Goal: Task Accomplishment & Management: Complete application form

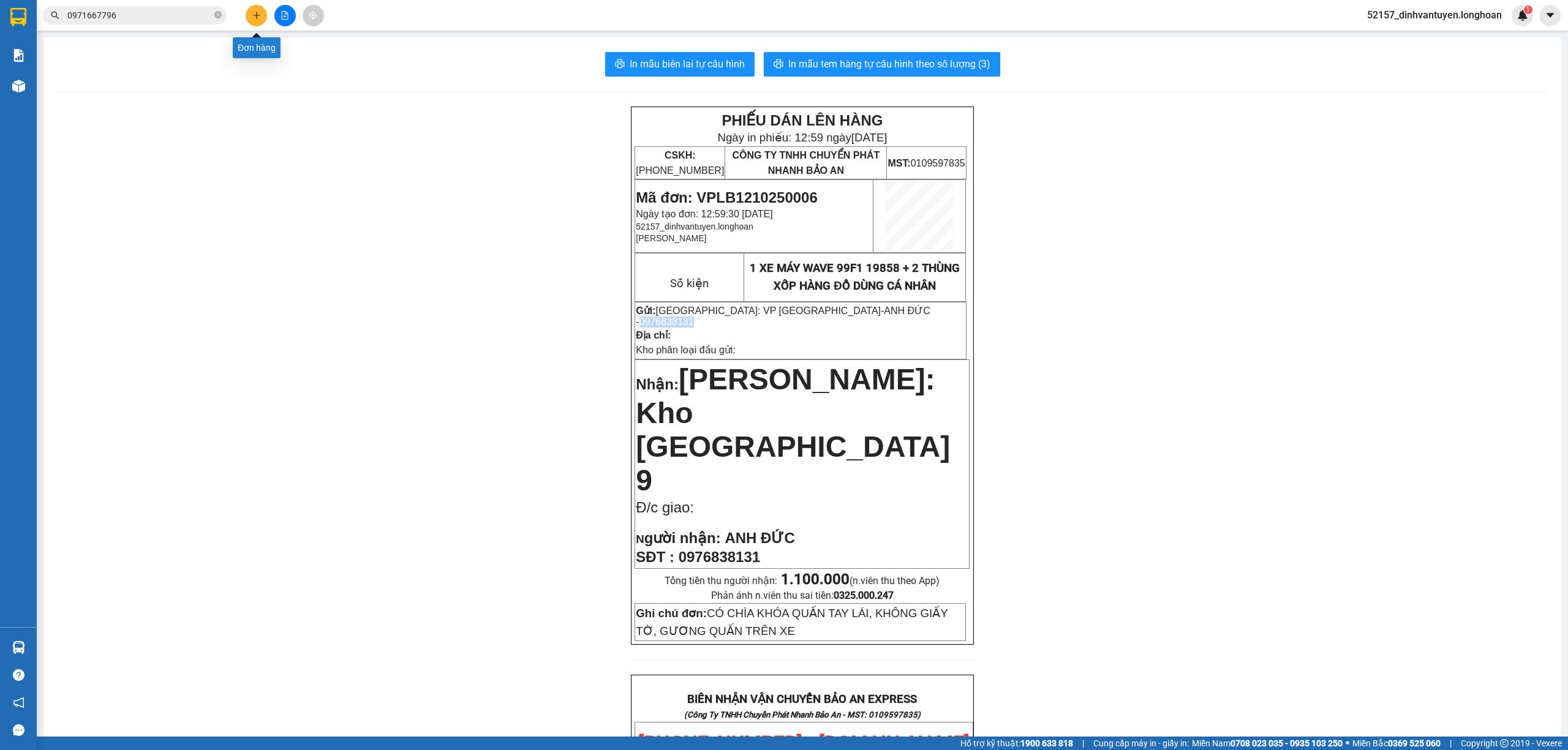
scroll to position [571, 0]
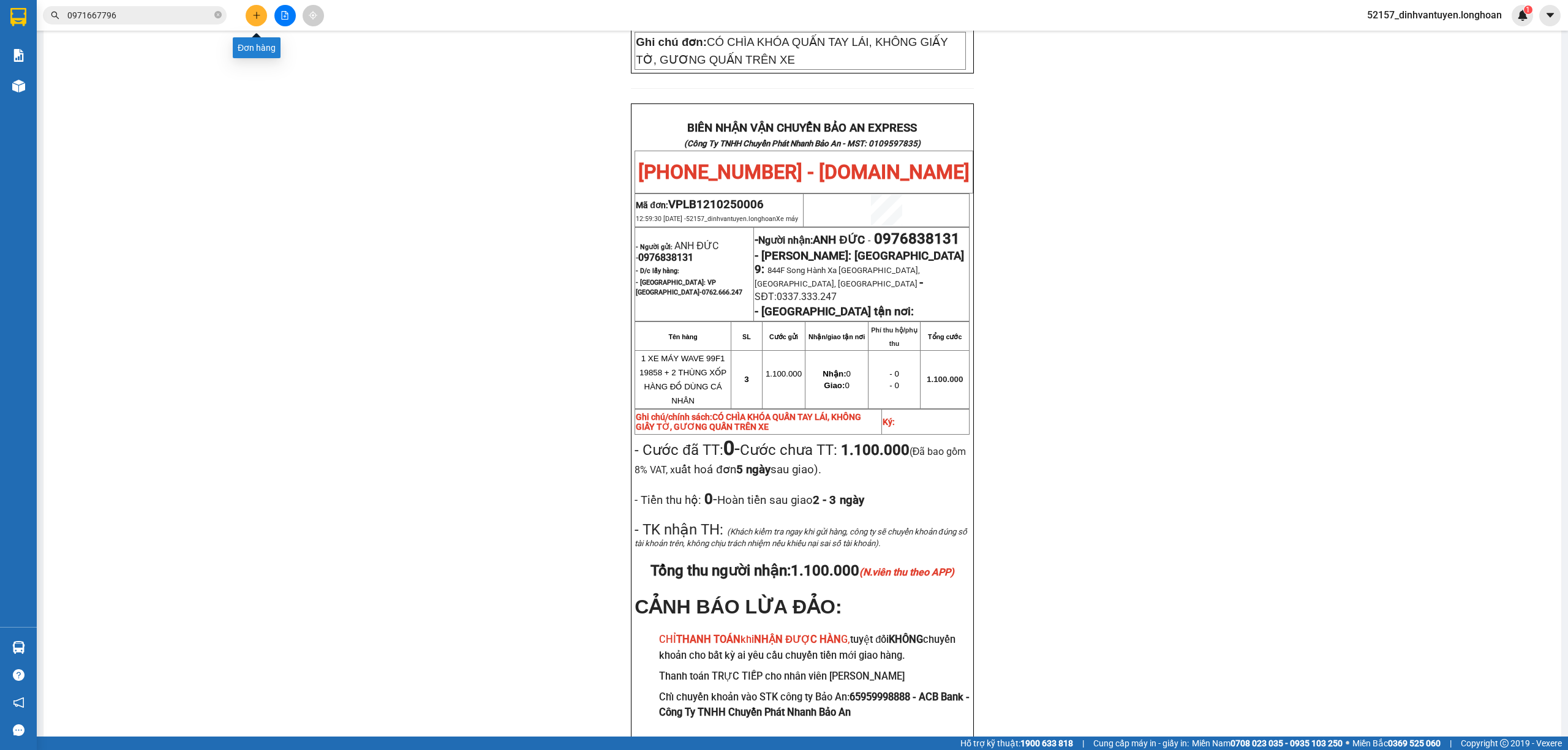
click at [253, 17] on icon "plus" at bounding box center [256, 15] width 8 height 8
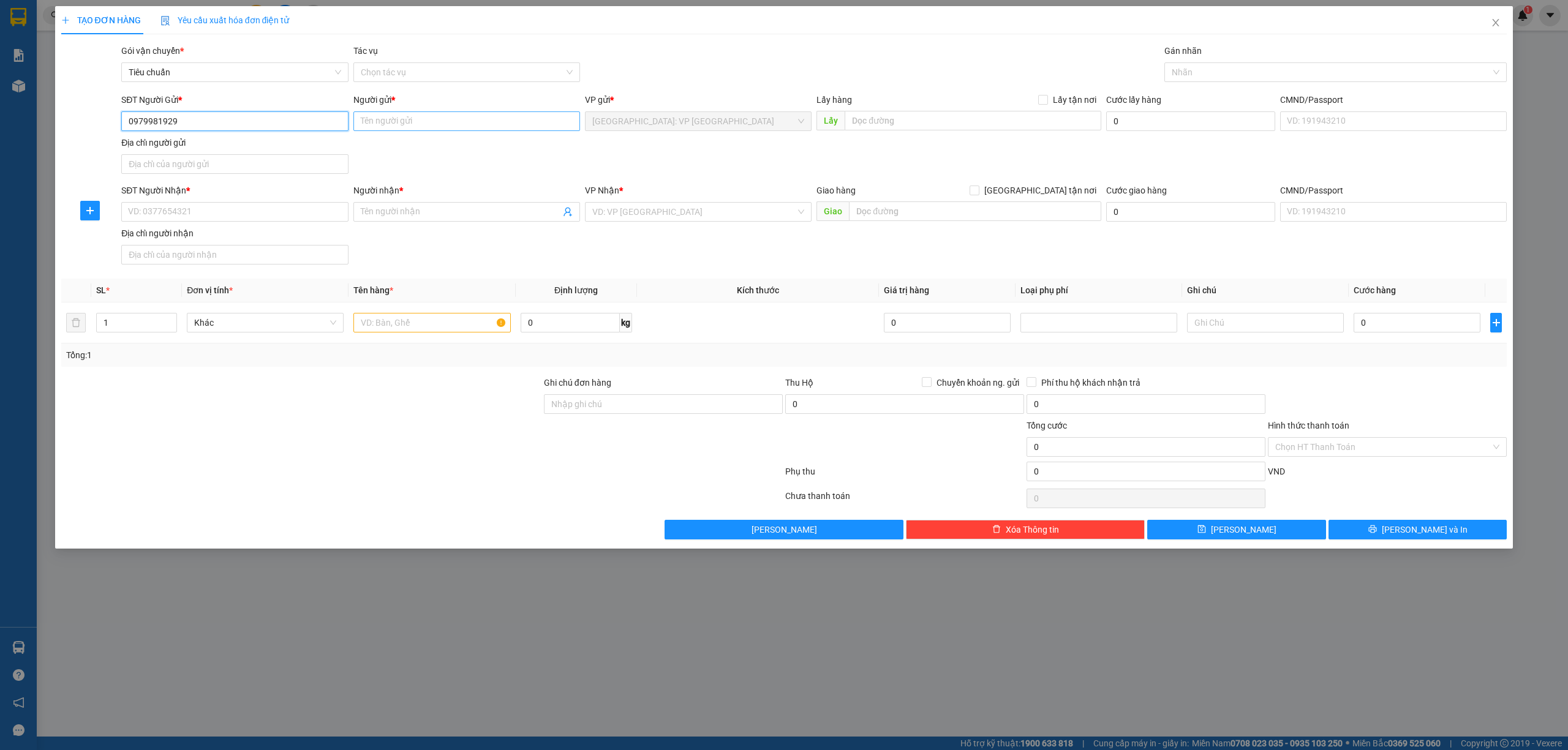
type input "0979981929"
click at [576, 124] on input "Người gửi *" at bounding box center [466, 121] width 226 height 19
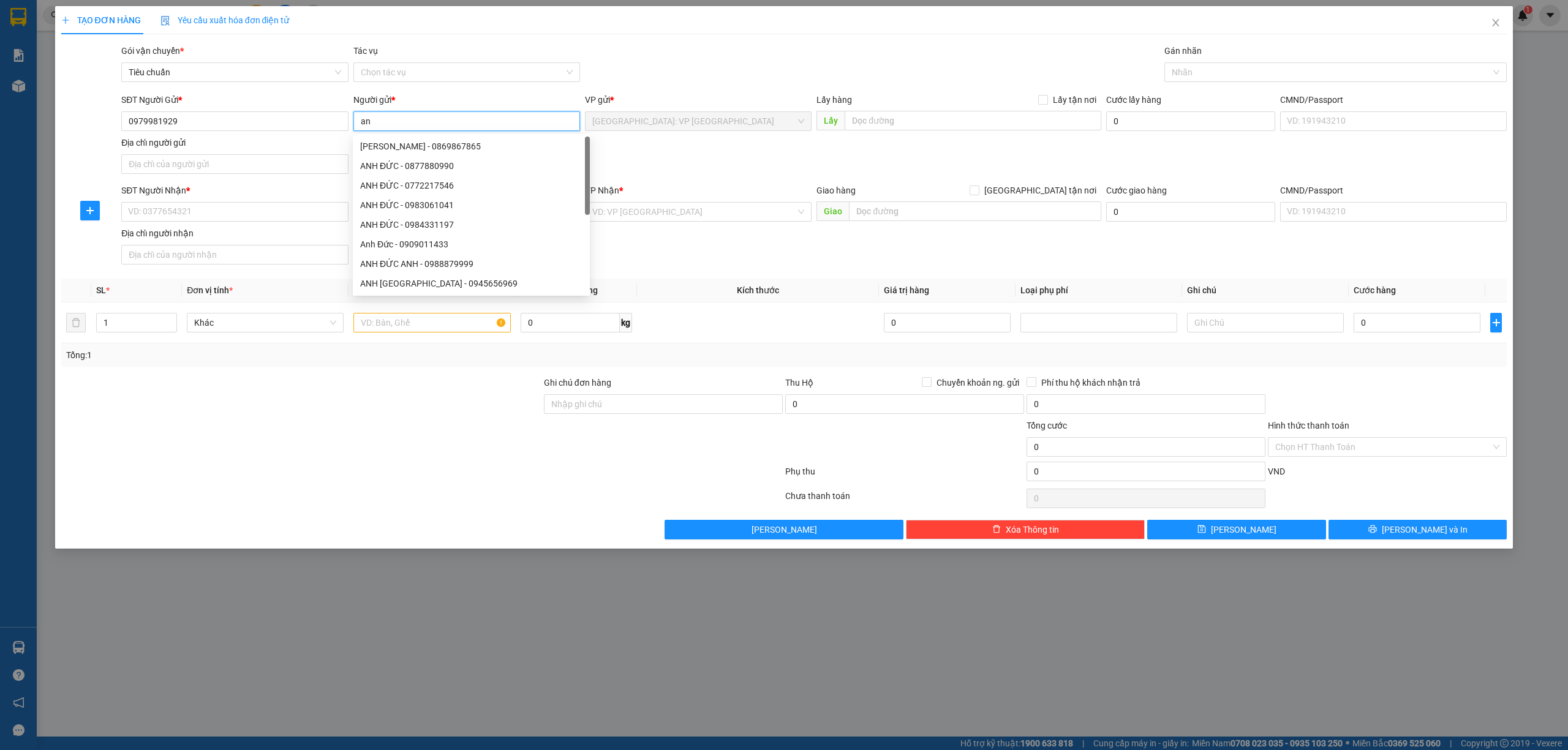
type input "a"
type input "ANH VIÊN"
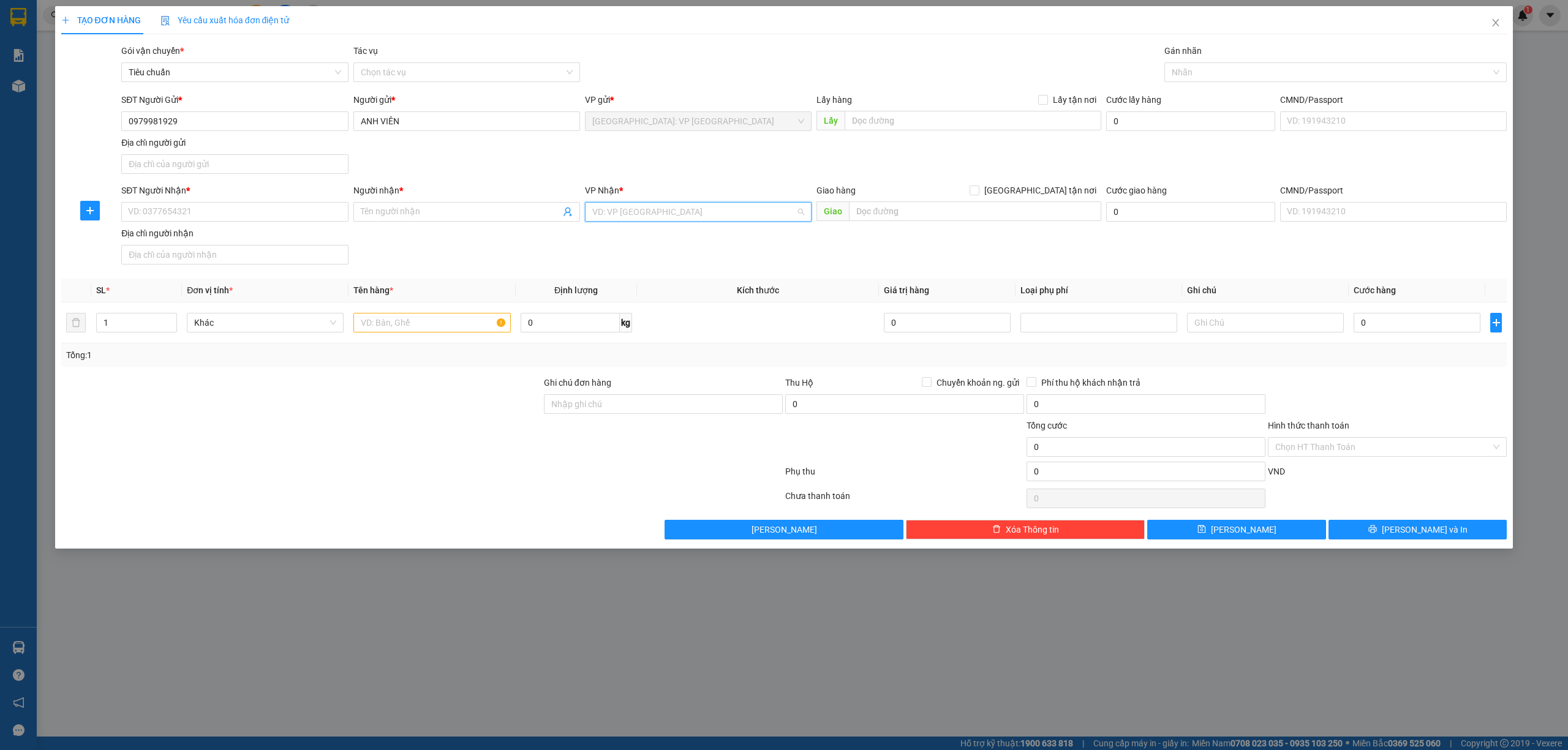
click at [740, 213] on input "search" at bounding box center [694, 212] width 203 height 18
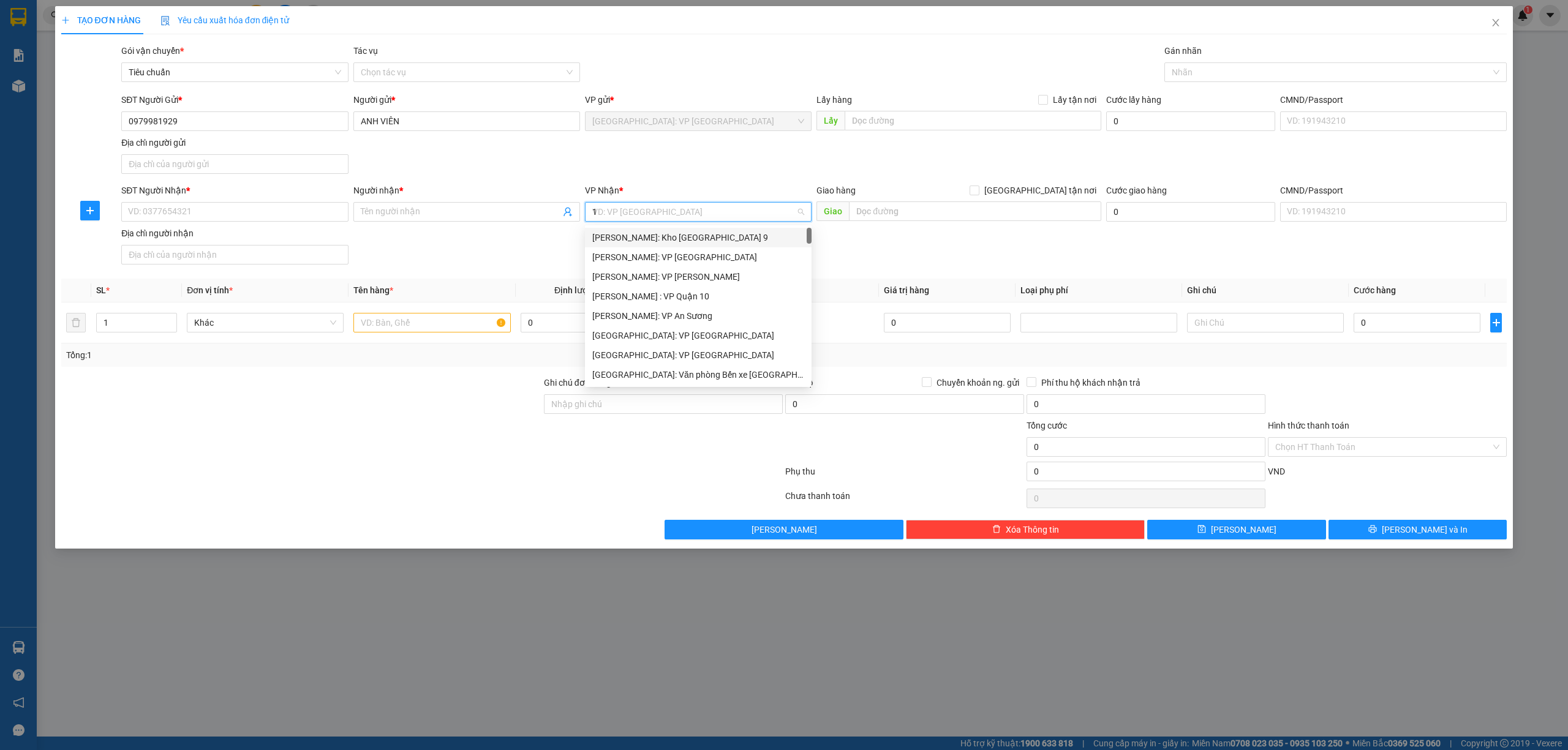
type input "12"
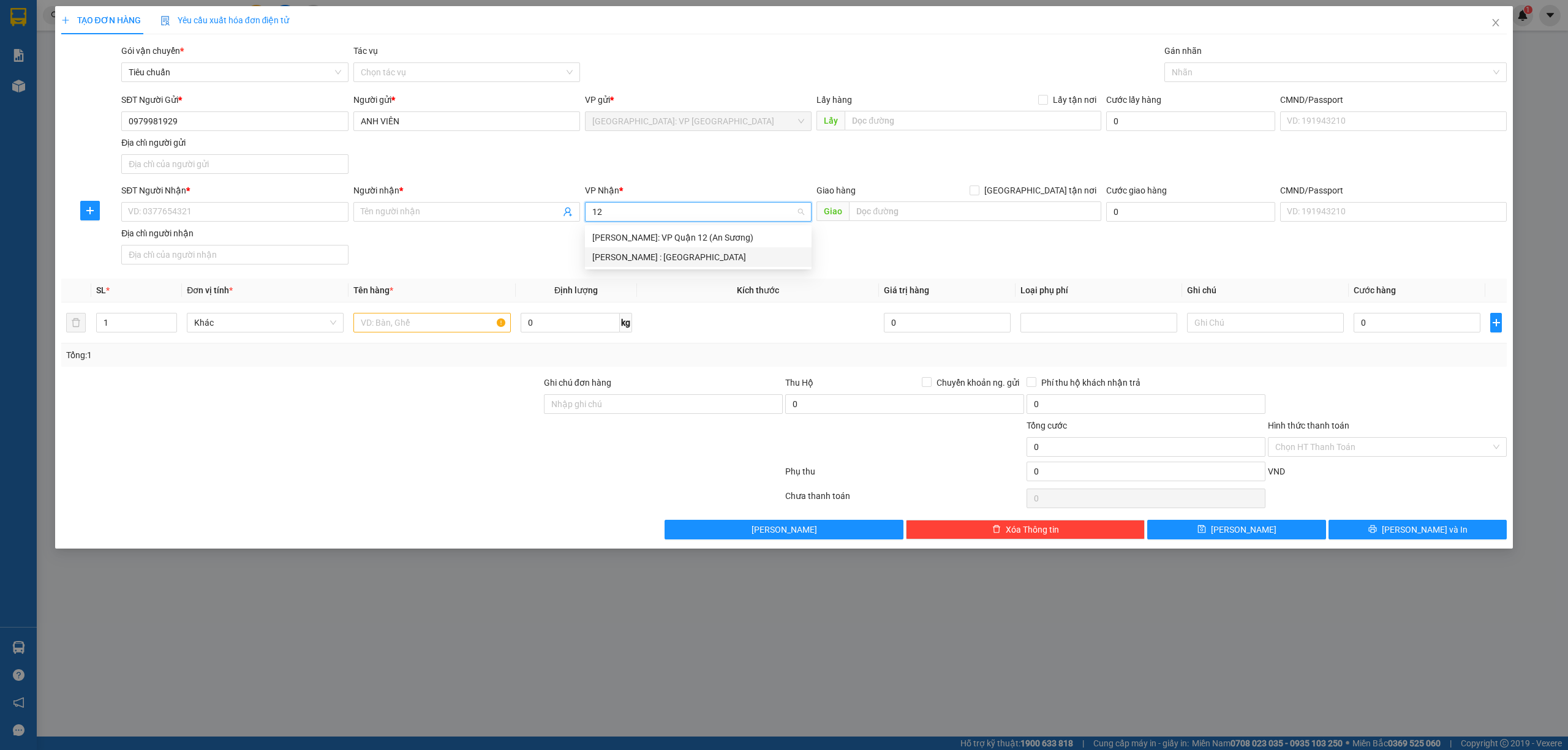
click at [711, 255] on div "[PERSON_NAME] : [GEOGRAPHIC_DATA]" at bounding box center [698, 257] width 212 height 14
click at [439, 317] on input "text" at bounding box center [431, 322] width 157 height 19
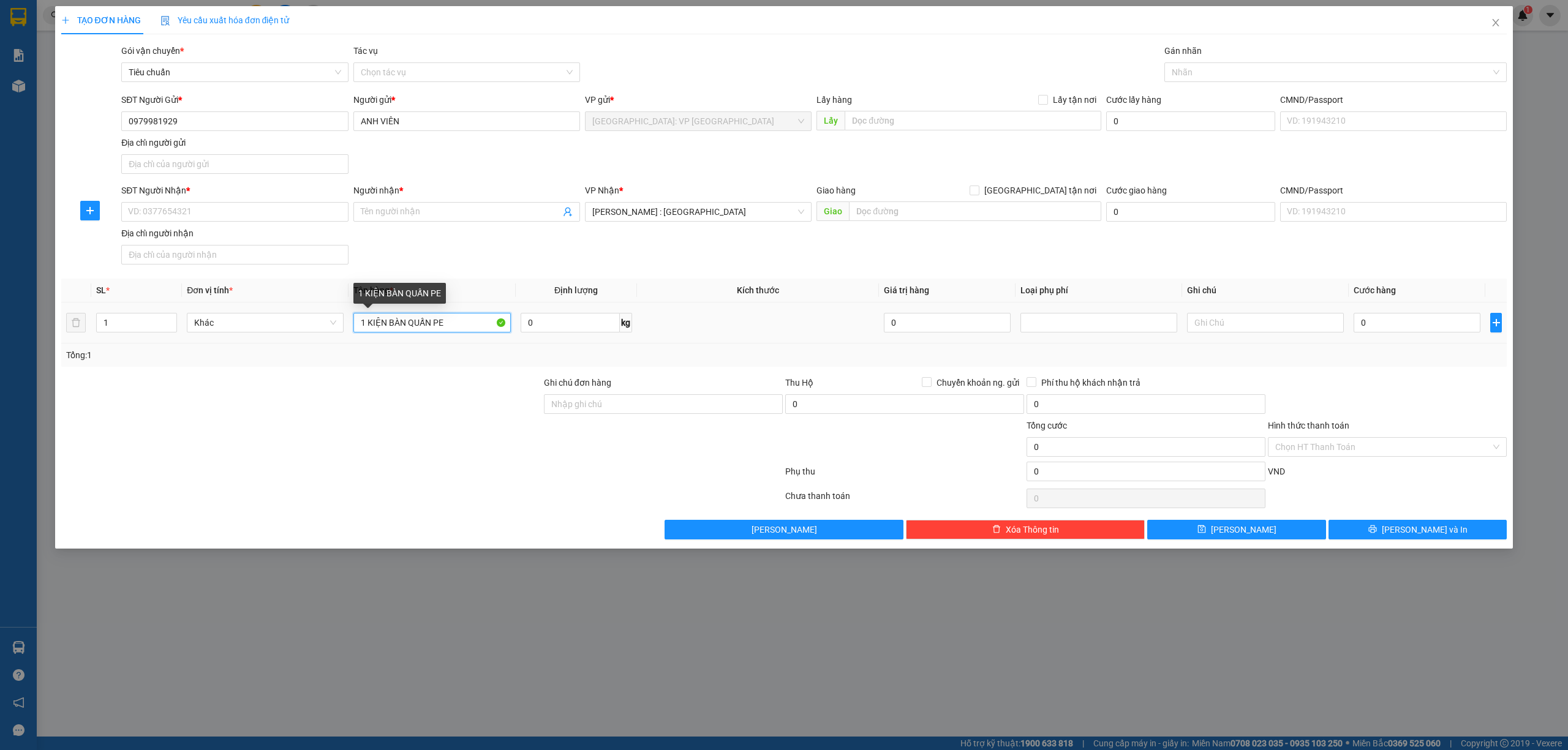
click at [404, 321] on input "1 KIỆN BÀN QUẤN PE" at bounding box center [431, 322] width 157 height 19
type input "1 KIỆN BÀN XẾP QUẤN PE"
click at [1415, 328] on input "0" at bounding box center [1417, 322] width 126 height 19
type input "1"
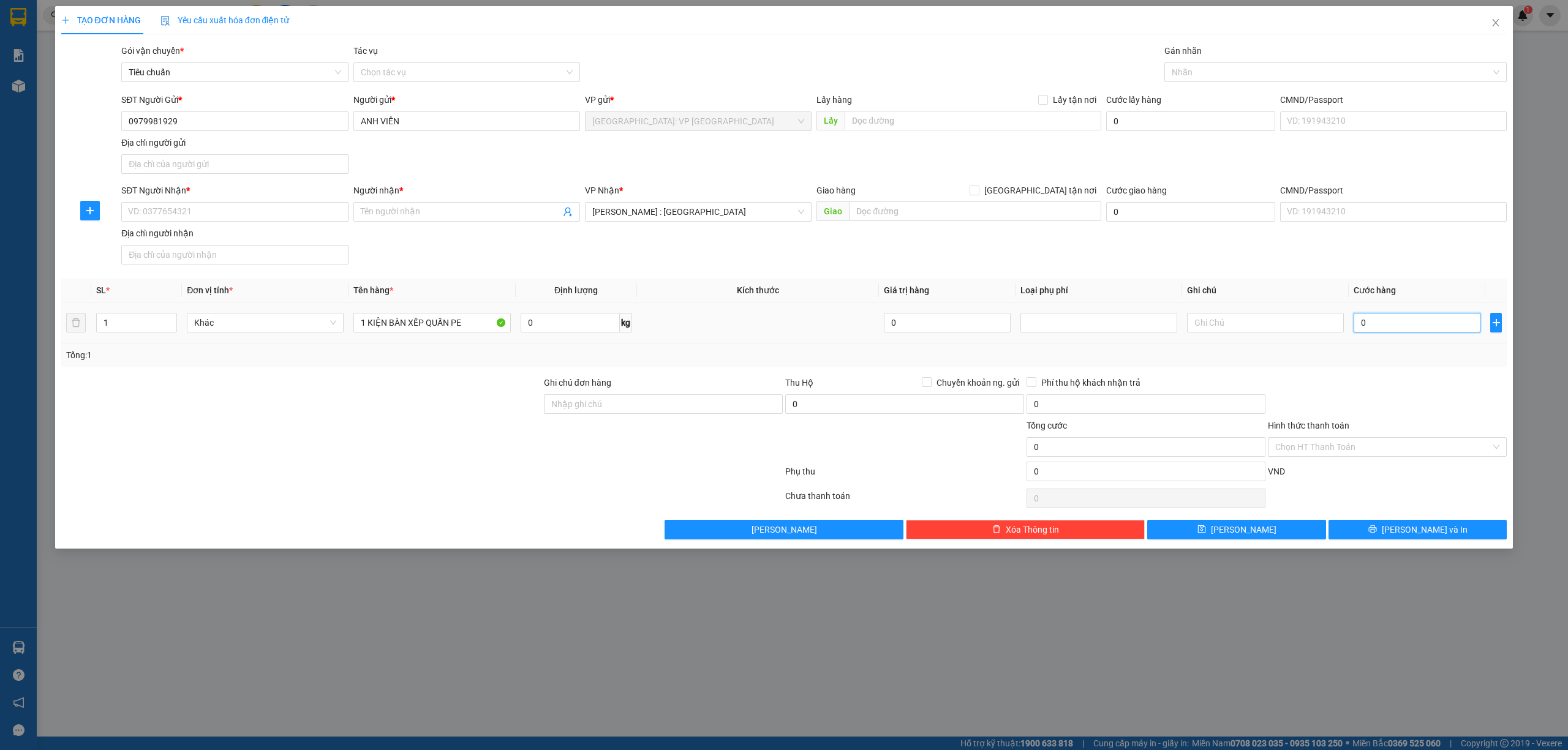
type input "1"
type input "10"
type input "100"
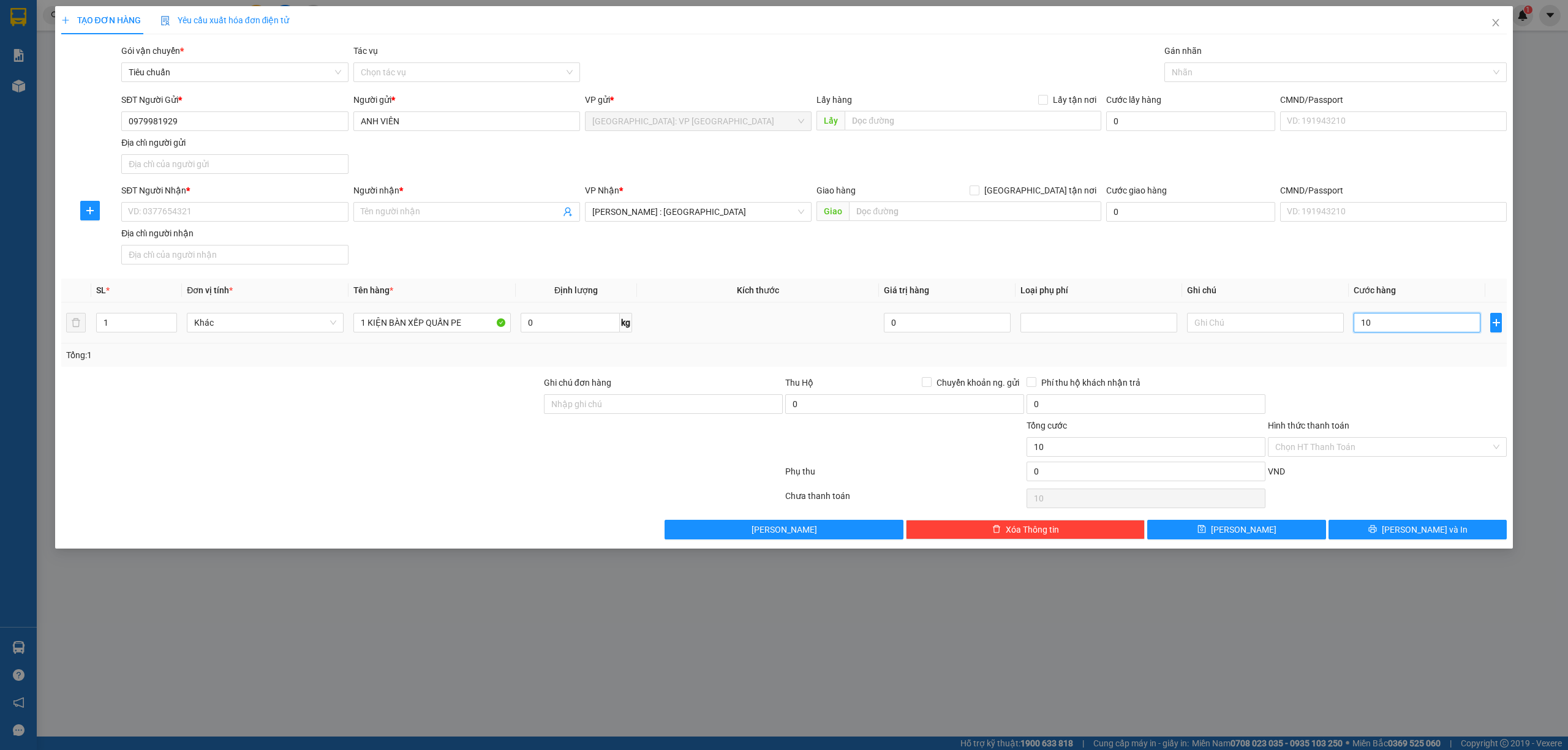
type input "100"
type input "1.000"
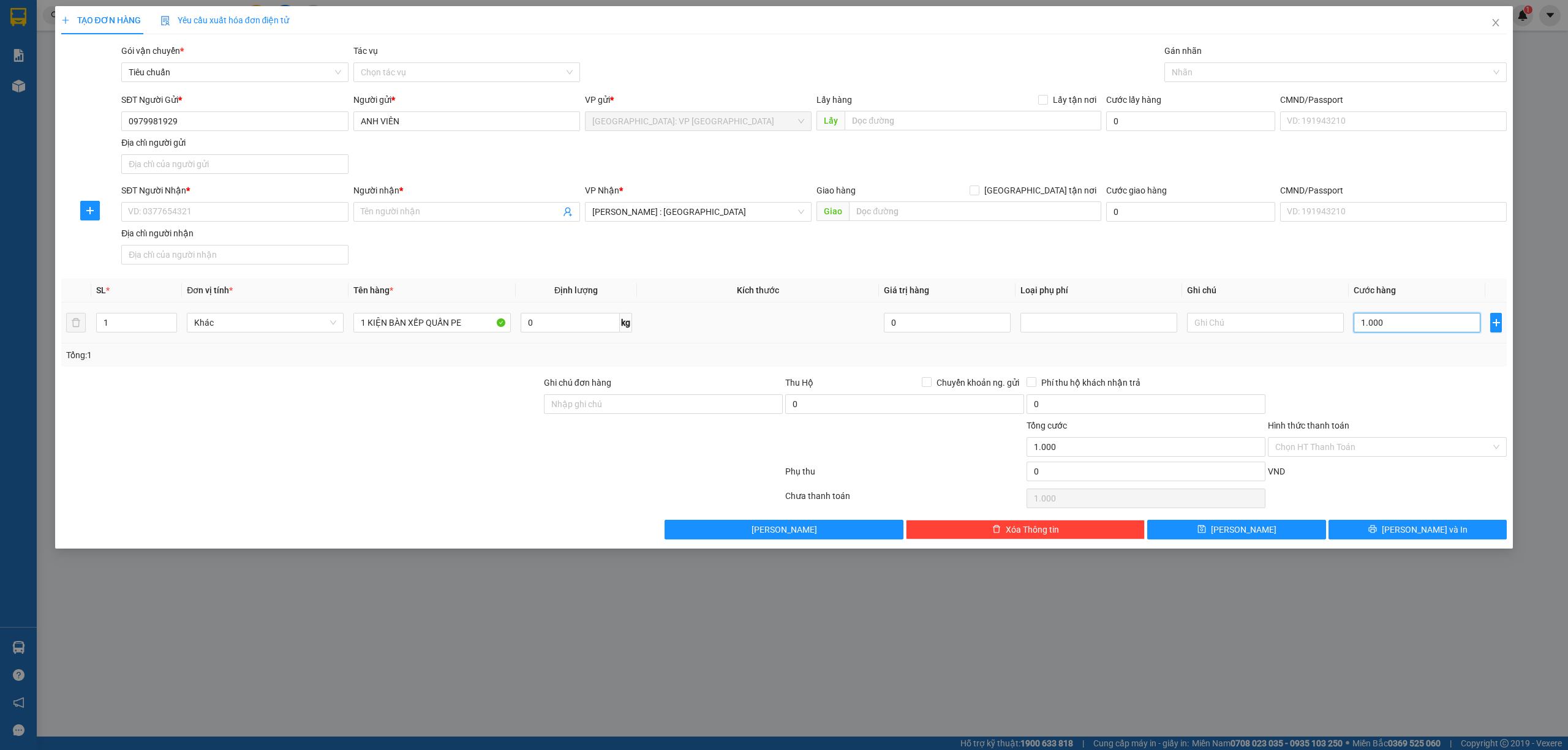
type input "10.000"
type input "100.000"
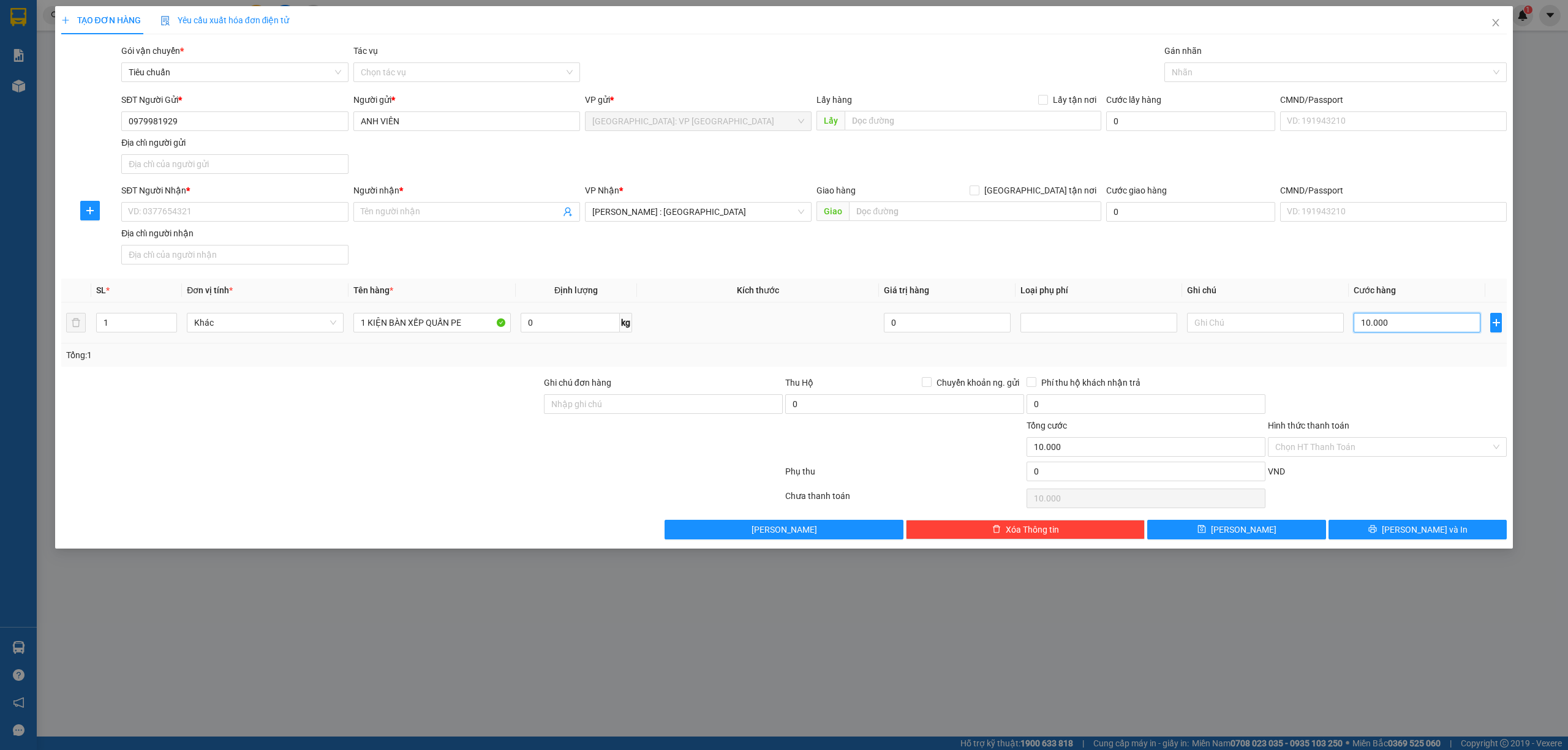
type input "100.000"
click at [332, 211] on input "SĐT Người Nhận *" at bounding box center [234, 212] width 226 height 19
type input "0938755228"
click at [254, 244] on div "0938755228 - HẠO" at bounding box center [234, 238] width 212 height 14
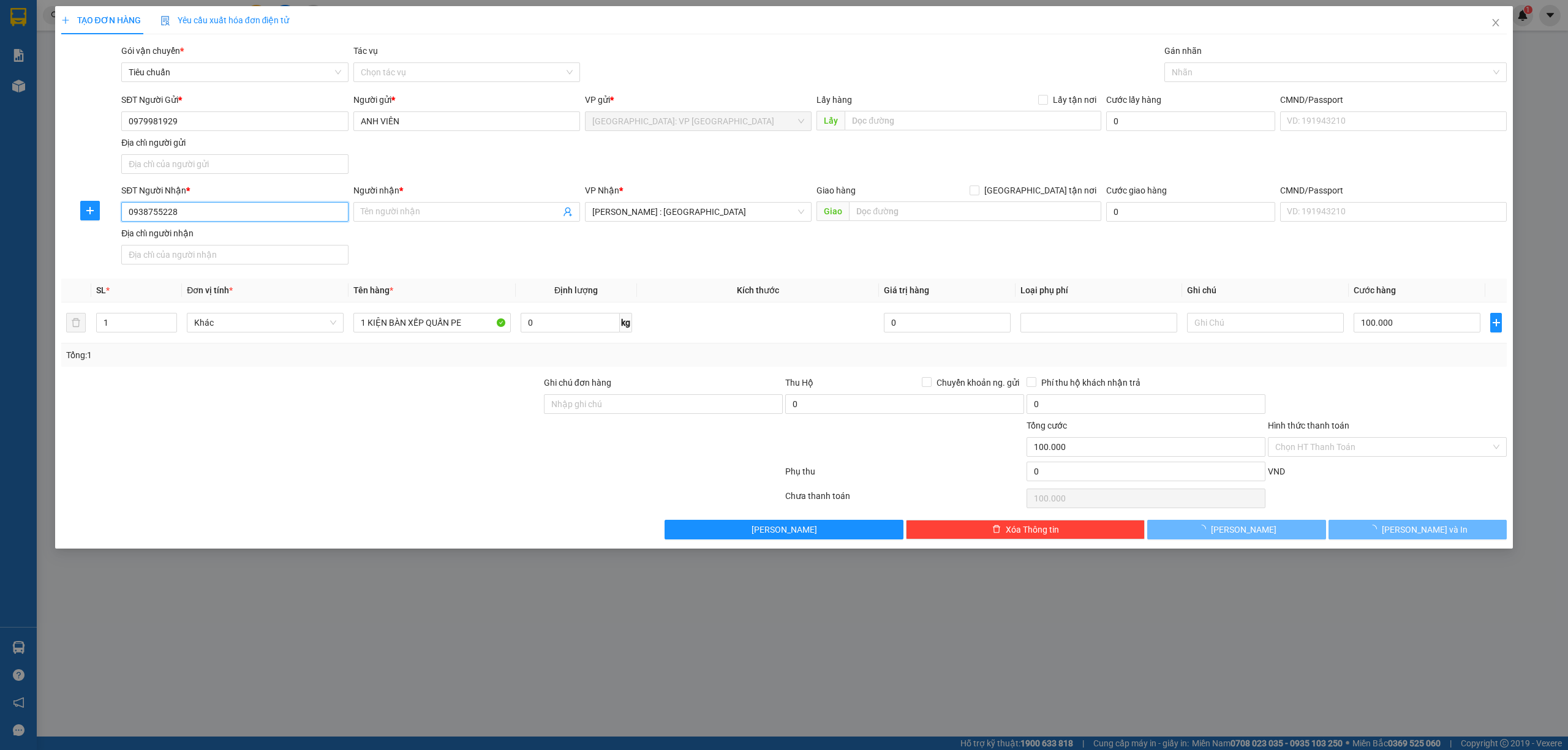
type input "HẠO"
checkbox input "true"
type input "139 LÒ SIÊU p8 Q11 TP HCM"
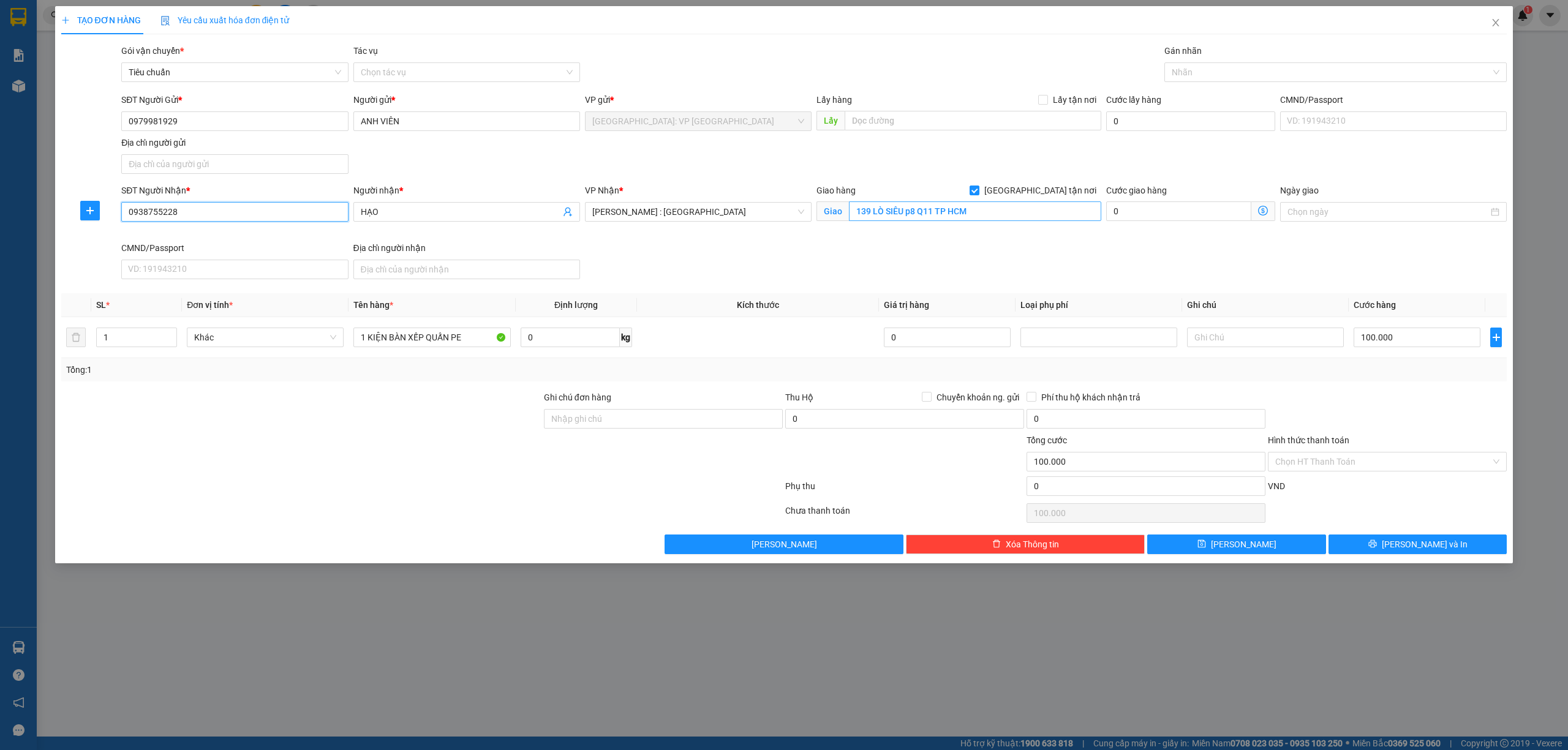
type input "0938755228"
click at [909, 210] on input "139 LÒ SIÊU p8 Q11 TP HCM" at bounding box center [975, 211] width 253 height 19
click at [410, 218] on input "HẠO" at bounding box center [461, 212] width 200 height 14
click at [182, 212] on input "0938755228" at bounding box center [234, 212] width 226 height 19
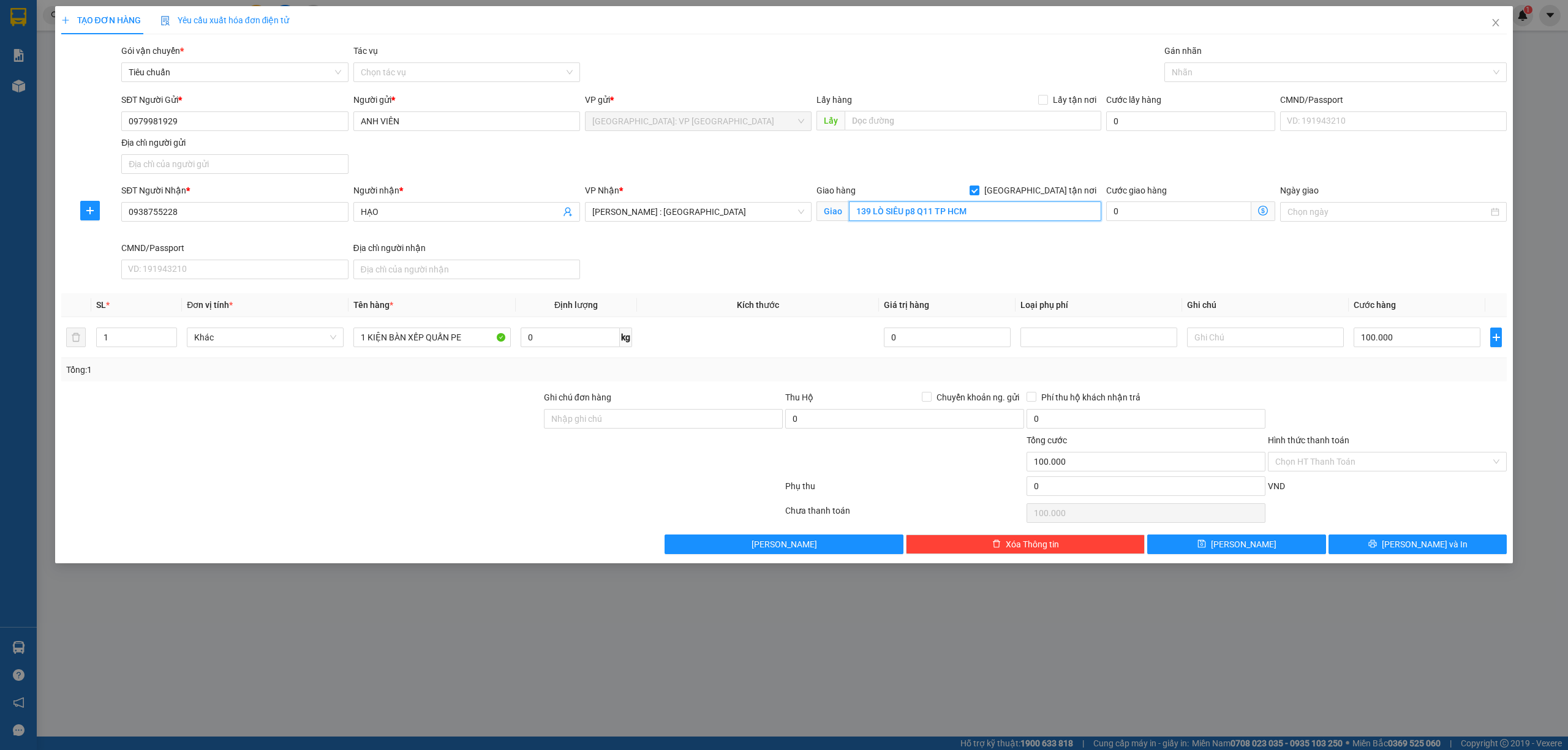
click at [923, 206] on input "139 LÒ SIÊU p8 Q11 TP HCM" at bounding box center [975, 211] width 253 height 19
click at [911, 212] on input "139 LÒ SIÊU p8 Q11 TP HCM" at bounding box center [975, 211] width 253 height 19
click at [1198, 72] on div at bounding box center [1330, 72] width 324 height 15
type input "139 LÒ SIÊU, PHƯỜNG 8, QUẬN 11, TP HCM"
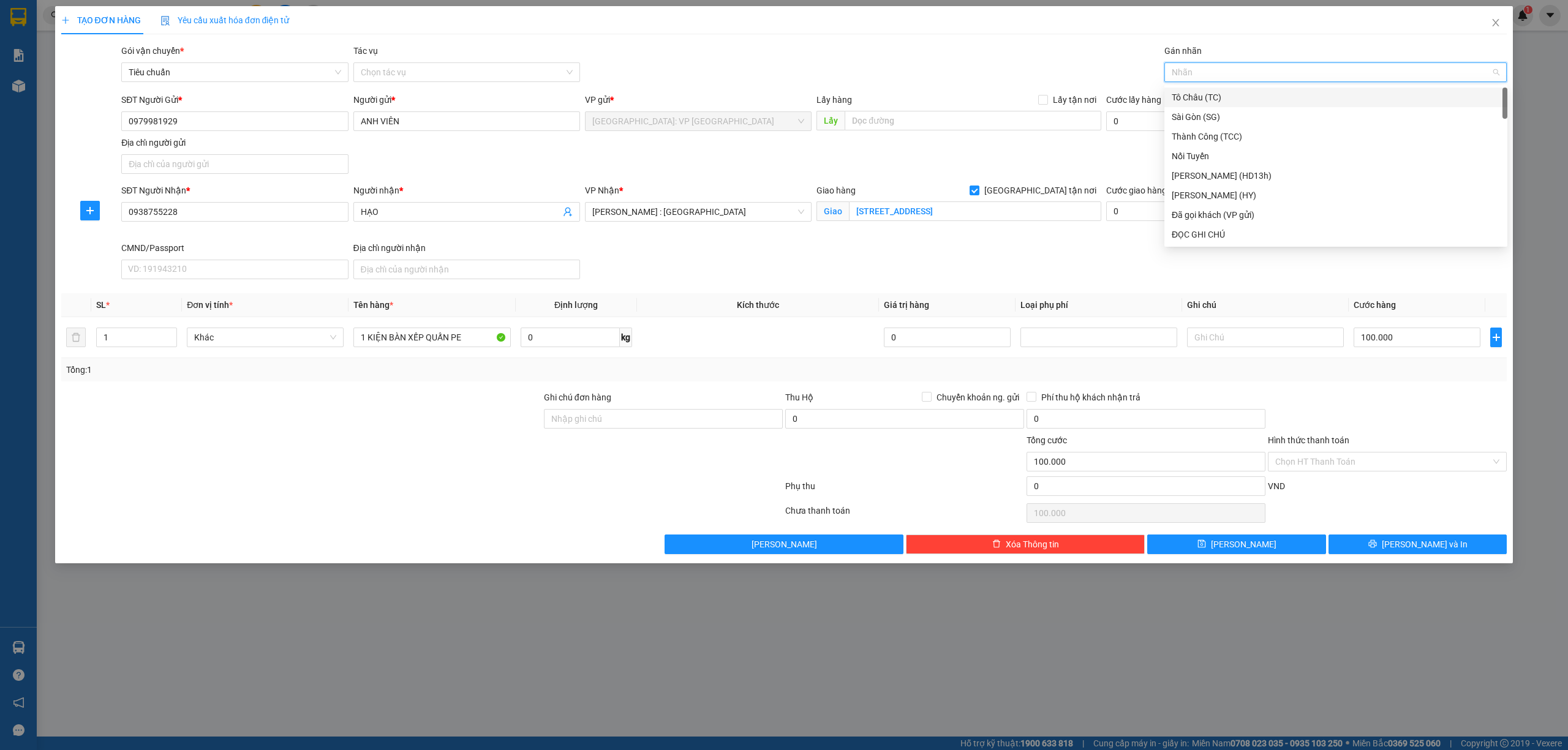
type input "G"
click at [1204, 234] on div "[GEOGRAPHIC_DATA] tận nơi" at bounding box center [1335, 234] width 328 height 14
click at [341, 444] on div at bounding box center [301, 454] width 483 height 43
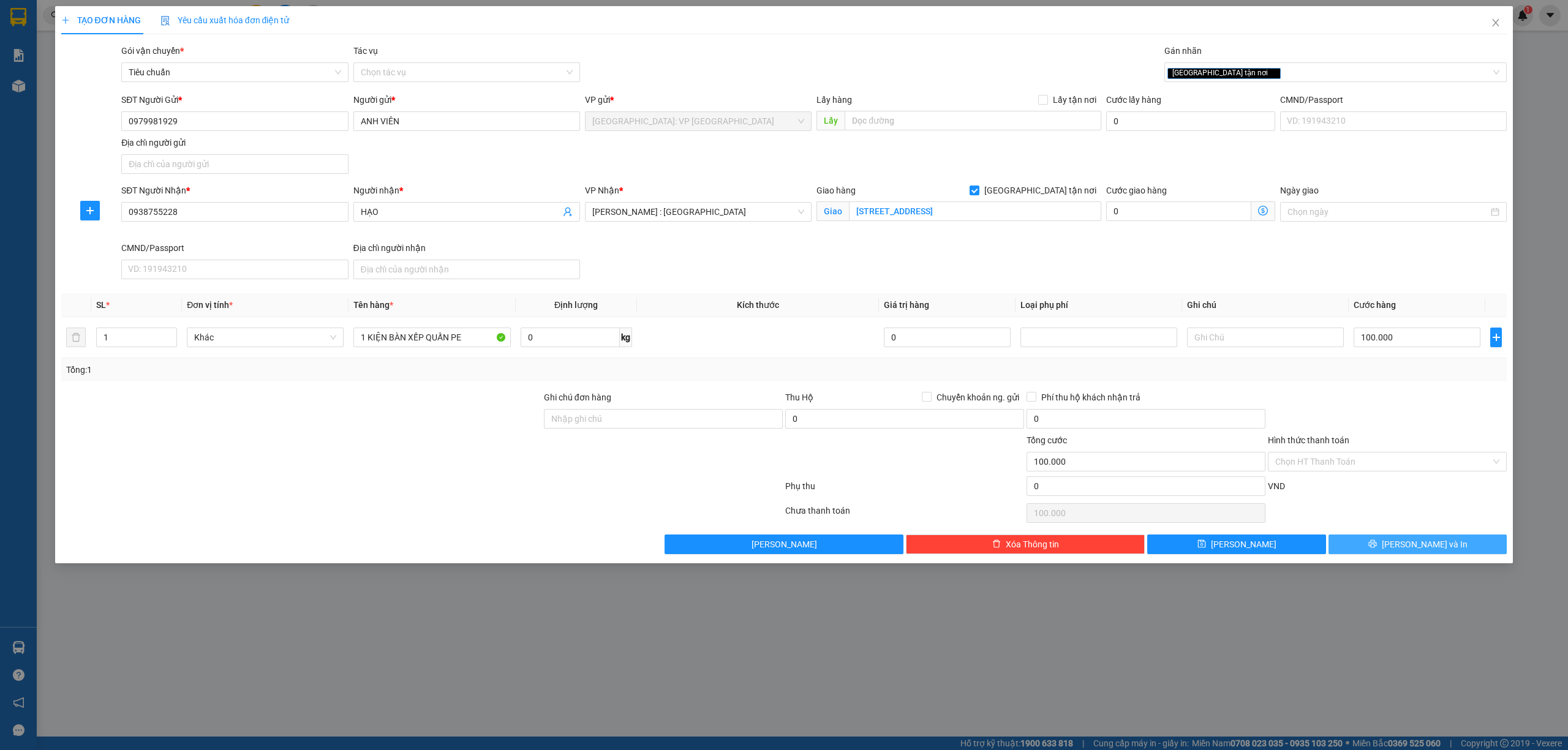
click at [1410, 550] on span "[PERSON_NAME] và In" at bounding box center [1425, 544] width 86 height 14
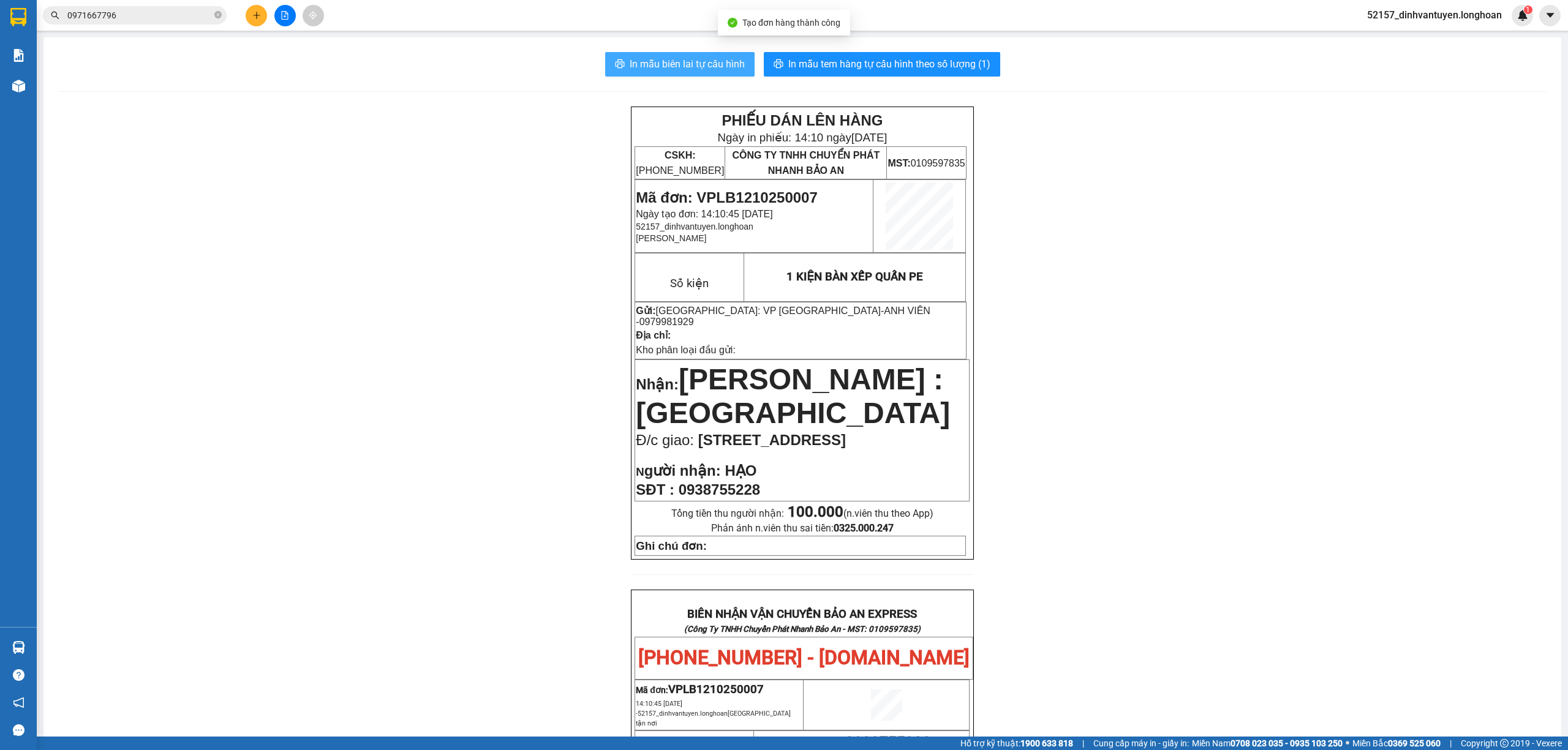
click at [667, 64] on span "In mẫu biên lai tự cấu hình" at bounding box center [687, 64] width 115 height 16
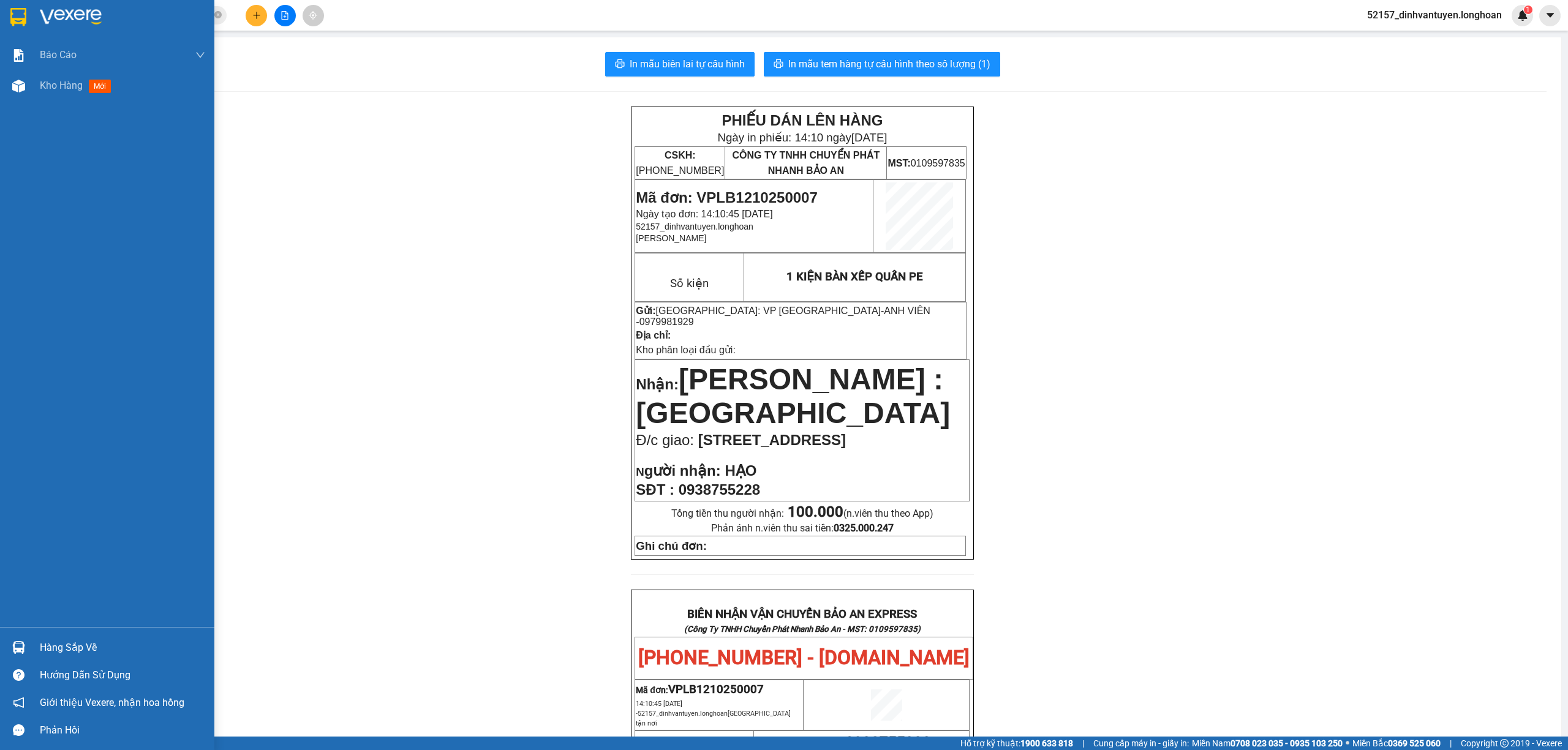
click at [15, 8] on img at bounding box center [17, 17] width 16 height 18
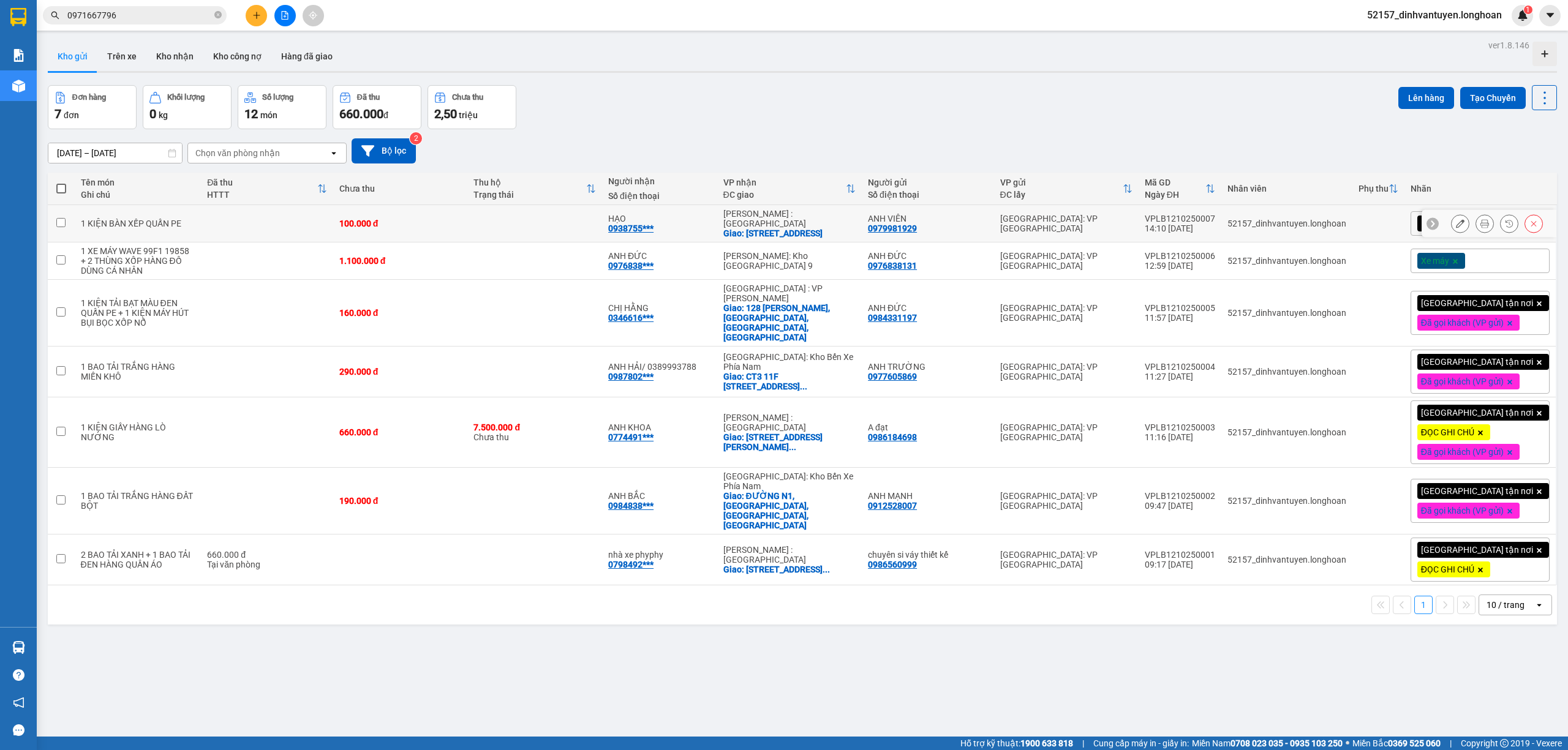
click at [1452, 231] on button at bounding box center [1460, 223] width 17 height 21
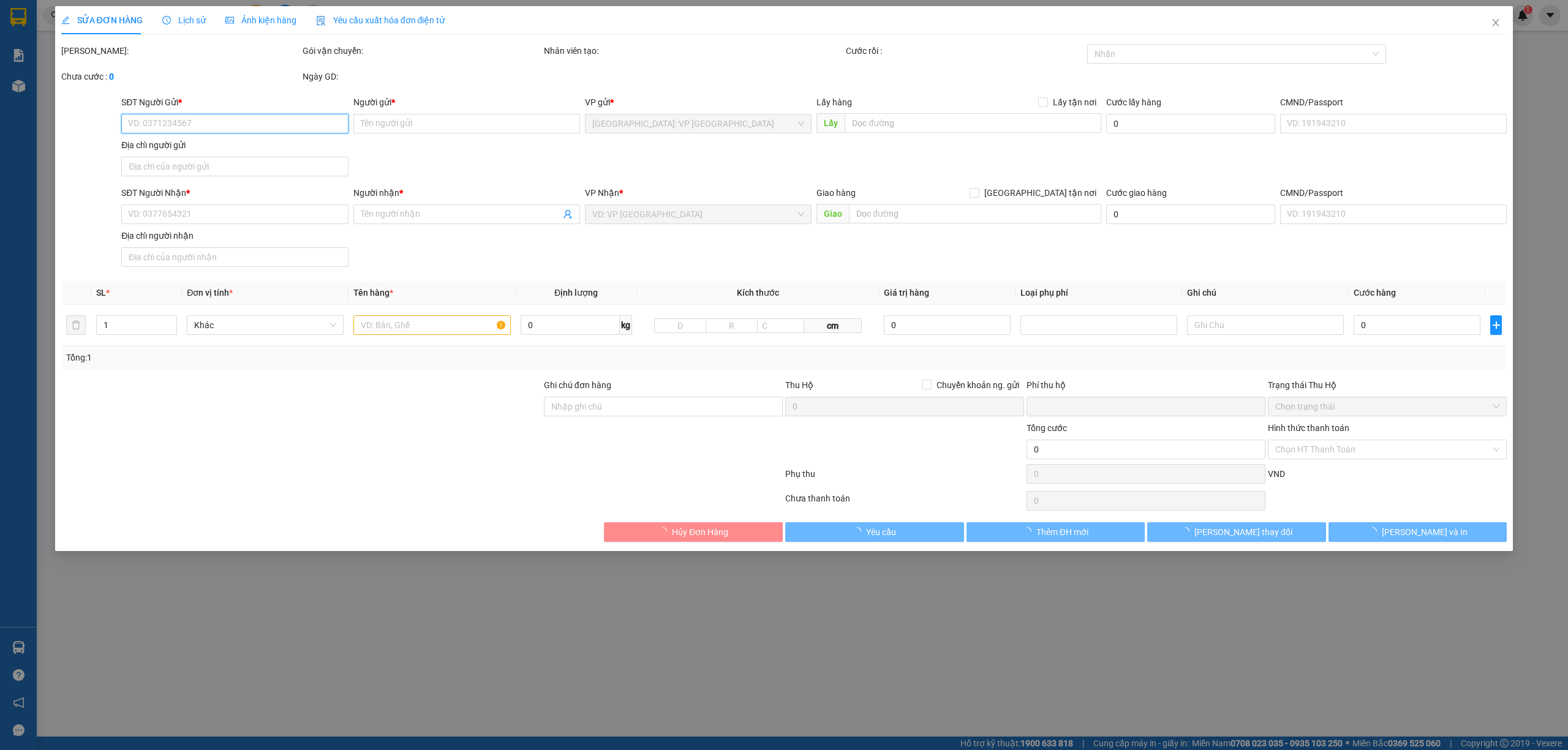
type input "0979981929"
type input "ANH VIÊN"
type input "0938755228"
type input "HẠO"
checkbox input "true"
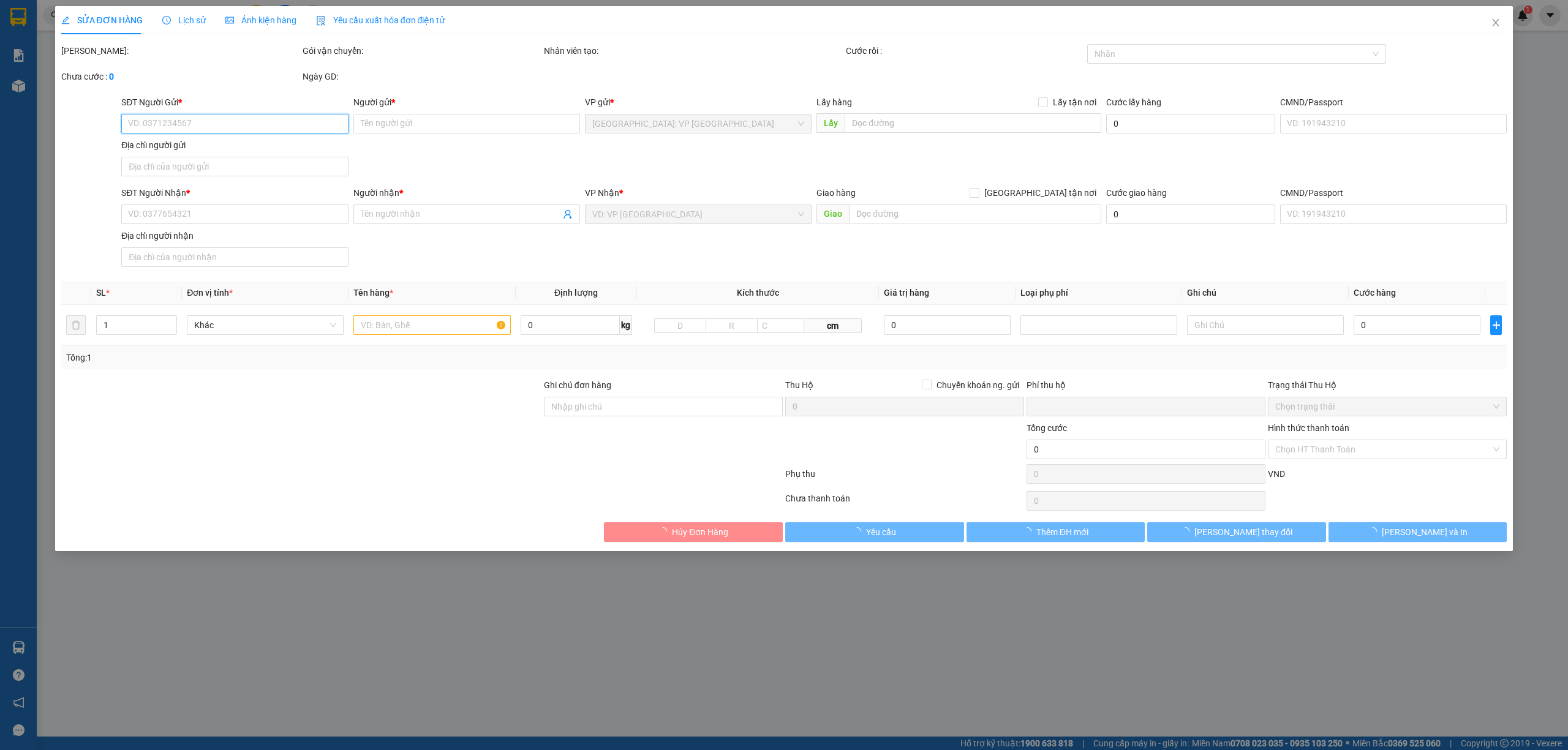
type input "139 LÒ SIÊU, PHƯỜNG 8, QUẬN 11, TP HCM"
type input "0"
type input "100.000"
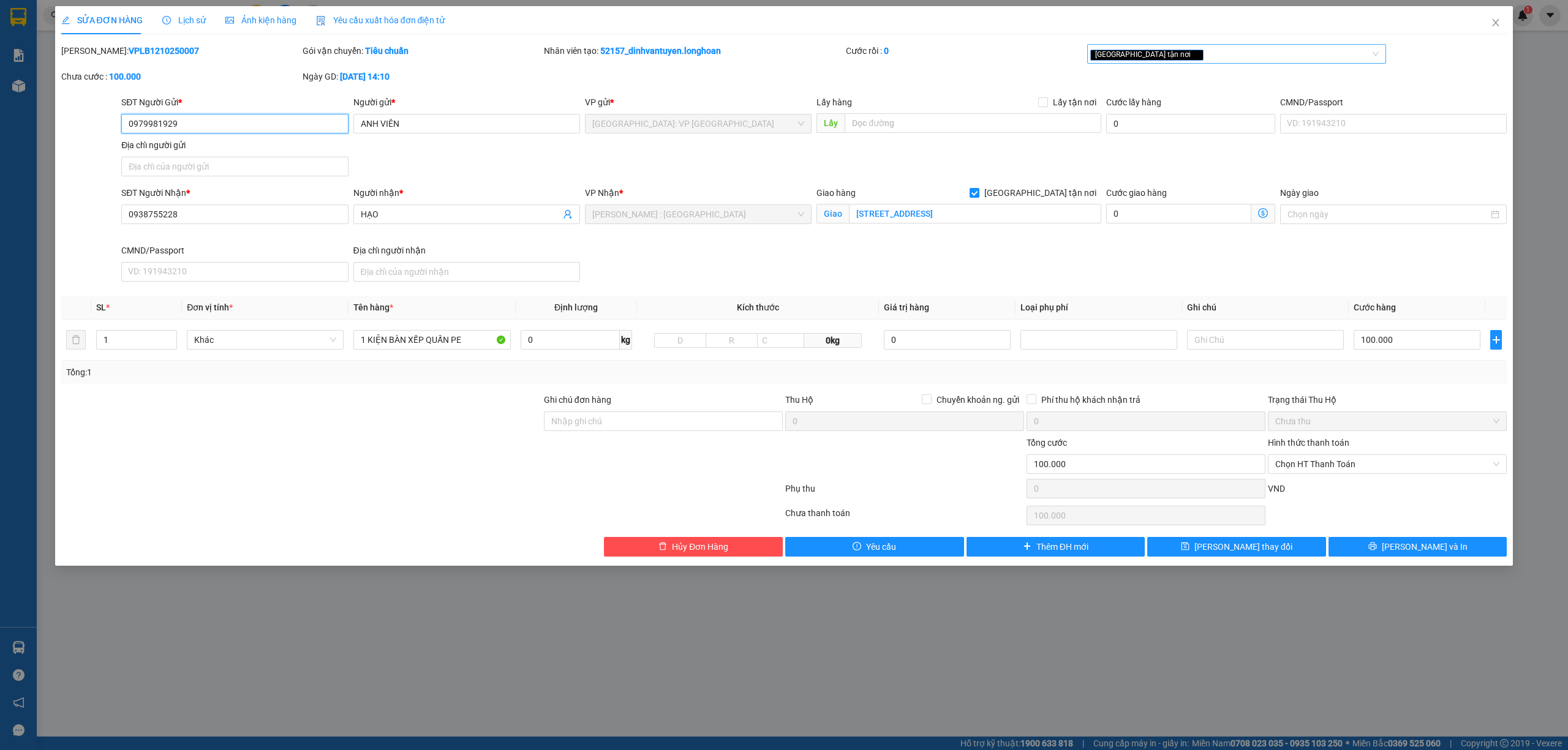
click at [1179, 57] on div "[GEOGRAPHIC_DATA] tận nơi" at bounding box center [1230, 54] width 281 height 15
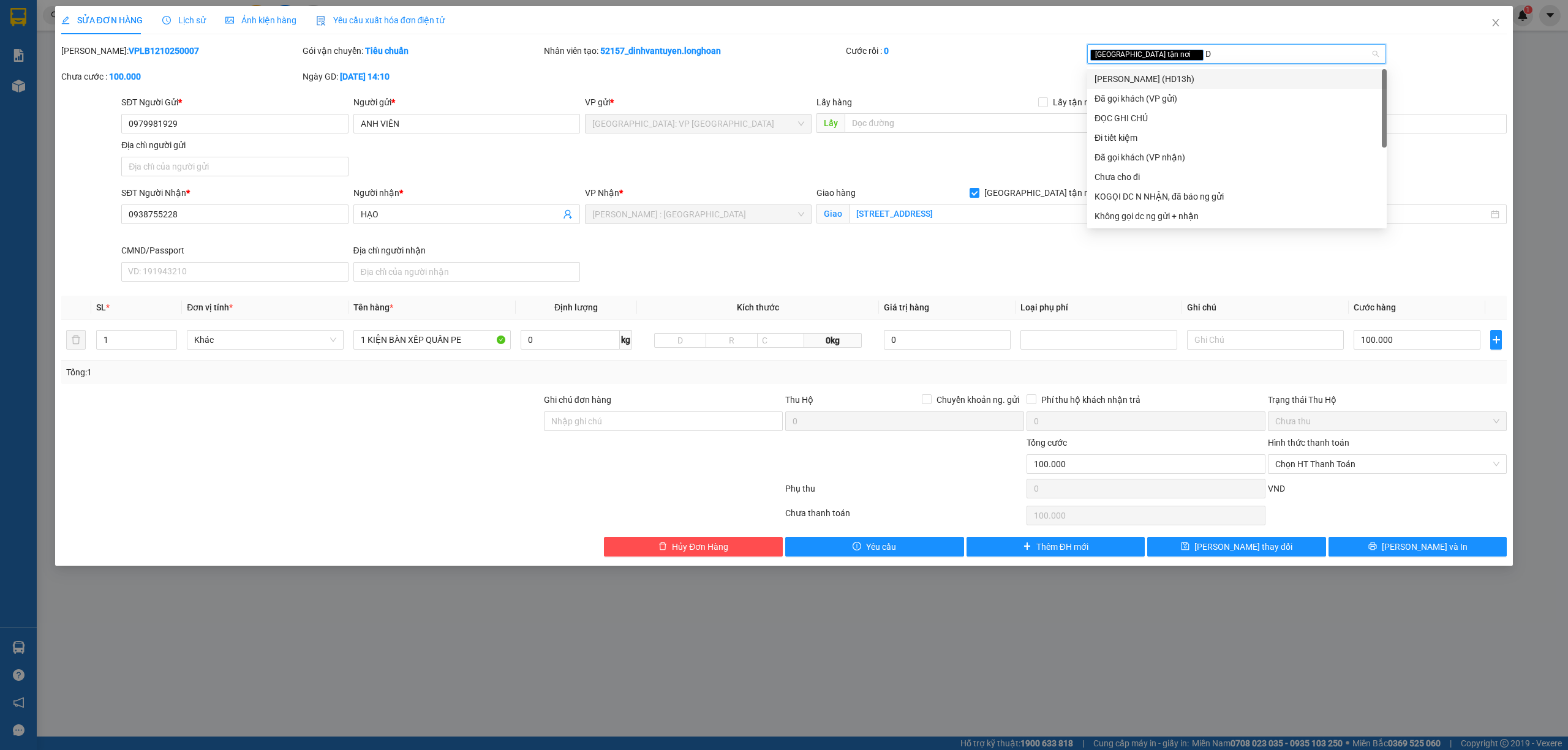
type input "DA"
click at [1162, 79] on div "Đã gọi khách (VP gửi)" at bounding box center [1236, 79] width 285 height 14
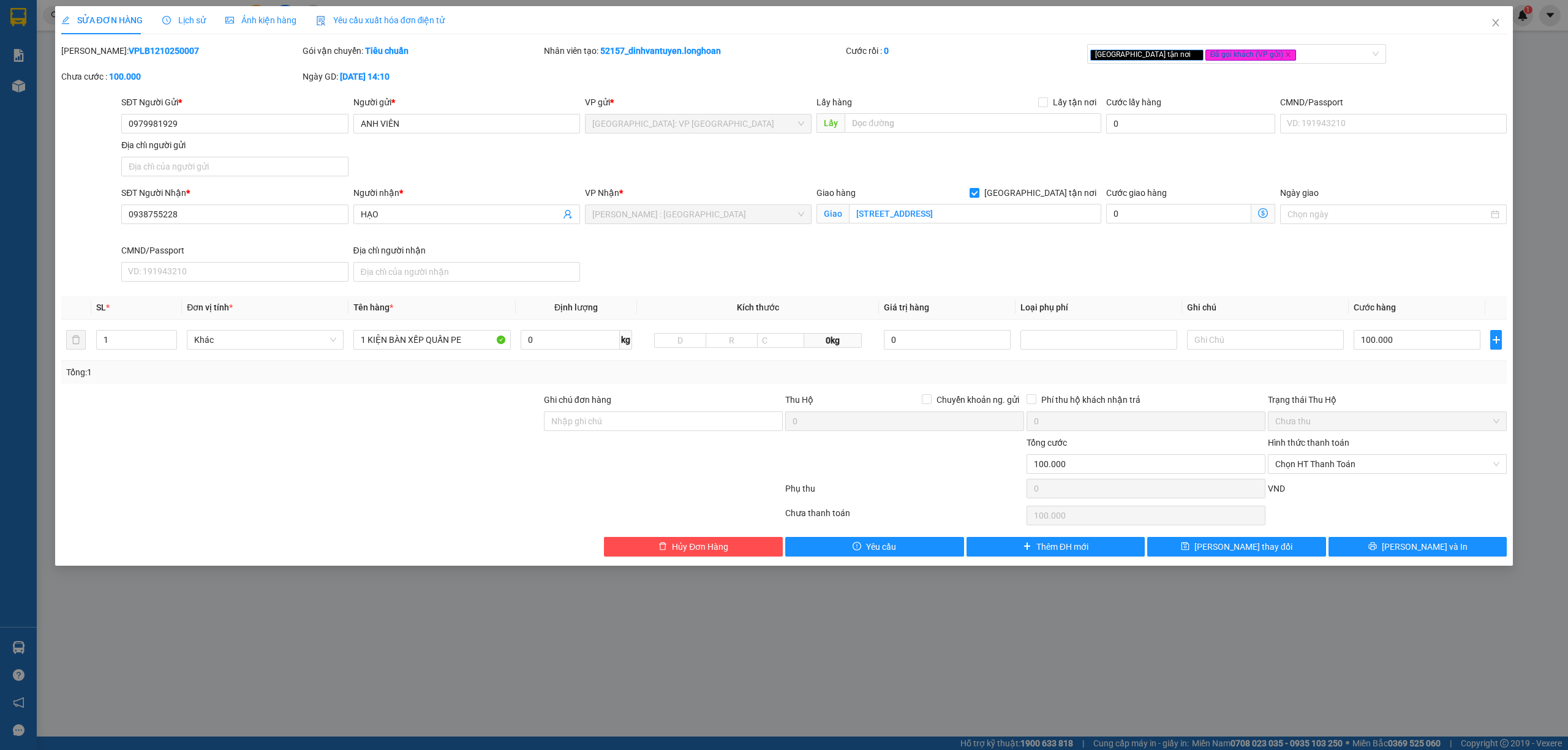
click at [974, 166] on div "SĐT Người Gửi * 0979981929 Người gửi * ANH VIÊN VP gửi * Hà Nội: VP Long Biên L…" at bounding box center [814, 138] width 1390 height 86
click at [1339, 471] on span "Chọn HT Thanh Toán" at bounding box center [1387, 464] width 224 height 18
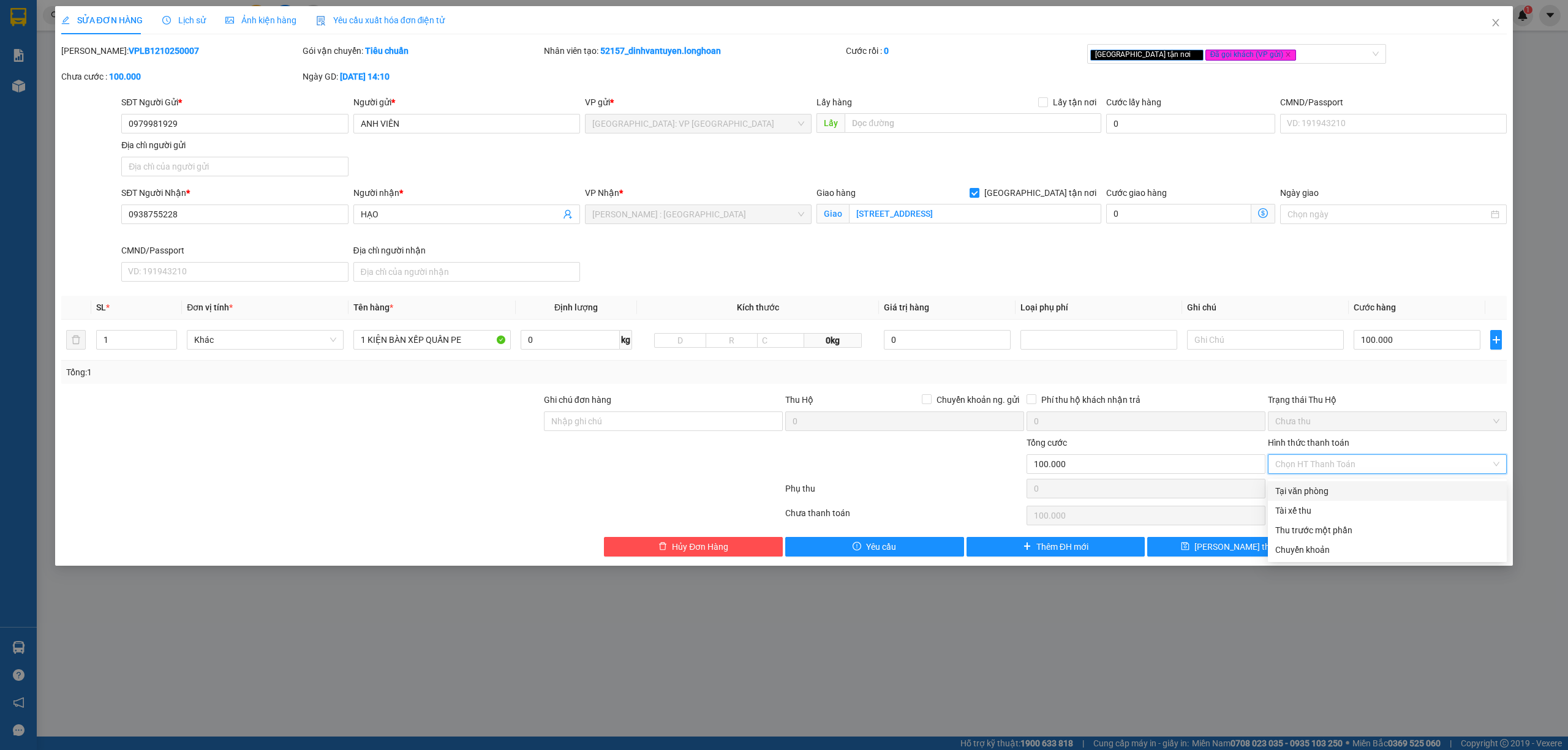
click at [1317, 488] on div "Tại văn phòng" at bounding box center [1387, 491] width 224 height 14
type input "0"
click at [1377, 550] on icon "printer" at bounding box center [1372, 546] width 8 height 8
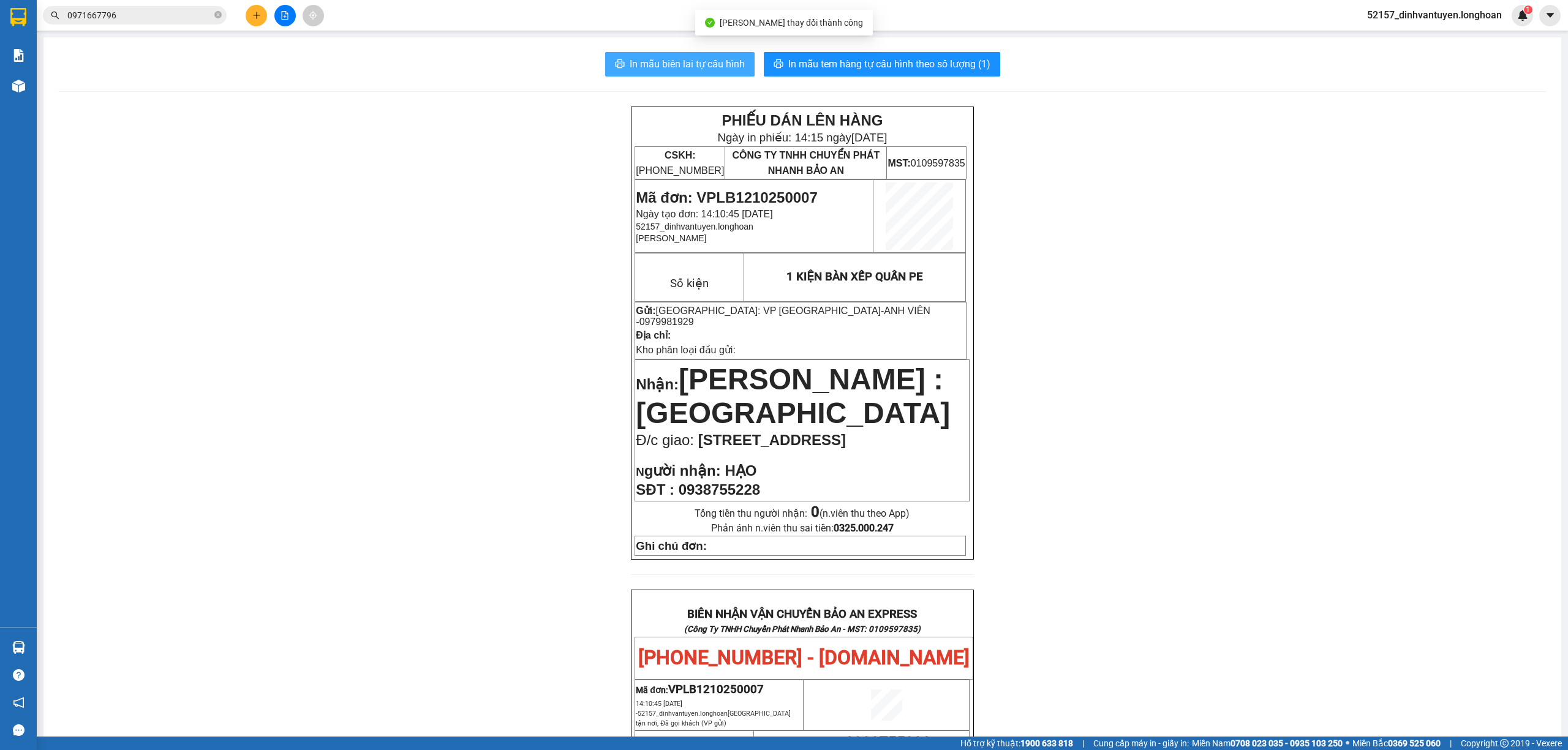
click at [703, 65] on span "In mẫu biên lai tự cấu hình" at bounding box center [687, 64] width 115 height 16
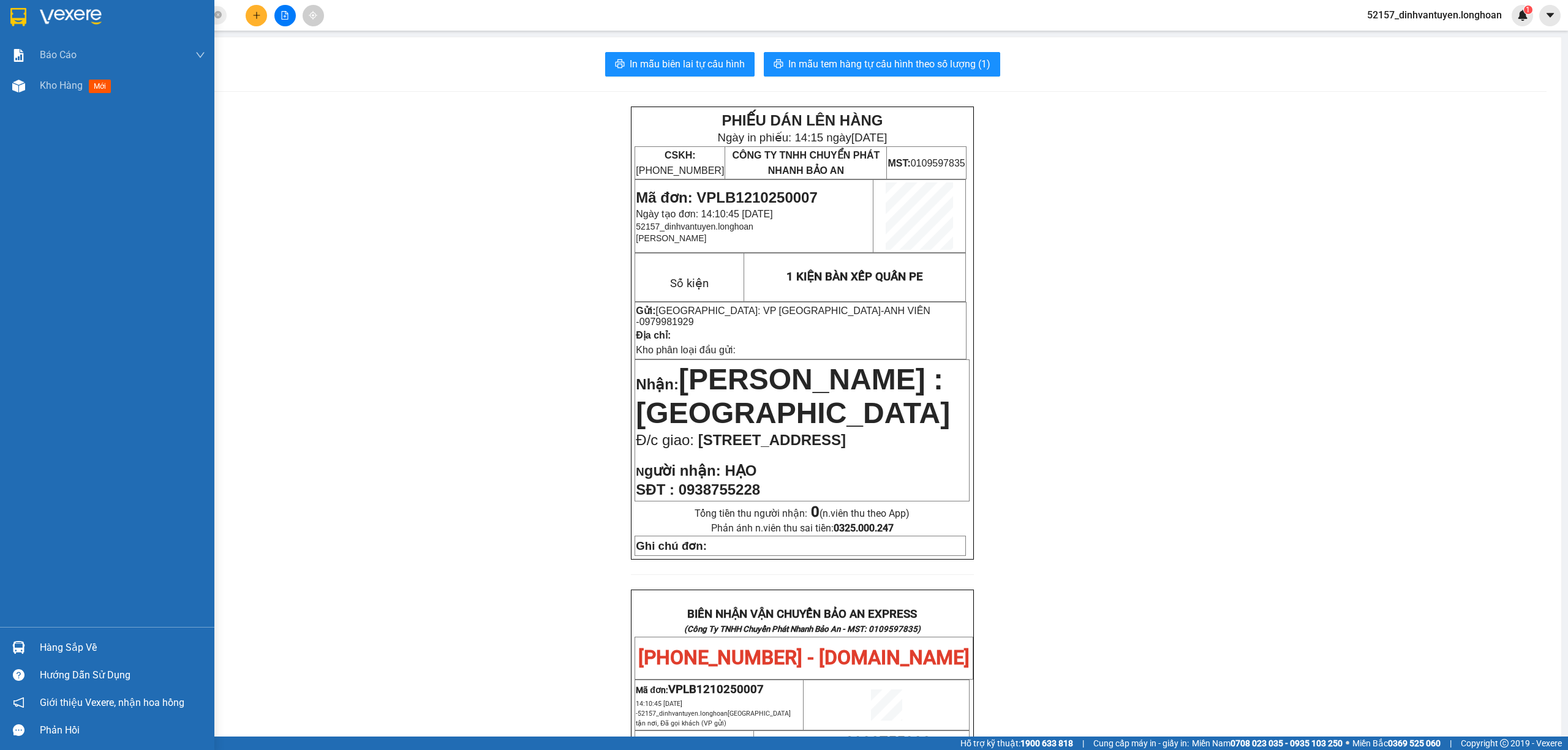
click at [18, 16] on img at bounding box center [17, 17] width 16 height 18
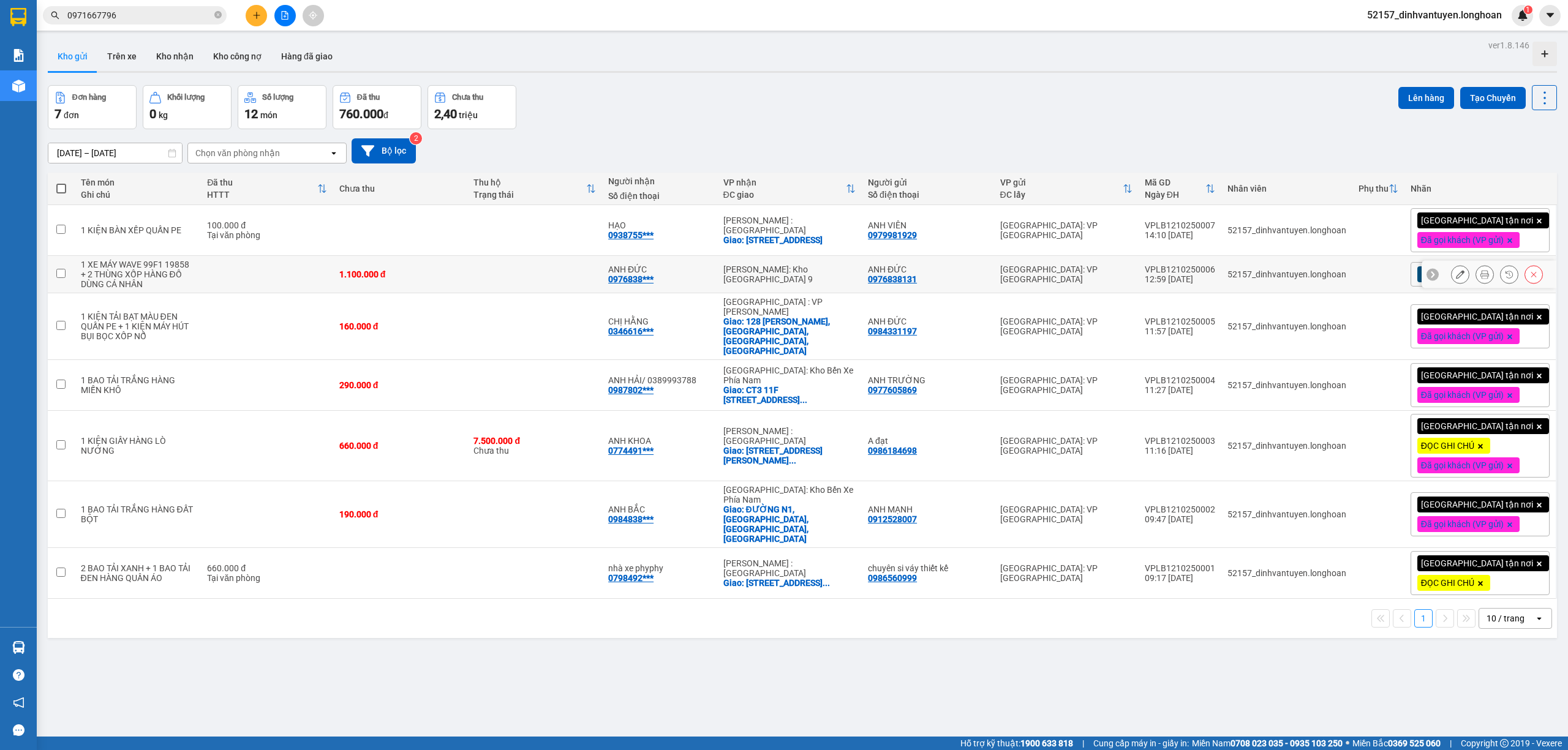
click at [1478, 273] on button at bounding box center [1485, 274] width 17 height 21
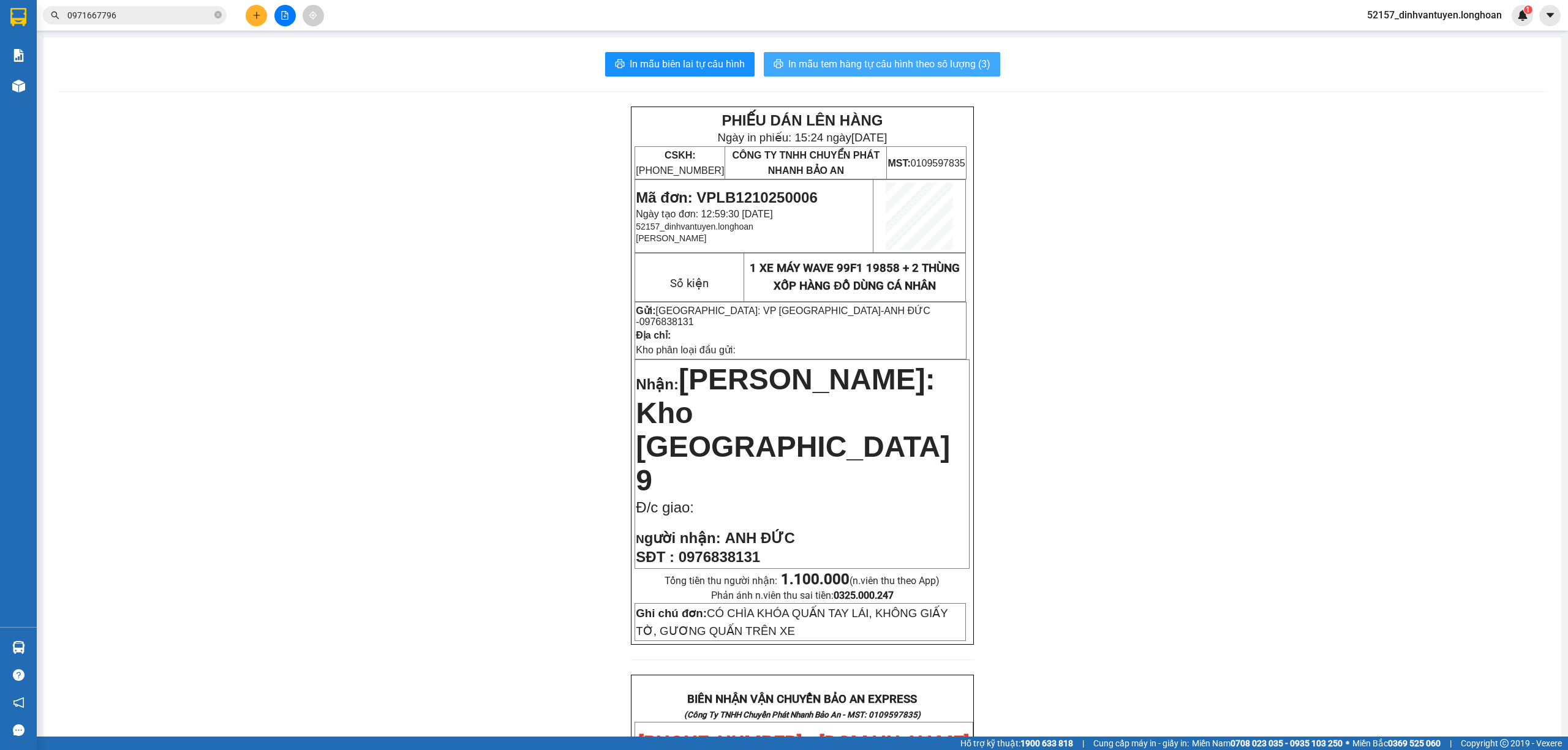
click at [898, 67] on span "In mẫu tem hàng tự cấu hình theo số lượng (3)" at bounding box center [889, 64] width 202 height 16
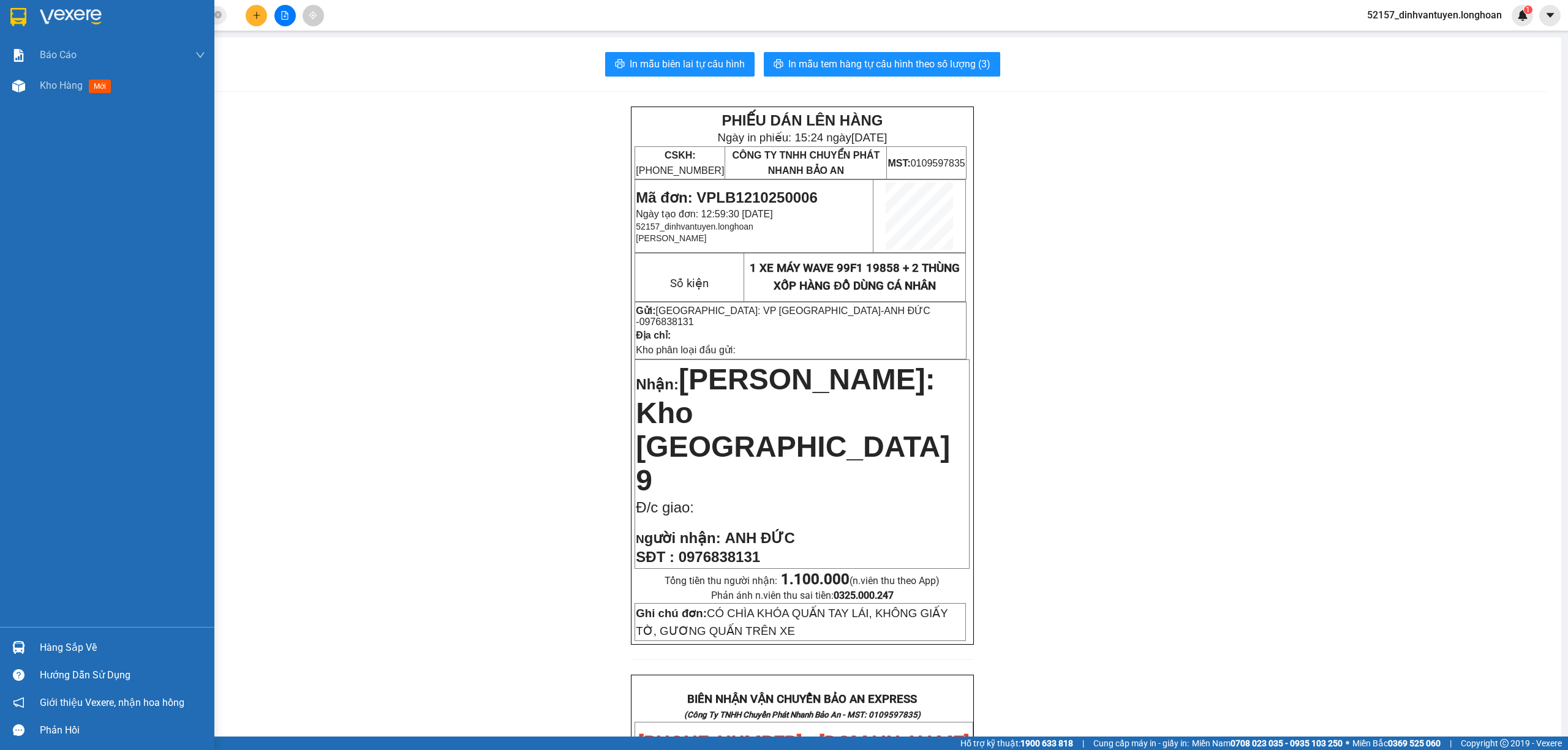
click at [16, 12] on img at bounding box center [17, 17] width 16 height 18
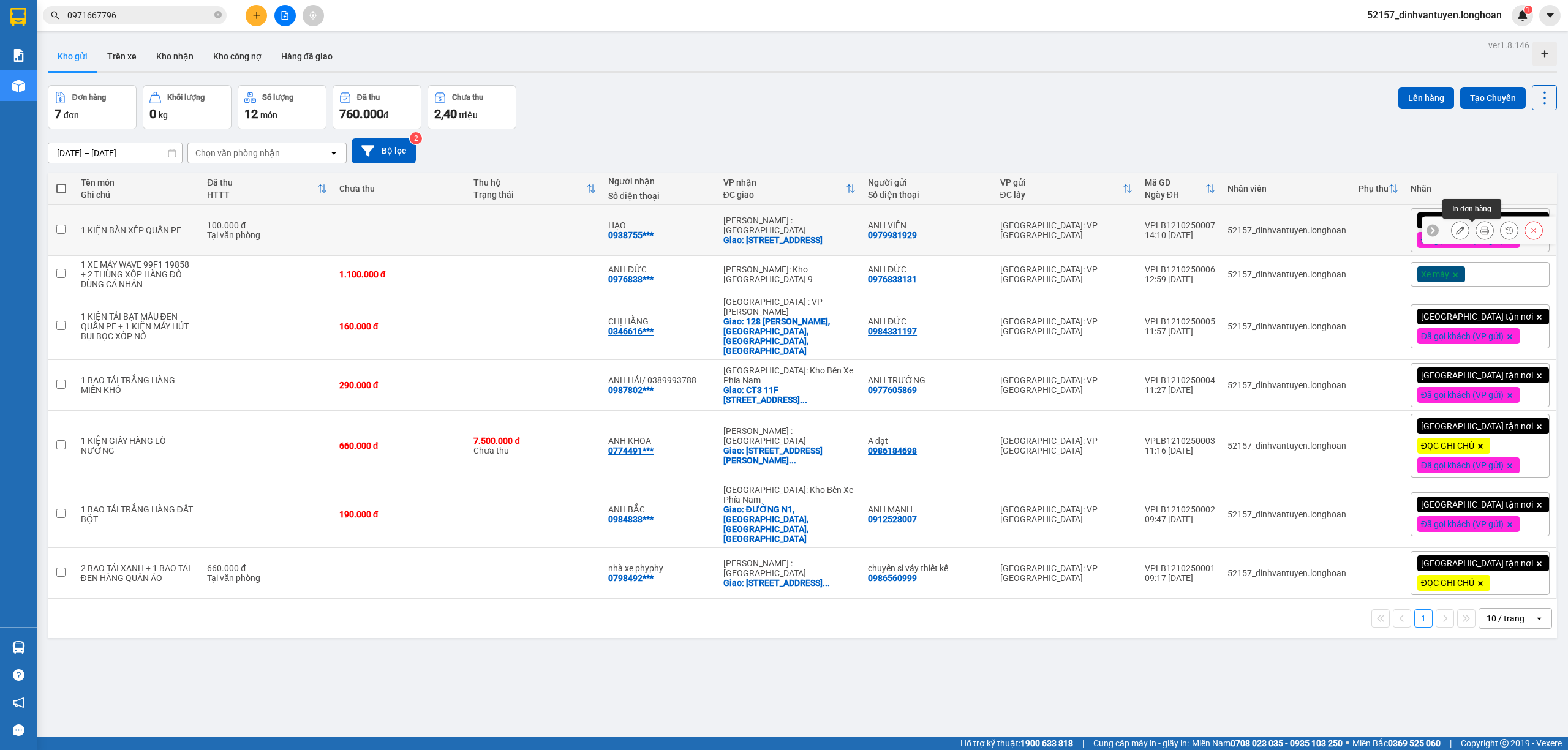
click at [1476, 225] on button at bounding box center [1485, 230] width 17 height 21
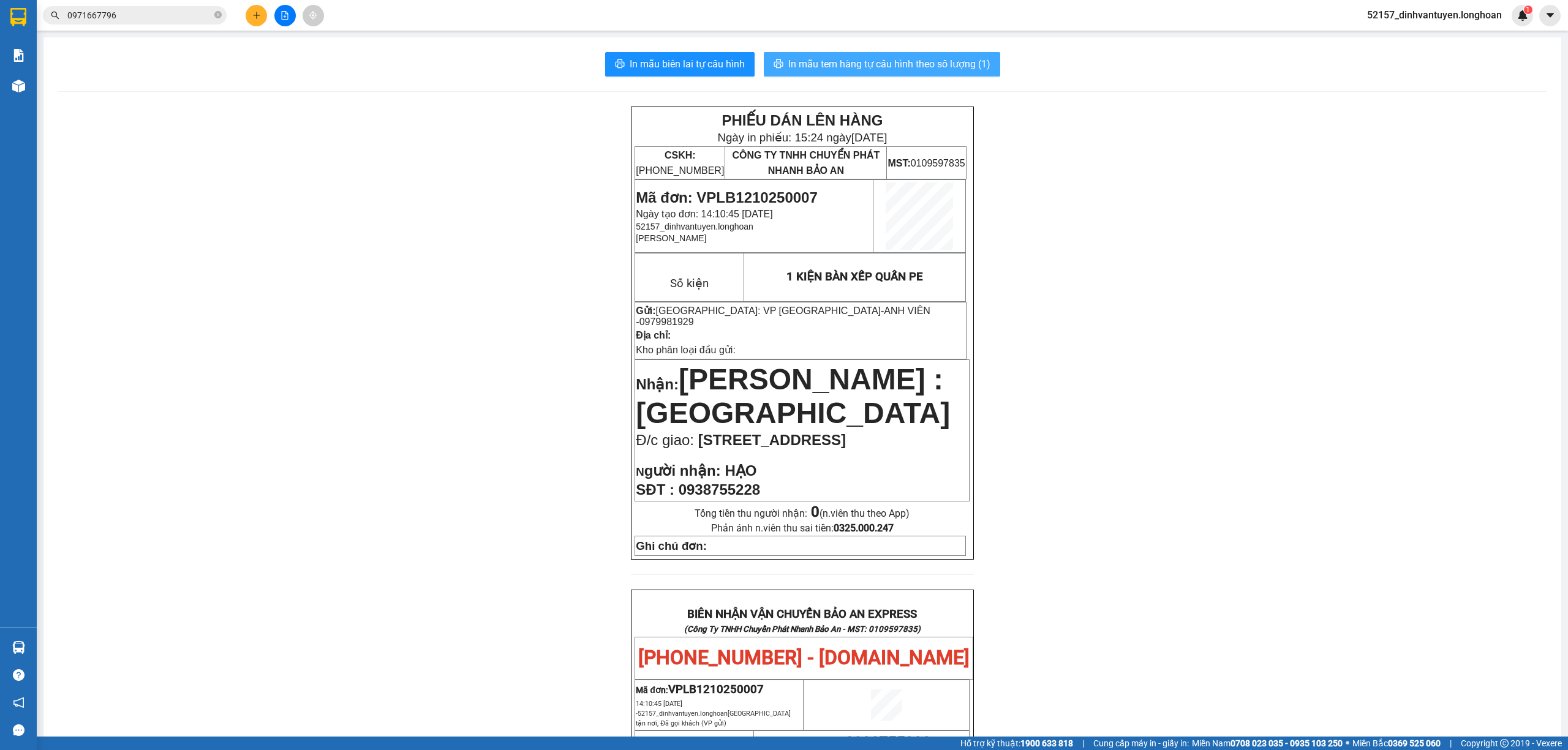
click at [881, 60] on span "In mẫu tem hàng tự cấu hình theo số lượng (1)" at bounding box center [889, 64] width 202 height 16
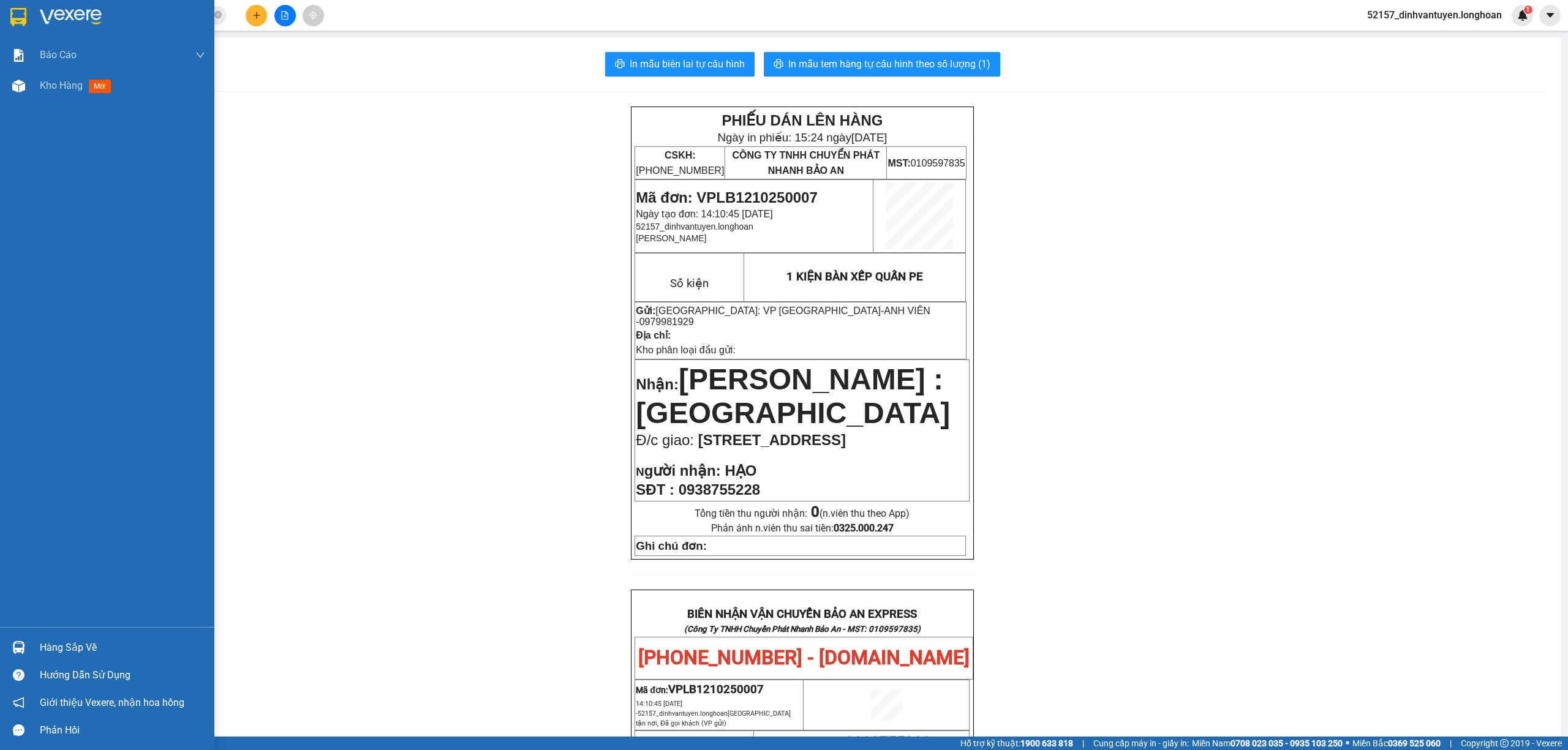
click at [11, 10] on img at bounding box center [17, 17] width 16 height 18
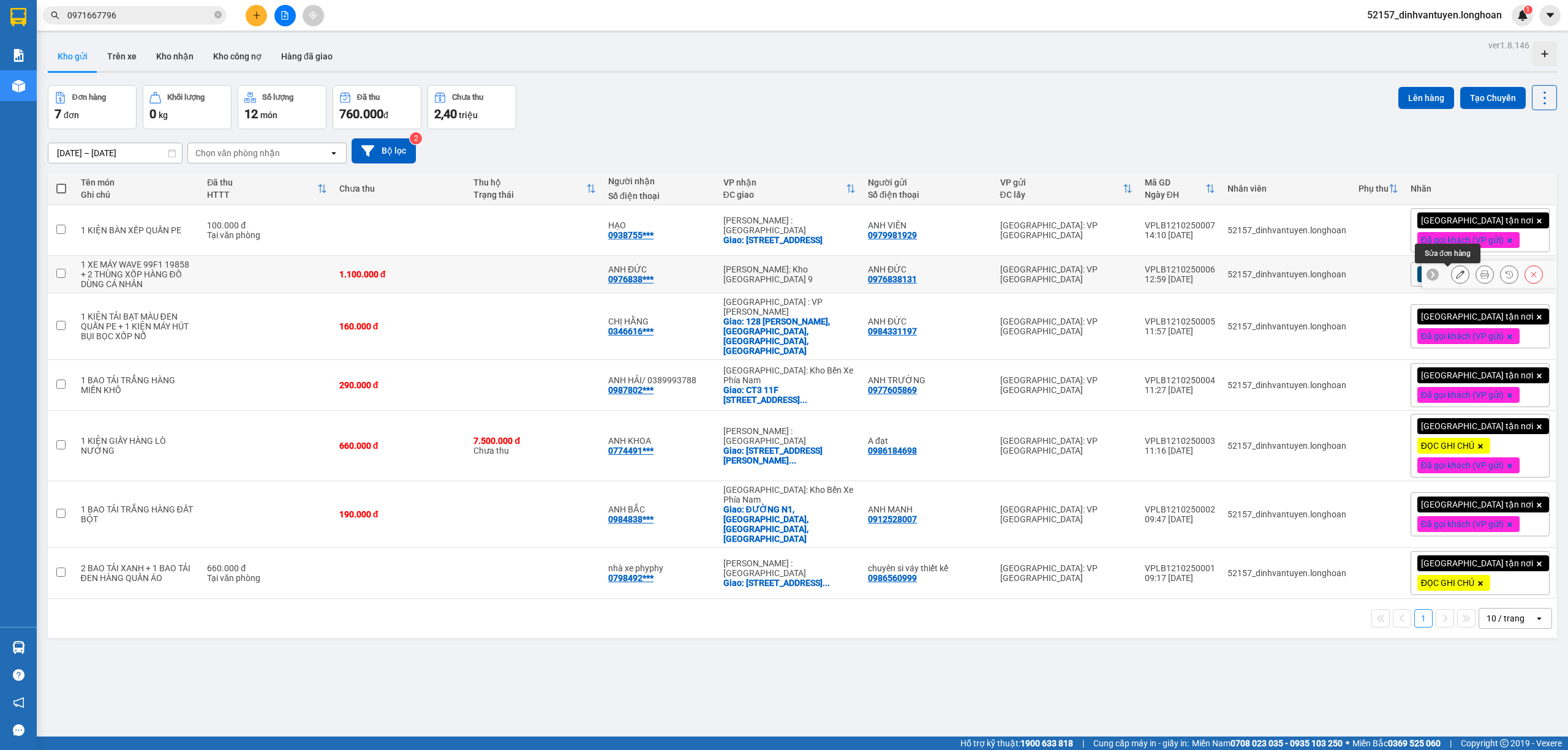
click at [1454, 276] on button at bounding box center [1460, 274] width 17 height 21
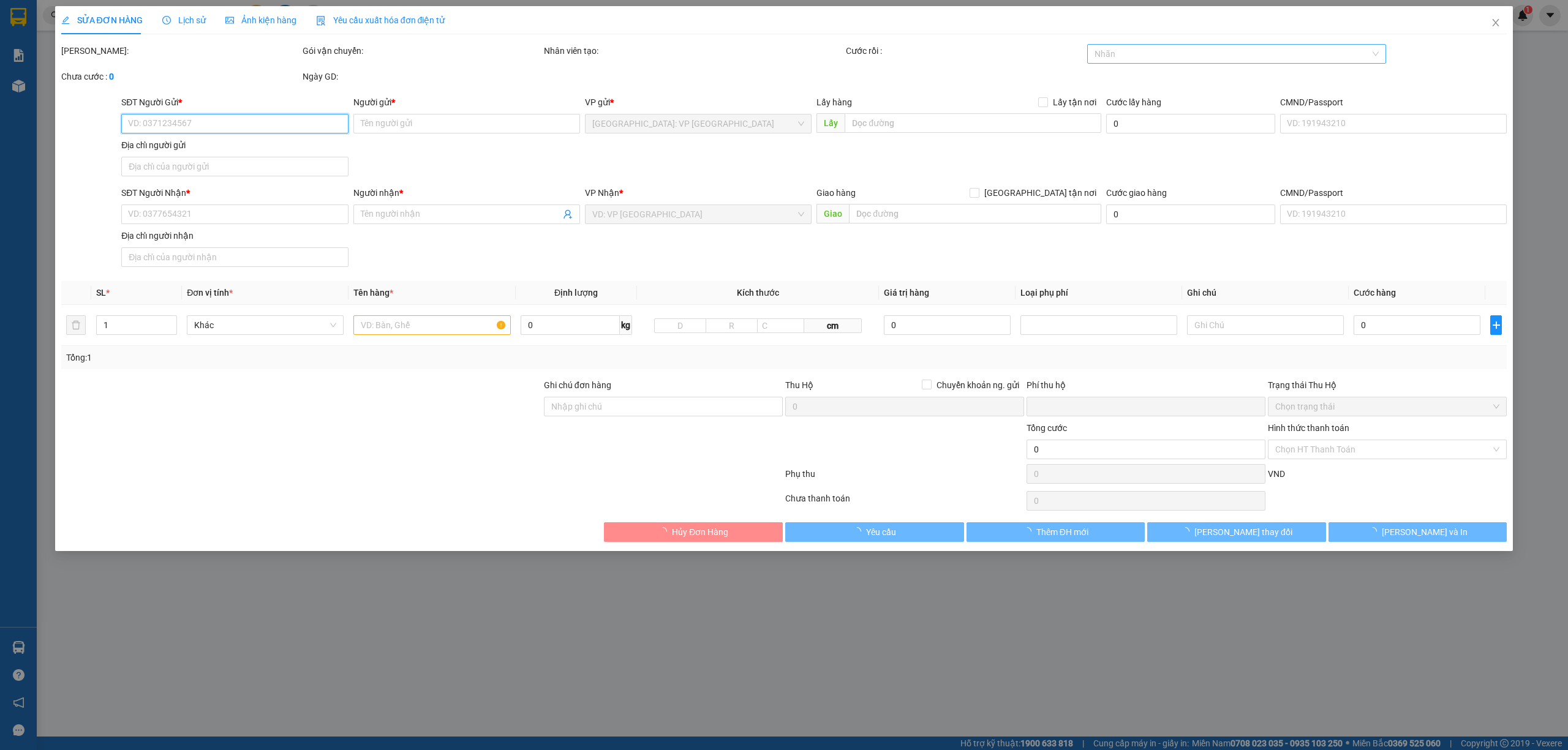
type input "0976838131"
type input "ANH ĐỨC"
type input "0976838131"
type input "ANH ĐỨC"
type input "CÓ CHÌA KHÓA QUẤN TAY LÁI, KHÔNG GIẤY TỜ, GƯƠNG QUẤN TRÊN XE"
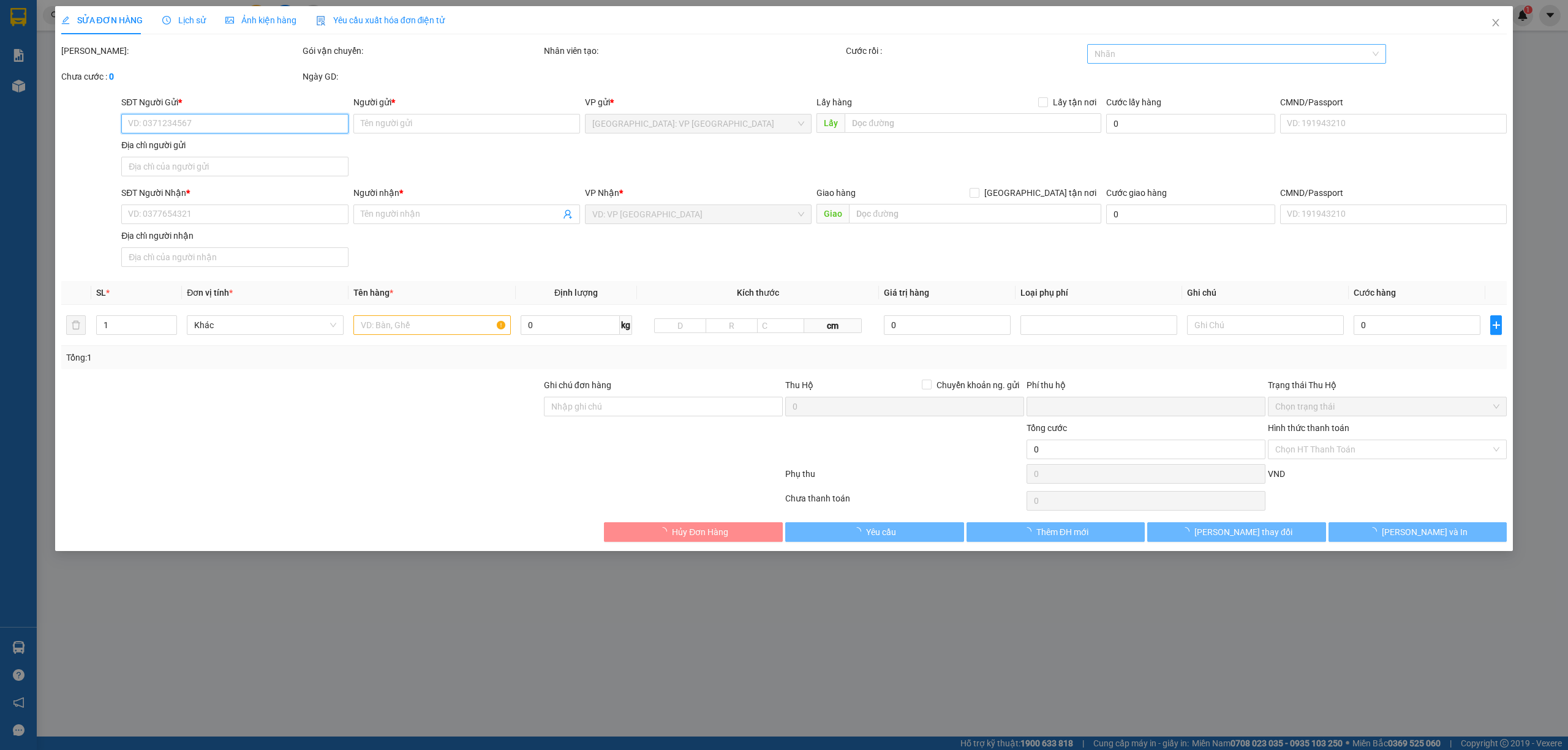
type input "0"
type input "1.100.000"
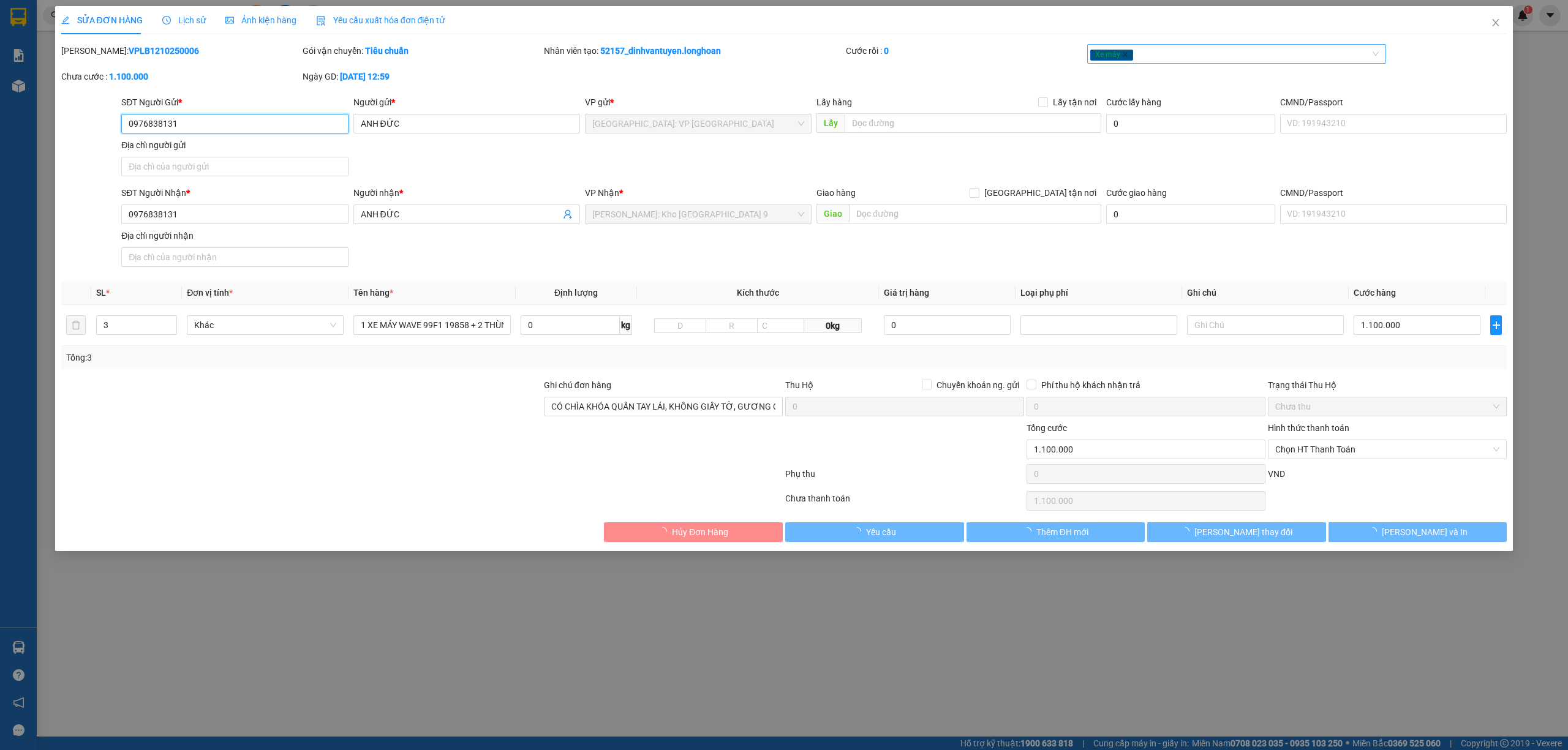
click at [1184, 59] on div "Xe máy" at bounding box center [1230, 54] width 281 height 15
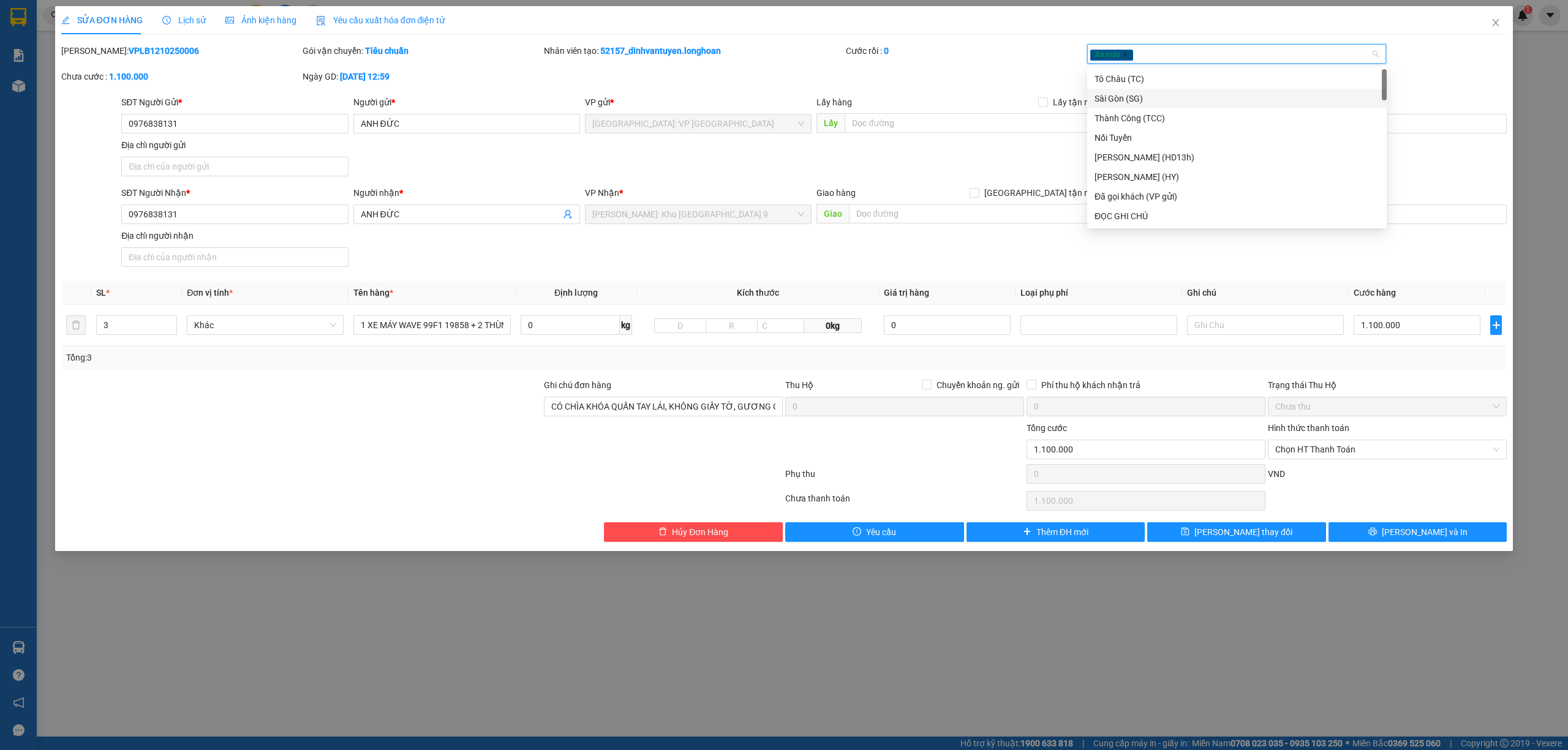
type input "g"
type input "da"
click at [1180, 82] on div "Đã gọi khách (VP gửi)" at bounding box center [1236, 79] width 285 height 14
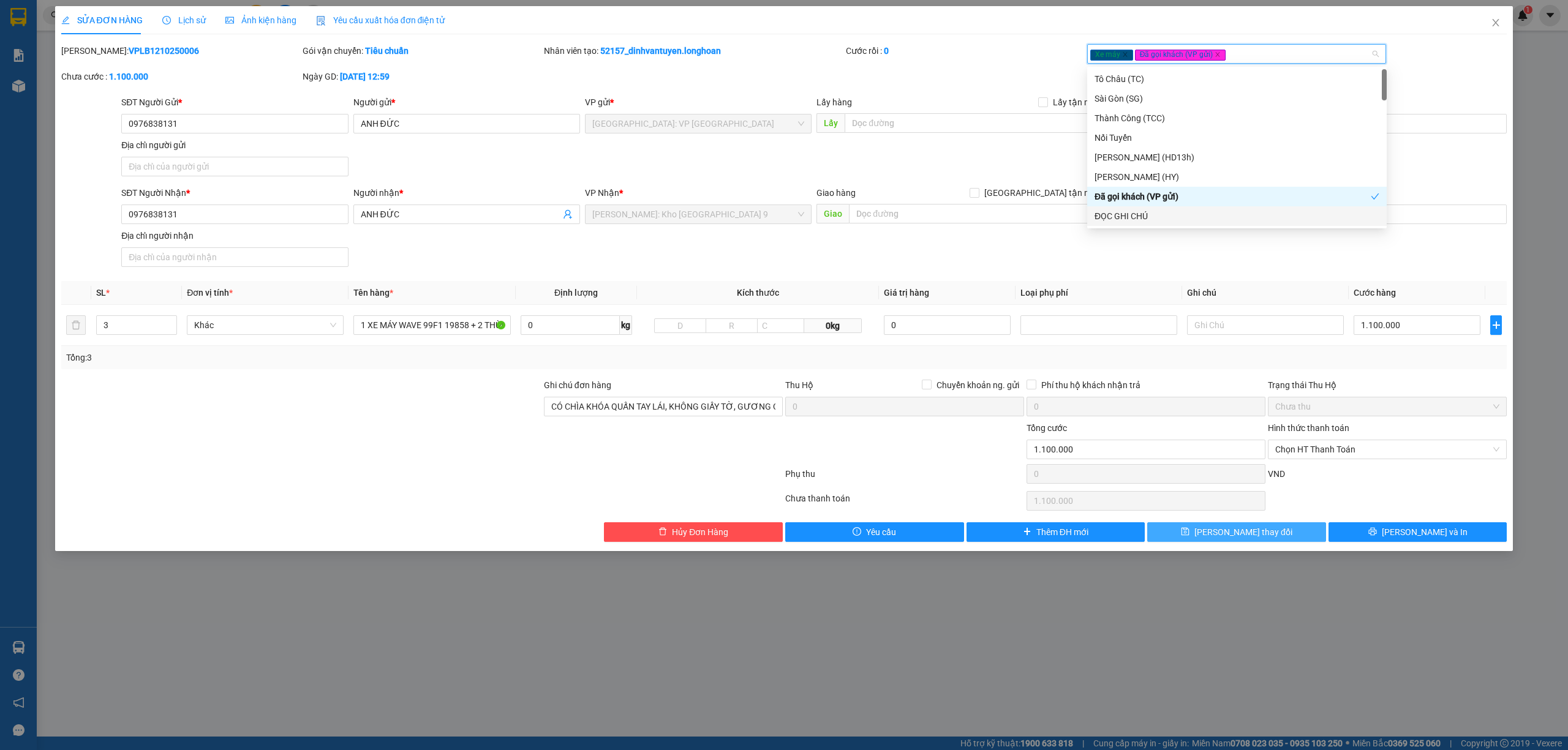
click at [1279, 538] on button "[PERSON_NAME] thay đổi" at bounding box center [1236, 531] width 179 height 19
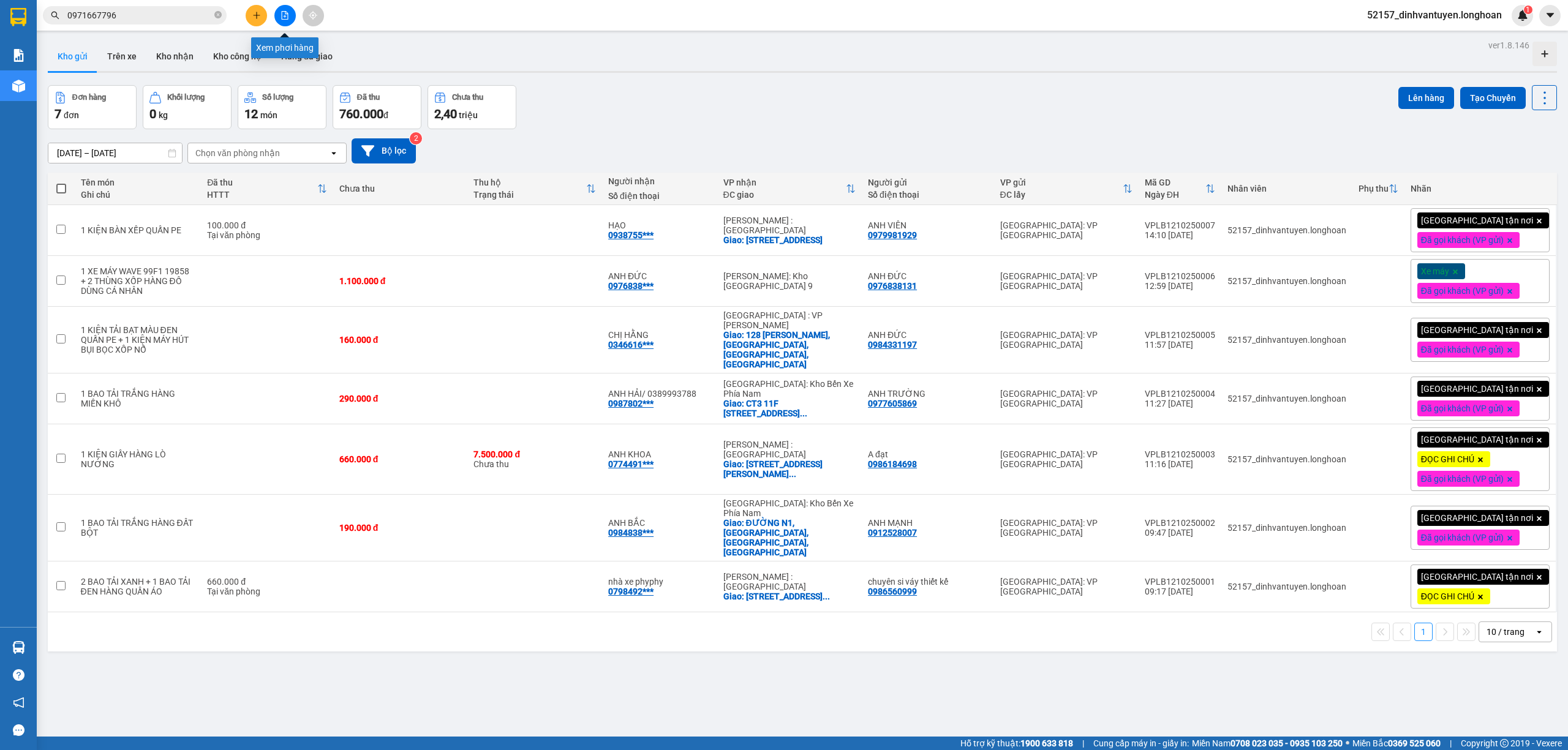
click at [283, 16] on icon "file-add" at bounding box center [284, 15] width 8 height 8
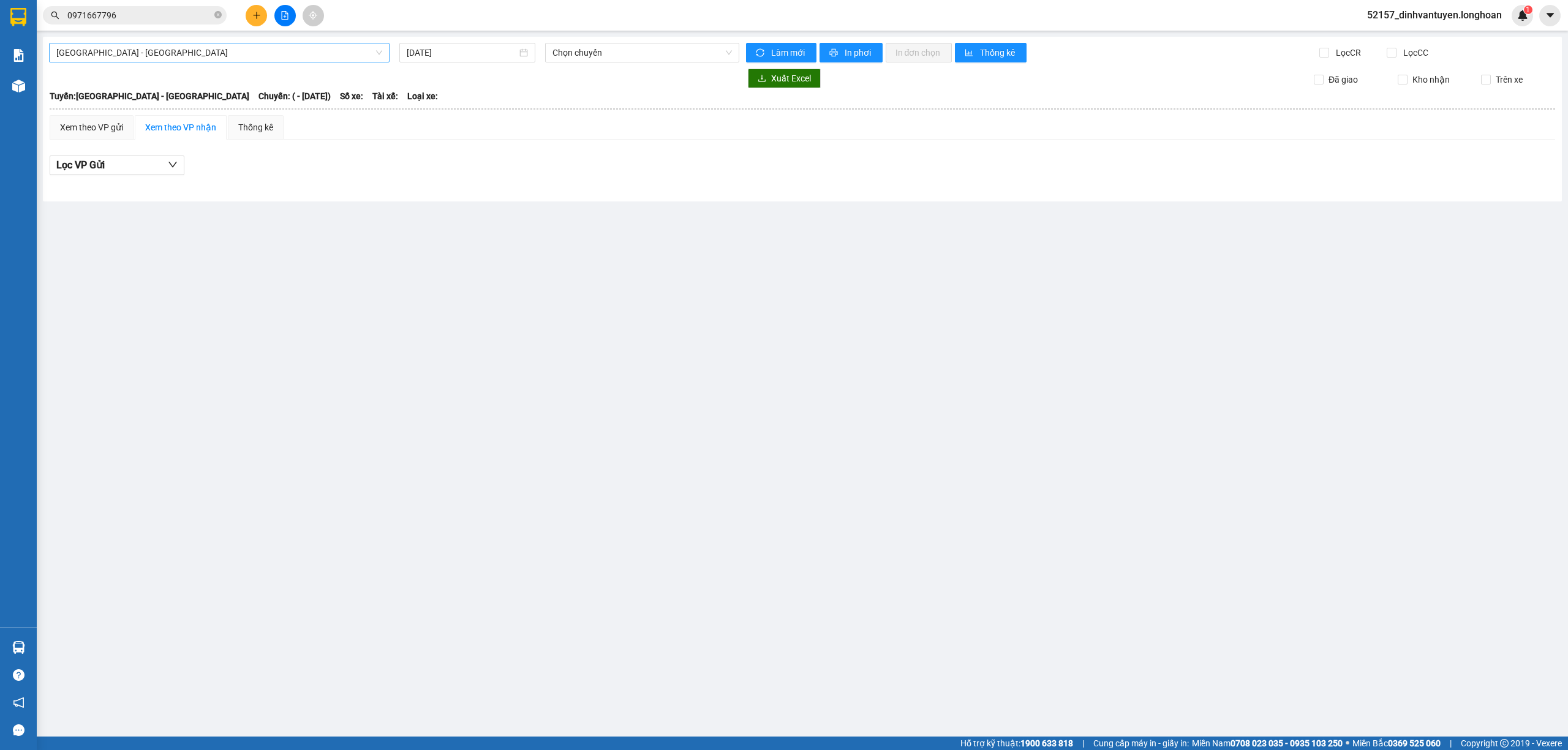
click at [266, 54] on span "Hải Phòng - Hà Nội" at bounding box center [220, 52] width 326 height 18
type input "long"
click at [104, 92] on div "VP Long Biên - Kho HN" at bounding box center [220, 96] width 326 height 14
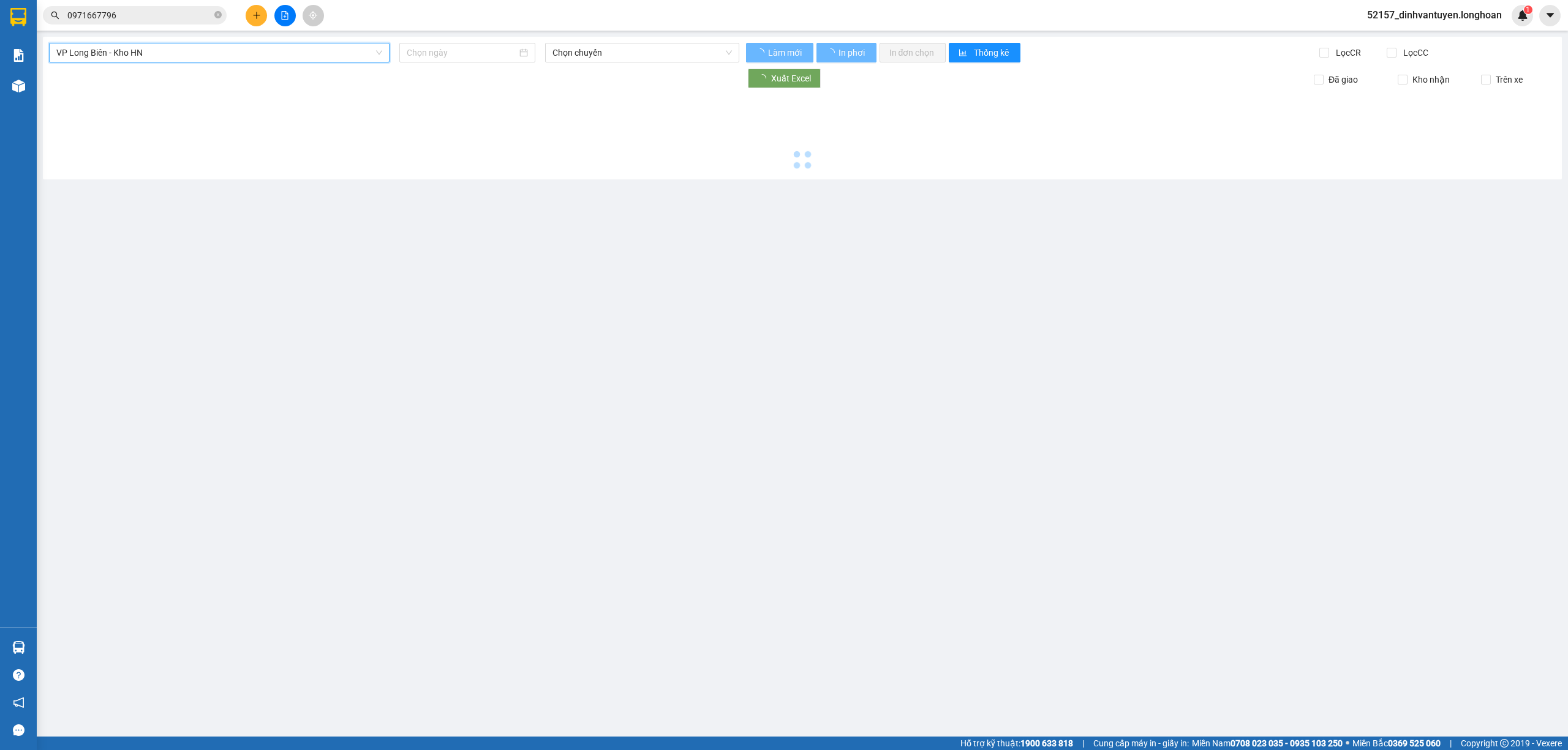
type input "12/10/2025"
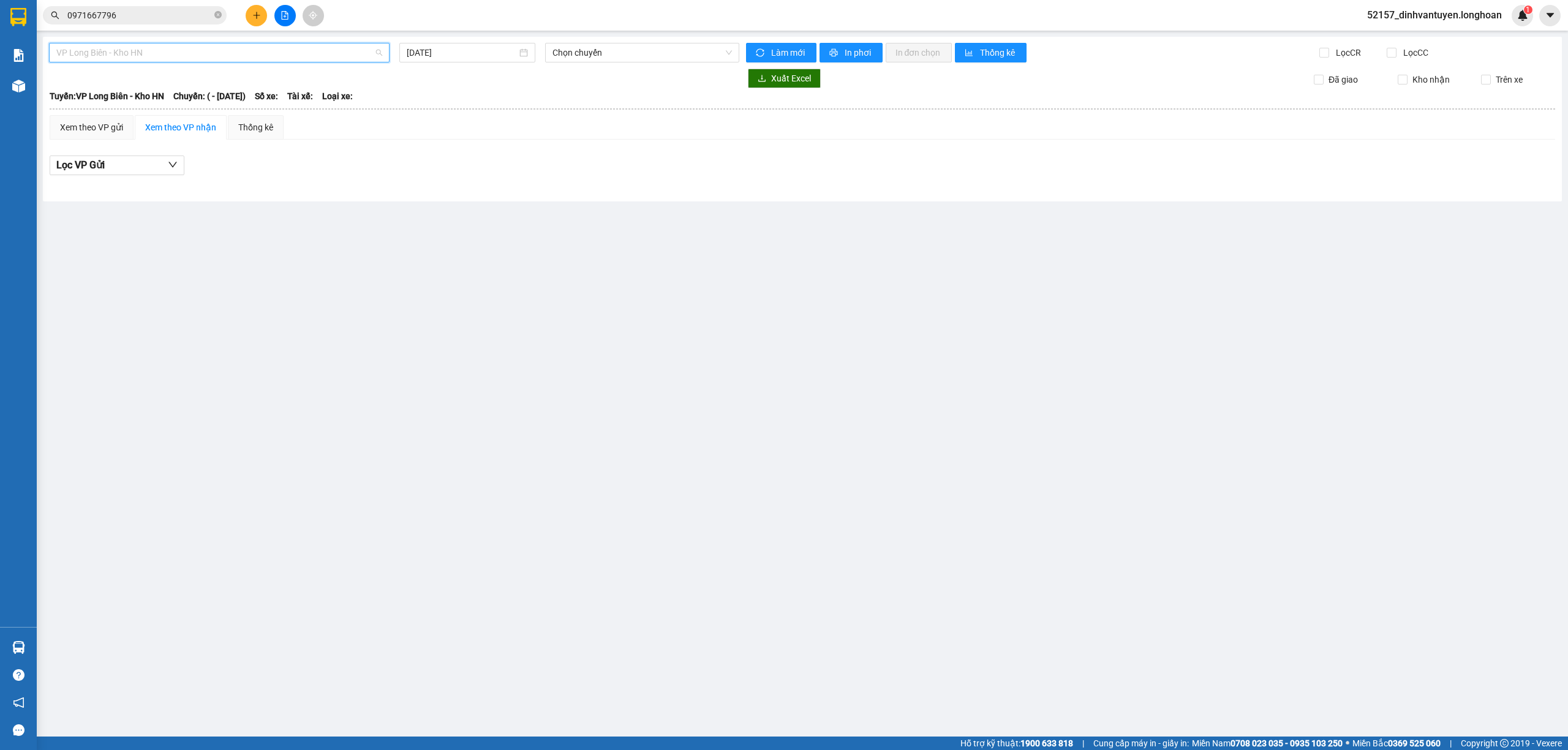
click at [184, 49] on span "VP Long Biên - Kho HN" at bounding box center [220, 52] width 326 height 18
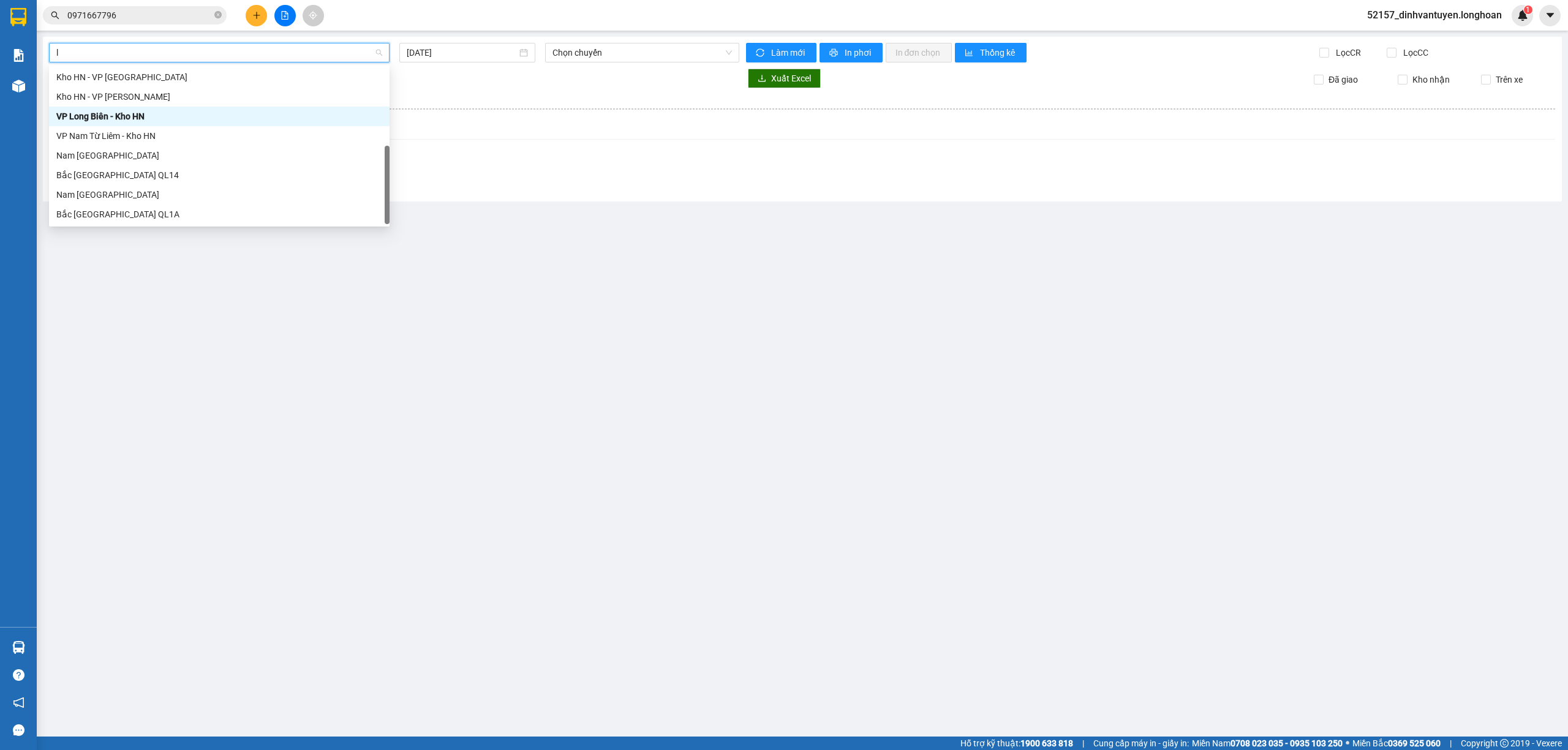
scroll to position [19, 0]
type input "lo"
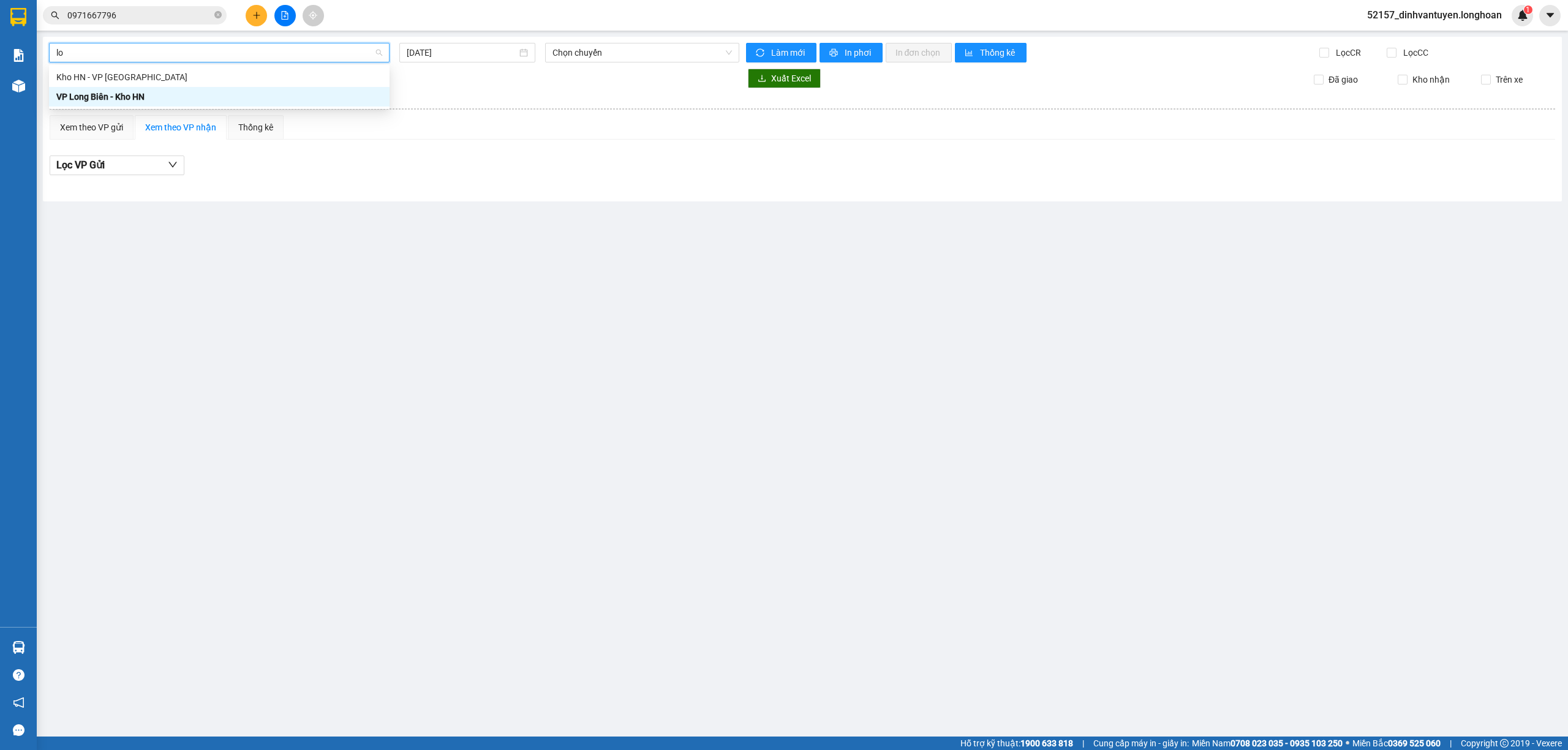
scroll to position [0, 0]
click at [240, 74] on div "Kho HN - VP Long Biên" at bounding box center [220, 77] width 326 height 14
click at [637, 59] on span "Chọn chuyến" at bounding box center [642, 52] width 180 height 18
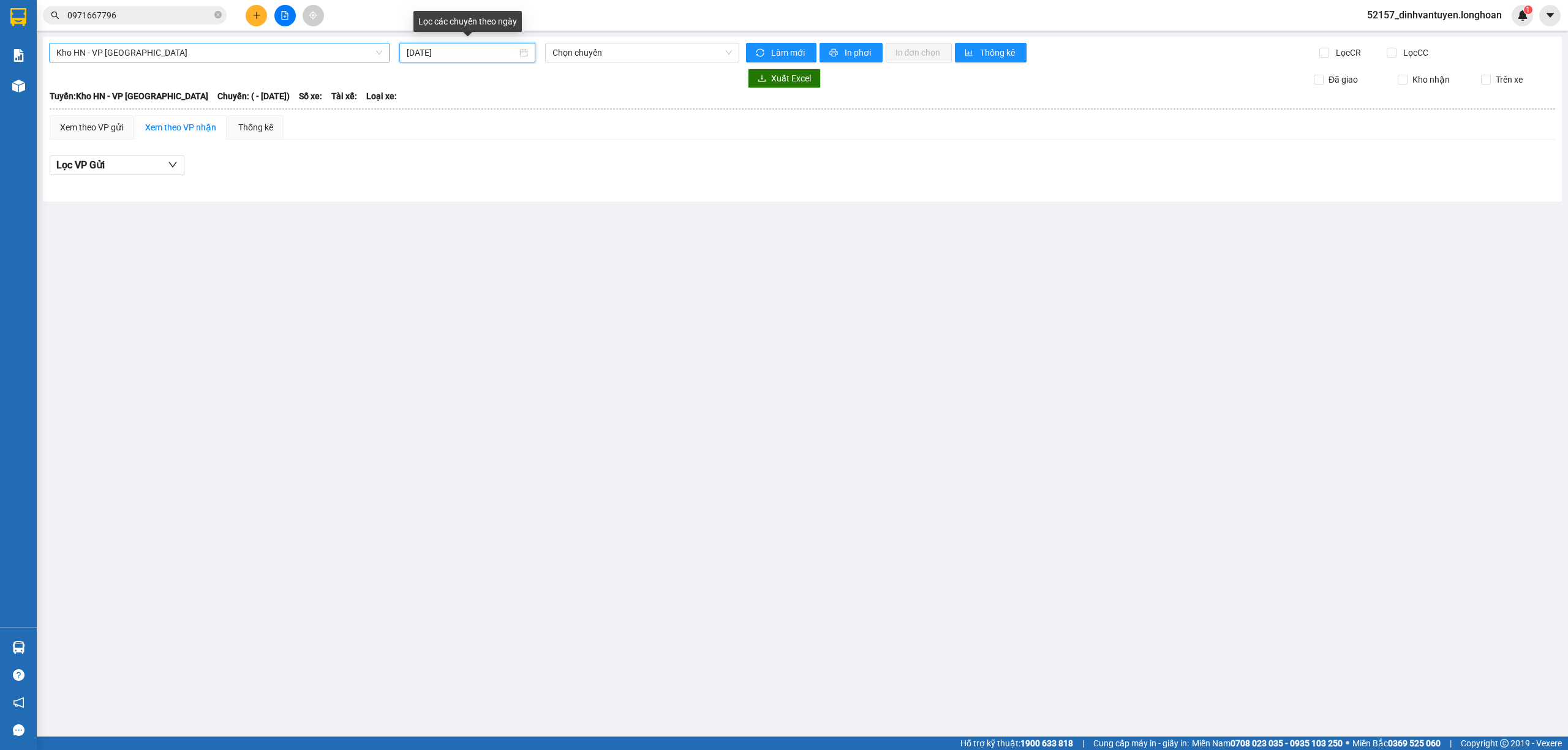
click at [490, 58] on input "12/10/2025" at bounding box center [462, 52] width 110 height 14
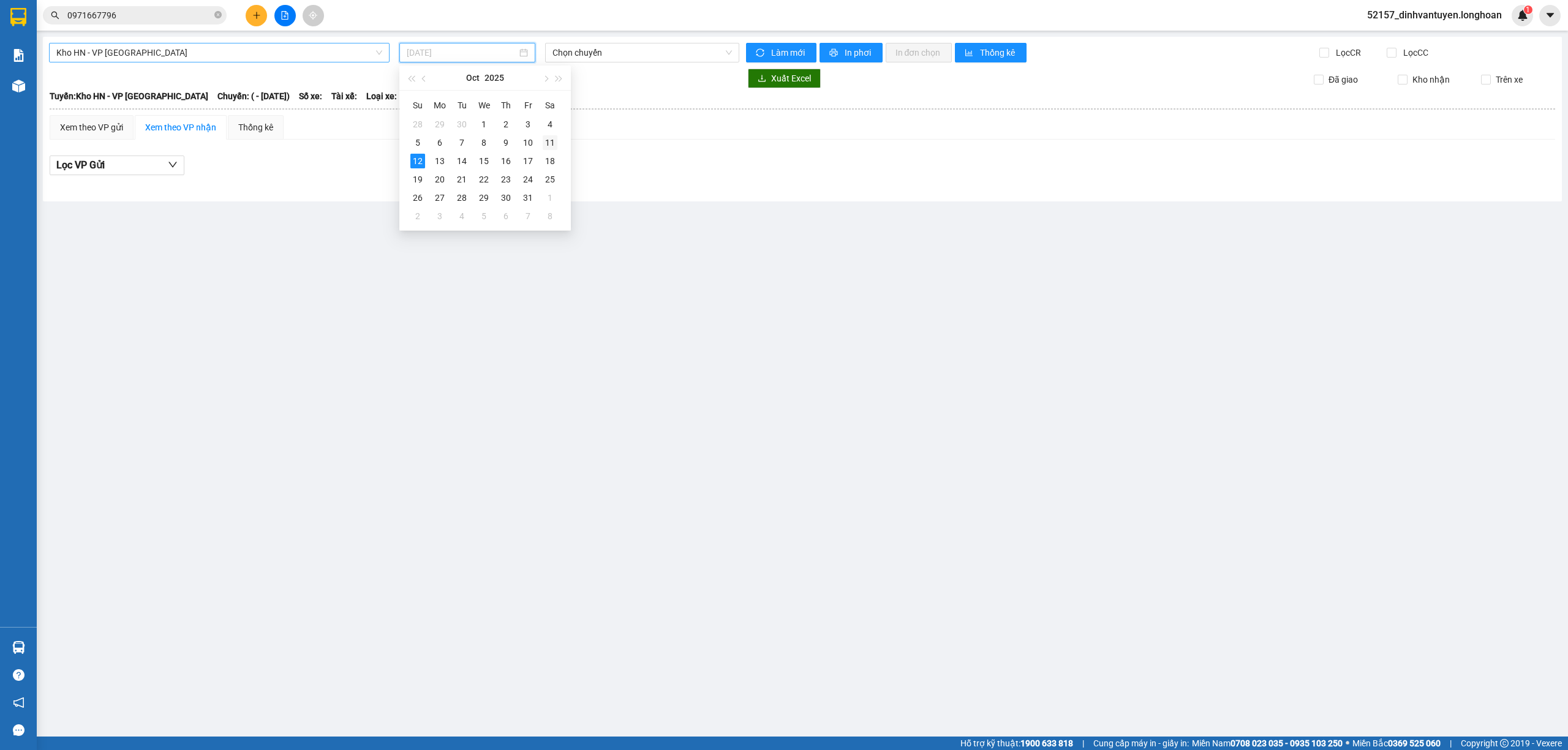
click at [551, 140] on div "11" at bounding box center [550, 143] width 15 height 15
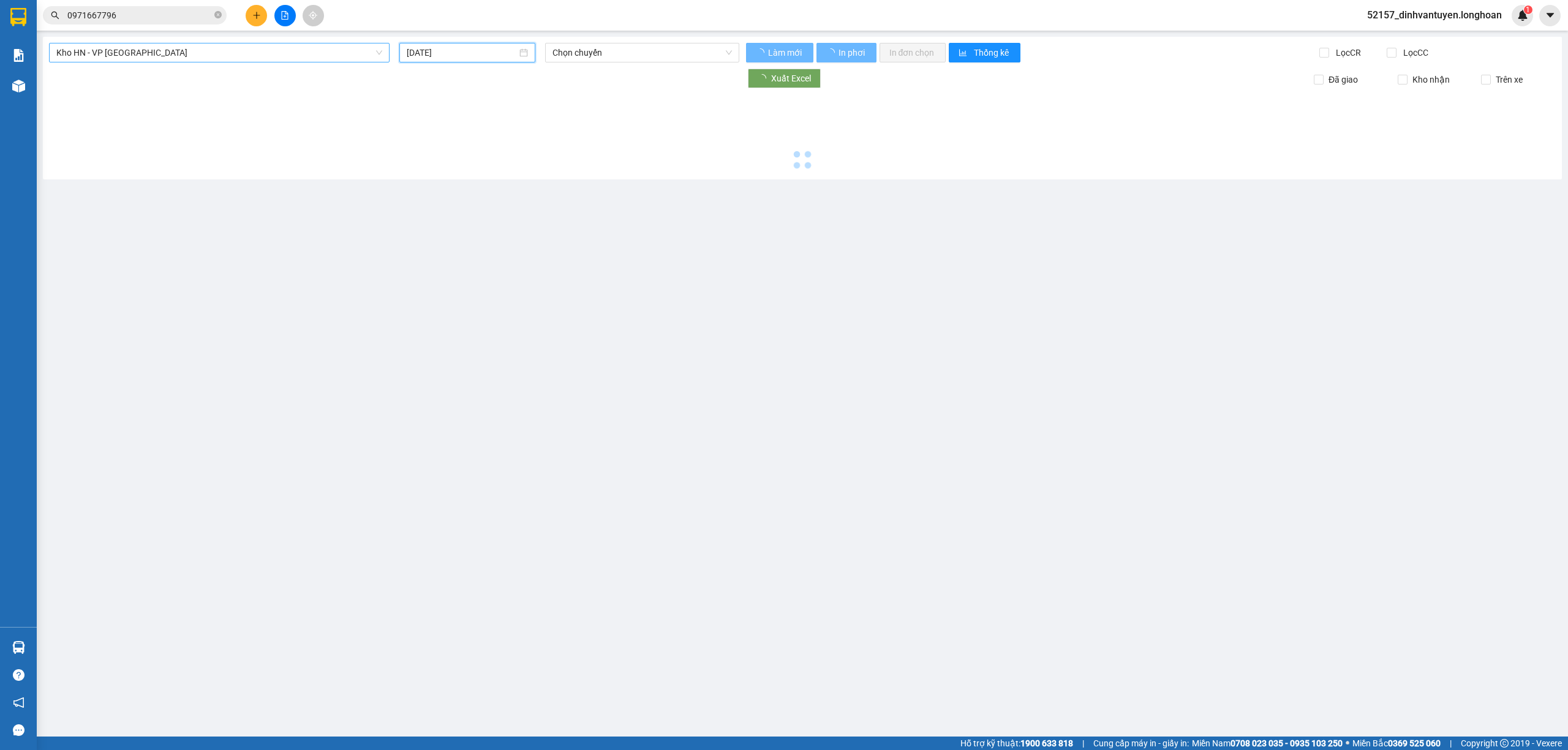
type input "11/10/2025"
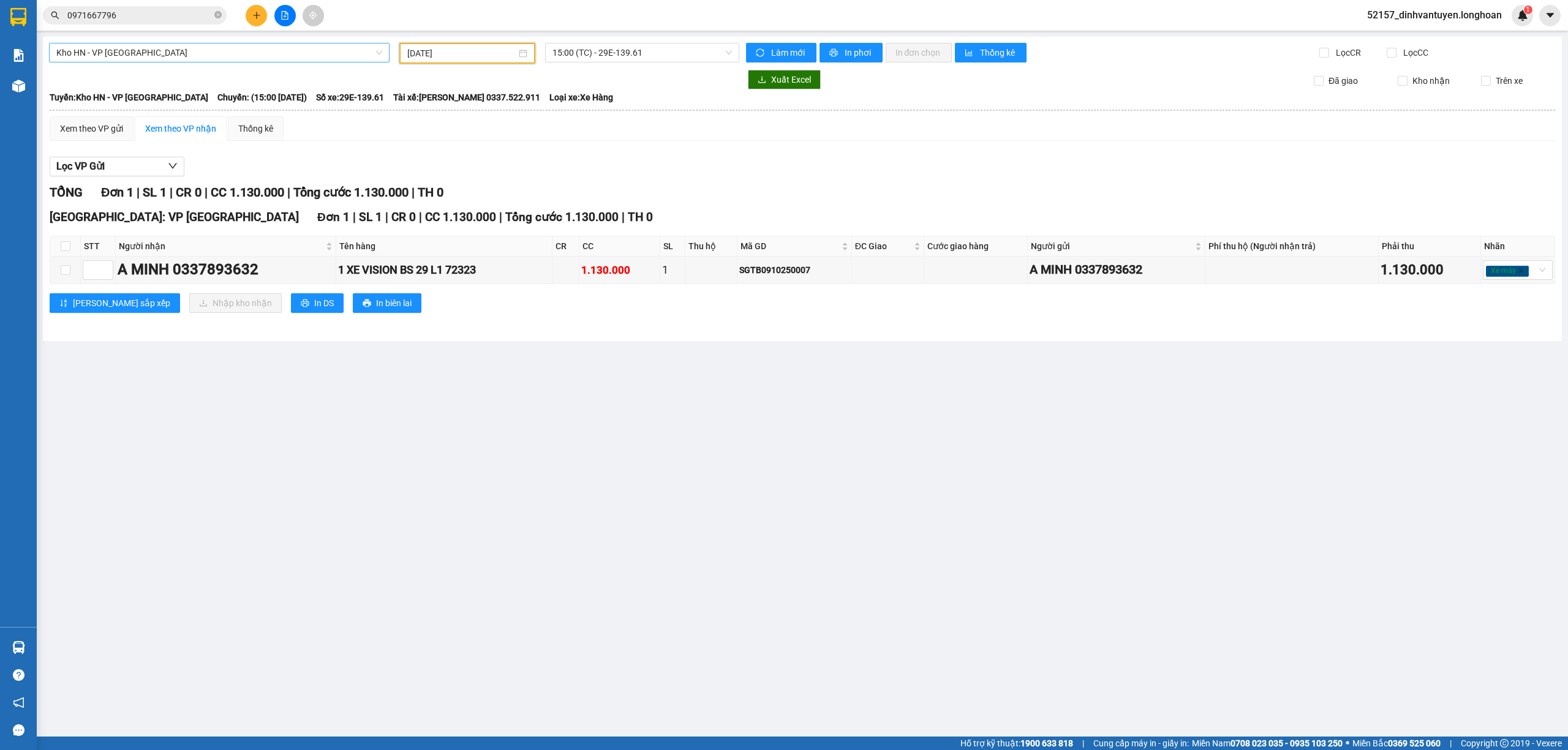
click at [637, 157] on div "Lọc VP Gửi" at bounding box center [802, 167] width 1506 height 20
drag, startPoint x: 506, startPoint y: 241, endPoint x: 520, endPoint y: 254, distance: 19.1
click at [520, 254] on th "Tên hàng" at bounding box center [443, 246] width 215 height 20
drag, startPoint x: 505, startPoint y: 268, endPoint x: 496, endPoint y: 270, distance: 9.2
click at [496, 270] on div "1 XE VISION BS 29 L1 72323" at bounding box center [443, 270] width 212 height 17
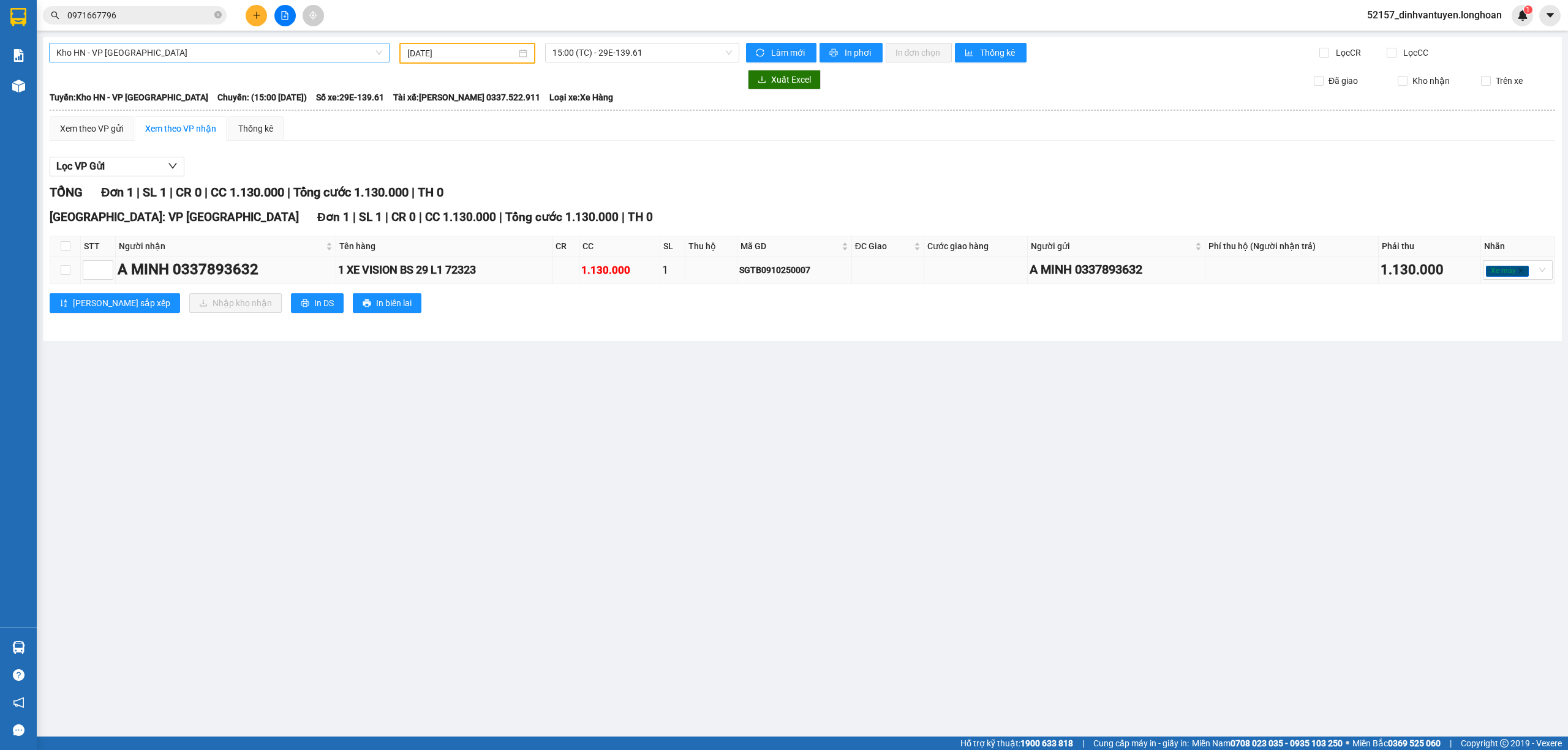
click at [538, 262] on div "1 XE VISION BS 29 L1 72323" at bounding box center [443, 270] width 212 height 17
click at [241, 266] on div "A MINH 0337893632" at bounding box center [225, 269] width 216 height 23
copy div "0337893632"
click at [218, 11] on icon "close-circle" at bounding box center [218, 15] width 7 height 7
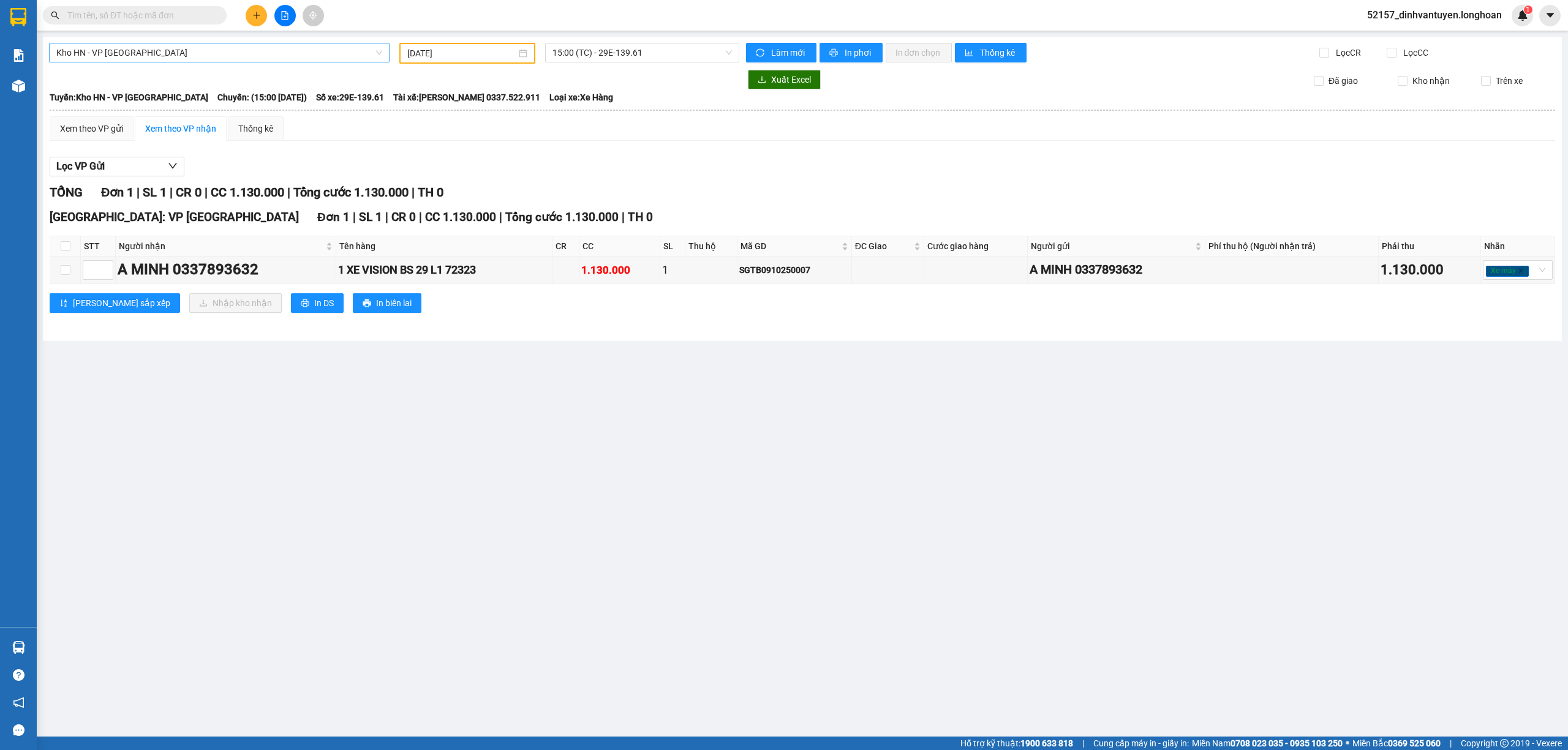
paste input "0337893632"
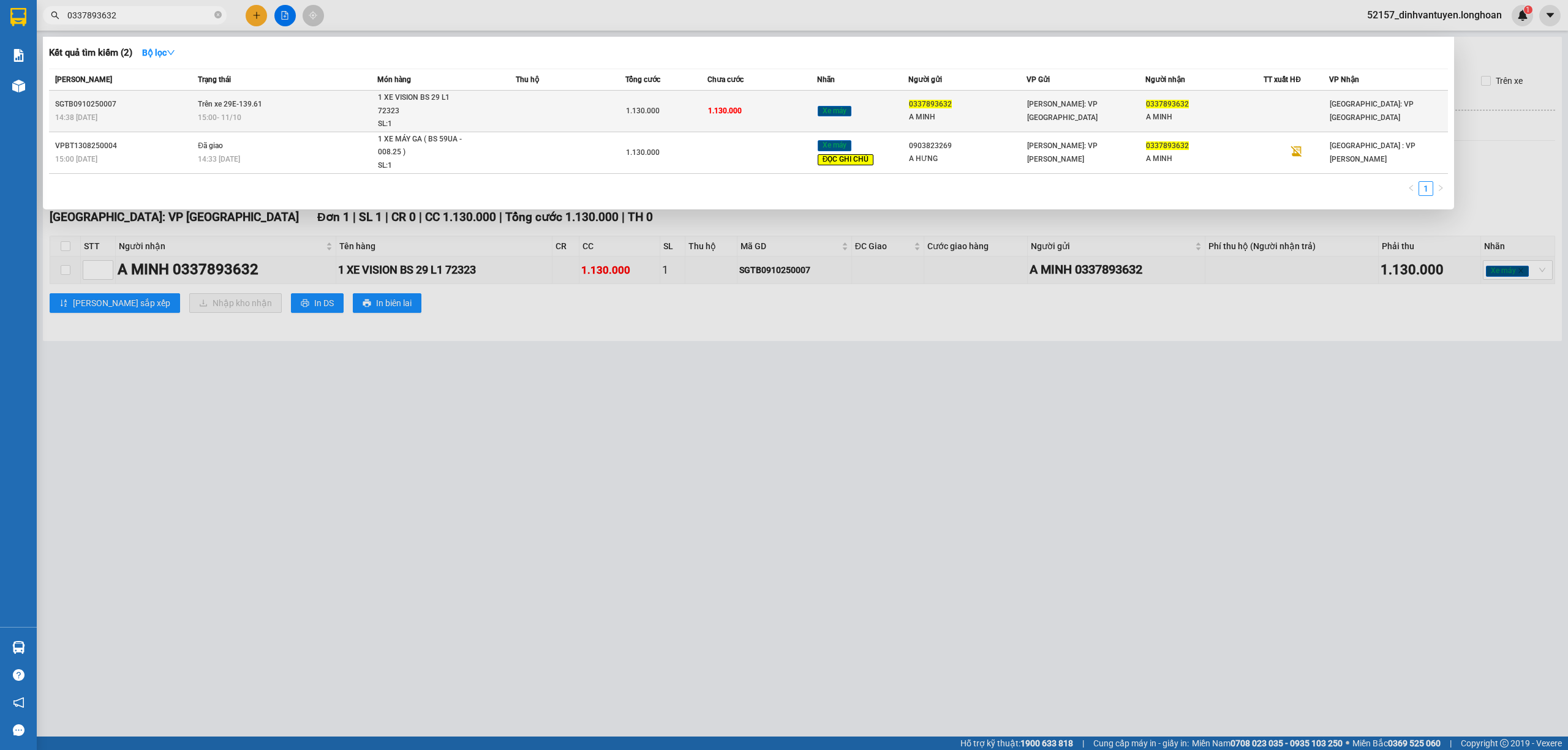
type input "0337893632"
click at [507, 117] on span "1 XE VISION BS 29 L1 72323 SL: 1" at bounding box center [447, 111] width 137 height 39
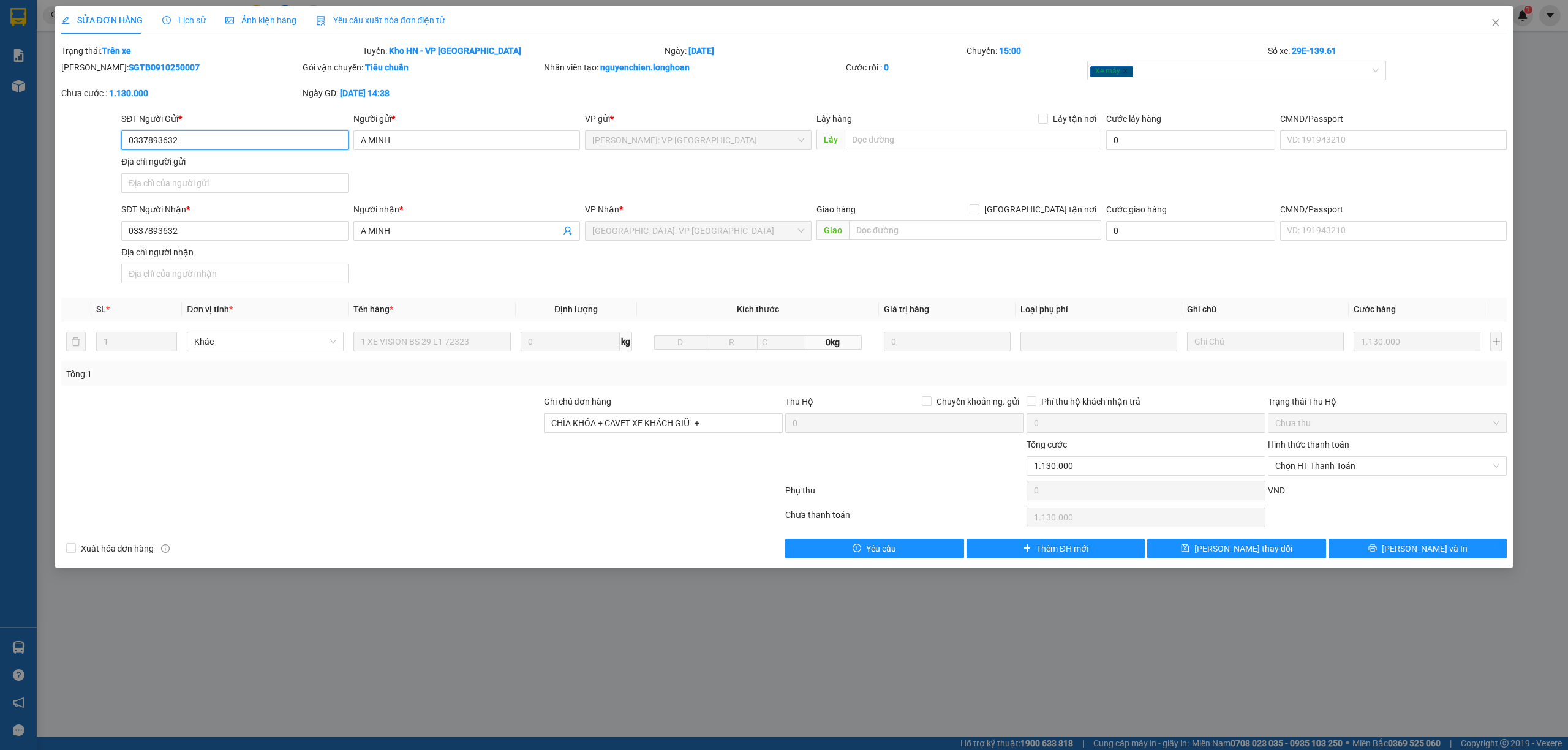
type input "0337893632"
type input "A MINH"
type input "0337893632"
type input "A MINH"
type input "CHÌA KHÓA + CAVET XE KHÁCH GIỮ +"
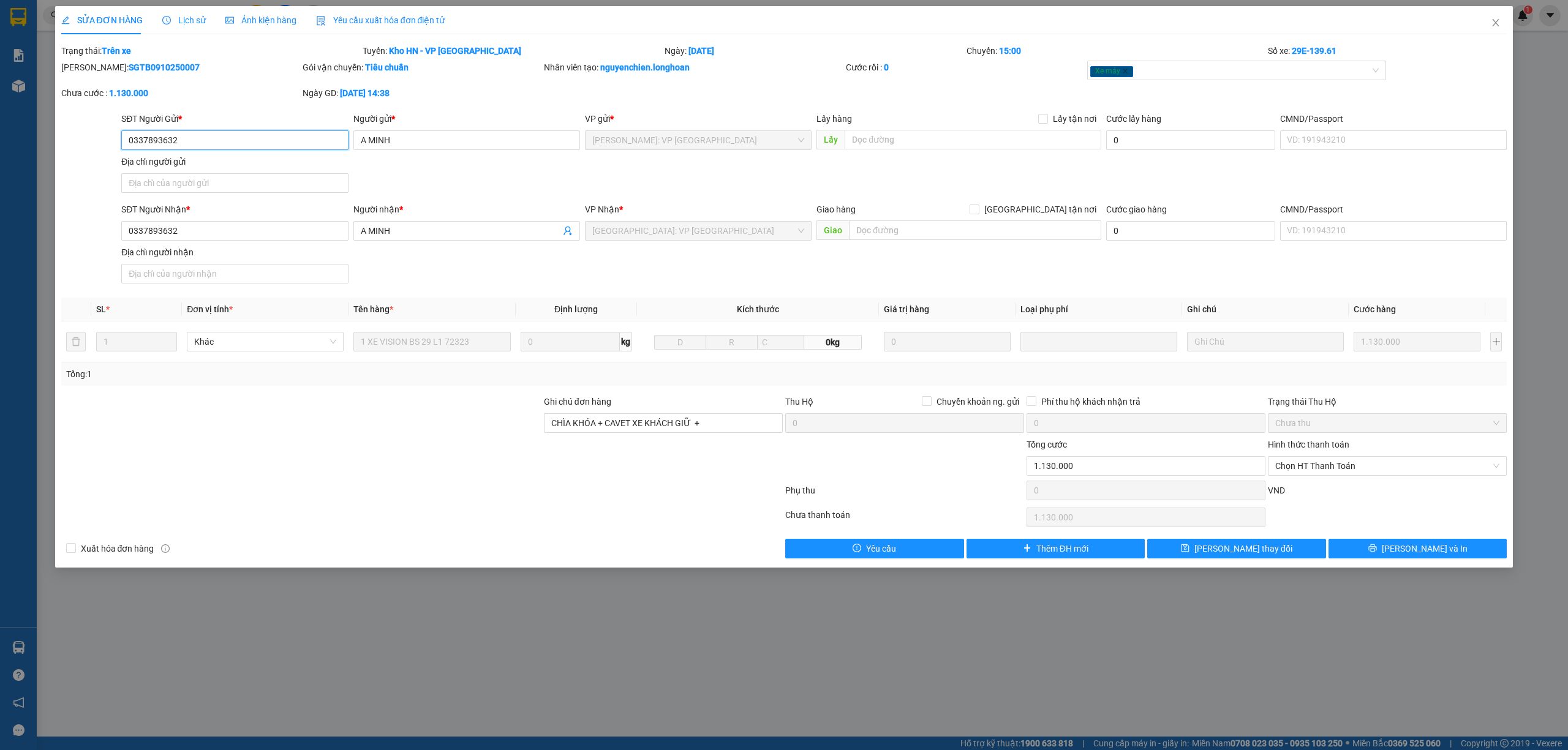
type input "0"
type input "1.130.000"
click at [190, 17] on span "Lịch sử" at bounding box center [183, 20] width 43 height 10
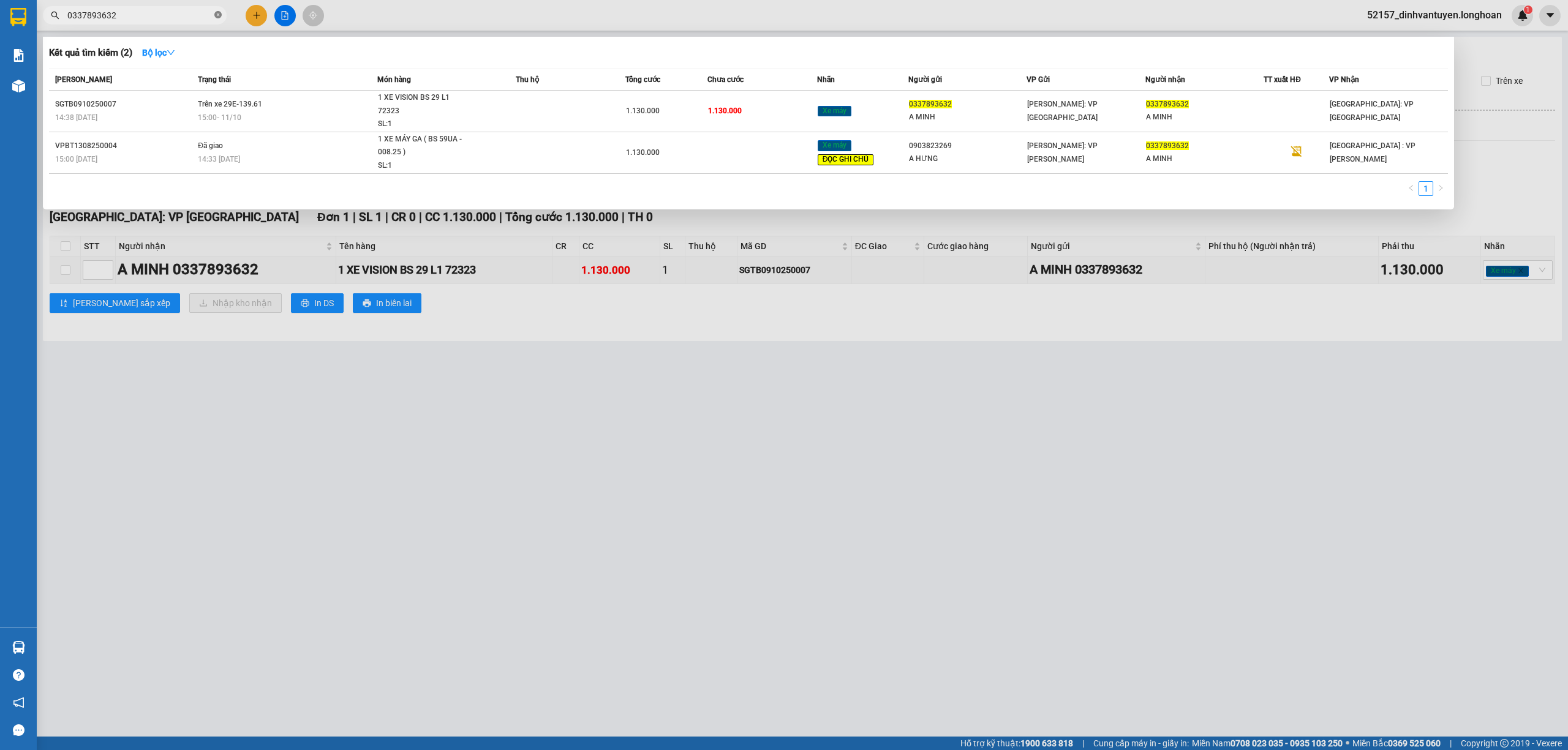
click at [215, 15] on icon "close-circle" at bounding box center [218, 15] width 7 height 7
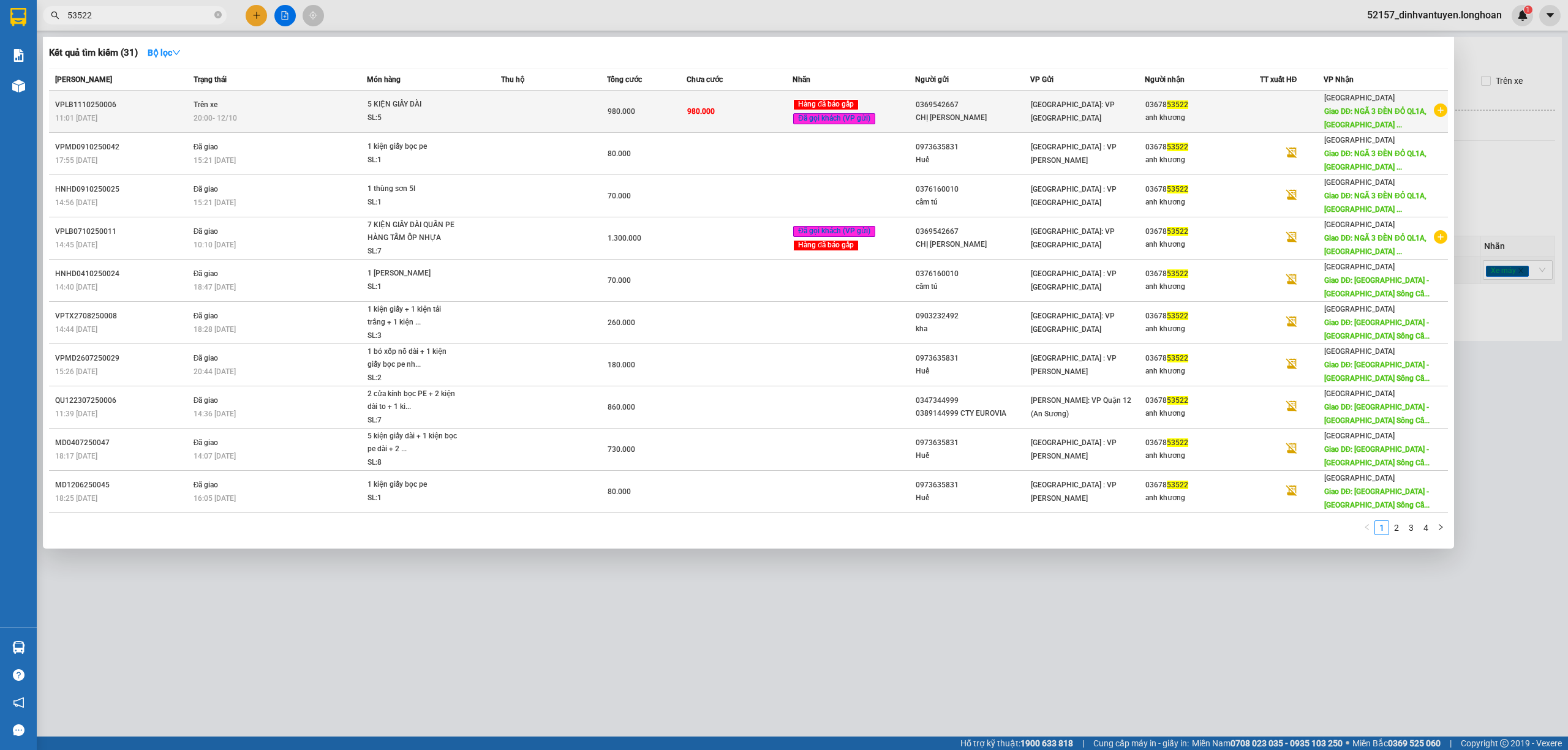
type input "53522"
click at [537, 109] on td at bounding box center [554, 112] width 106 height 42
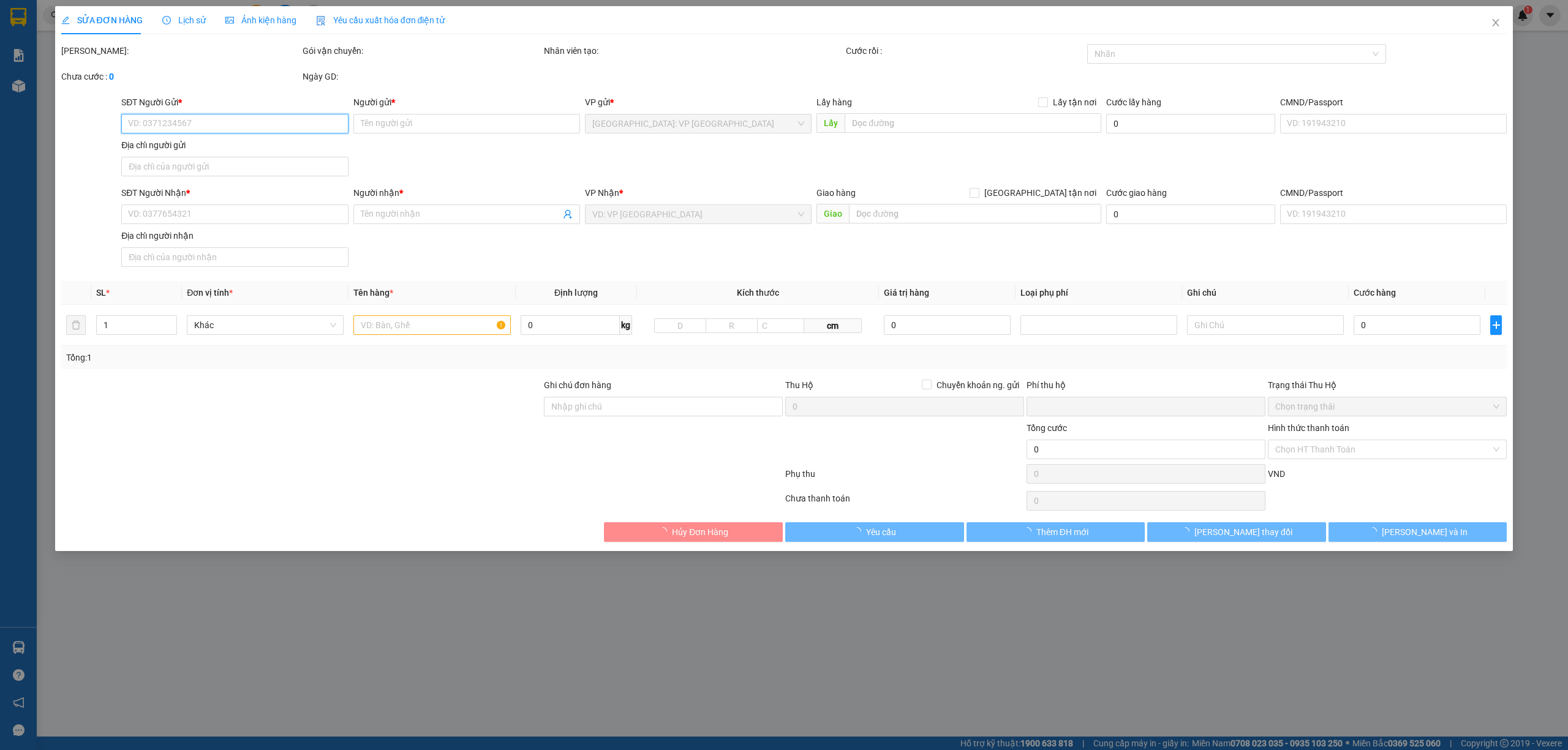
type input "0369542667"
type input "CHỊ HOA"
type input "0367853522"
type input "anh khương"
type input "NGÃ 3 ĐÈN ĐỎ QL1A,TX Sông Cầu , PHÚ YÊN"
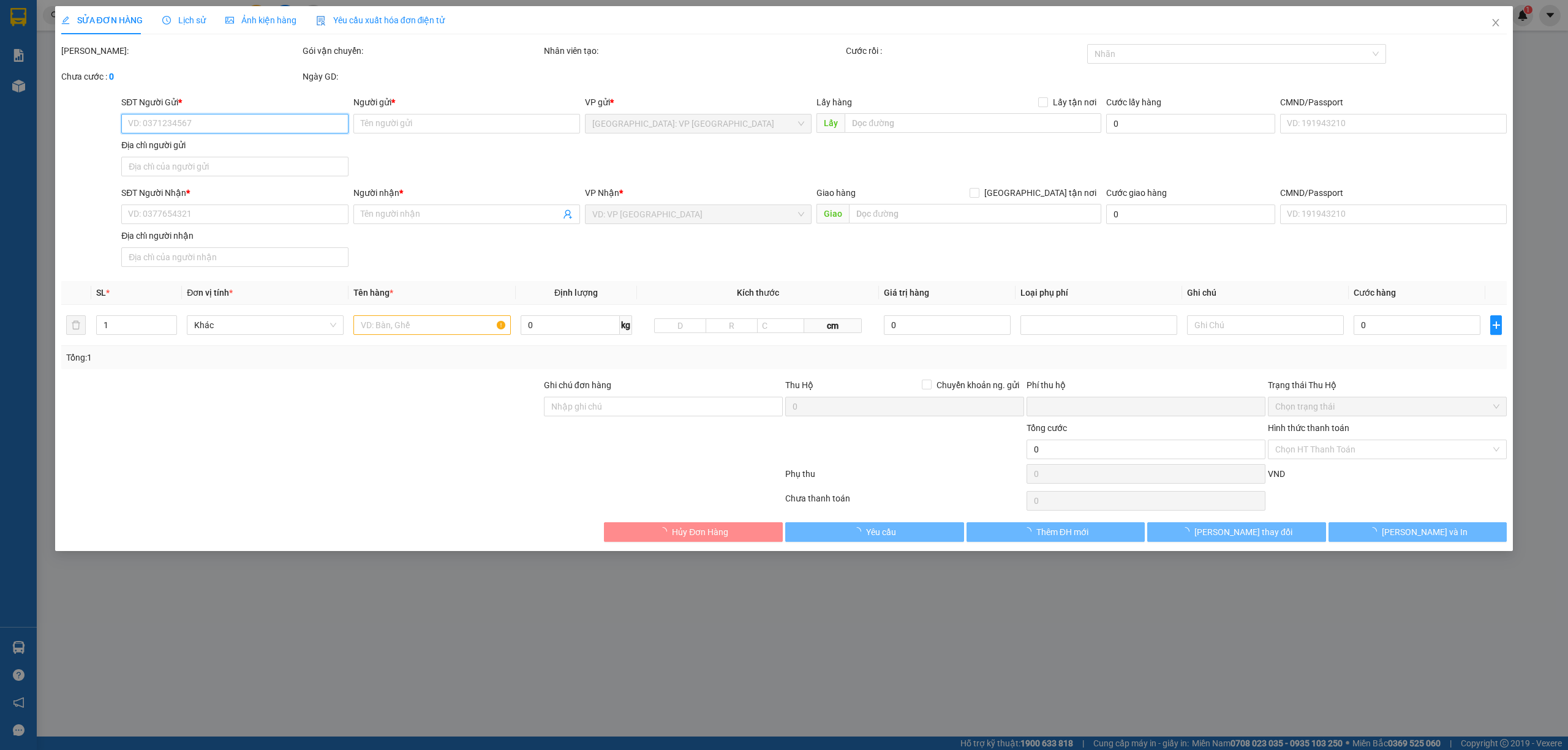
type input "0"
type input "980.000"
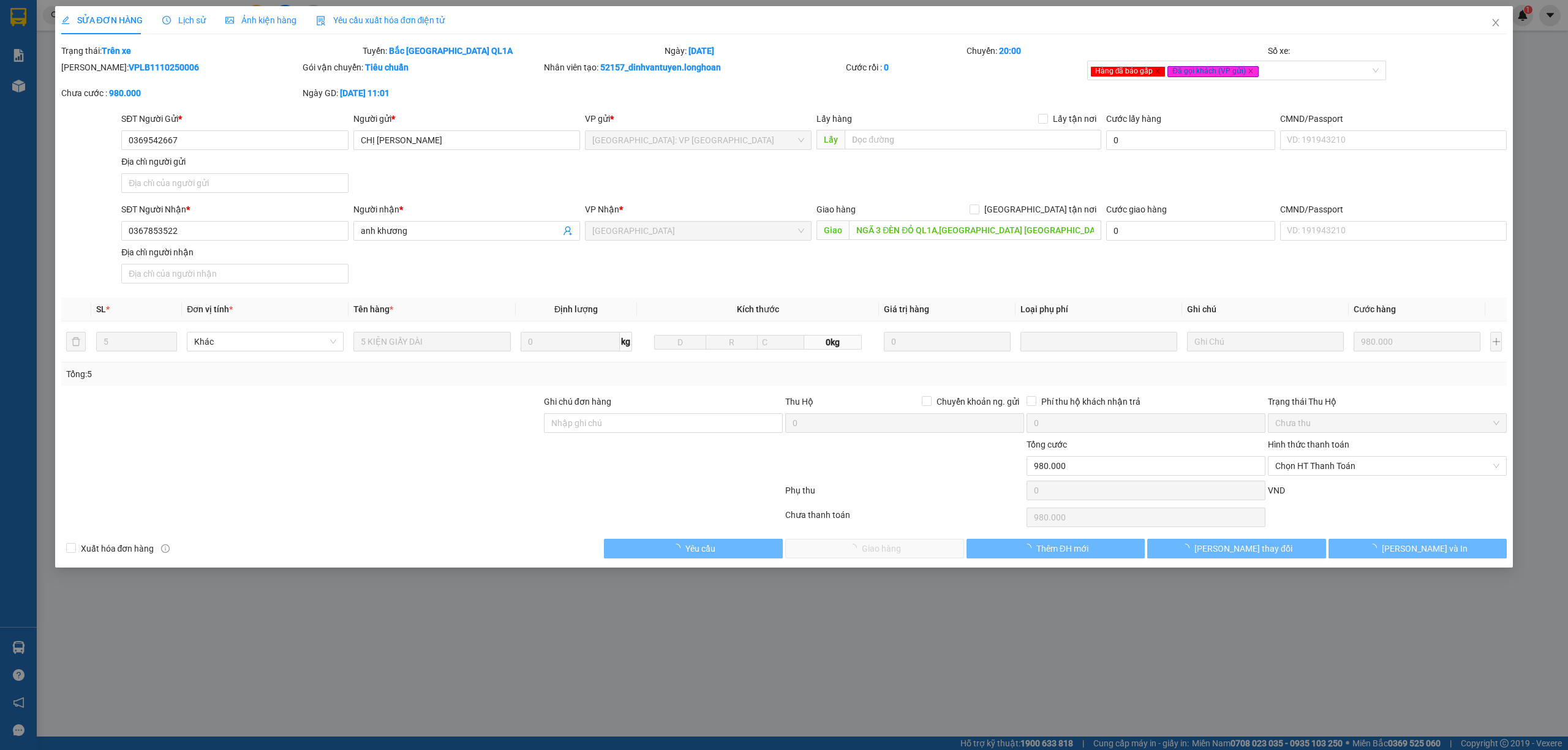
click at [182, 16] on span "Lịch sử" at bounding box center [183, 20] width 43 height 10
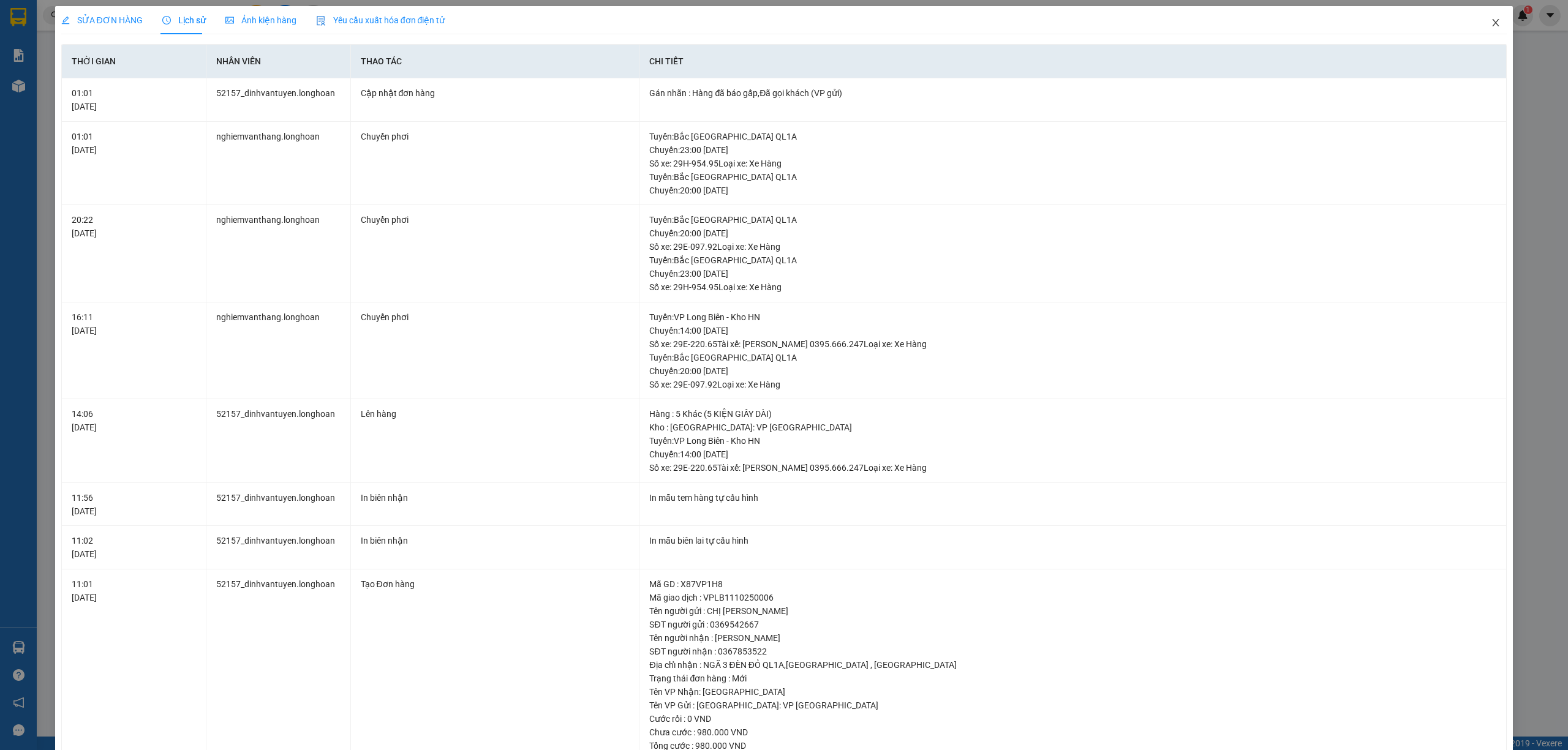
click at [1493, 25] on icon "close" at bounding box center [1496, 23] width 6 height 7
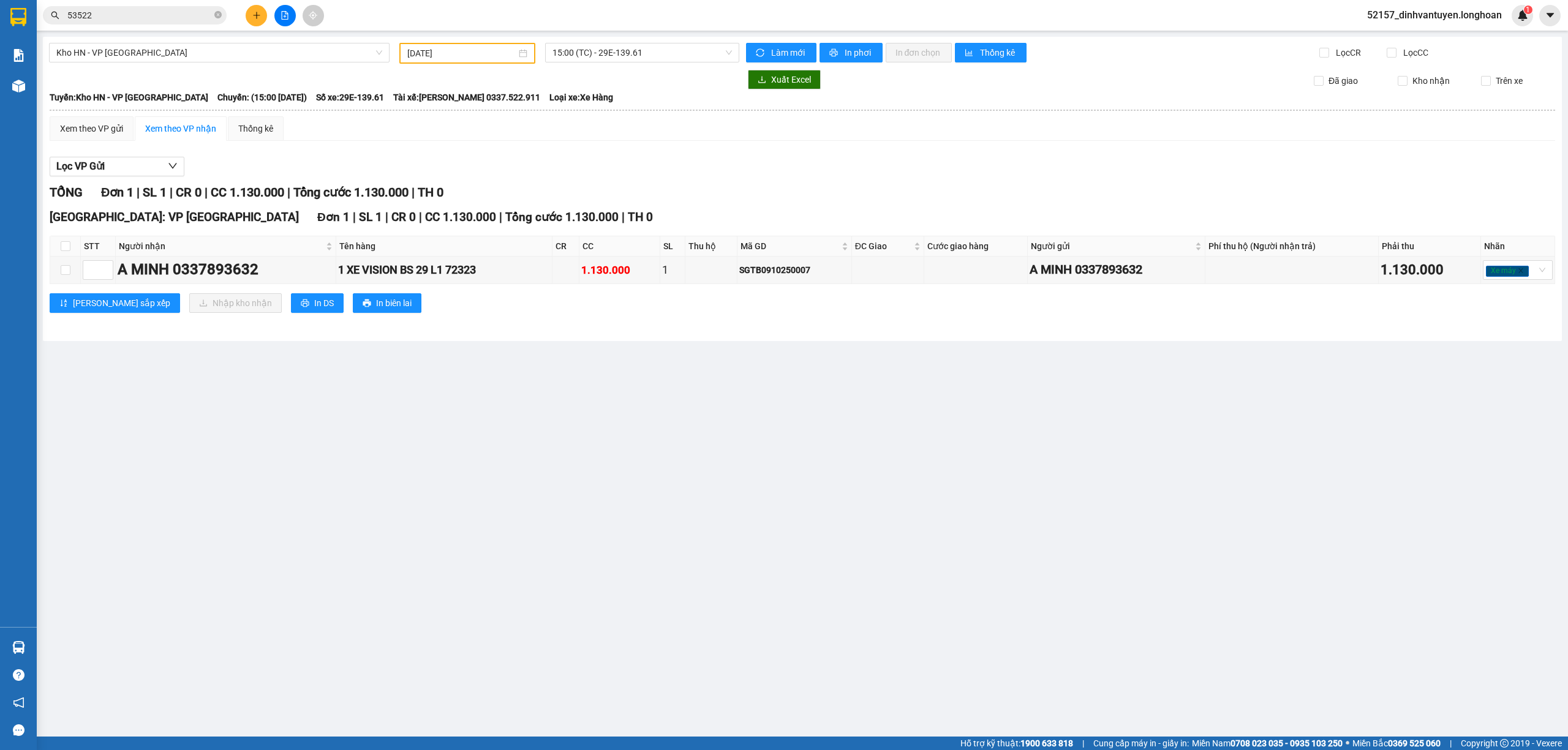
click at [165, 25] on div "Kết quả tìm kiếm ( 31 ) Bộ lọc Mã ĐH Trạng thái Món hàng Thu hộ Tổng cước Chưa …" at bounding box center [119, 15] width 239 height 21
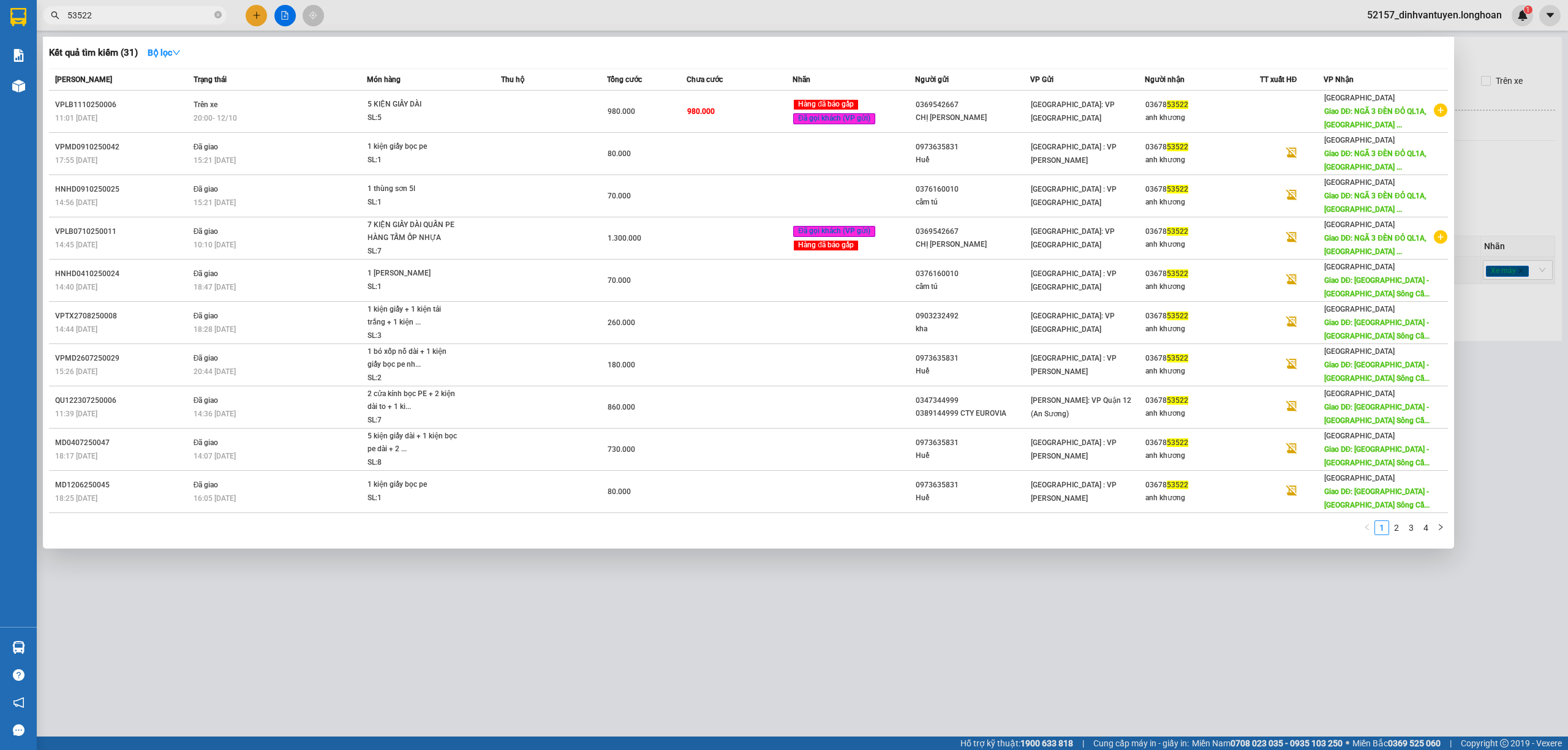
click at [169, 20] on input "53522" at bounding box center [140, 15] width 145 height 14
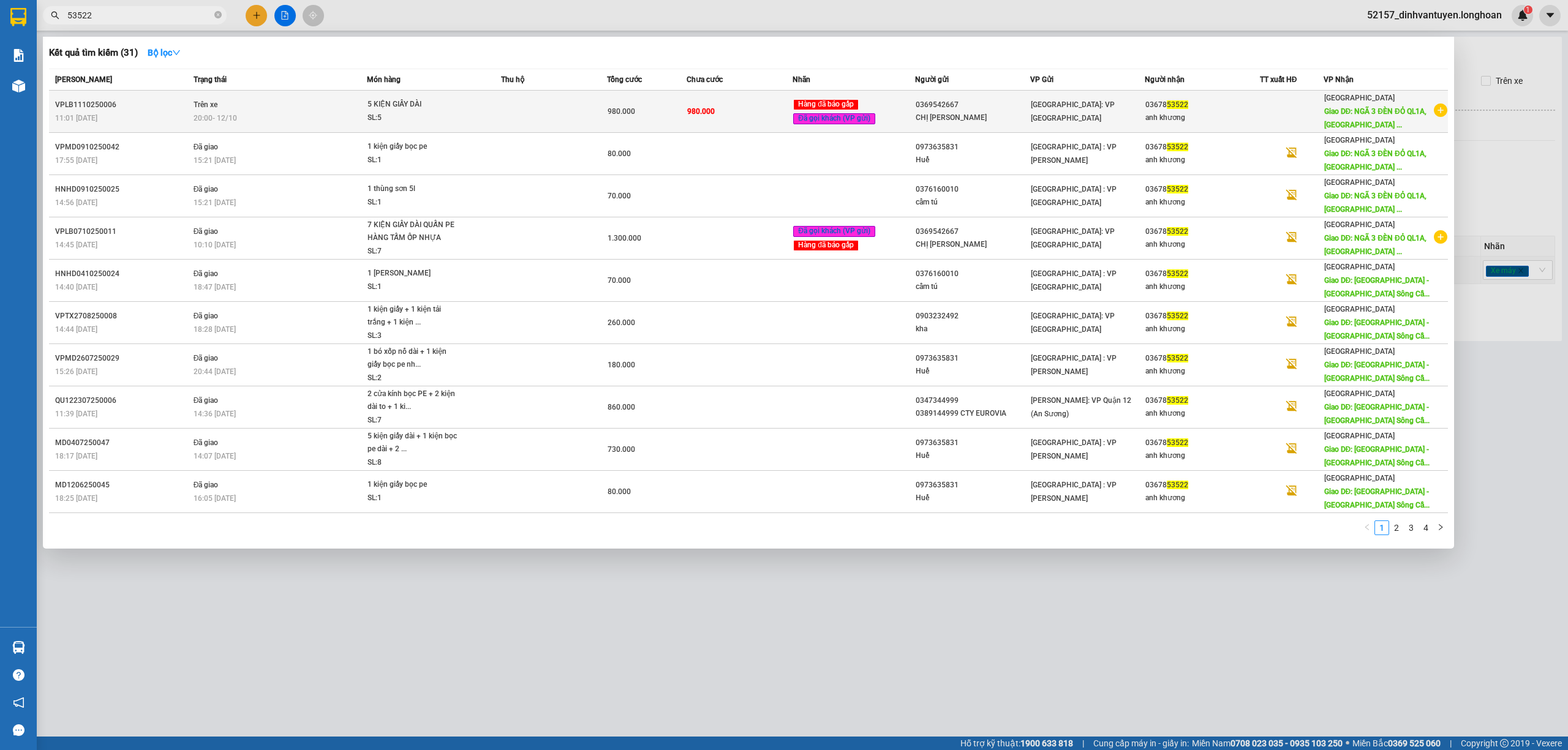
click at [625, 113] on span "980.000" at bounding box center [621, 111] width 27 height 8
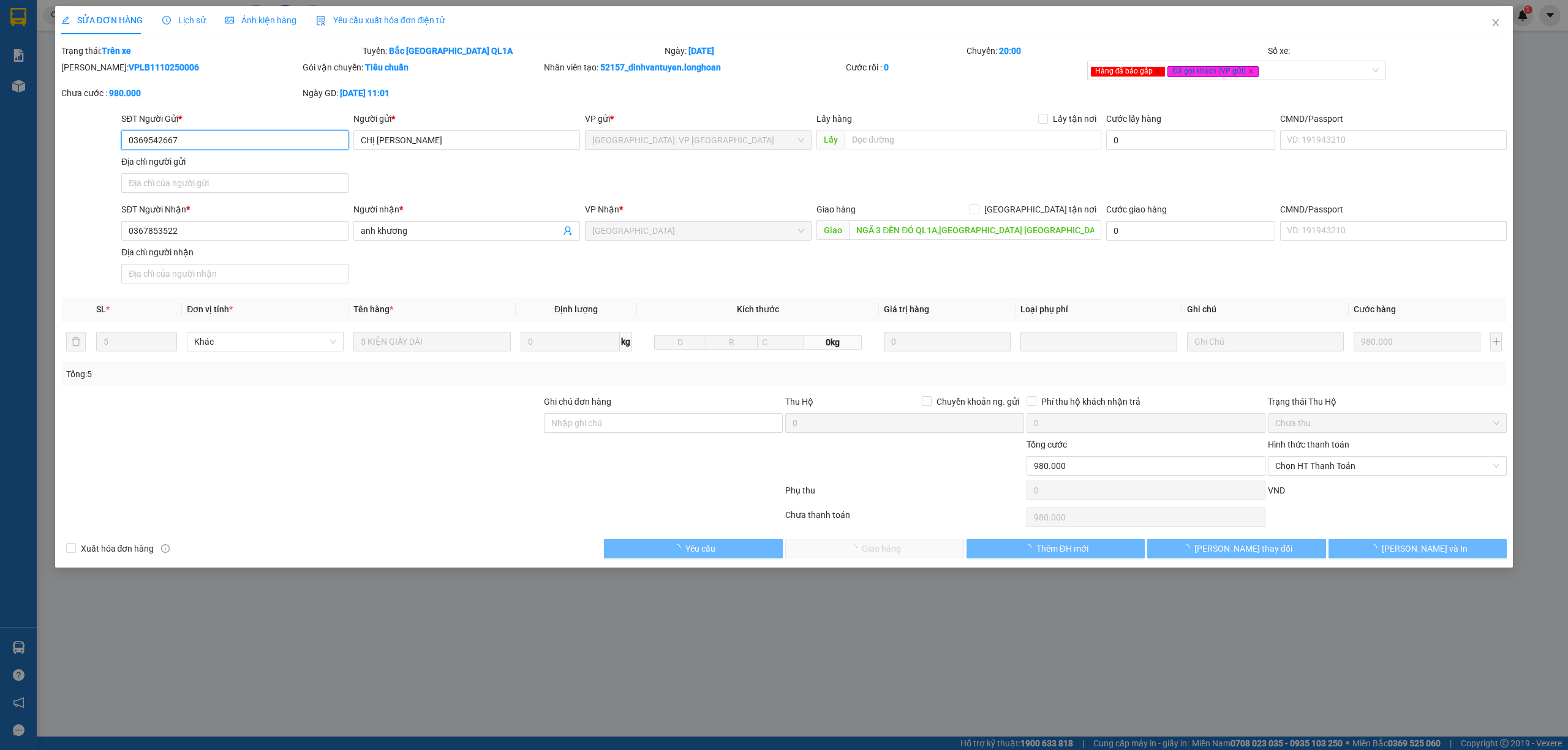
type input "0369542667"
type input "CHỊ HOA"
type input "0367853522"
type input "anh khương"
type input "NGÃ 3 ĐÈN ĐỎ QL1A,TX Sông Cầu , PHÚ YÊN"
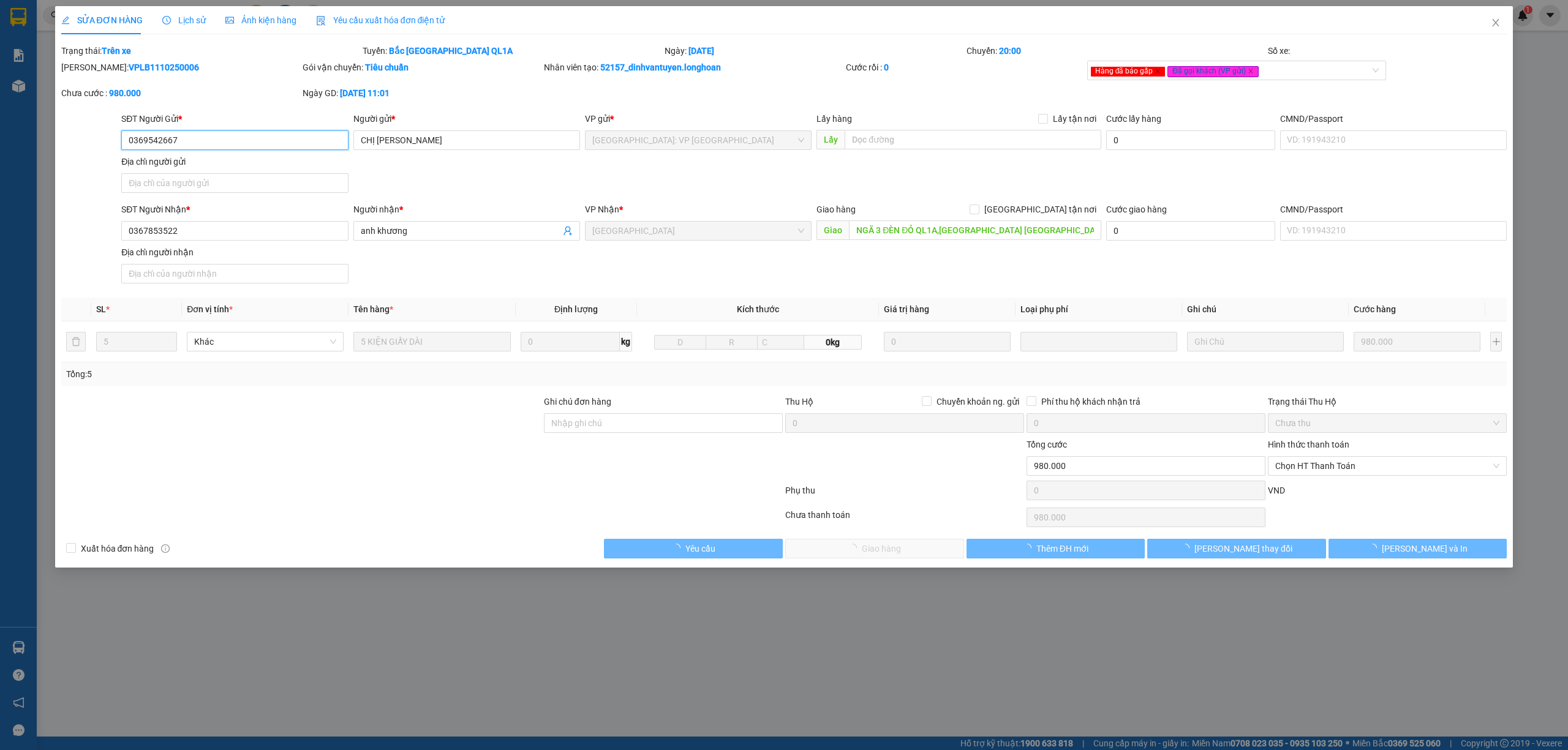
type input "0"
type input "980.000"
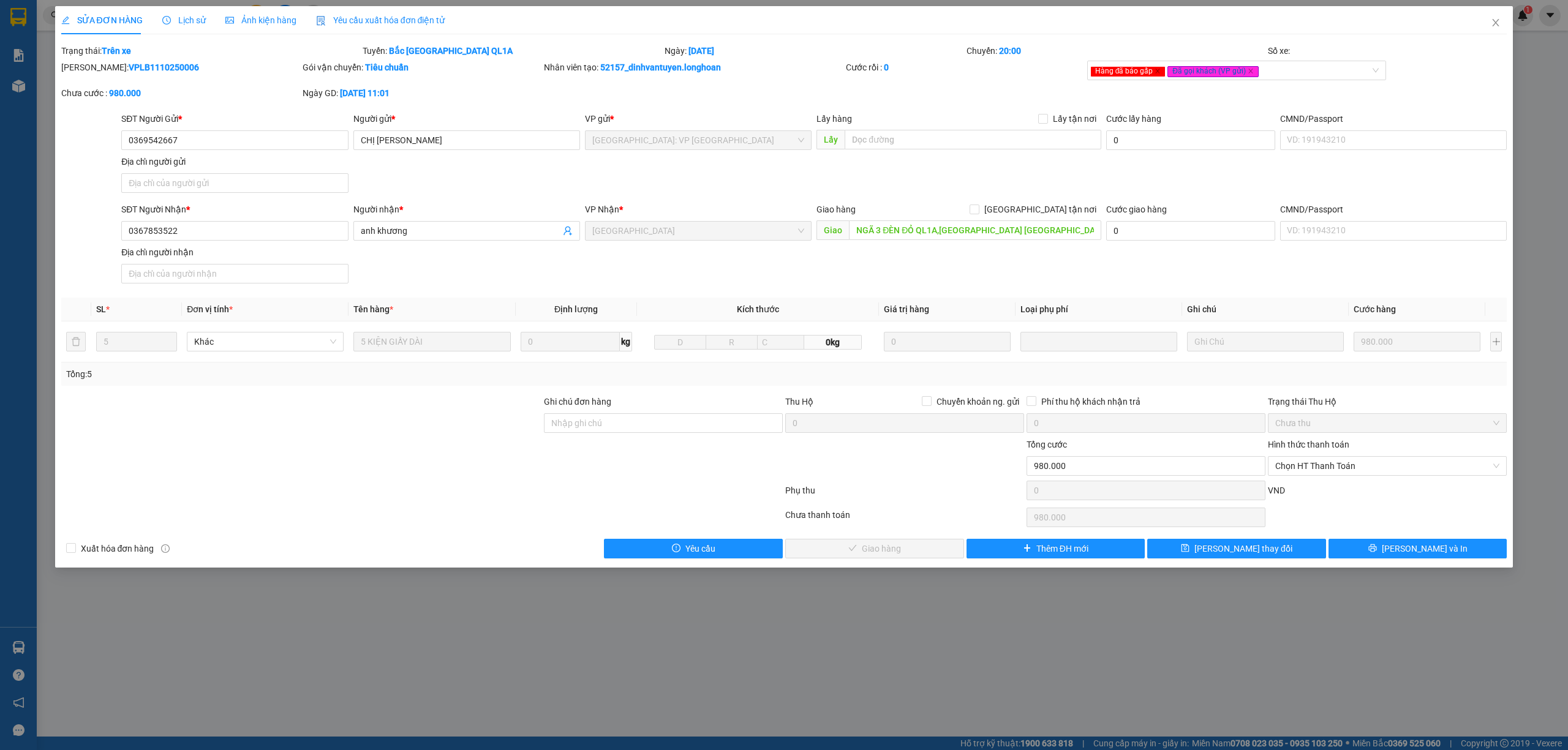
click at [199, 16] on span "Lịch sử" at bounding box center [183, 20] width 43 height 10
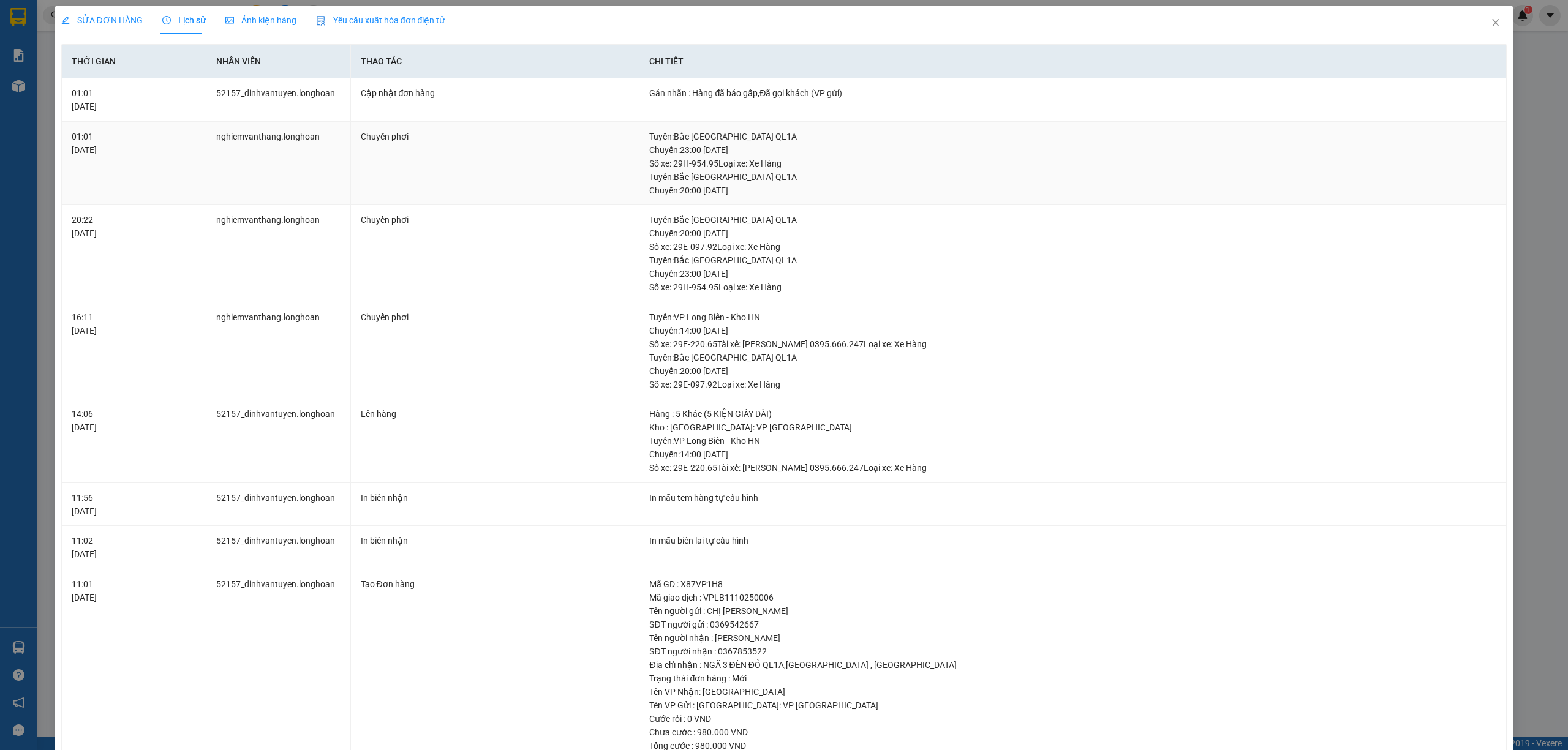
click at [705, 199] on td "Tuyến : Bắc Trung Nam QL1A Chuyến: 23:00 ngày 11-10-2025 Số xe: 29H-954.95 Loại…" at bounding box center [1073, 164] width 867 height 84
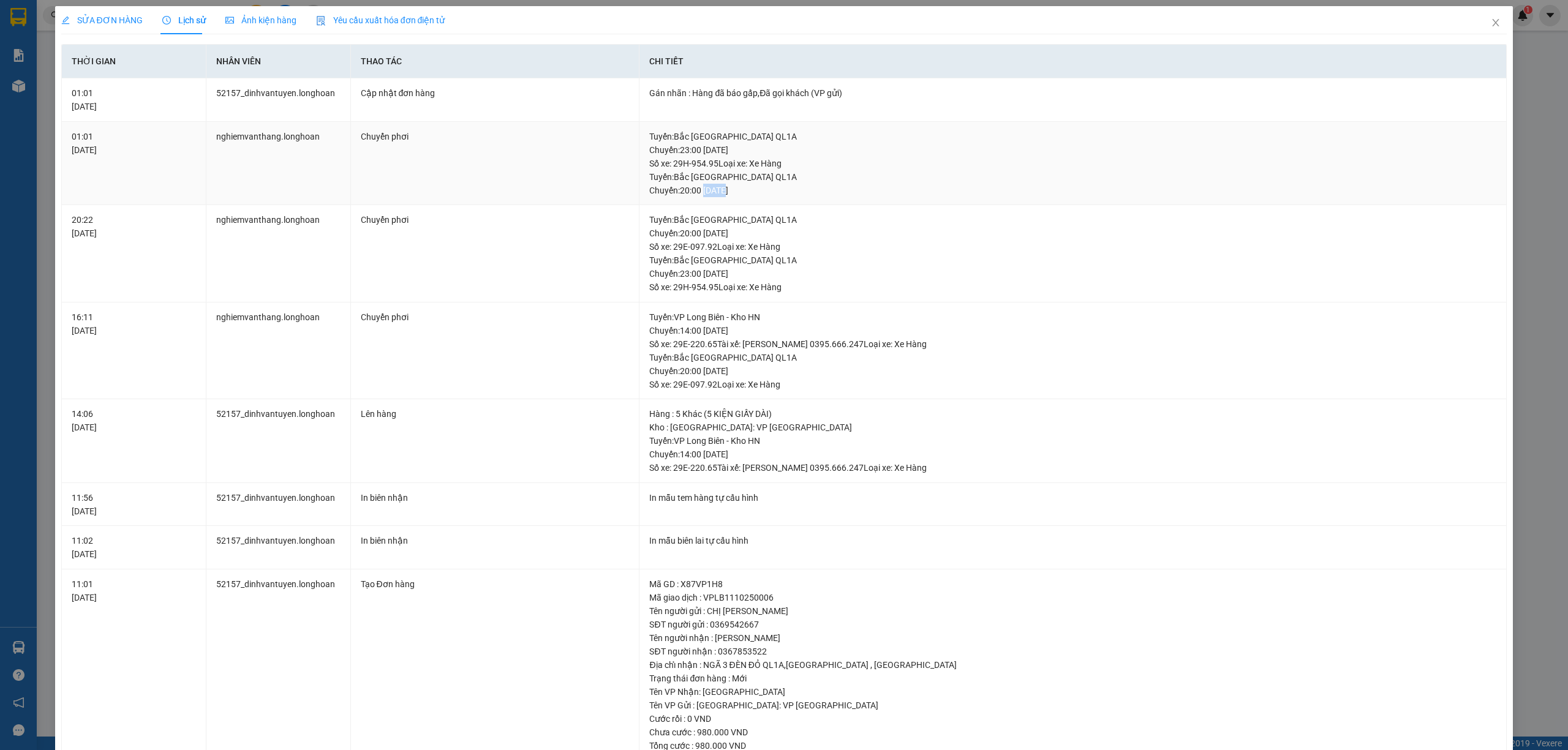
click at [705, 199] on td "Tuyến : Bắc Trung Nam QL1A Chuyến: 23:00 ngày 11-10-2025 Số xe: 29H-954.95 Loại…" at bounding box center [1073, 164] width 867 height 84
click at [687, 96] on div "Gán nhãn : Hàng đã báo gấp,Đã gọi khách (VP gửi)" at bounding box center [1073, 92] width 847 height 14
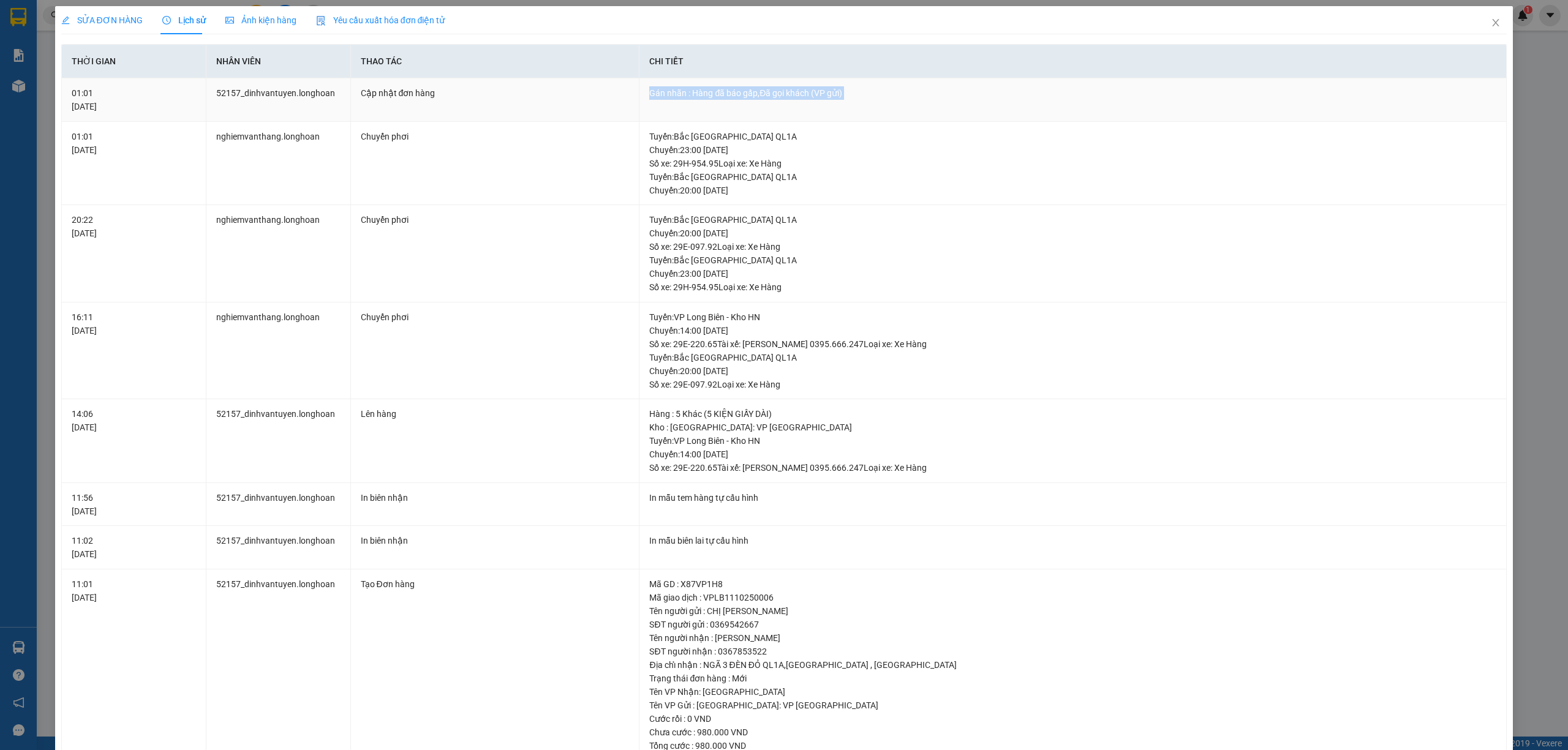
click at [687, 96] on div "Gán nhãn : Hàng đã báo gấp,Đã gọi khách (VP gửi)" at bounding box center [1073, 92] width 847 height 14
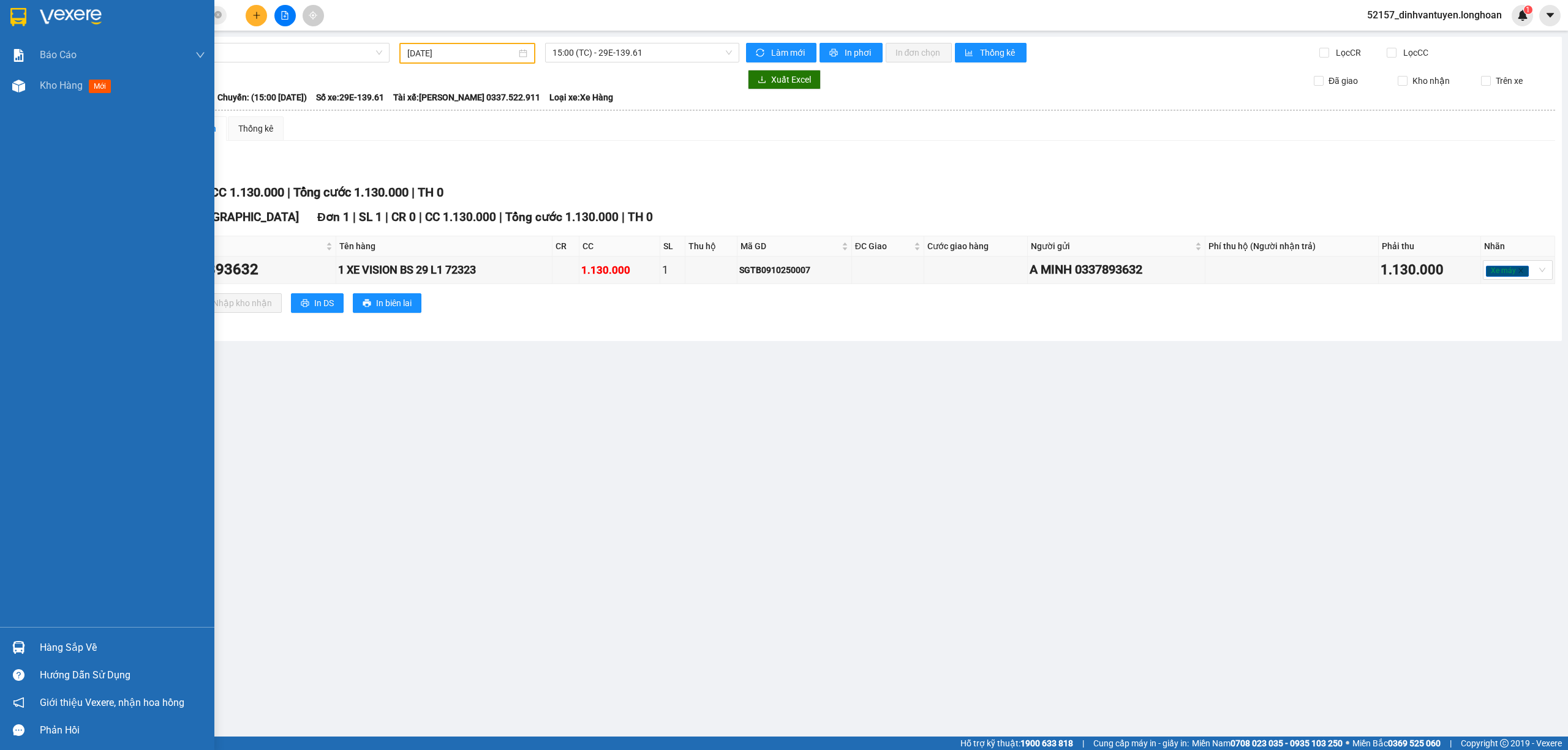
click at [21, 16] on img at bounding box center [17, 17] width 16 height 18
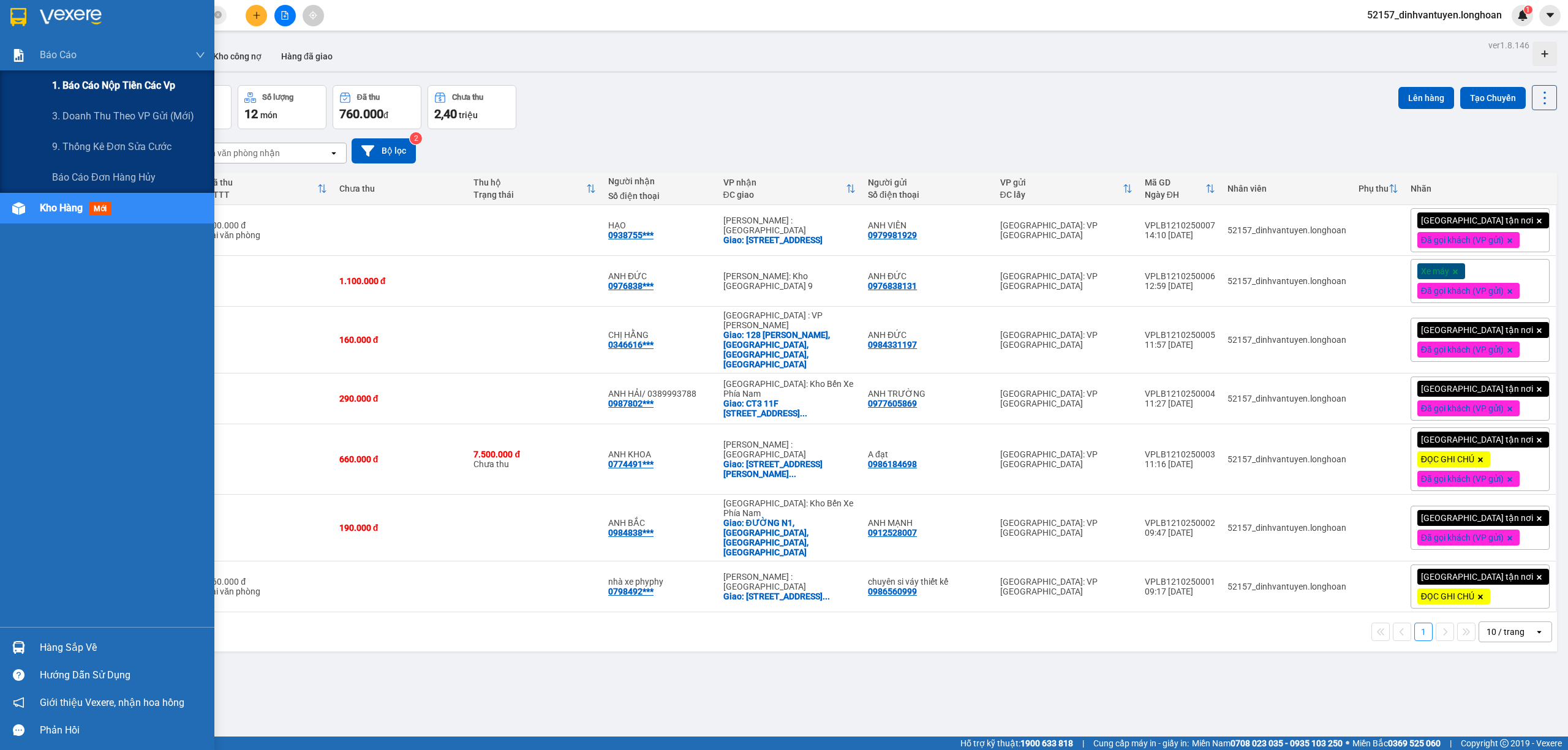
click at [155, 84] on span "1. Báo cáo nộp tiền các vp" at bounding box center [114, 85] width 123 height 16
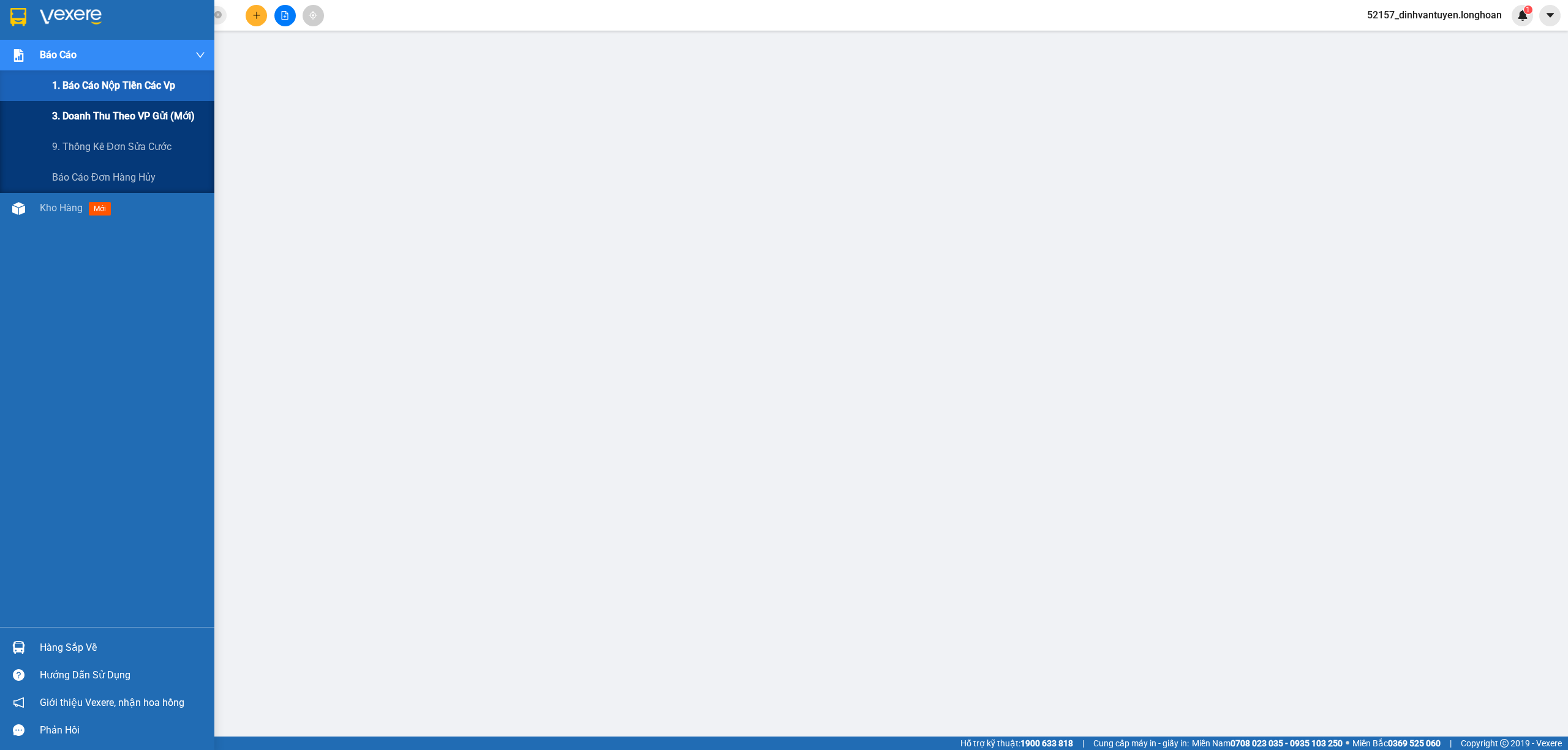
click at [120, 108] on span "3. Doanh Thu theo VP Gửi (mới)" at bounding box center [124, 115] width 143 height 16
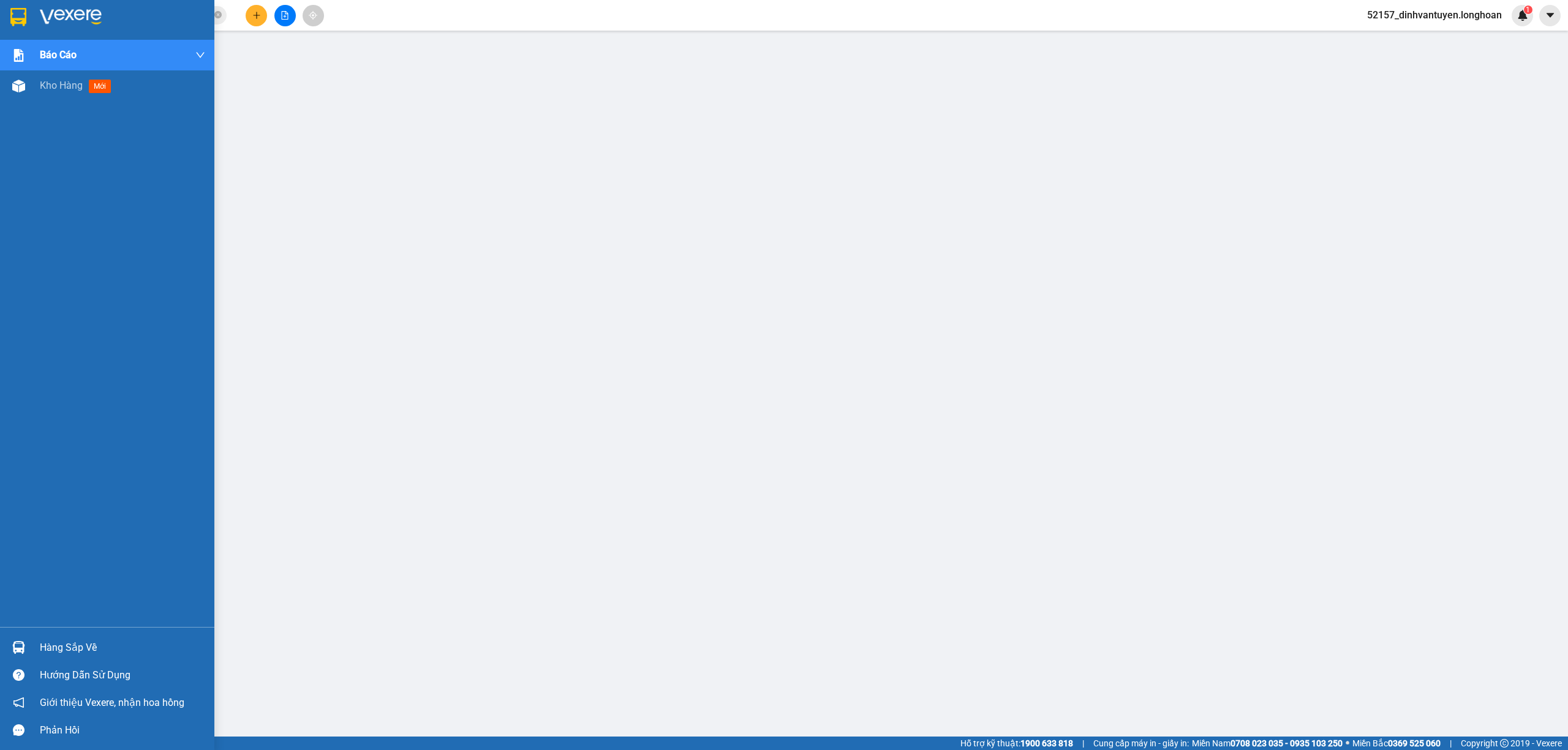
click at [17, 19] on img at bounding box center [17, 17] width 16 height 18
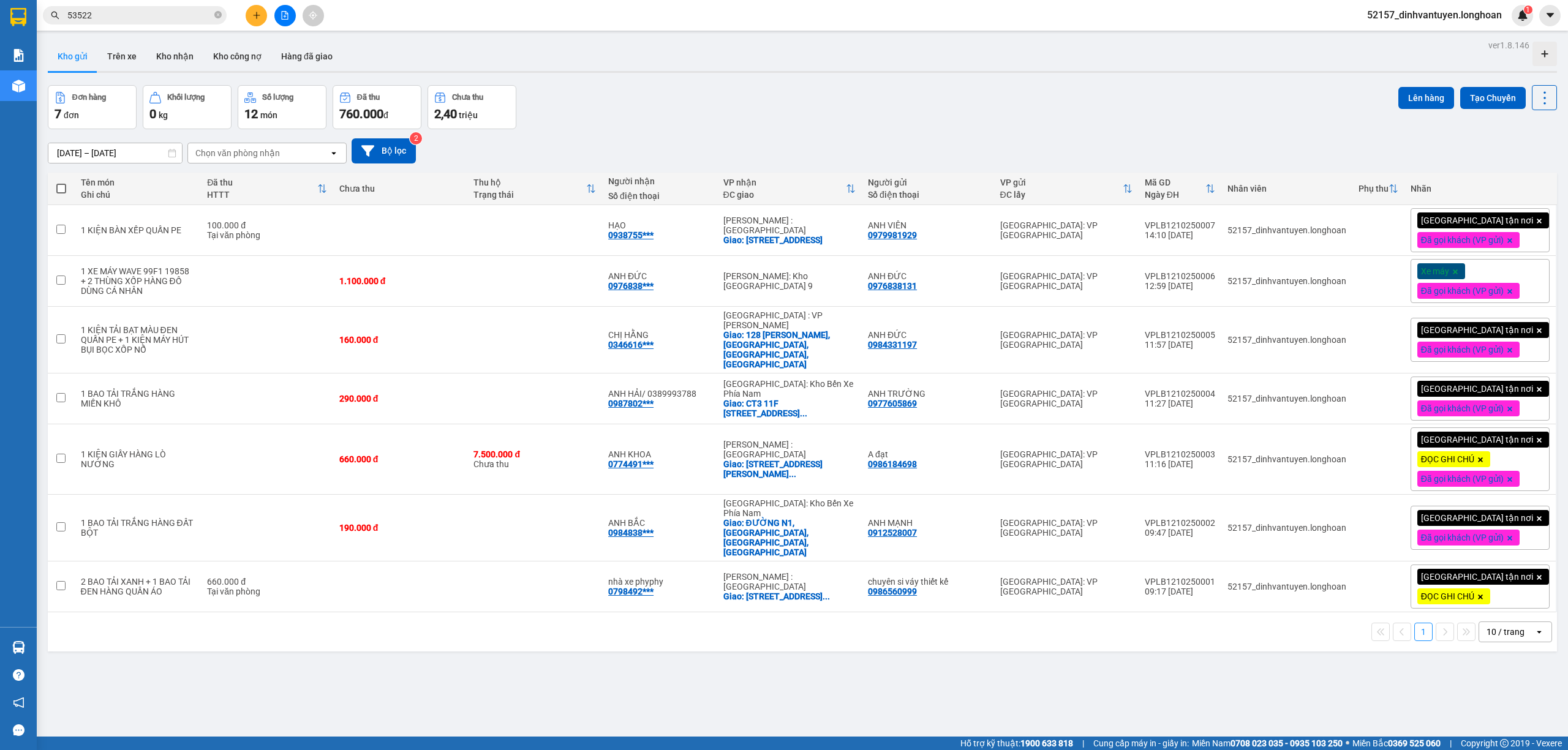
click at [774, 74] on div "ver 1.8.146 Kho gửi Trên xe Kho nhận Kho công nợ Hàng đã giao Đơn hàng 7 đơn Kh…" at bounding box center [802, 411] width 1519 height 750
click at [232, 16] on div "53522" at bounding box center [119, 16] width 239 height 18
click at [253, 12] on icon "plus" at bounding box center [256, 15] width 8 height 8
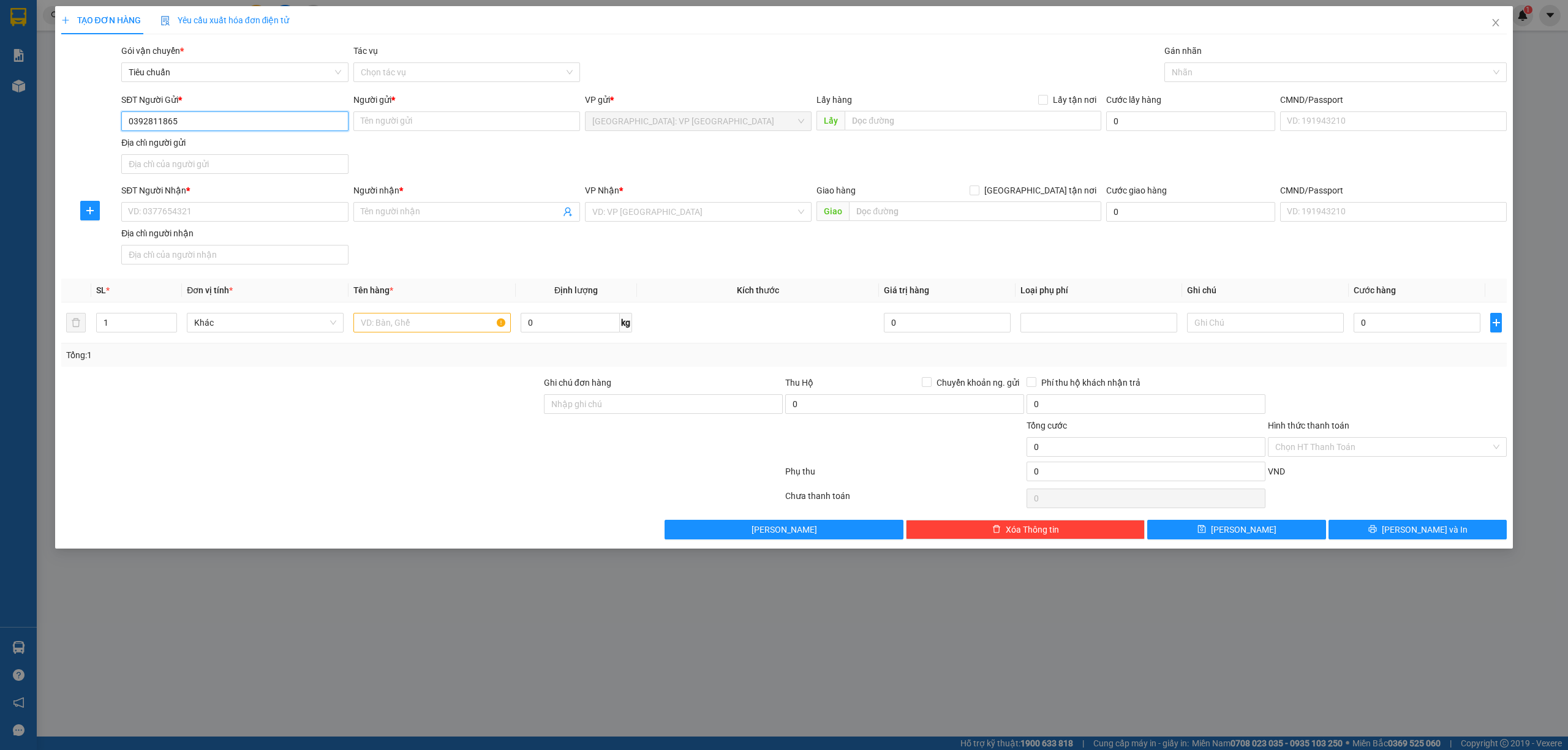
type input "0392811865"
type input "a"
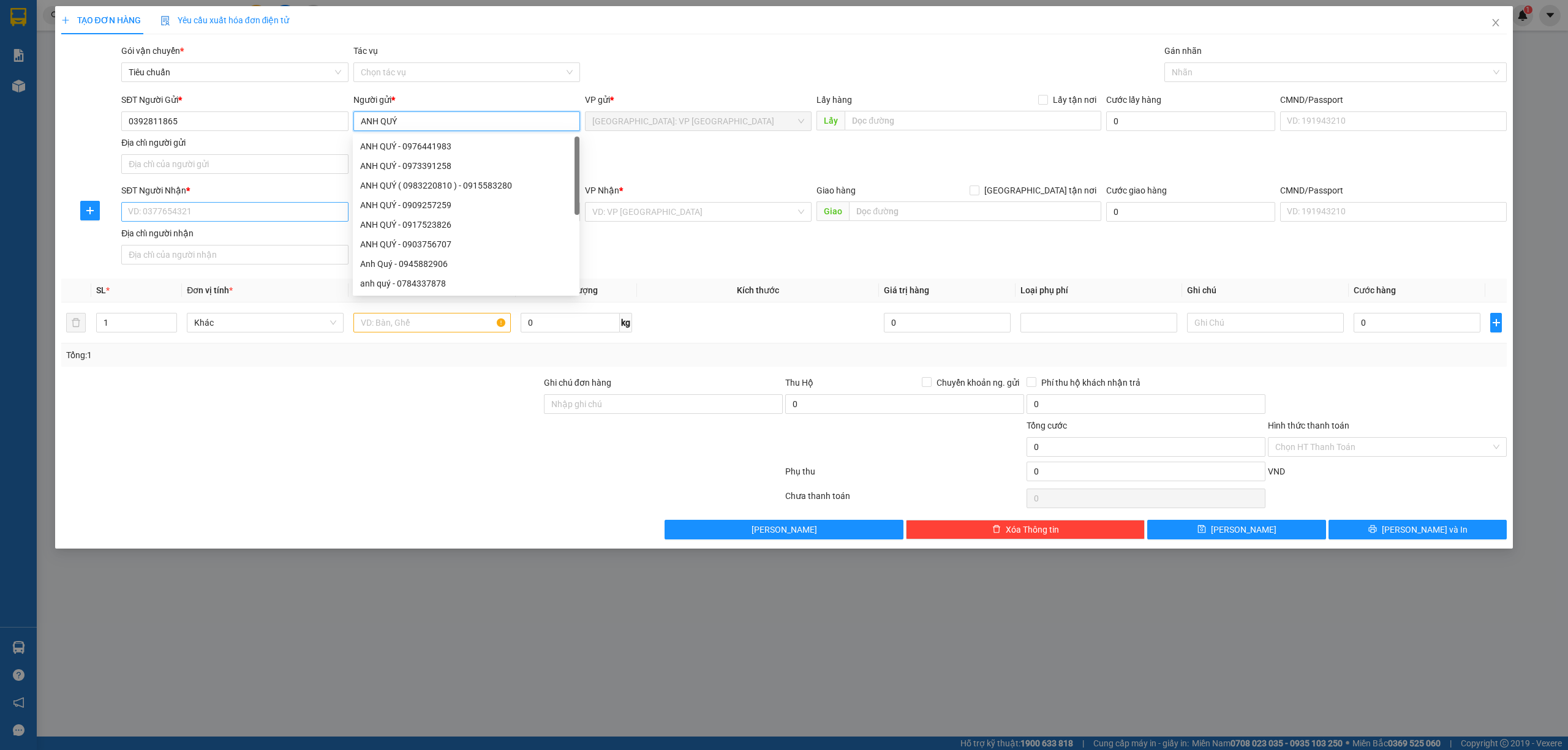
type input "ANH QUÝ"
click at [271, 219] on input "SĐT Người Nhận *" at bounding box center [234, 212] width 226 height 19
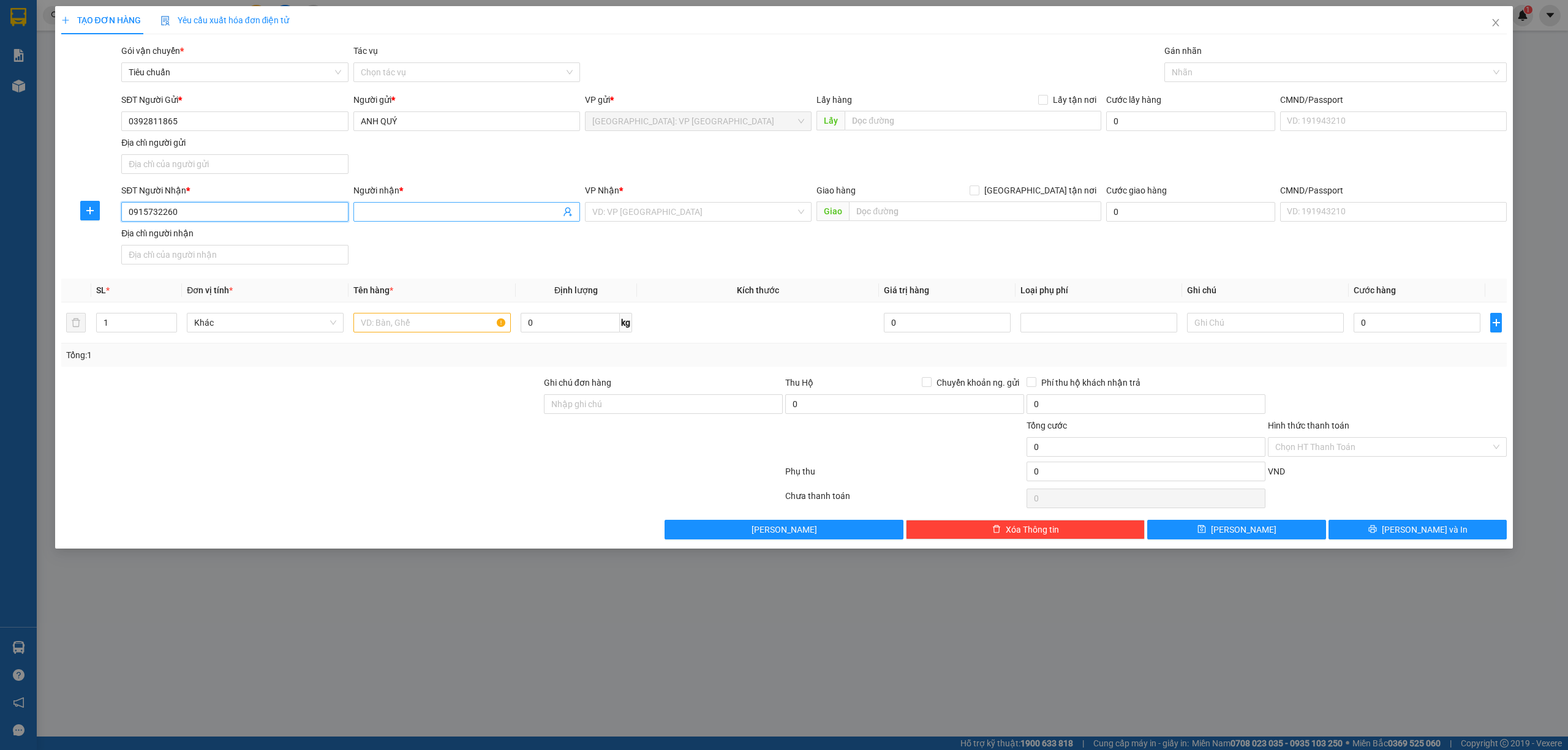
type input "0915732260"
click at [505, 211] on input "Người nhận *" at bounding box center [461, 212] width 200 height 14
type input "ANH SỶ"
click at [667, 201] on div "VP Nhận *" at bounding box center [698, 193] width 226 height 18
click at [687, 215] on input "search" at bounding box center [694, 212] width 203 height 18
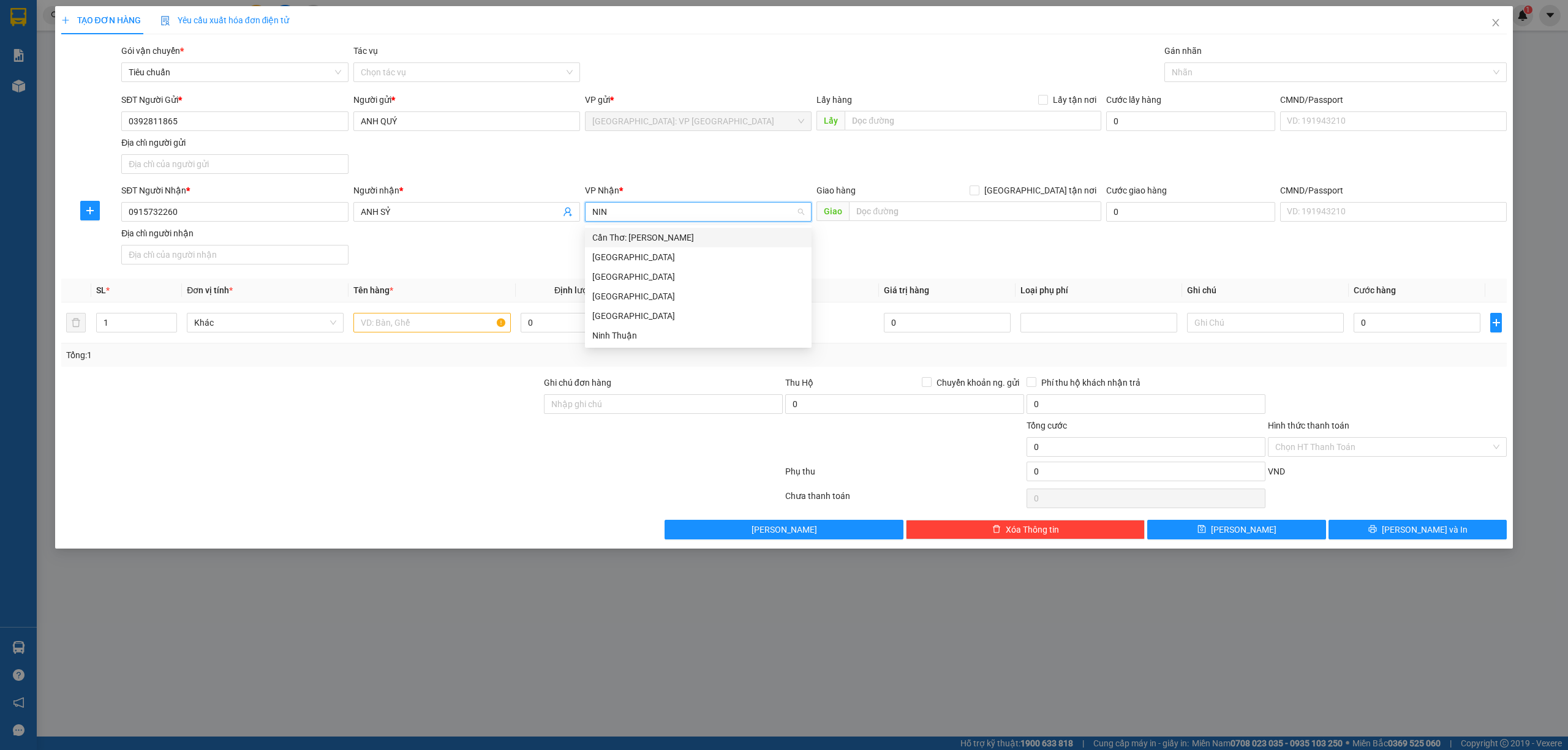
type input "NINH"
drag, startPoint x: 703, startPoint y: 240, endPoint x: 727, endPoint y: 234, distance: 24.7
click at [703, 239] on div "Cần Thơ: [PERSON_NAME]" at bounding box center [698, 237] width 212 height 14
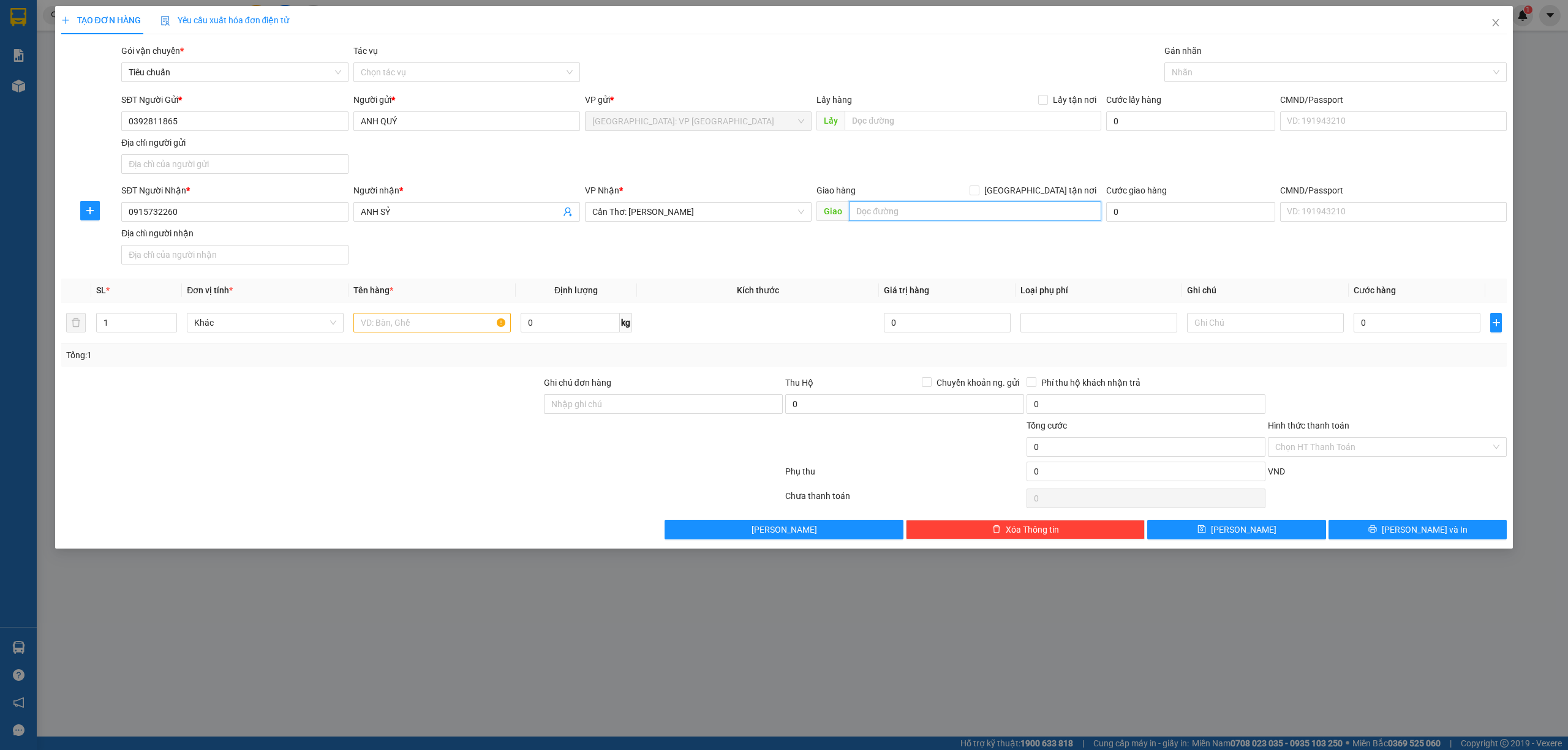
click at [902, 217] on input "text" at bounding box center [975, 211] width 253 height 19
type input "1785 [PERSON_NAME], [GEOGRAPHIC_DATA], [GEOGRAPHIC_DATA], [GEOGRAPHIC_DATA]"
click at [978, 189] on input "[GEOGRAPHIC_DATA] tận nơi" at bounding box center [974, 190] width 8 height 8
checkbox input "true"
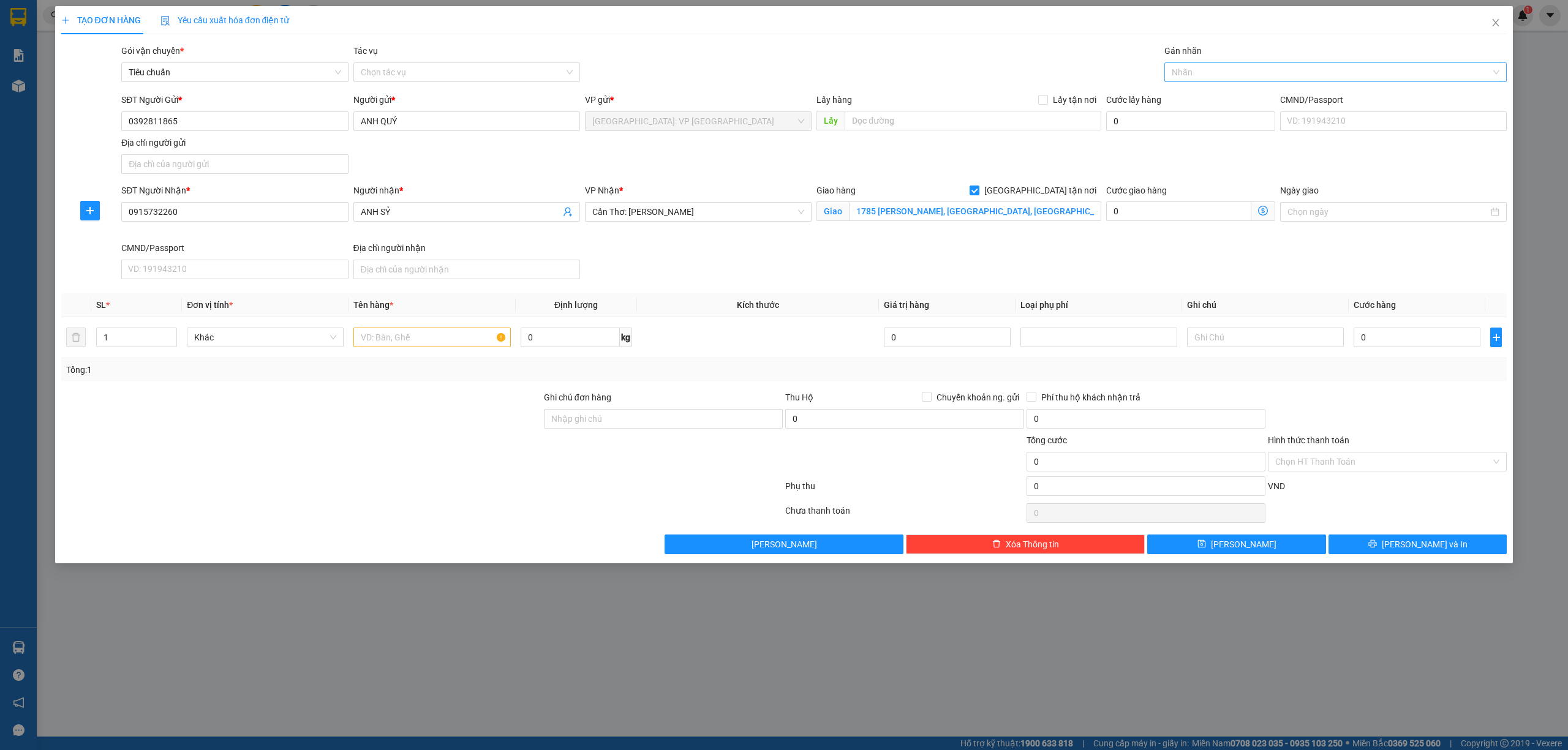
click at [1189, 62] on div "Nhãn" at bounding box center [1335, 71] width 343 height 19
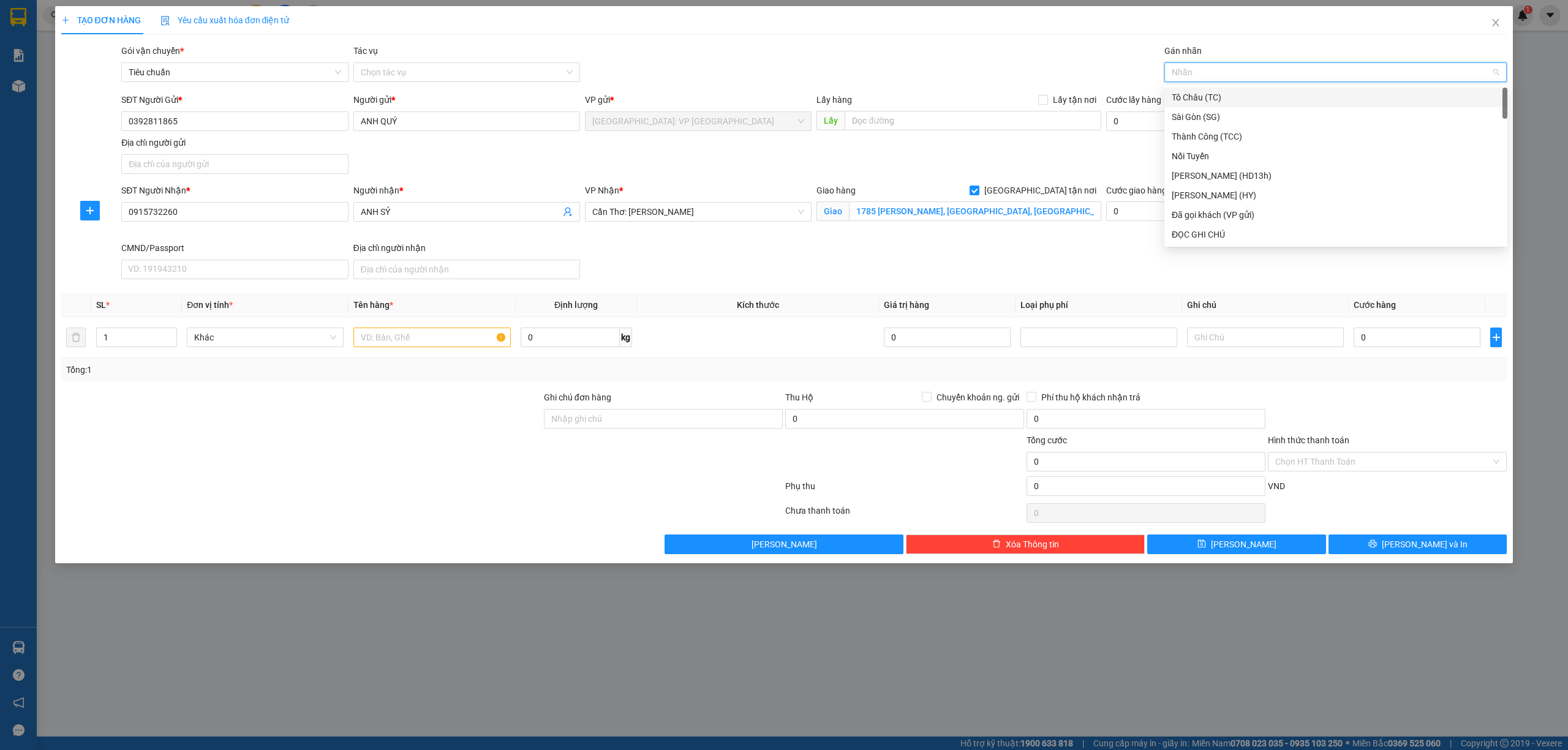
type input "G"
click at [1208, 230] on div "[GEOGRAPHIC_DATA] tận nơi" at bounding box center [1335, 234] width 328 height 14
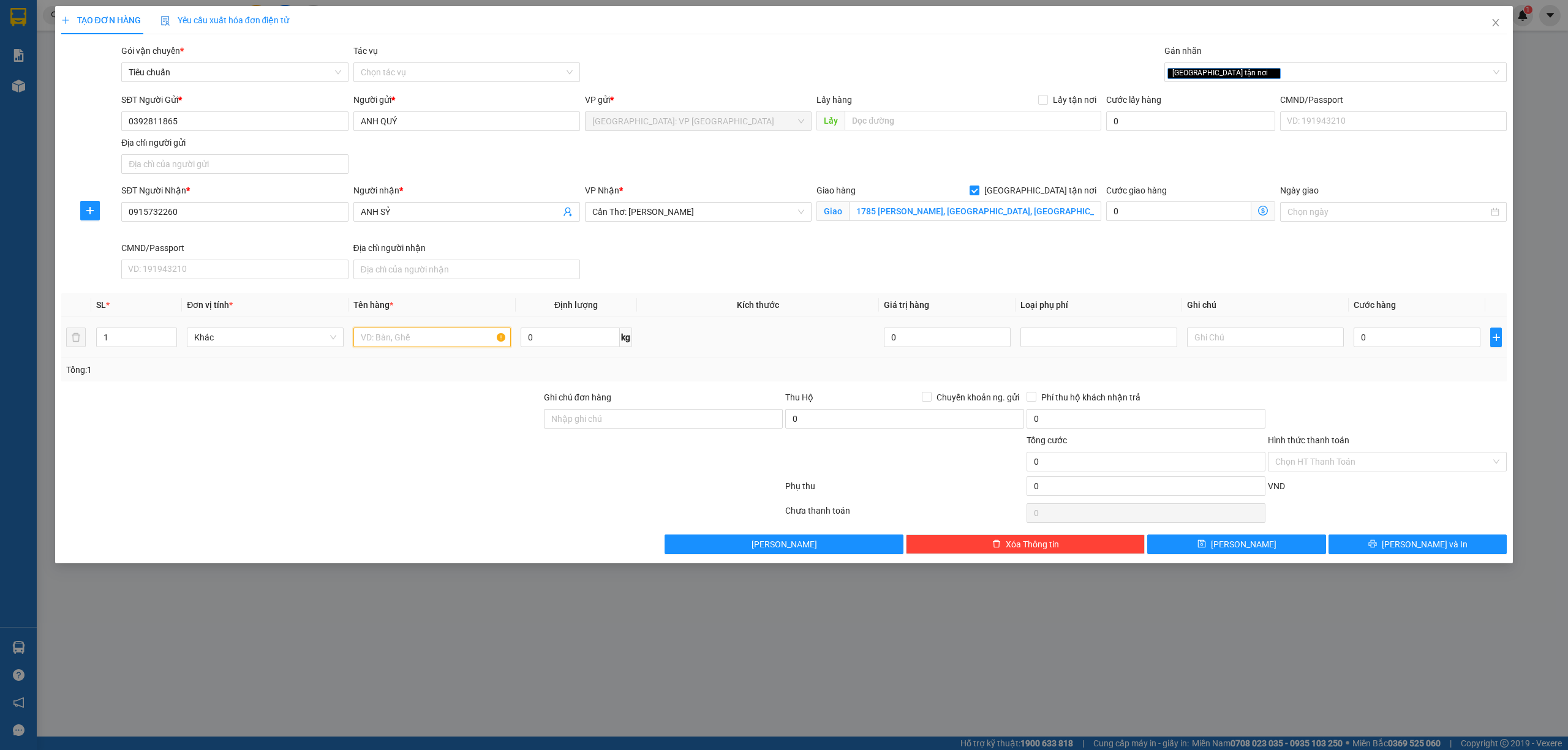
click at [476, 345] on input "text" at bounding box center [431, 337] width 157 height 19
type input "1 XE ĐẠP"
click at [1390, 335] on input "0" at bounding box center [1417, 337] width 126 height 19
type input "4"
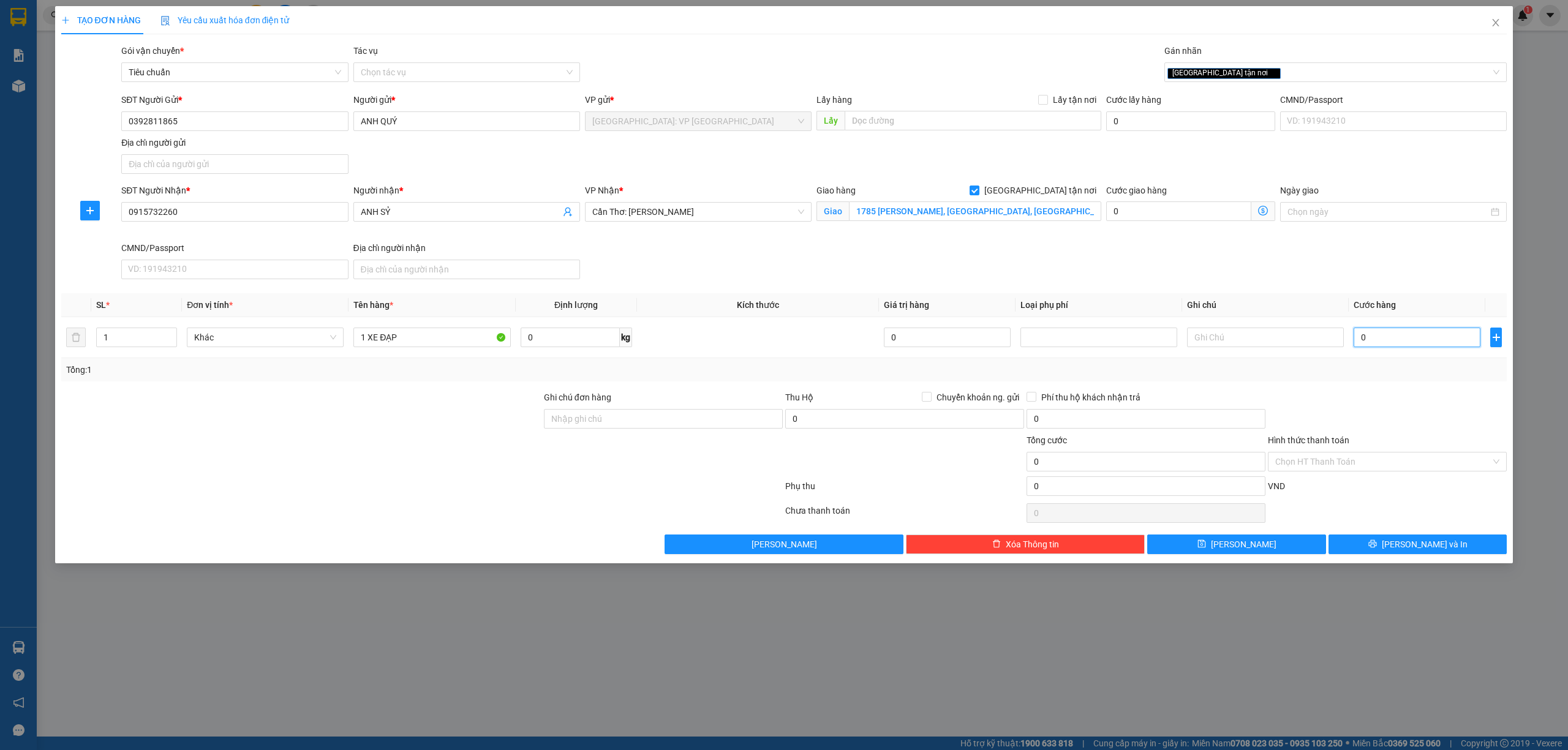
type input "4"
type input "40"
type input "400"
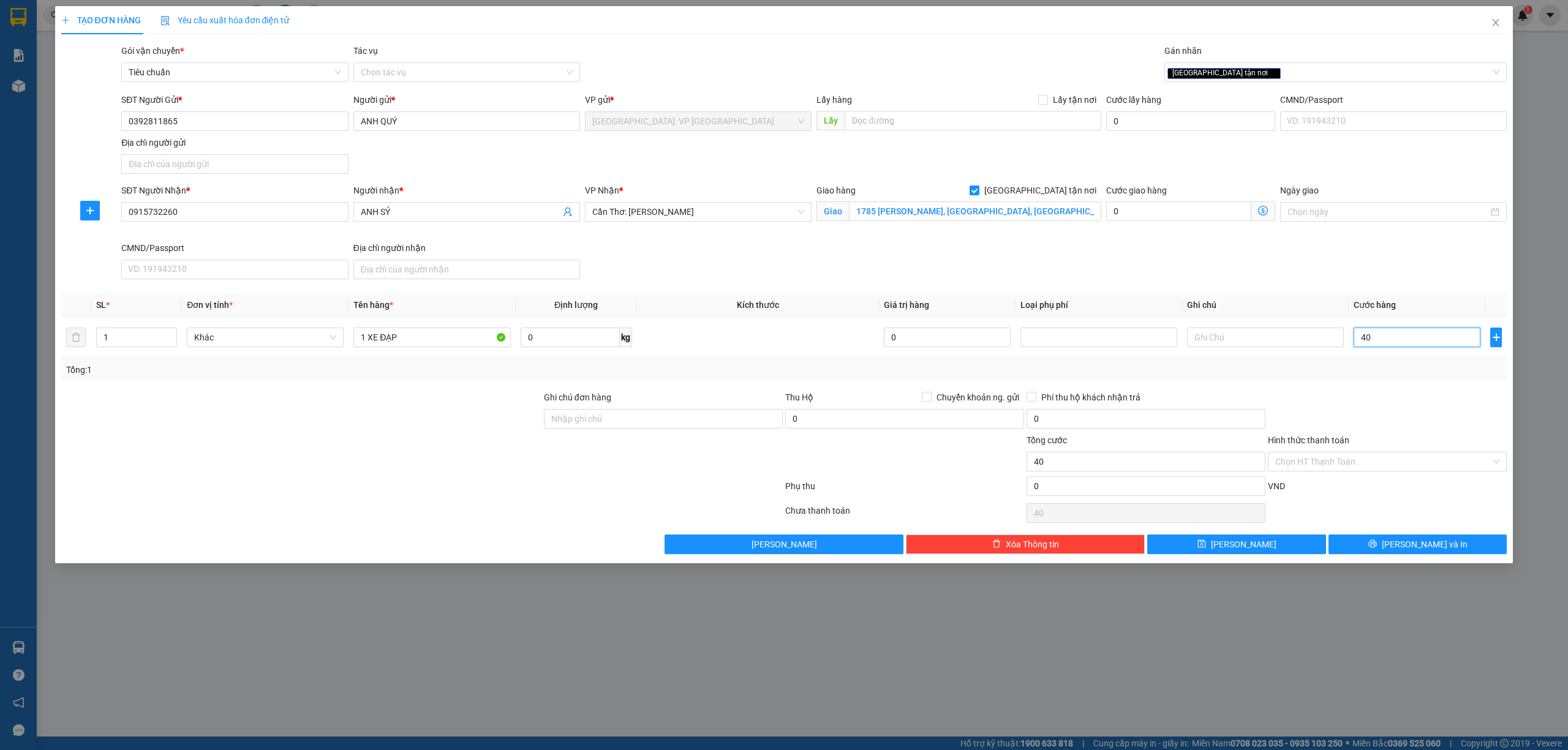
type input "400"
type input "4.000"
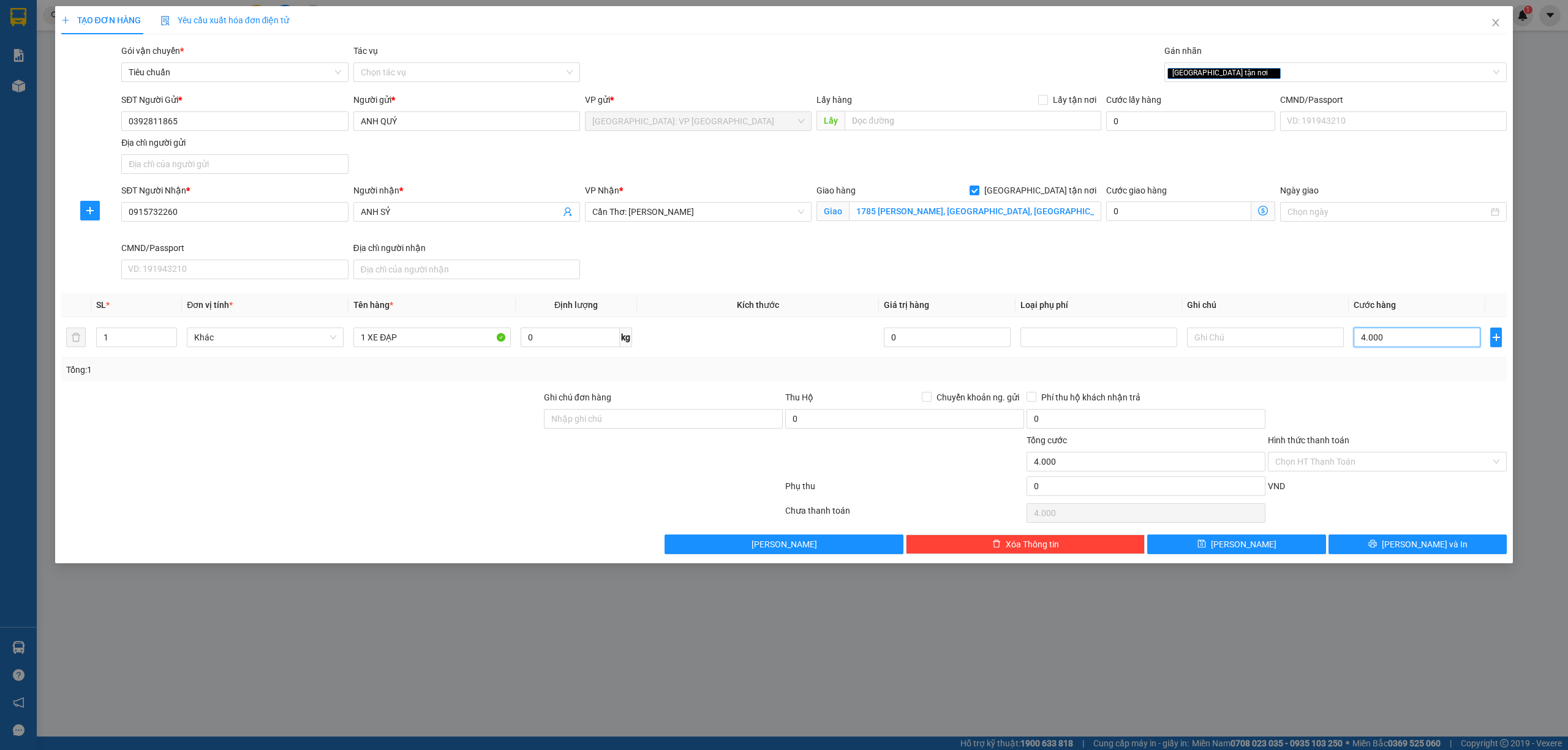
type input "40.000"
type input "400.000"
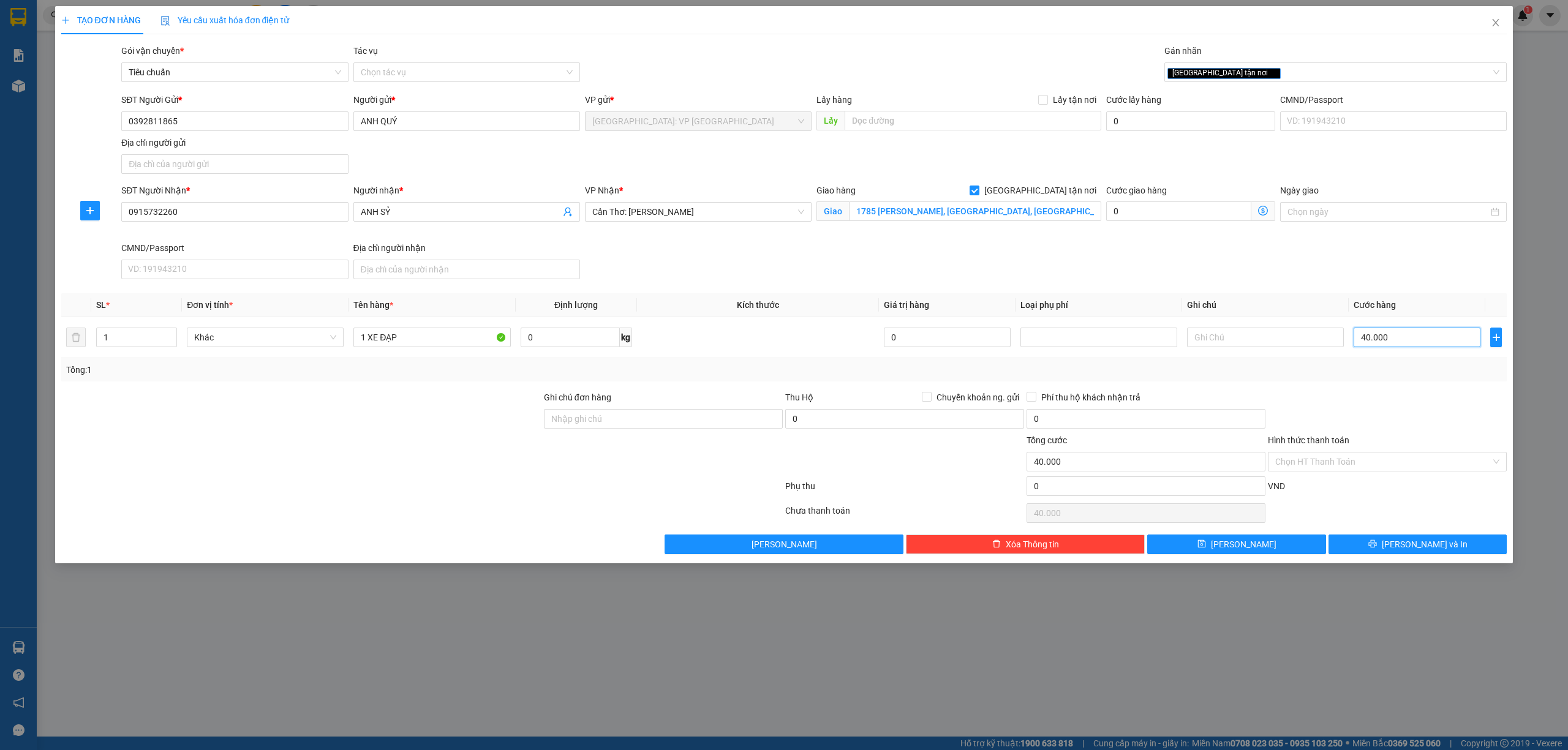
type input "400.000"
click at [331, 215] on input "0915732260" at bounding box center [234, 212] width 226 height 19
click at [1442, 546] on button "[PERSON_NAME] và In" at bounding box center [1417, 544] width 179 height 19
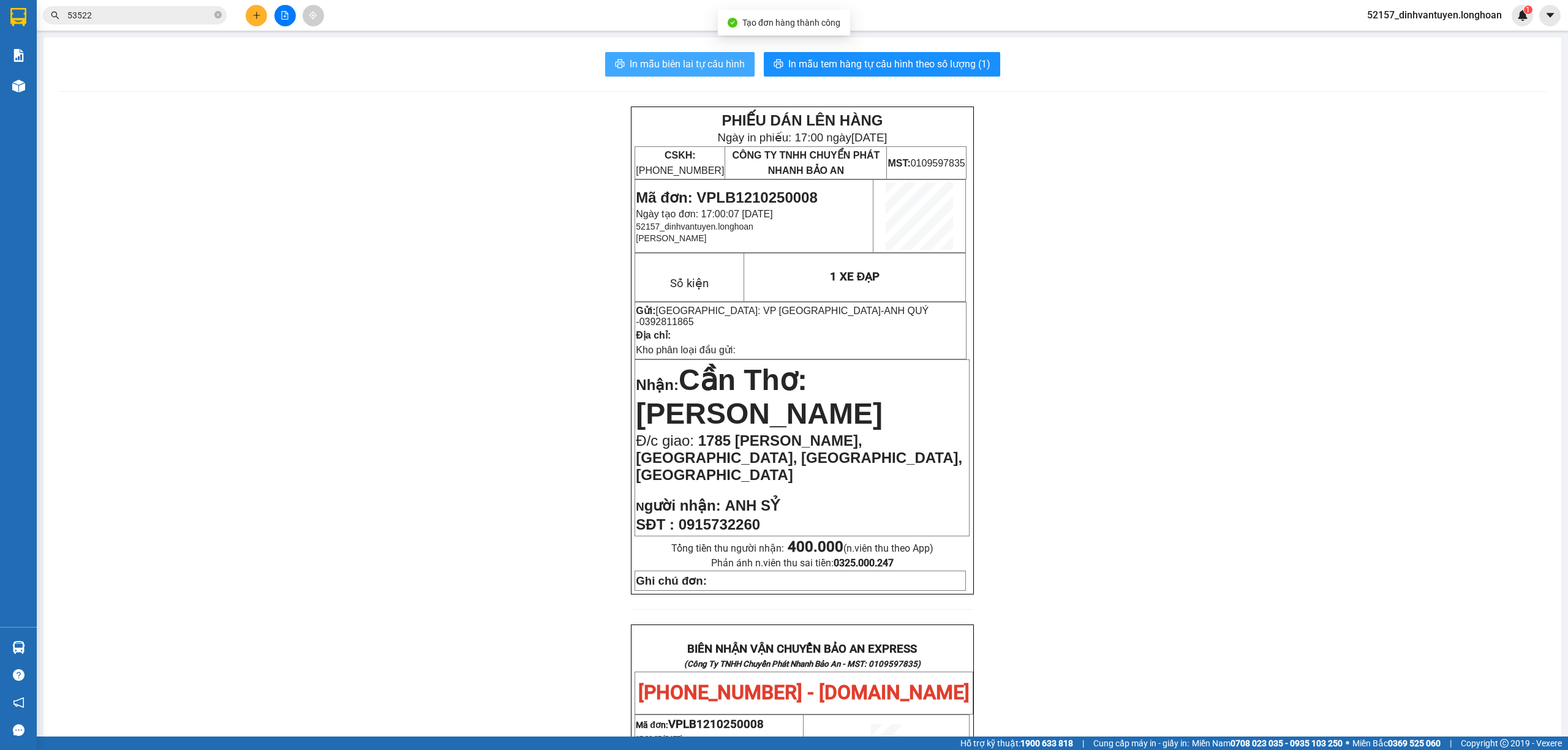
click at [713, 64] on span "In mẫu biên lai tự cấu hình" at bounding box center [687, 64] width 115 height 16
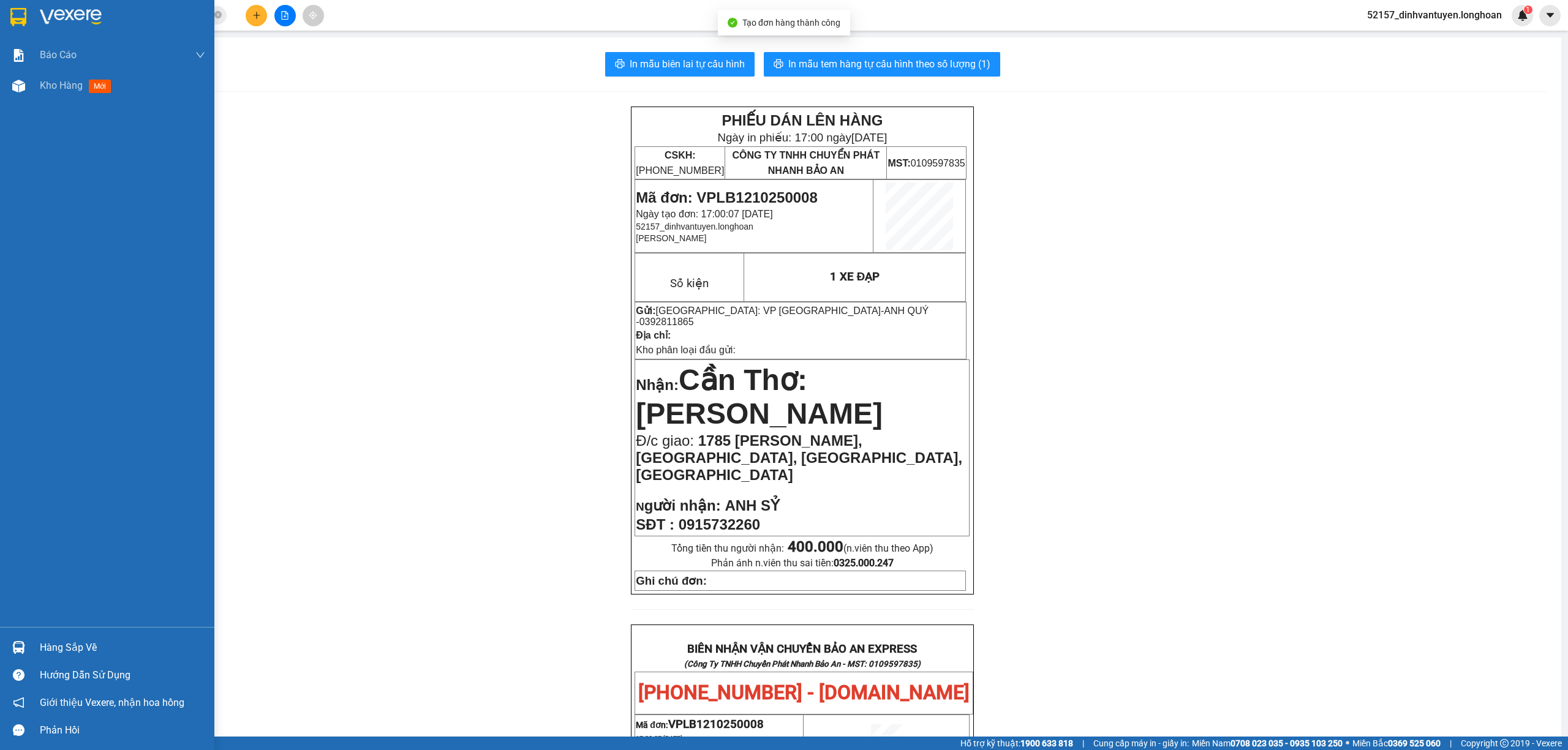
click at [13, 14] on img at bounding box center [17, 17] width 16 height 18
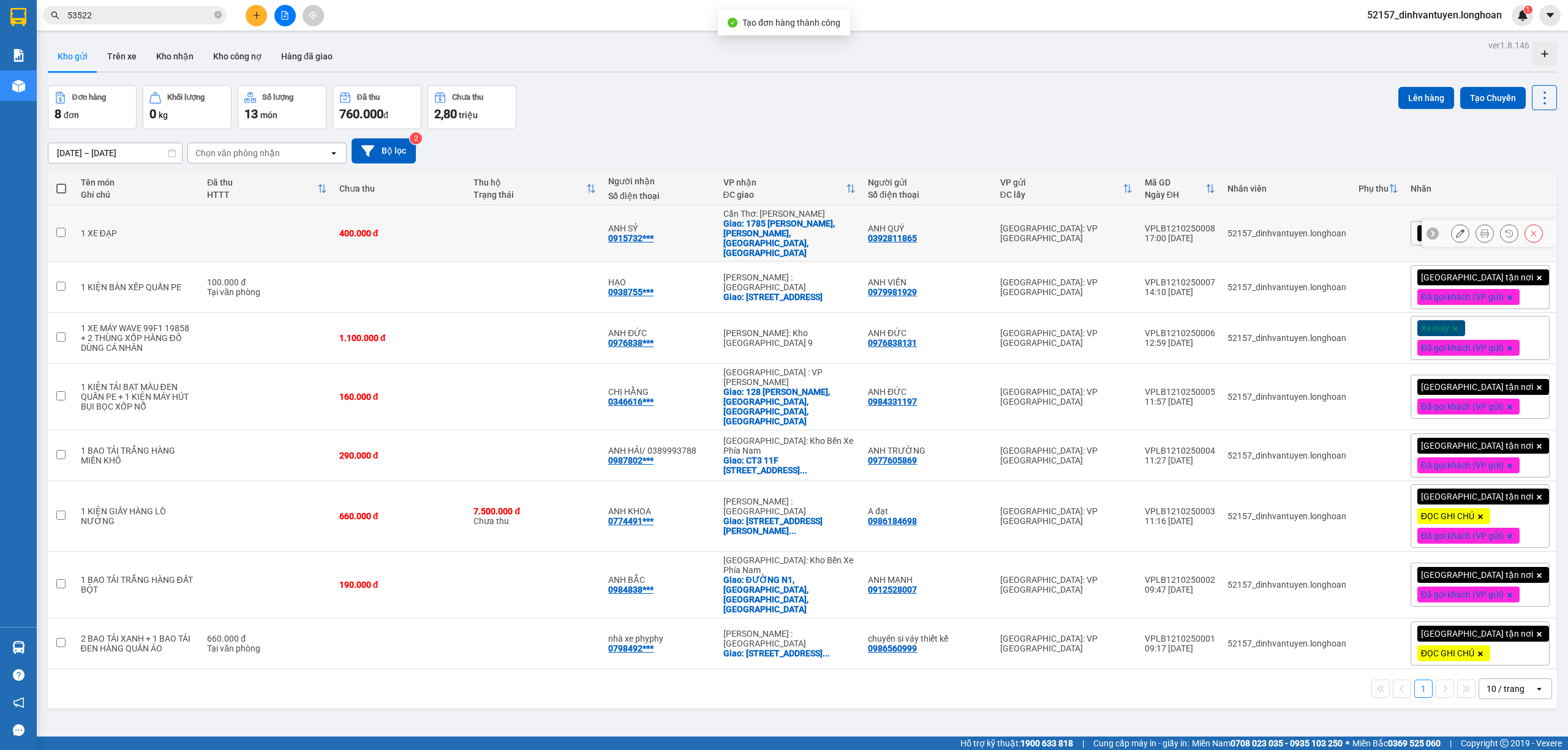
click at [1452, 224] on button at bounding box center [1460, 233] width 17 height 21
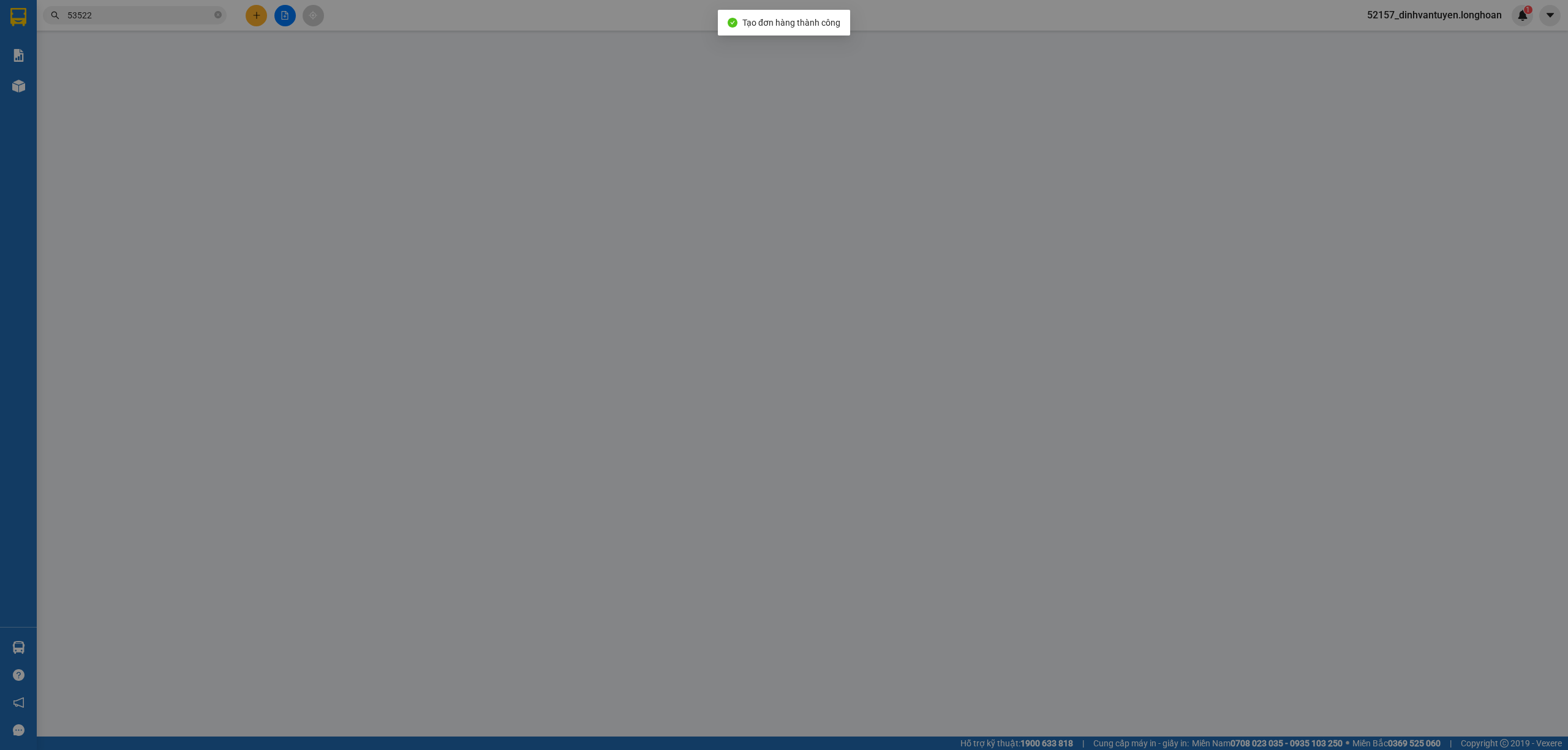
type input "0392811865"
type input "ANH QUÝ"
type input "0915732260"
type input "ANH SỶ"
checkbox input "true"
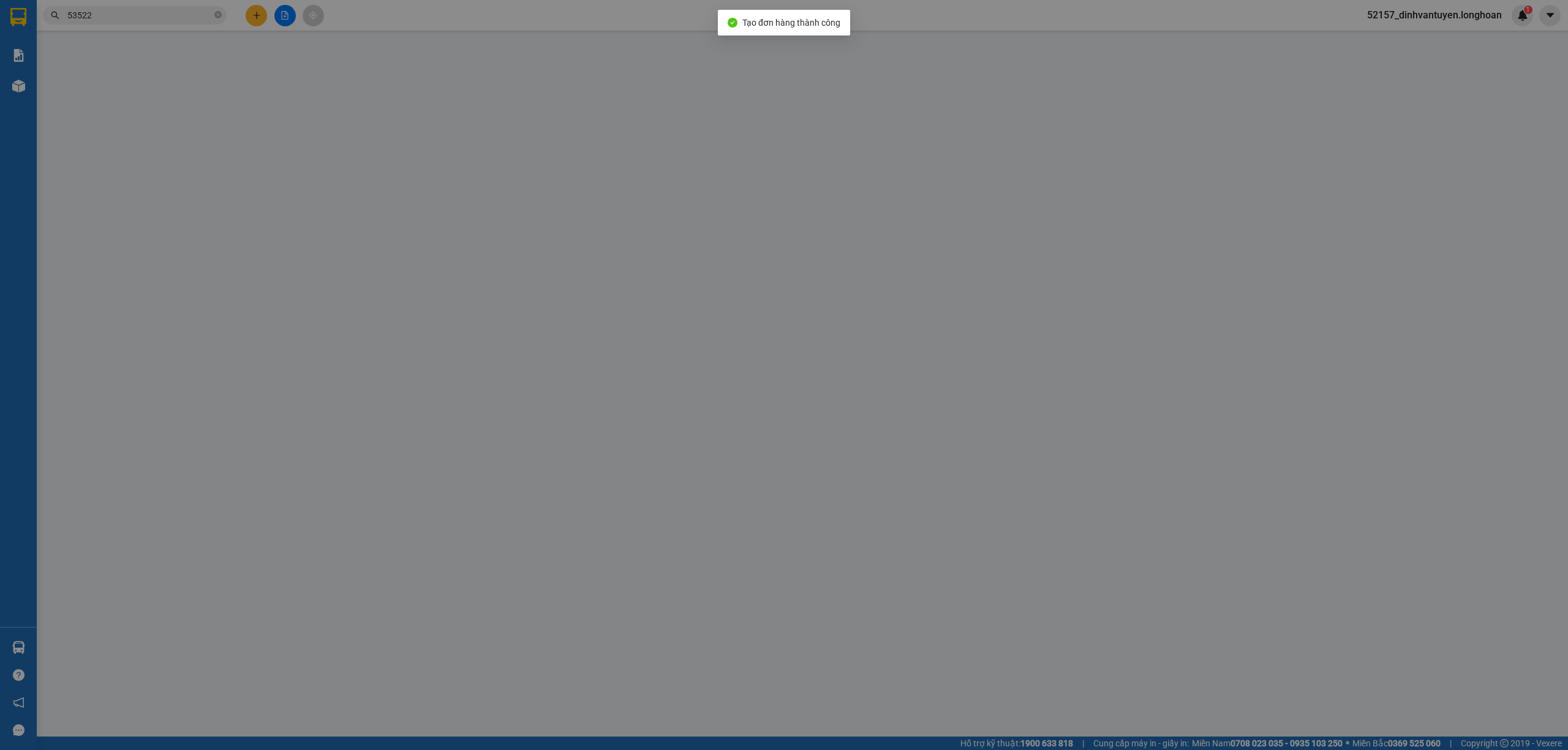
type input "1785 [PERSON_NAME], [GEOGRAPHIC_DATA], [GEOGRAPHIC_DATA], [GEOGRAPHIC_DATA]"
type input "0"
type input "400.000"
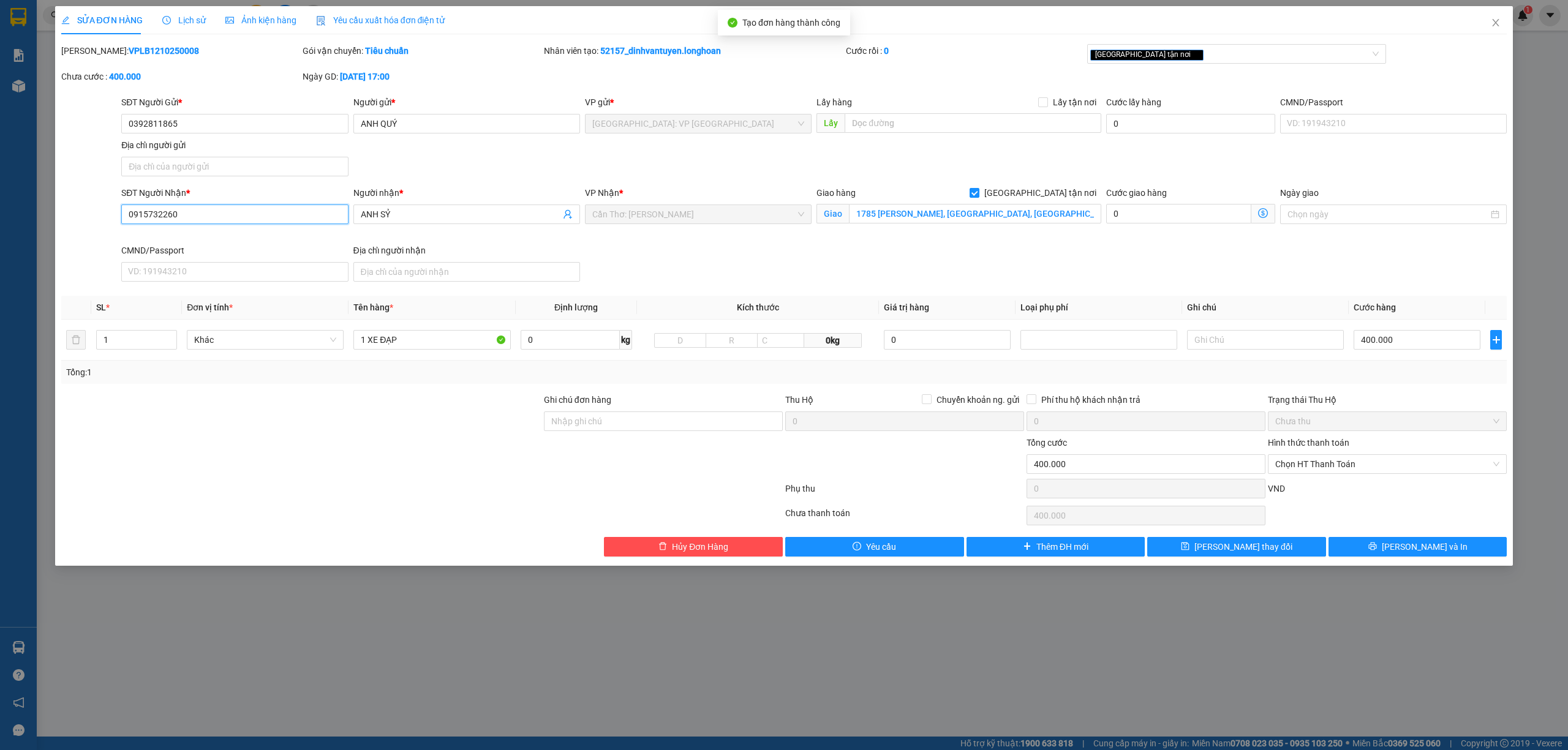
click at [193, 213] on input "0915732260" at bounding box center [234, 213] width 226 height 19
click at [712, 540] on button "Hủy Đơn Hàng" at bounding box center [692, 546] width 179 height 19
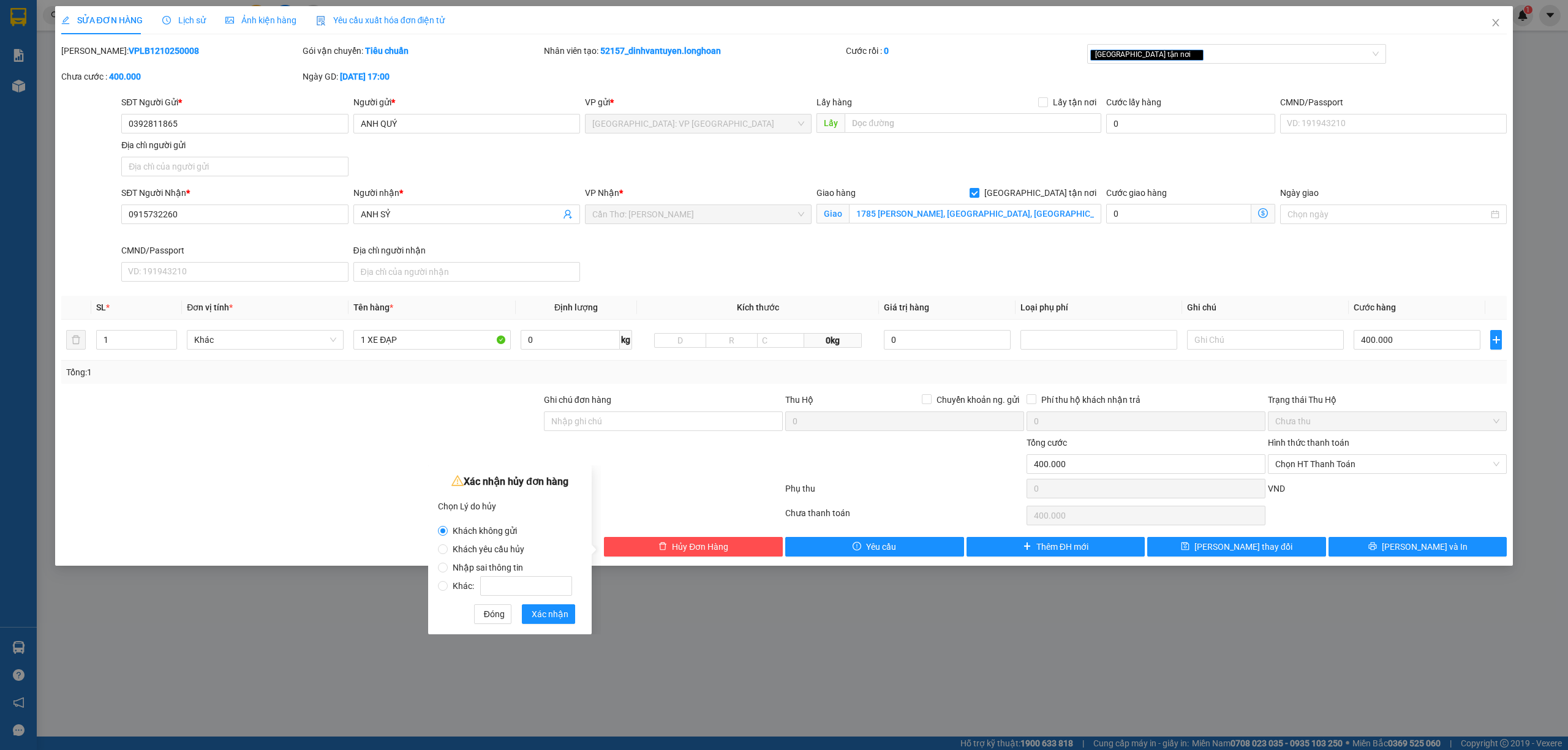
click at [498, 552] on label "Nhập sai thông tin" at bounding box center [507, 561] width 139 height 18
click at [448, 563] on input "Nhập sai thông tin" at bounding box center [442, 568] width 10 height 10
radio input "true"
radio input "false"
click at [500, 548] on span "Khách yêu cầu hủy" at bounding box center [488, 549] width 82 height 10
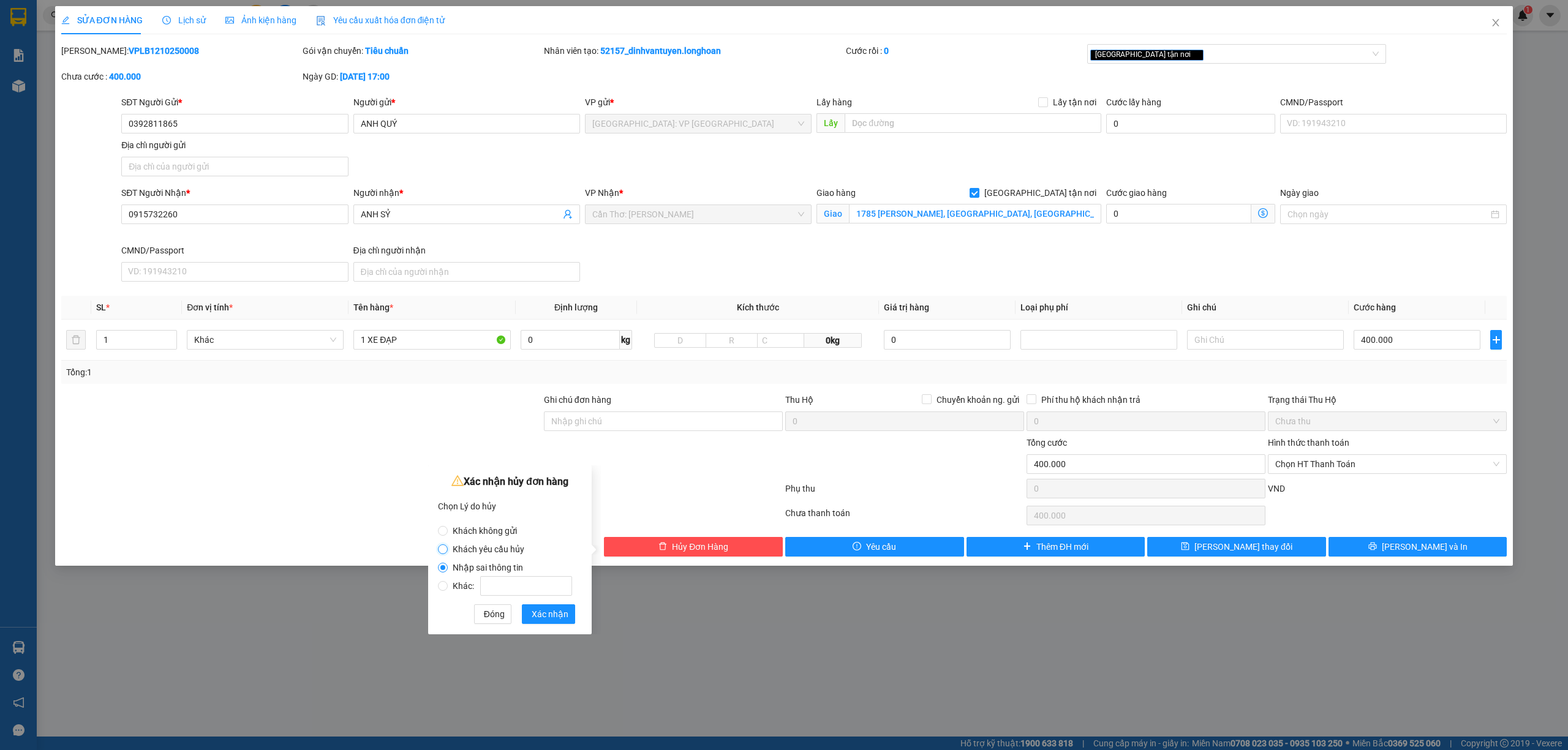
click at [448, 548] on input "Khách yêu cầu hủy" at bounding box center [442, 549] width 10 height 10
radio input "true"
radio input "false"
click at [555, 613] on span "Xác nhận" at bounding box center [550, 614] width 37 height 14
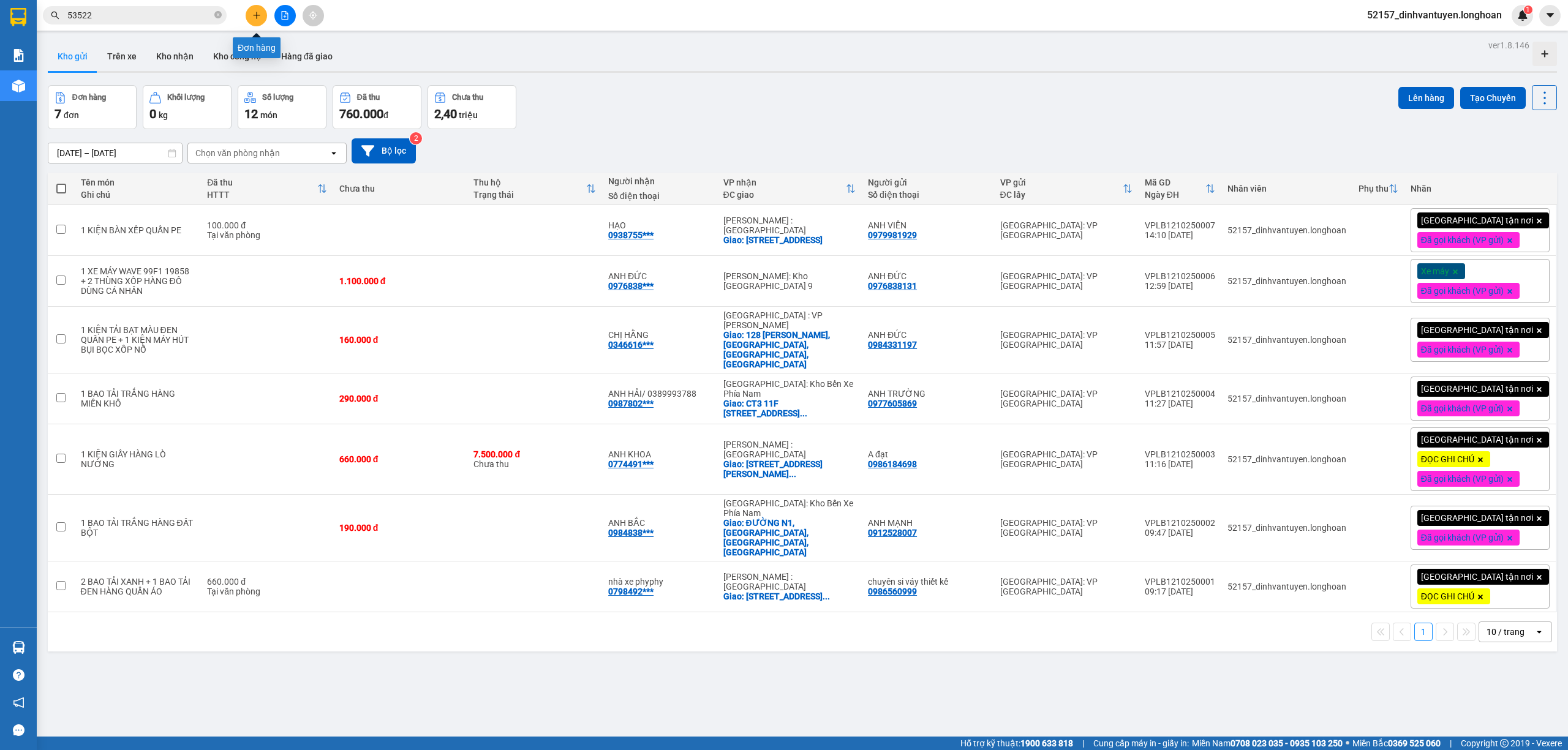
click at [257, 15] on icon "plus" at bounding box center [256, 15] width 8 height 8
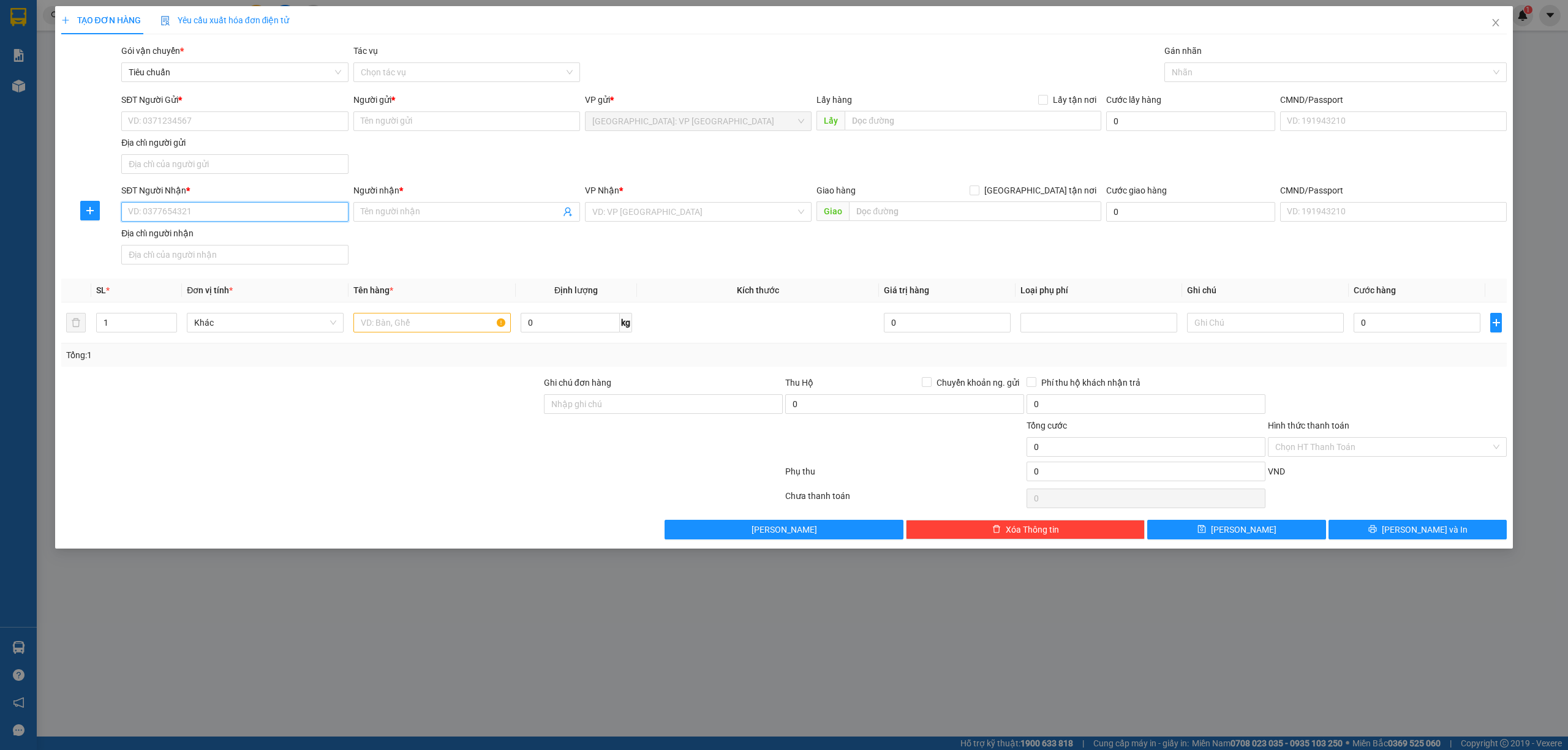
click at [282, 212] on input "SĐT Người Nhận *" at bounding box center [234, 212] width 226 height 19
click at [248, 243] on div "0973379332 - TRÍ LÊ" at bounding box center [234, 238] width 212 height 14
type input "0973379332"
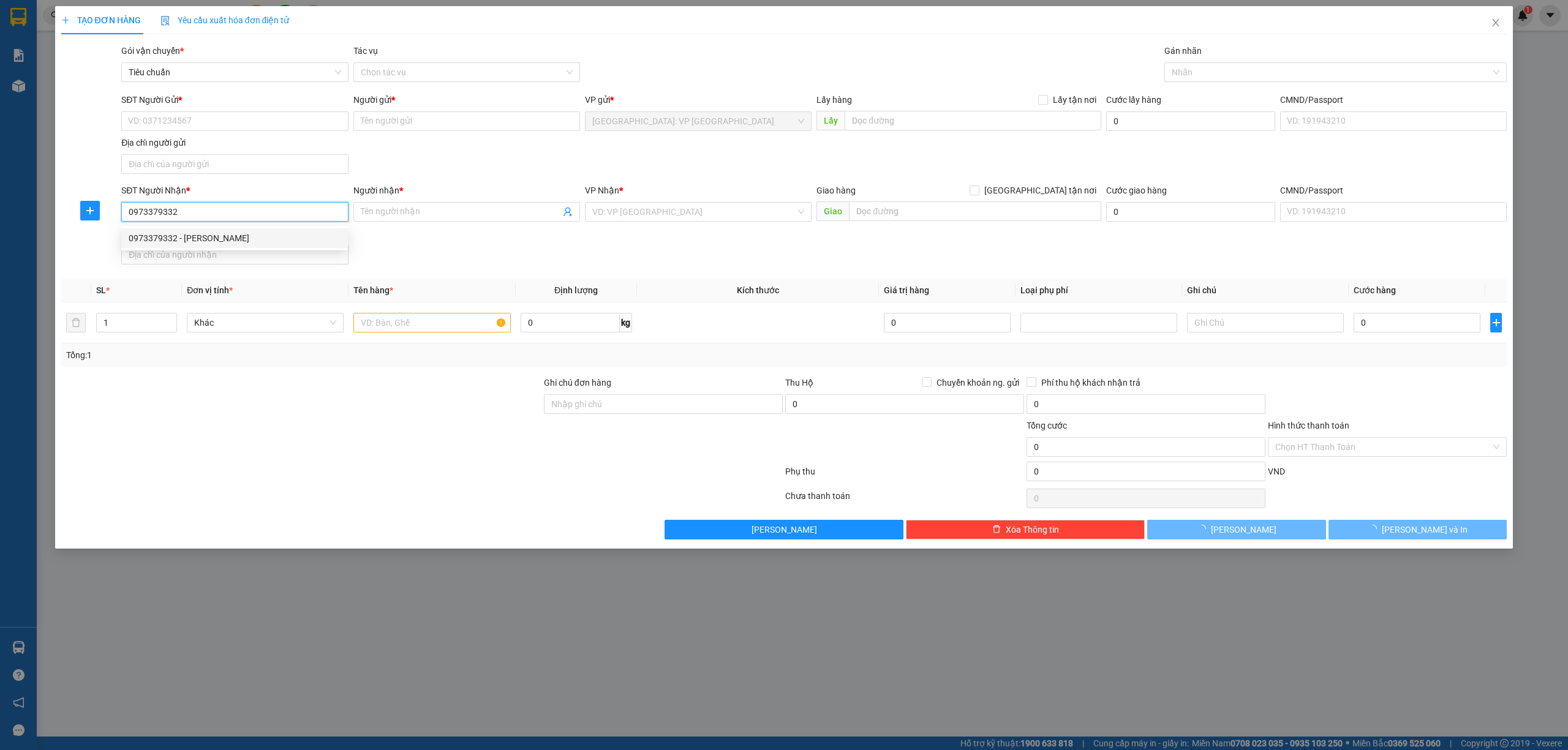
type input "TRÍ LÊ"
checkbox input "true"
type input "181 Đại Lộ Bình Dương ,Thủ Dầu Một, Tỉnh Bình Dương"
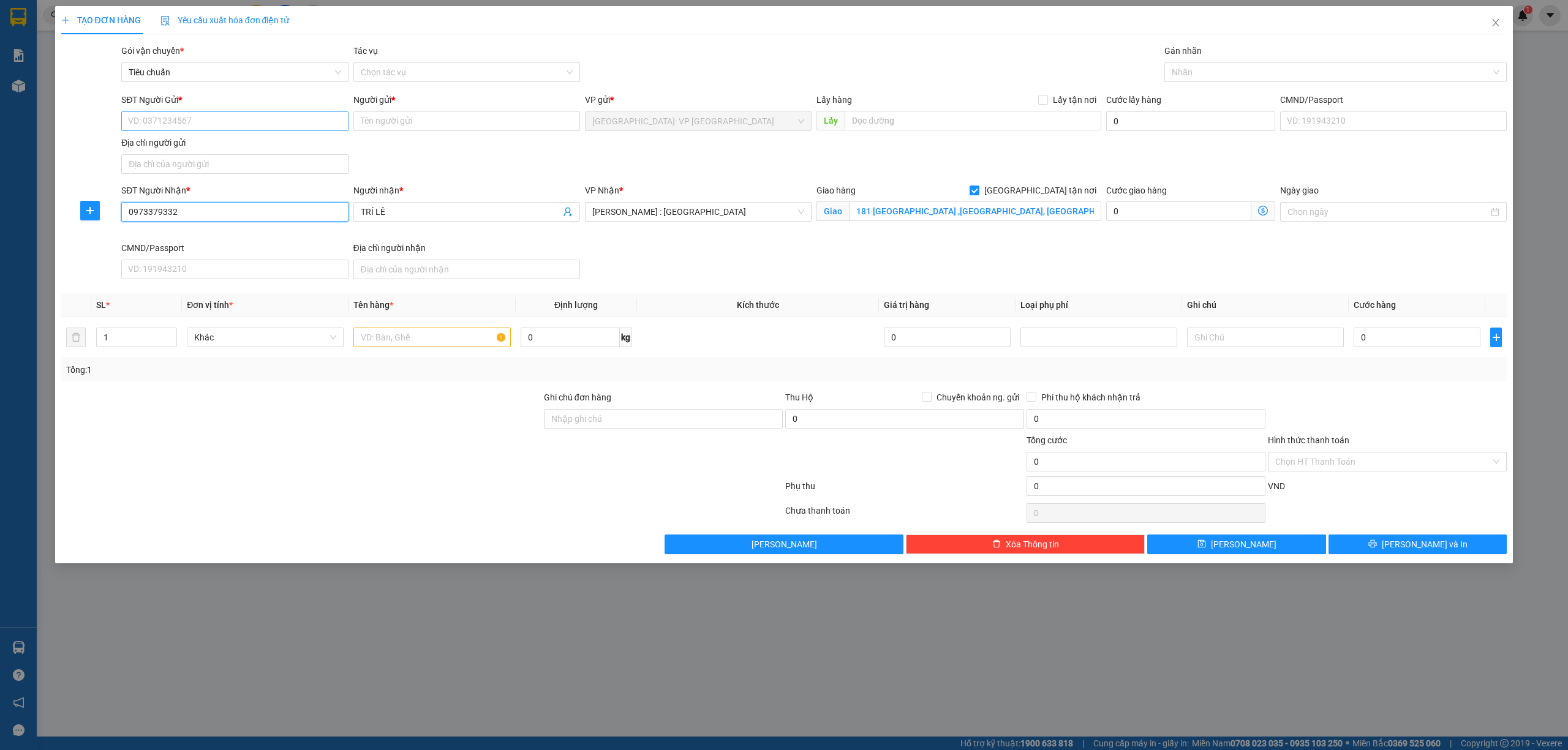
type input "0973379332"
click at [284, 121] on input "SĐT Người Gửi *" at bounding box center [234, 121] width 226 height 19
click at [212, 114] on input "SĐT Người Gửi *" at bounding box center [234, 121] width 226 height 19
click at [237, 141] on div "0973921595 - NGUYỄN HẢI HÀ" at bounding box center [234, 146] width 212 height 14
type input "0973921595"
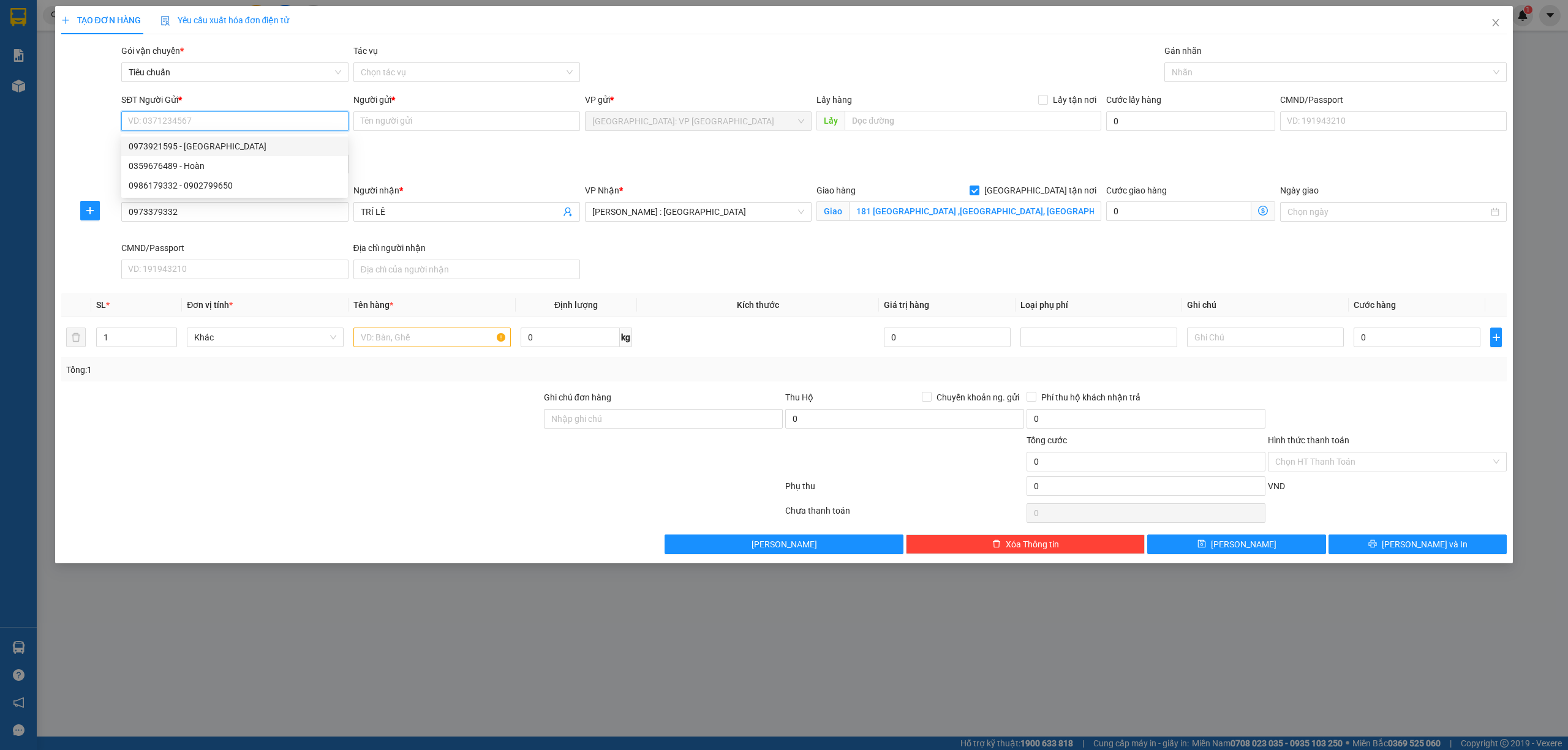
type input "NGUYỄN HẢI HÀ"
type input "170 đức giang long biên hà nội"
click at [459, 127] on input "NGUYỄN HẢI HÀ" at bounding box center [466, 121] width 226 height 19
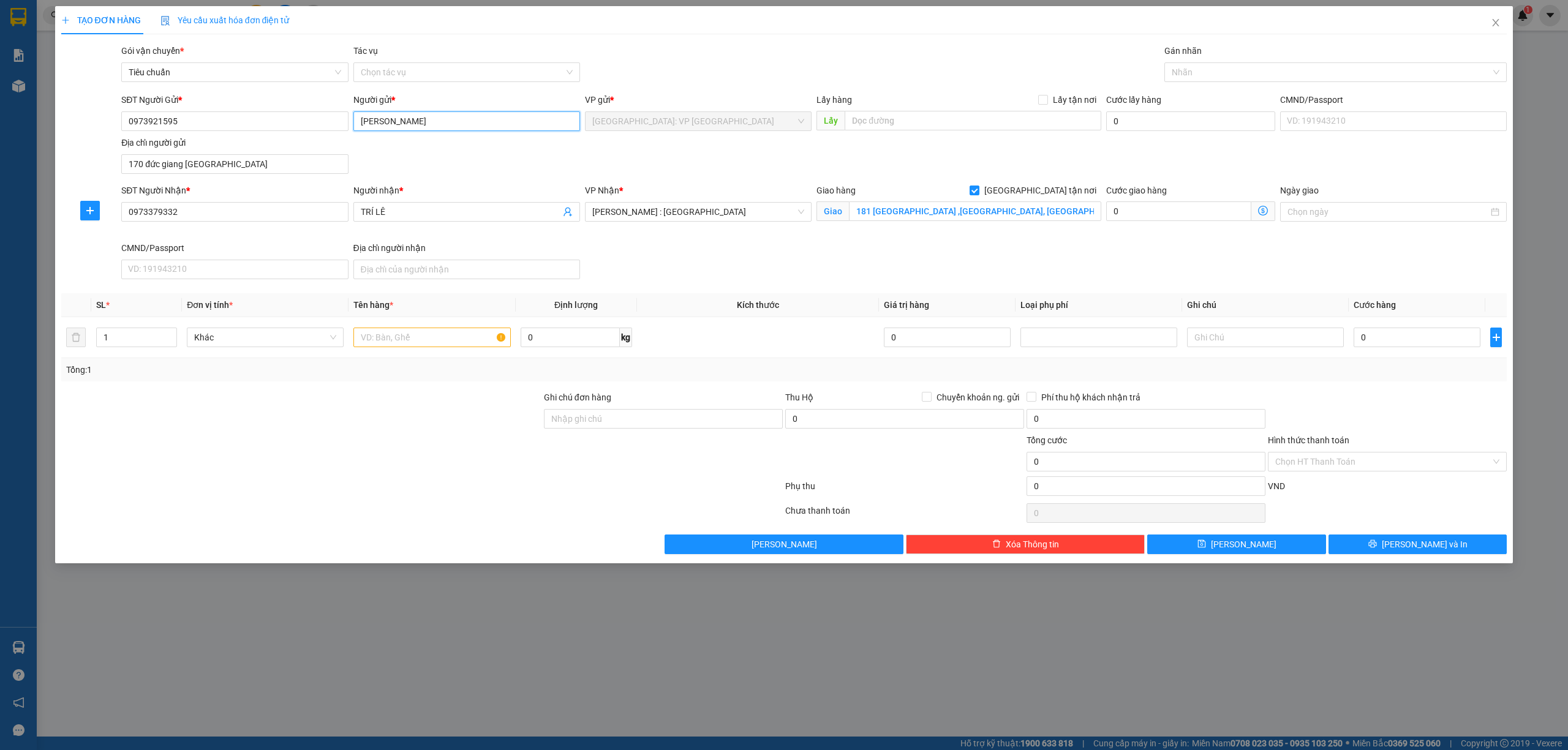
click at [459, 127] on input "NGUYỄN HẢI HÀ" at bounding box center [466, 121] width 226 height 19
click at [376, 121] on input "VIBAGREEN" at bounding box center [466, 121] width 226 height 19
click at [464, 119] on input "VINAGREEN" at bounding box center [466, 121] width 226 height 19
drag, startPoint x: 361, startPoint y: 120, endPoint x: 476, endPoint y: 119, distance: 115.0
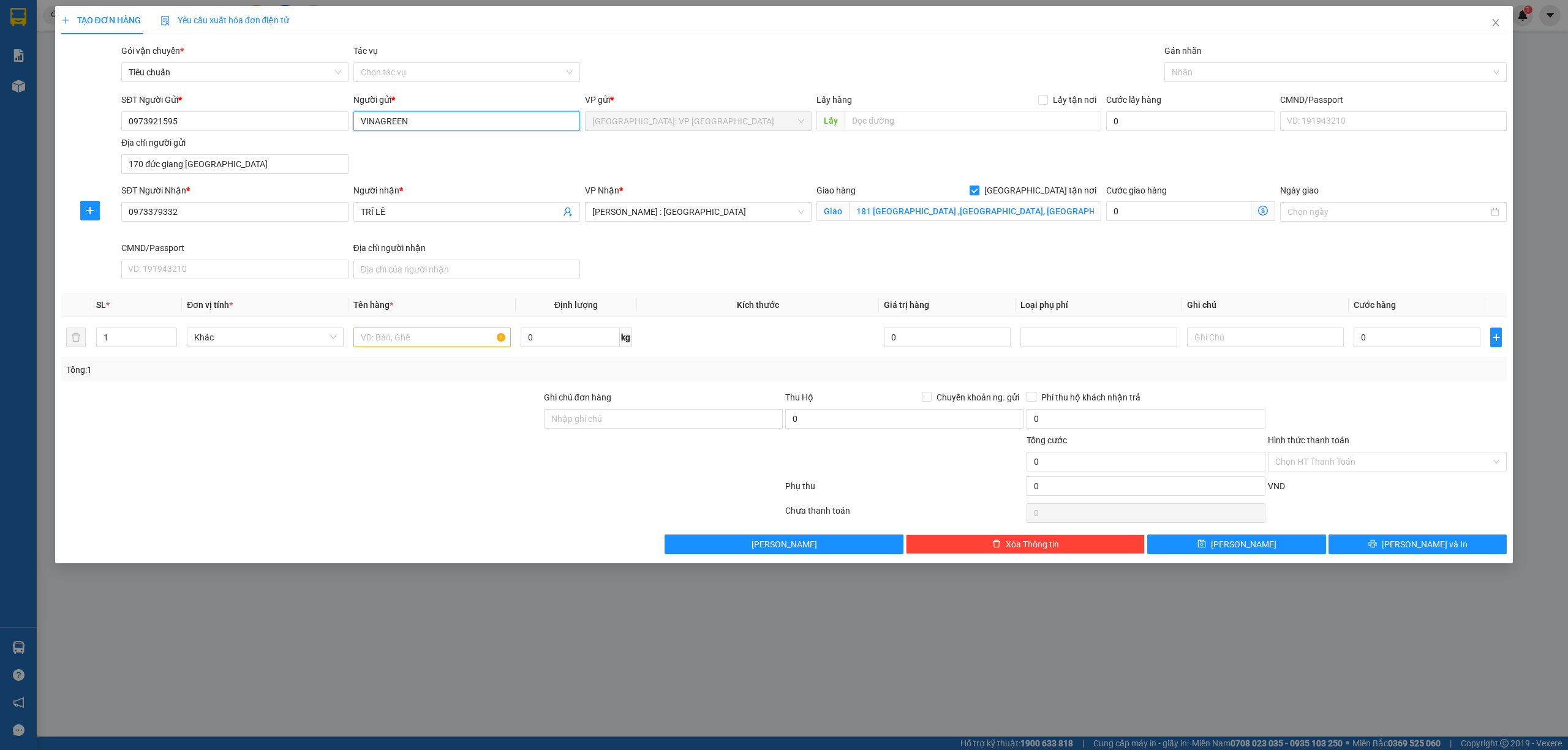
click at [363, 120] on input "VINAGREEN" at bounding box center [466, 121] width 226 height 19
type input "QUÀ TẶNG VINAGREEN"
click at [127, 339] on input "1" at bounding box center [136, 337] width 80 height 18
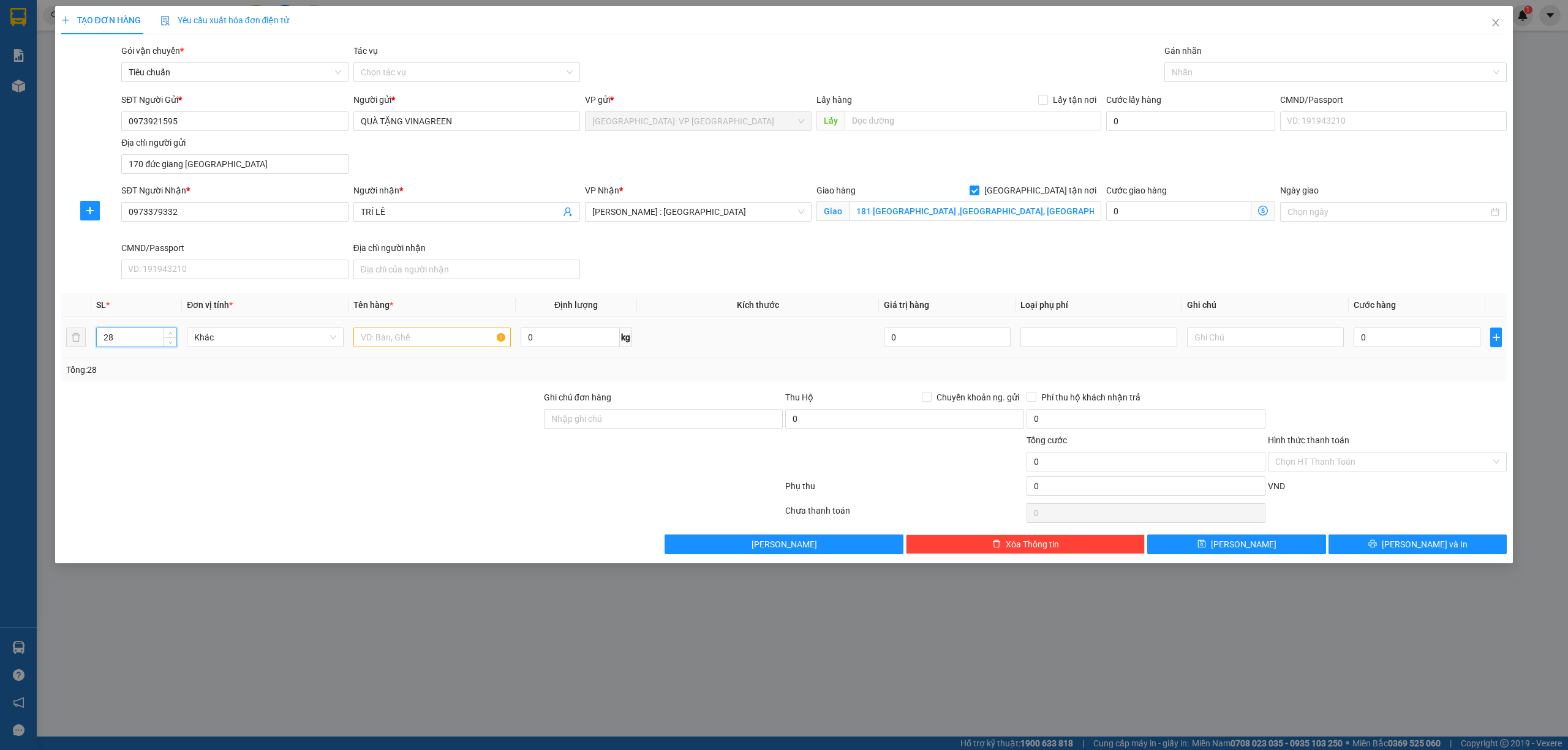
type input "28"
click at [405, 346] on input "text" at bounding box center [431, 337] width 157 height 19
click at [1190, 74] on div at bounding box center [1330, 72] width 324 height 15
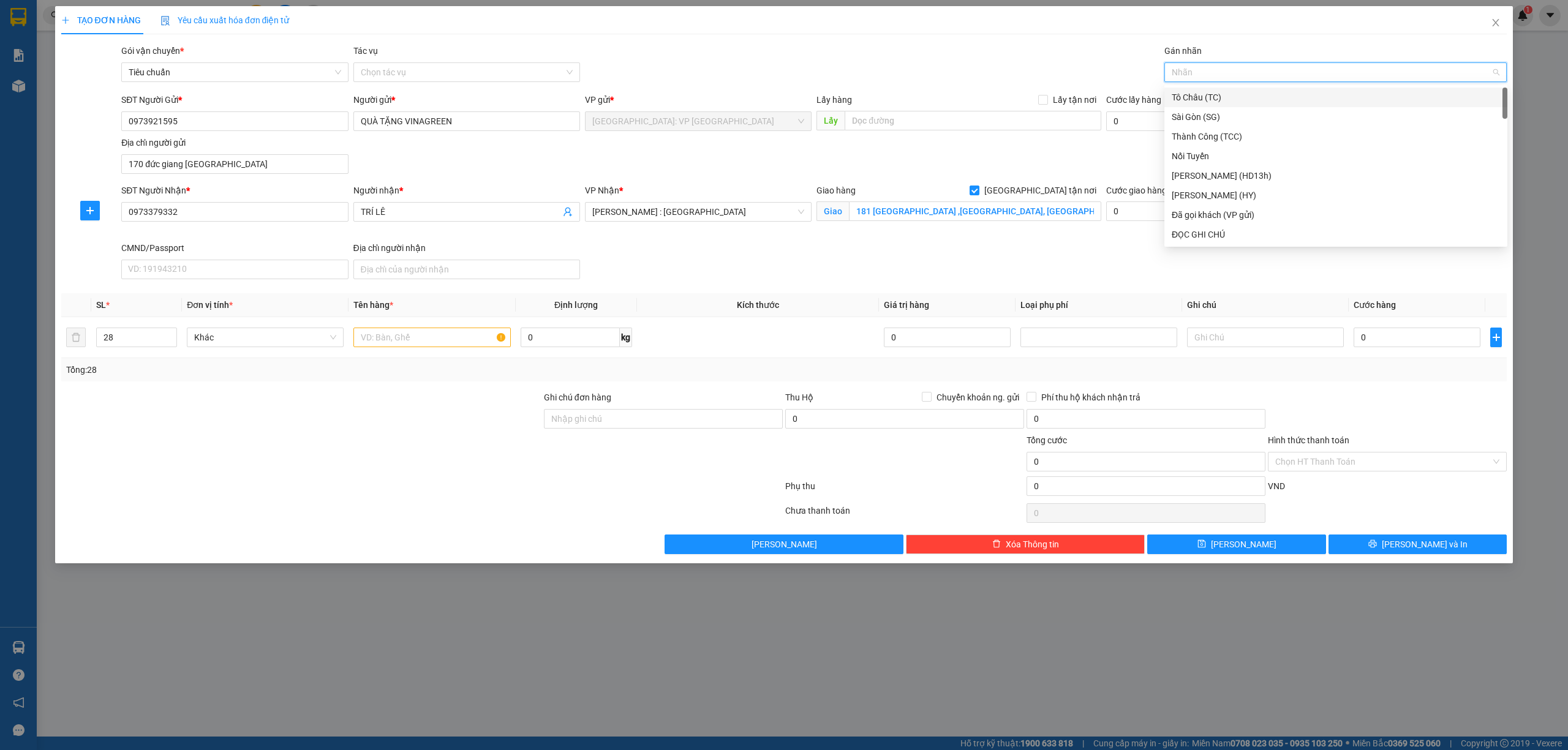
type input "G"
click at [1206, 226] on div "[GEOGRAPHIC_DATA] tận nơi" at bounding box center [1335, 234] width 343 height 19
click at [872, 267] on div "SĐT Người Nhận * 0973379332 Người nhận * TRÍ LÊ VP Nhận * Hồ Chí Minh : Kho Quậ…" at bounding box center [814, 234] width 1390 height 101
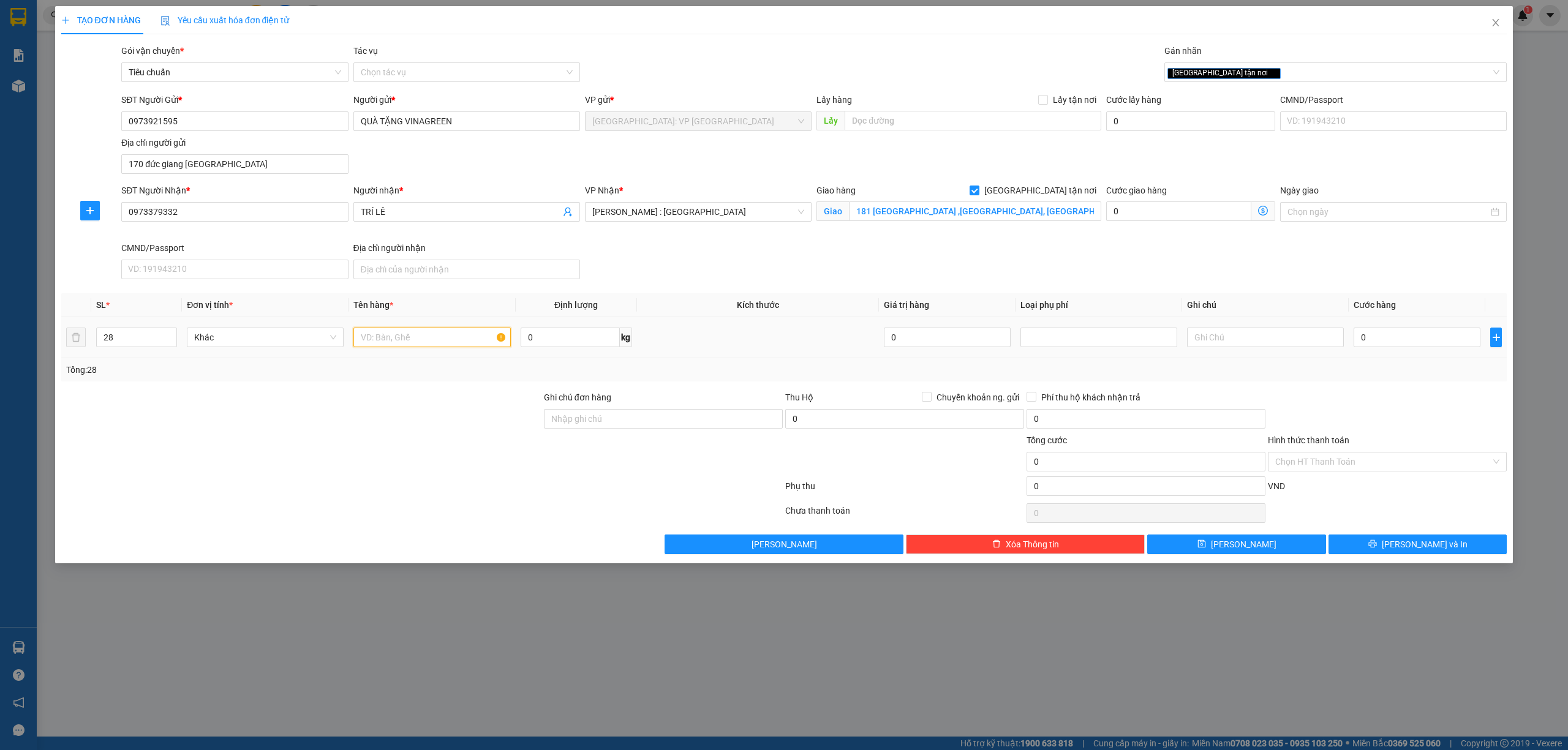
click at [444, 333] on input "text" at bounding box center [431, 337] width 157 height 19
click at [224, 209] on input "0973379332" at bounding box center [234, 212] width 226 height 19
click at [461, 339] on input "28 KIỆN GIẤY HÀNG" at bounding box center [431, 337] width 157 height 19
type input "28 KIỆN GIẤY HÀNG QUÀ TẶNG"
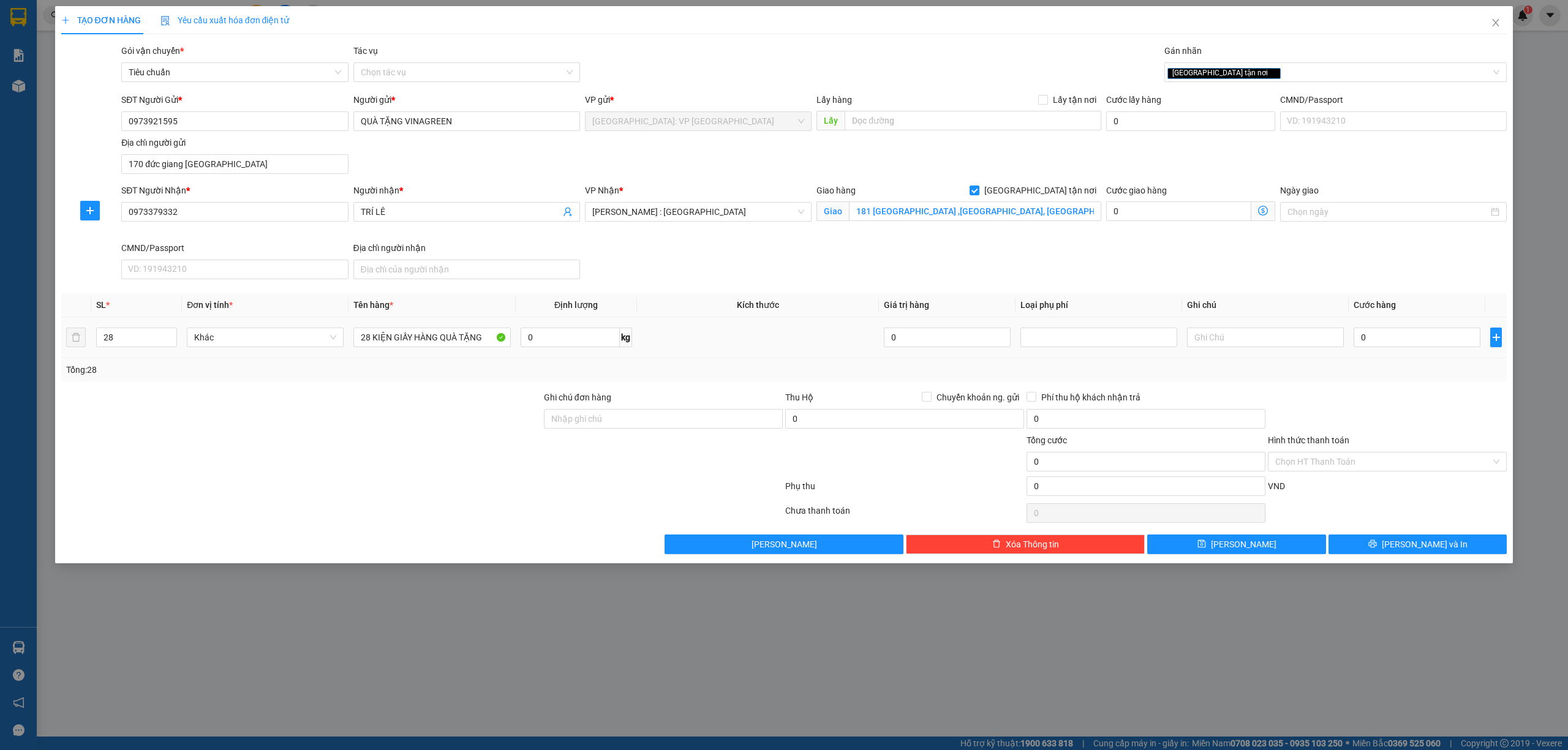
click at [1439, 352] on td "0" at bounding box center [1416, 337] width 136 height 41
click at [1439, 339] on input "0" at bounding box center [1417, 337] width 126 height 19
type input "2"
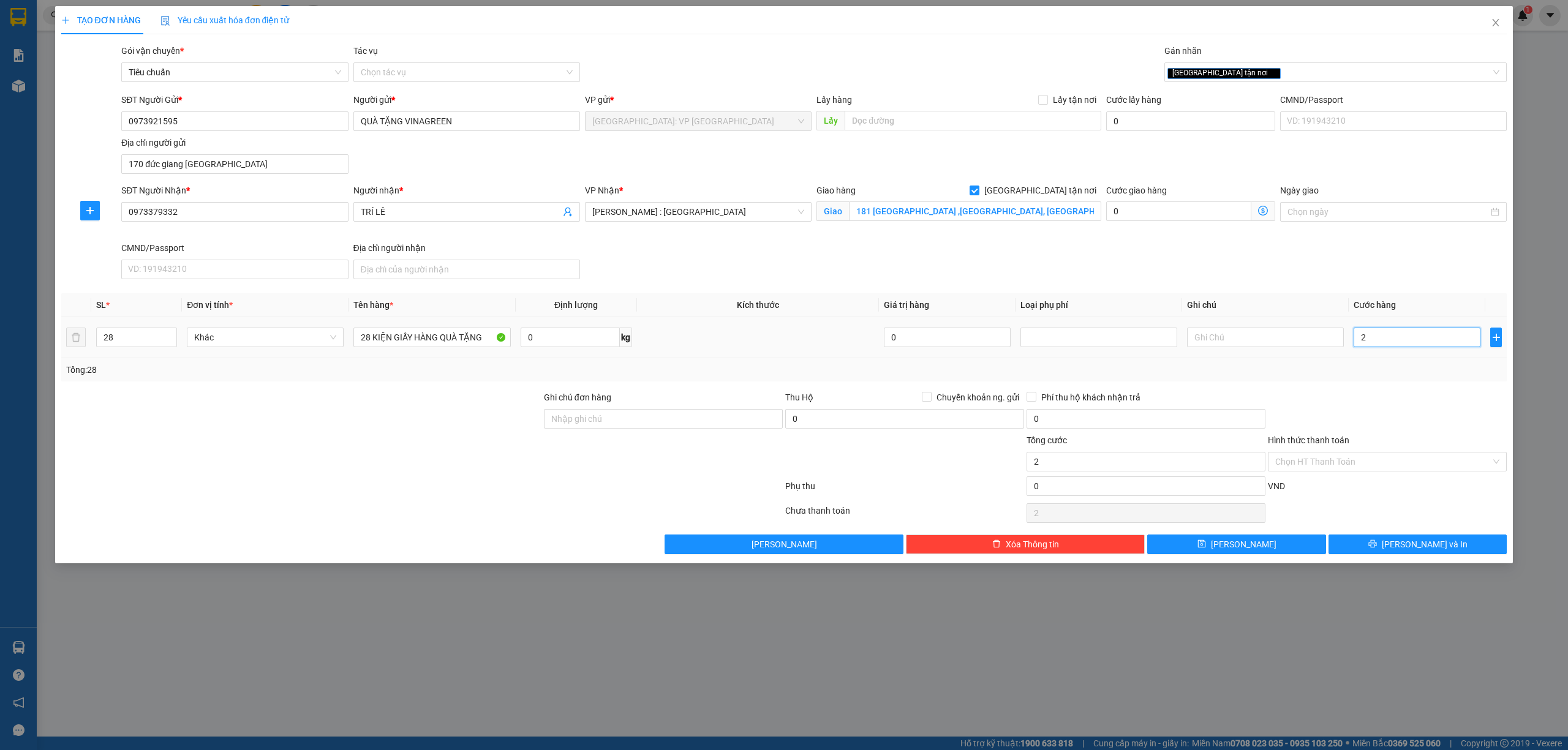
type input "22"
type input "220"
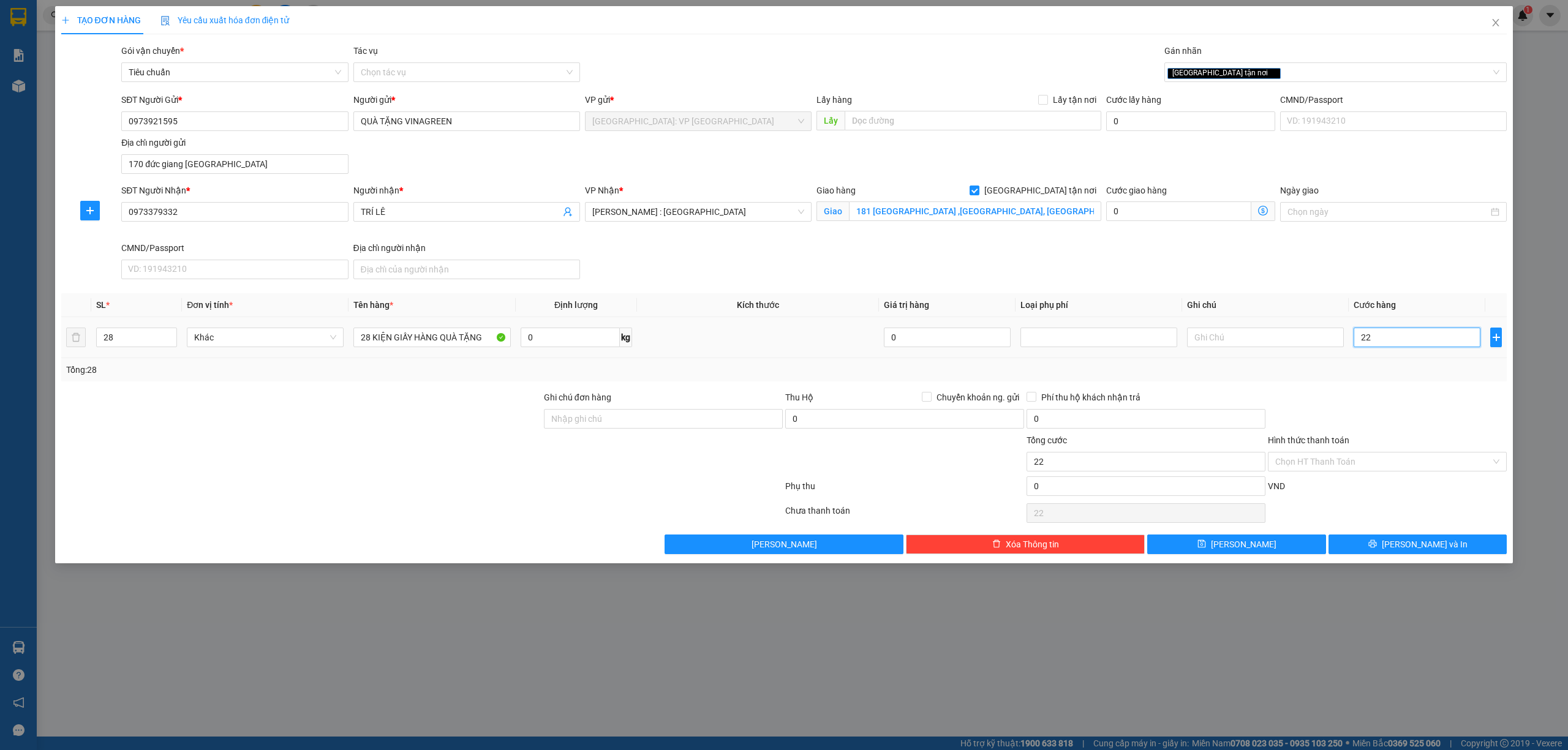
type input "220"
type input "2.200"
type input "22.000"
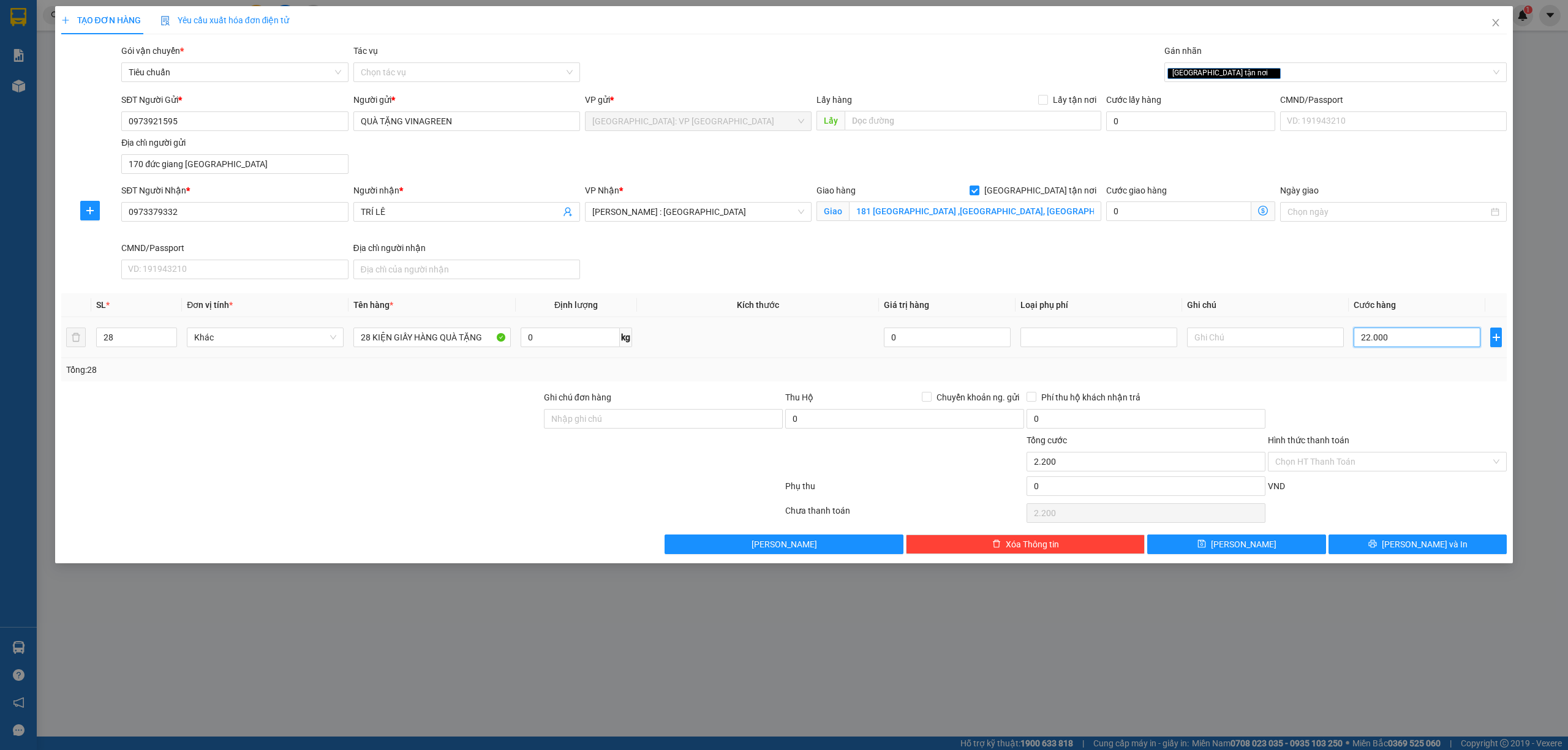
type input "22.000"
type input "220.000"
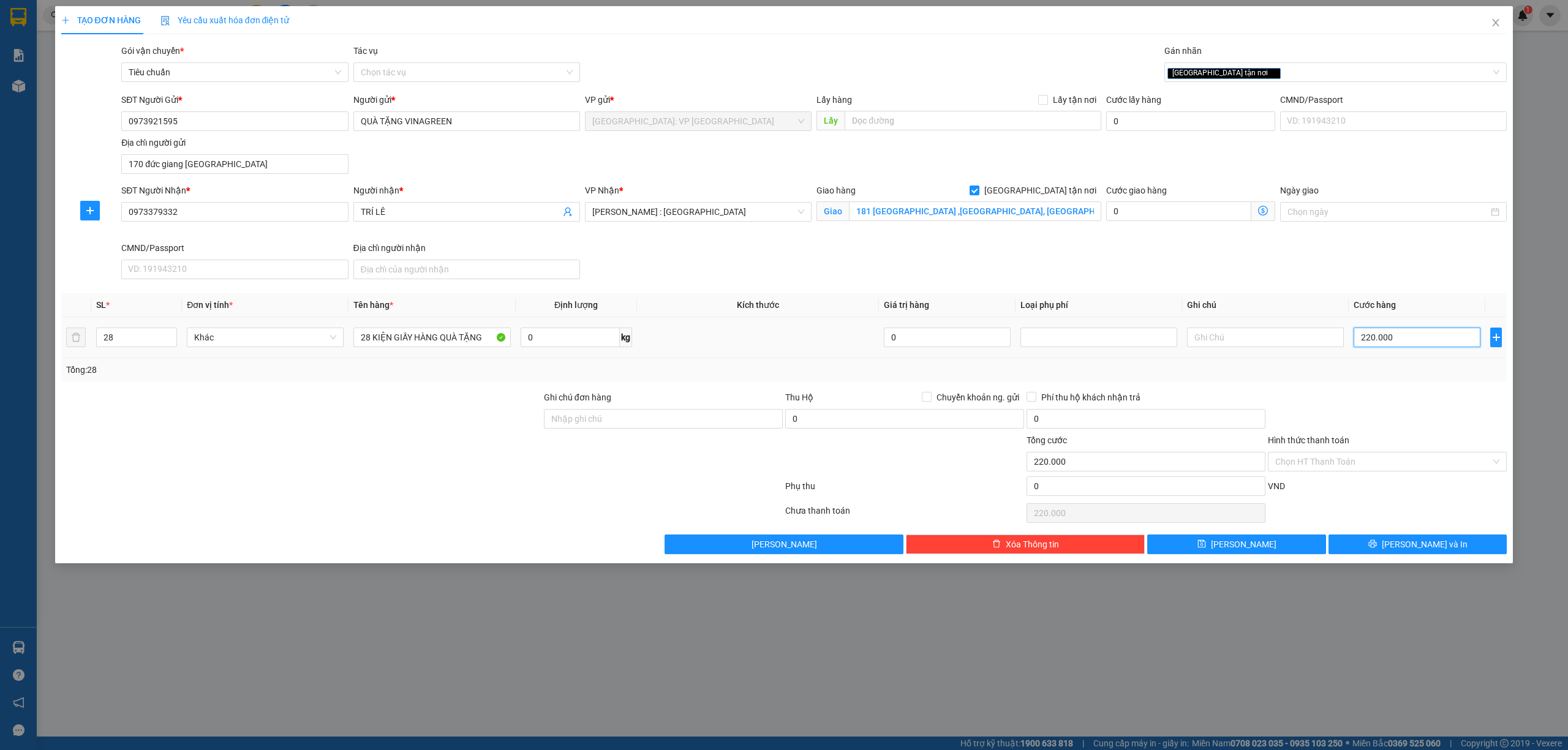
type input "2.200.000"
drag, startPoint x: 663, startPoint y: 422, endPoint x: 672, endPoint y: 424, distance: 9.2
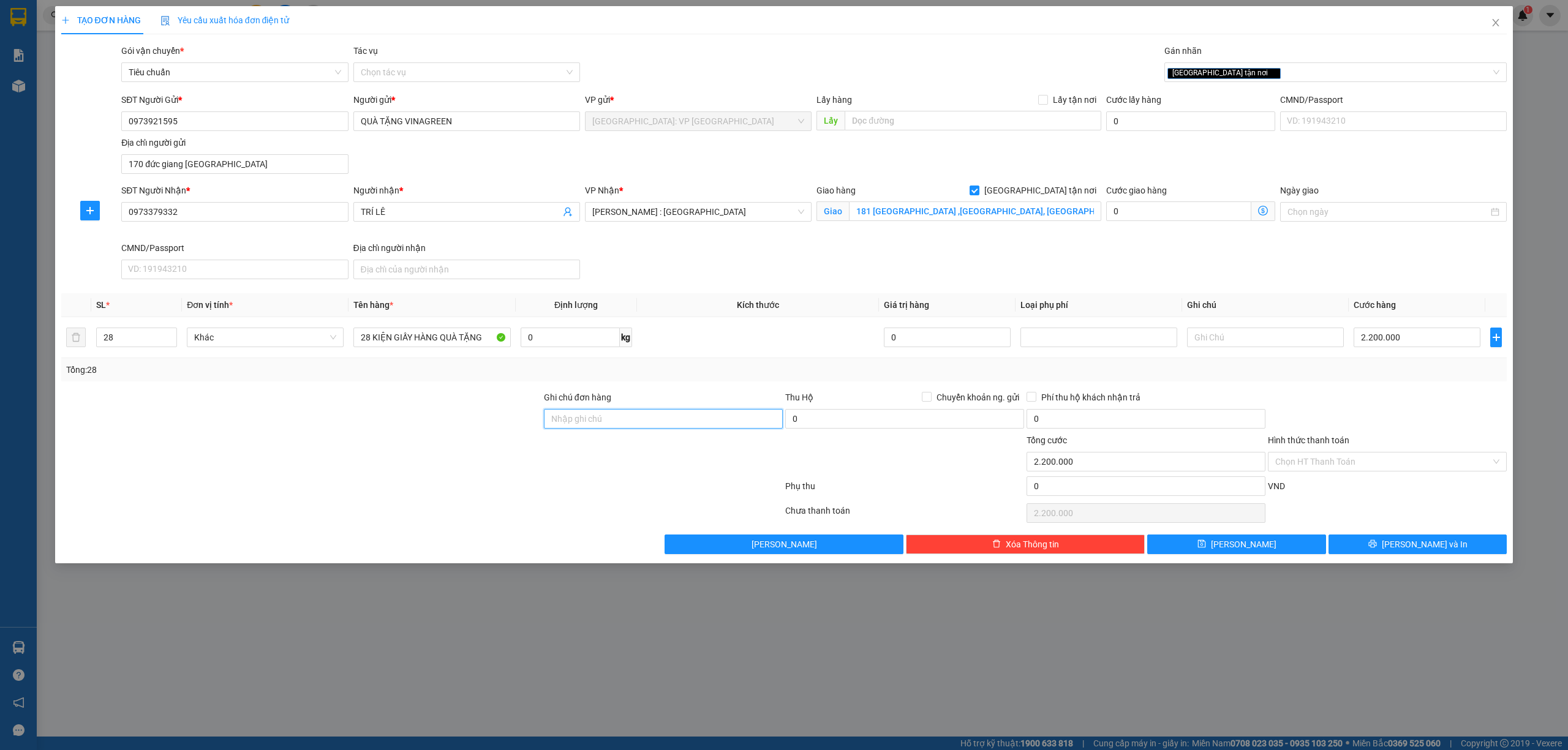
click at [663, 422] on input "Ghi chú đơn hàng" at bounding box center [663, 418] width 239 height 19
type input "HÀNG DỄ VỠ, NHẸ TAY HƯ VỠ KHÔNG ĐỀN GIÁ TRỊ HÀNG"
click at [1429, 547] on span "[PERSON_NAME] và In" at bounding box center [1425, 544] width 86 height 14
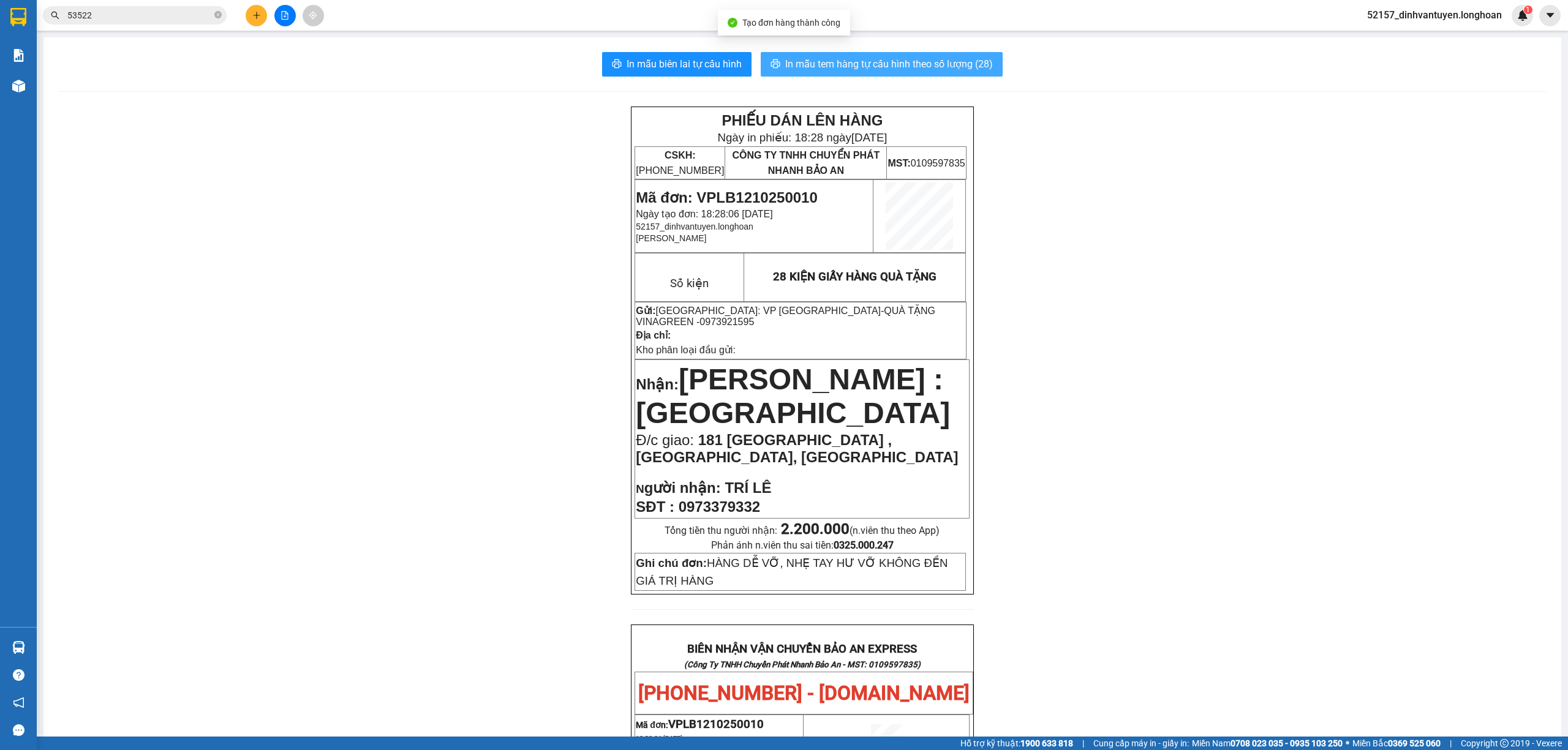
click at [905, 59] on span "In mẫu tem hàng tự cấu hình theo số lượng (28)" at bounding box center [888, 64] width 208 height 16
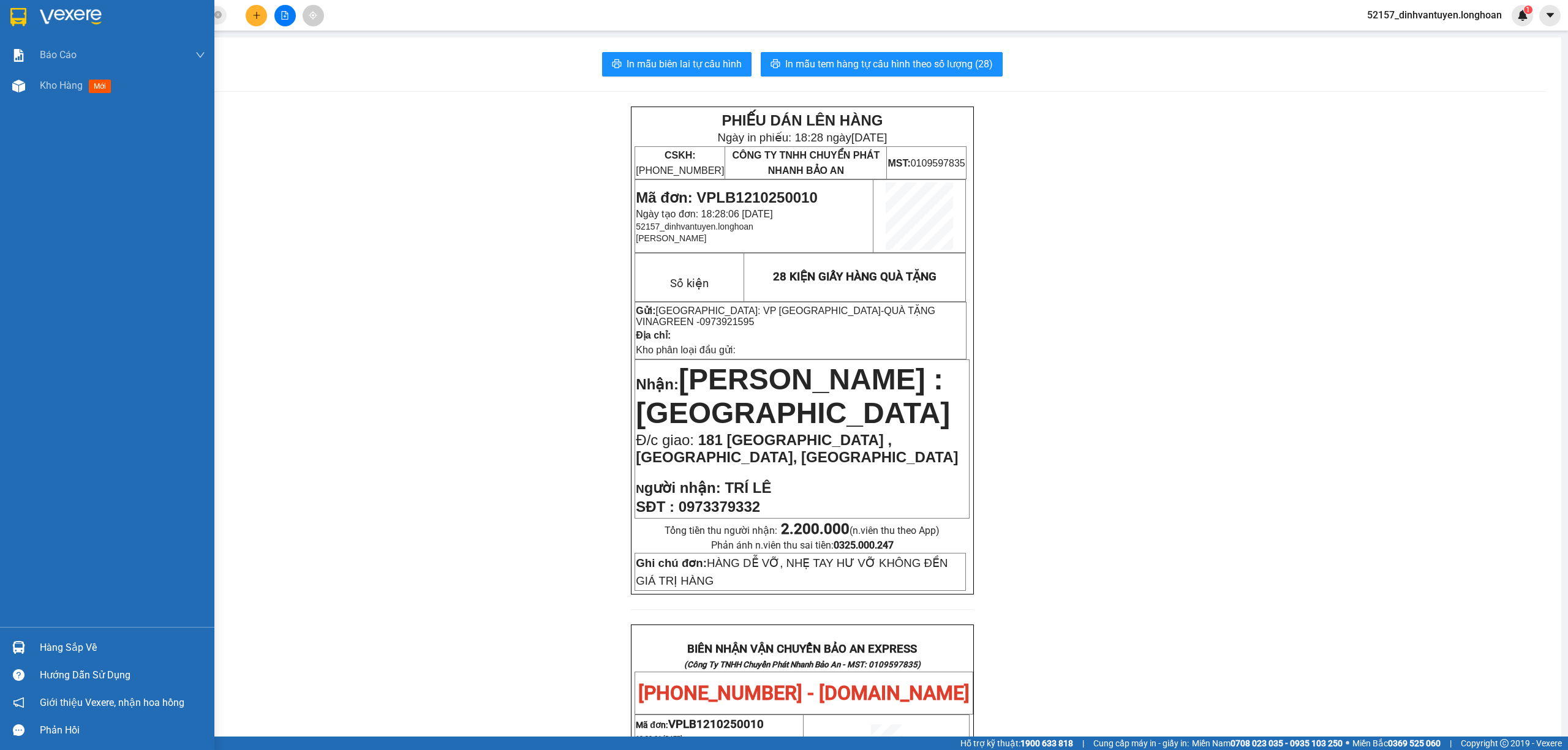
click at [19, 10] on img at bounding box center [17, 17] width 16 height 18
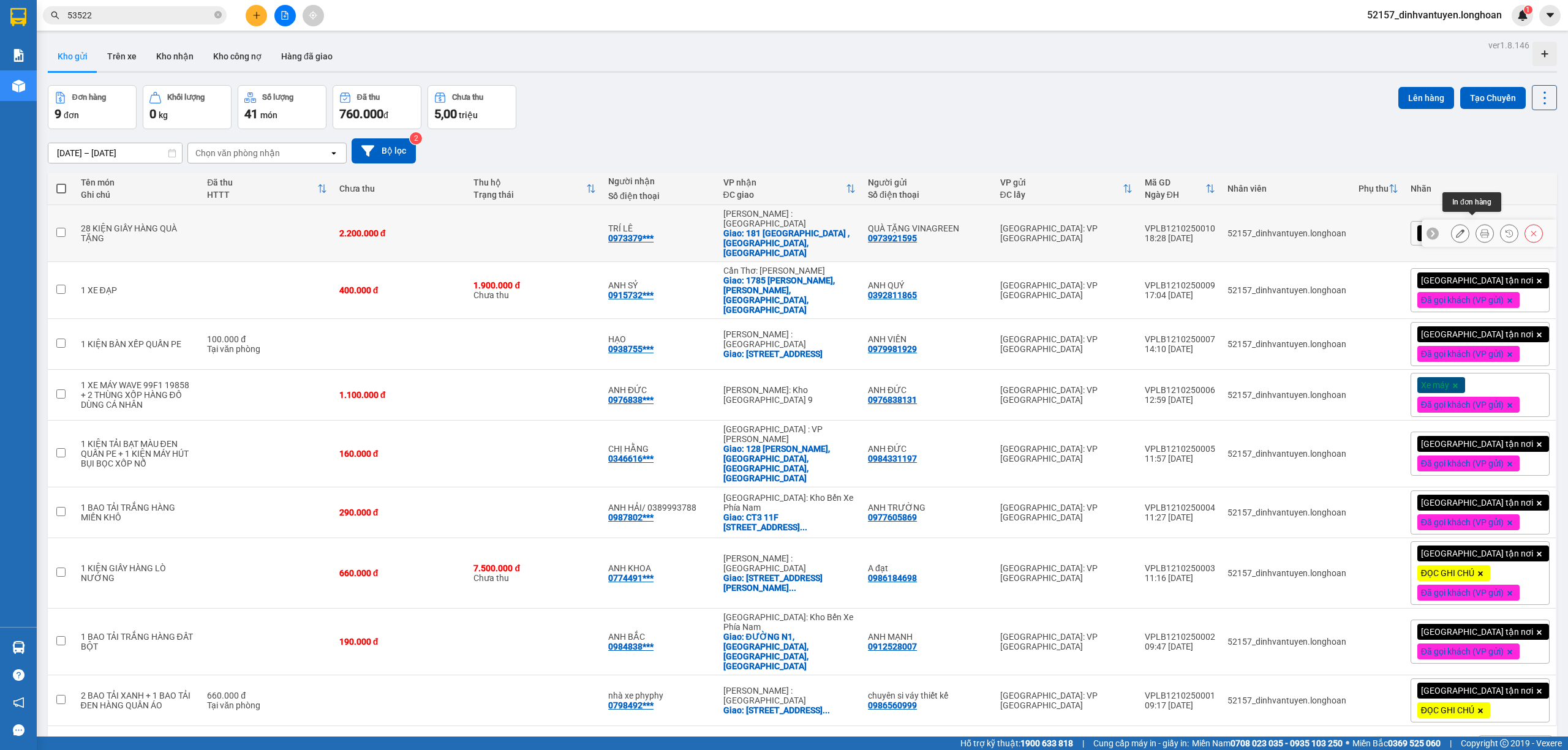
click at [1480, 229] on icon at bounding box center [1484, 233] width 8 height 8
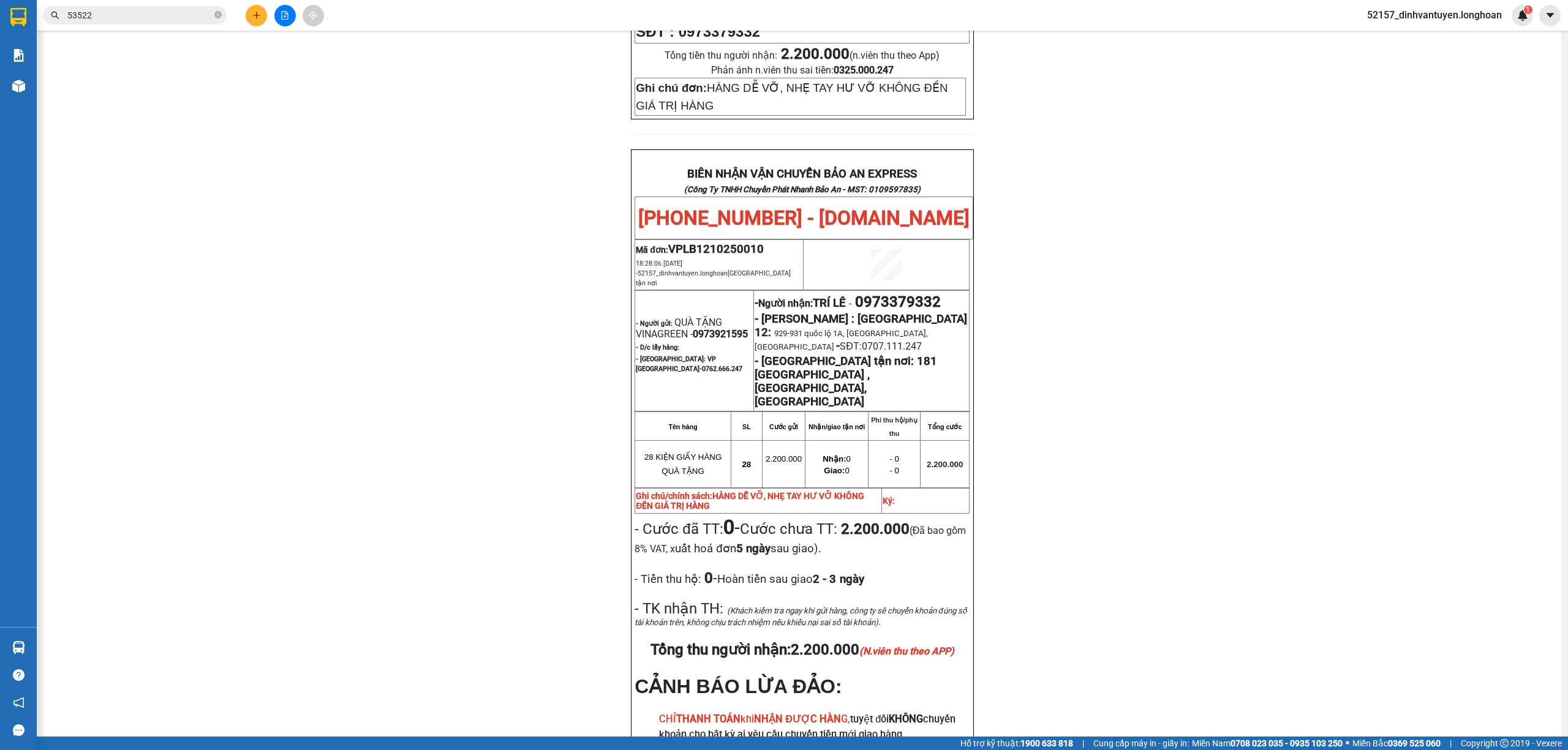
scroll to position [571, 0]
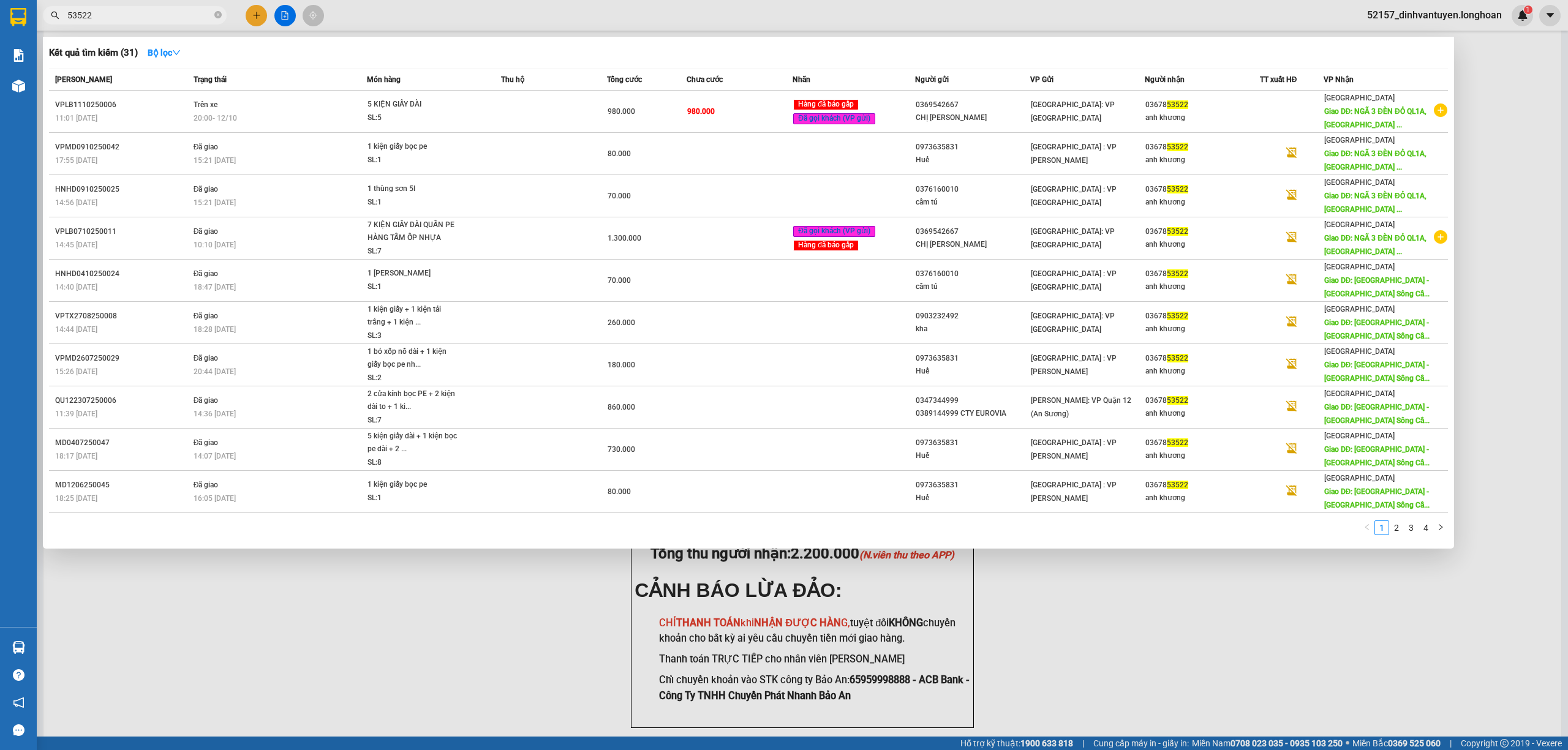
click at [193, 19] on input "53522" at bounding box center [140, 15] width 145 height 14
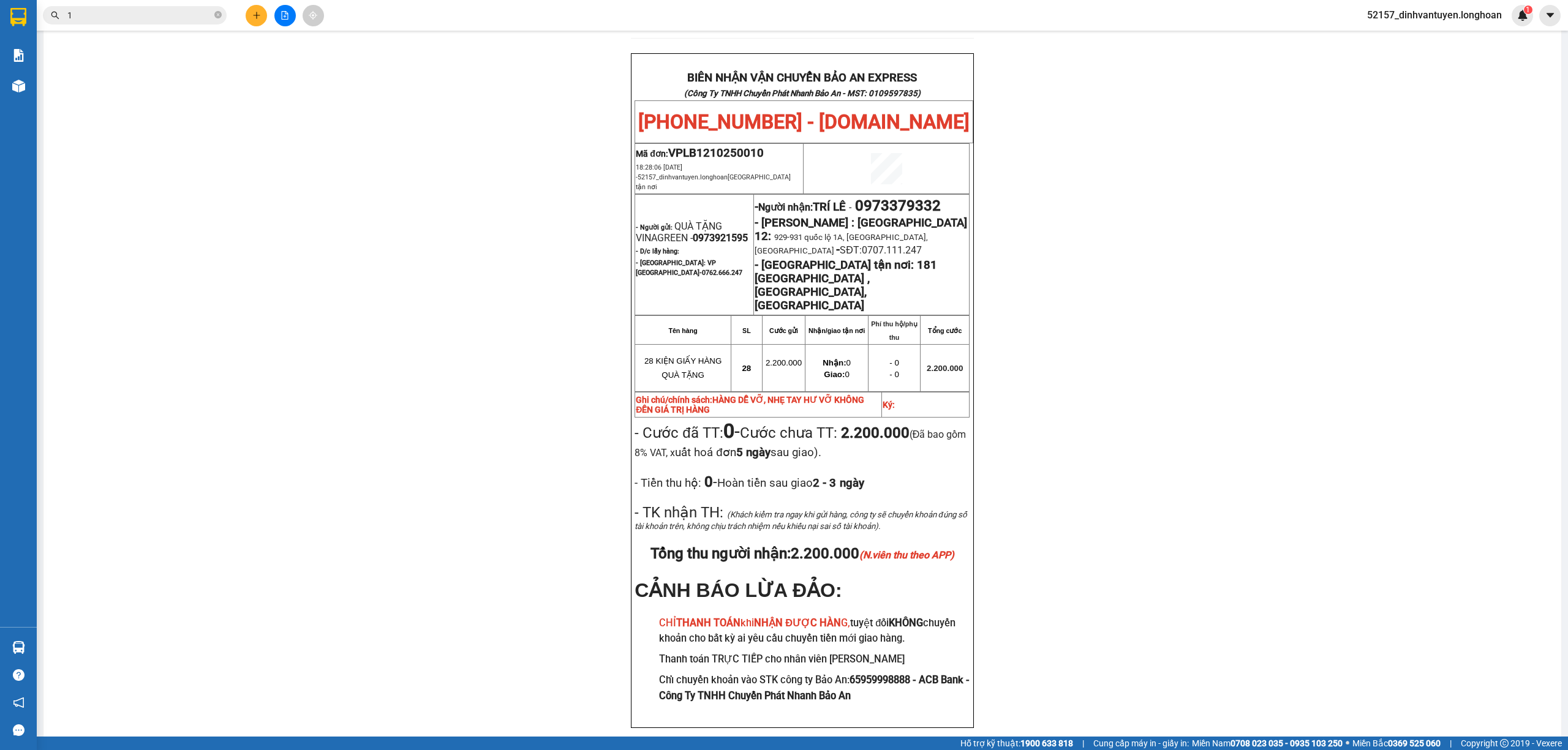
click at [128, 8] on input "1" at bounding box center [140, 15] width 145 height 14
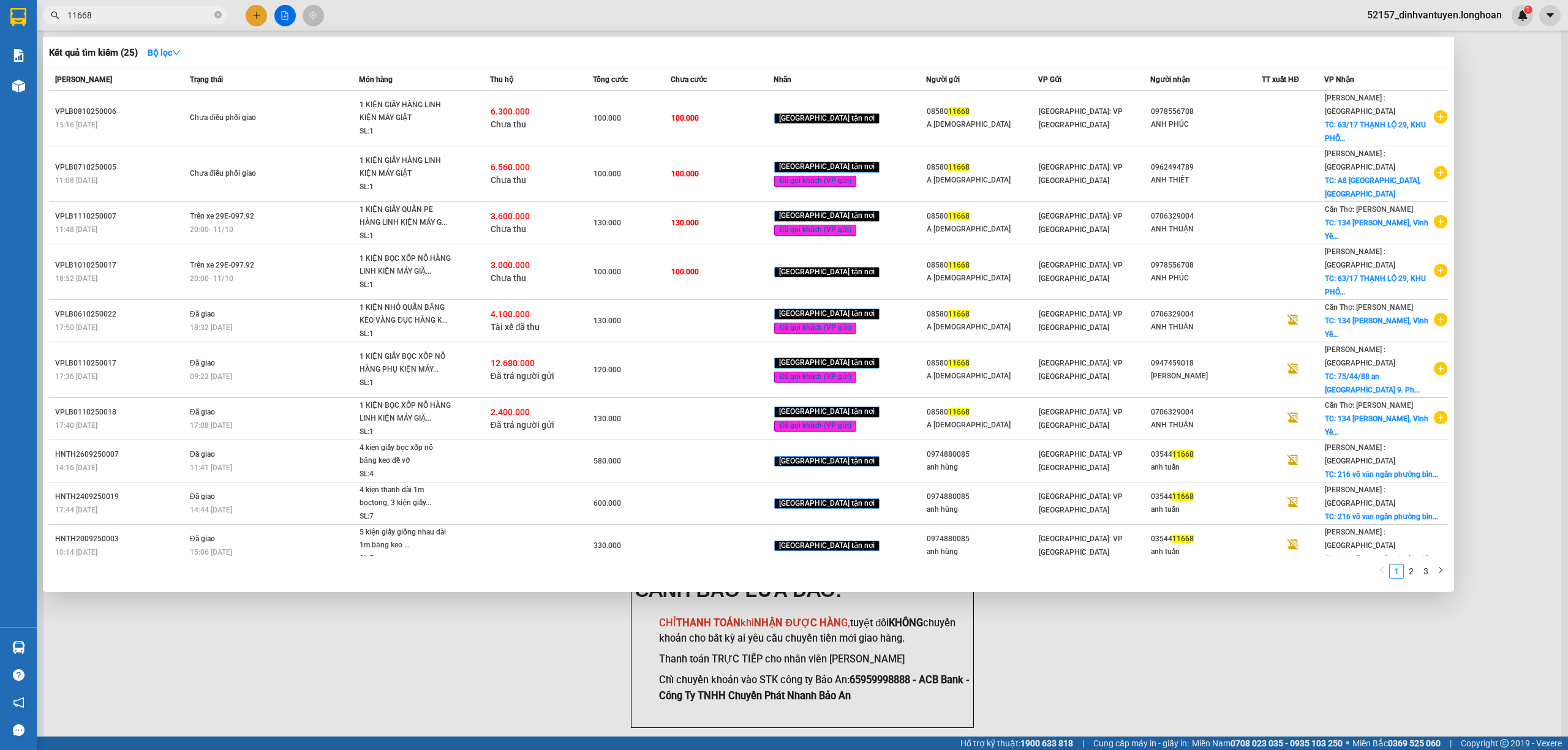
type input "11668"
click at [219, 16] on icon "close-circle" at bounding box center [218, 15] width 7 height 7
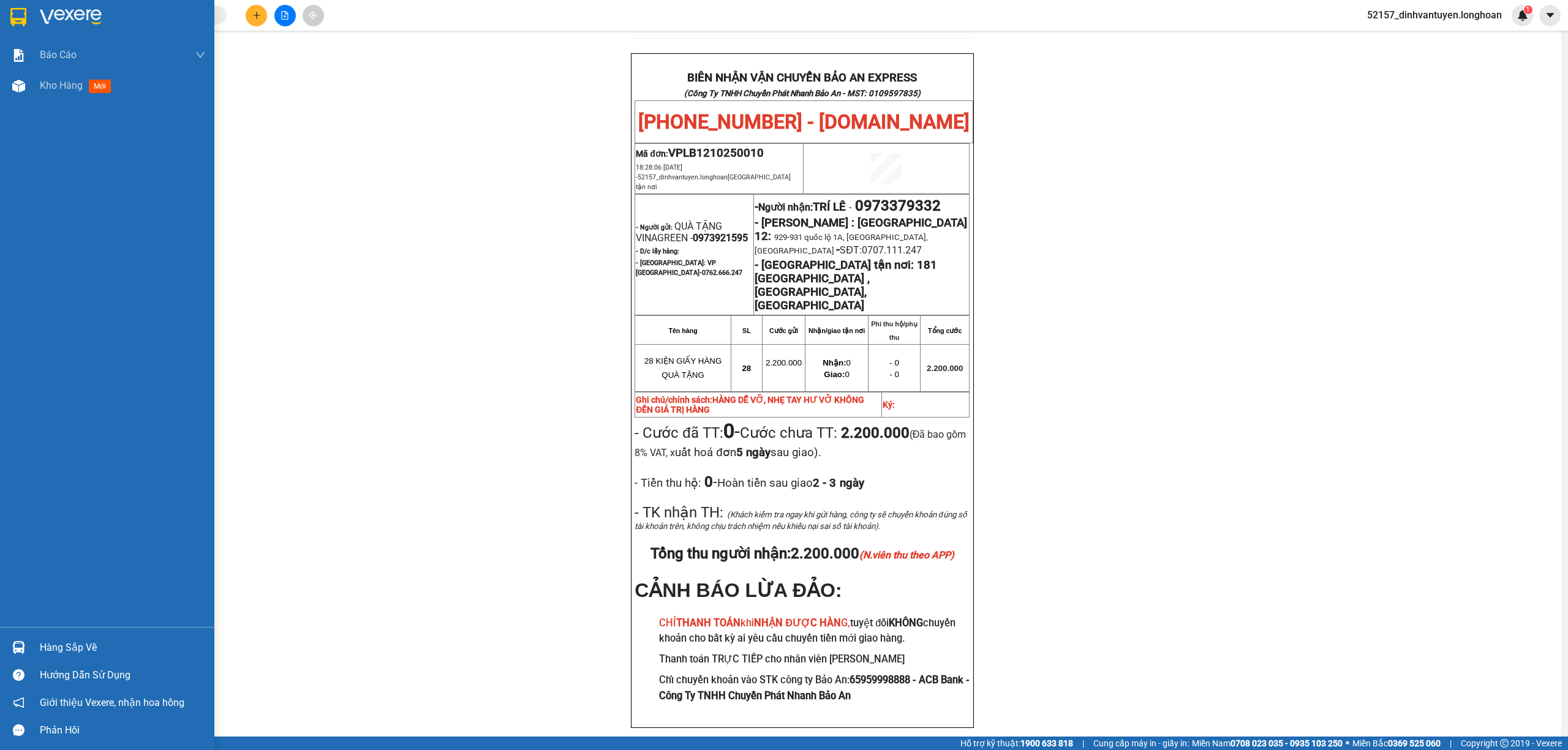
click at [22, 16] on img at bounding box center [17, 17] width 16 height 18
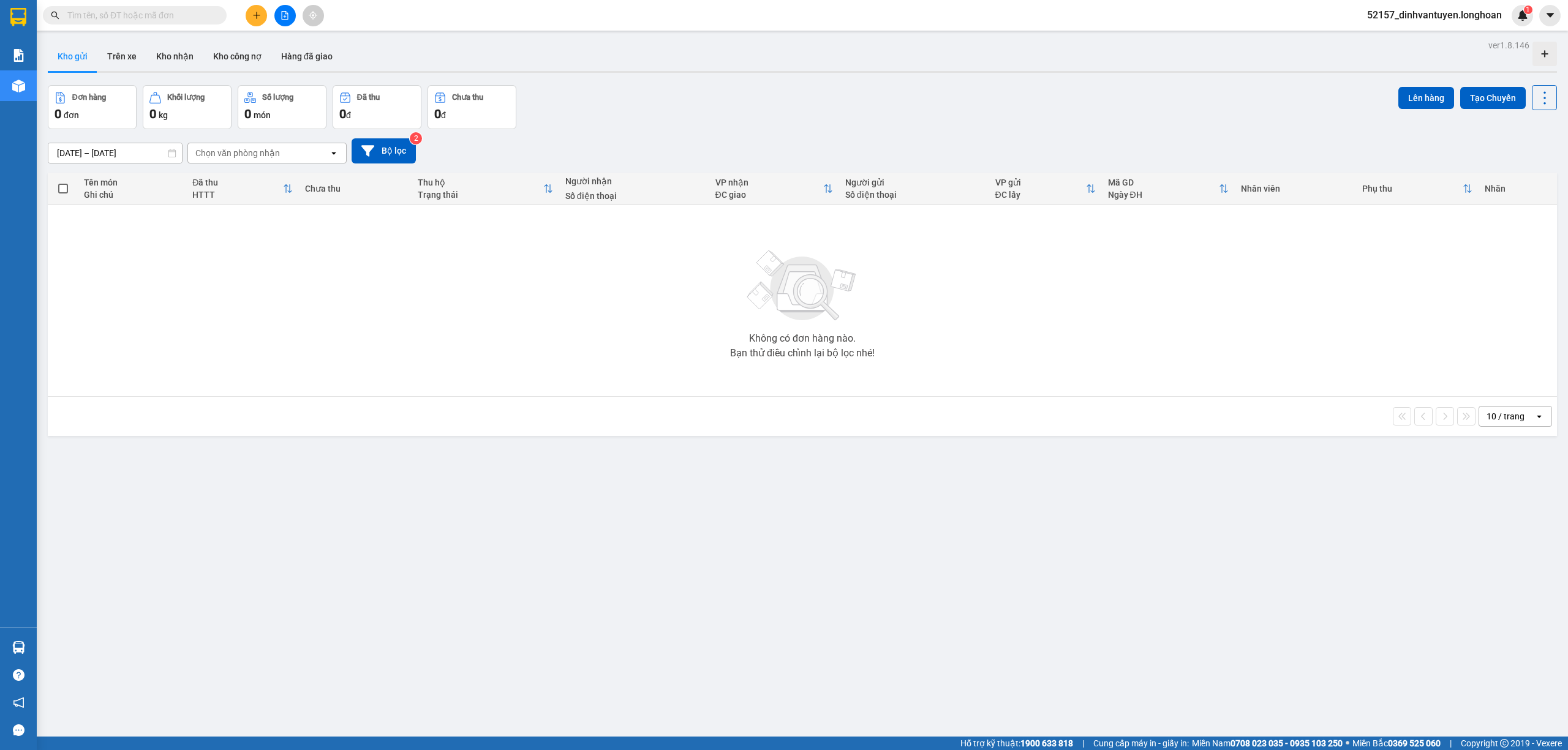
click at [184, 26] on div "Kết quả tìm kiếm ( 25 ) Bộ lọc Mã ĐH Trạng thái Món hàng Thu hộ Tổng cước Chưa …" at bounding box center [784, 15] width 1568 height 30
click at [190, 22] on span at bounding box center [135, 16] width 184 height 18
click at [190, 15] on input "text" at bounding box center [140, 15] width 145 height 14
paste input "0973379332"
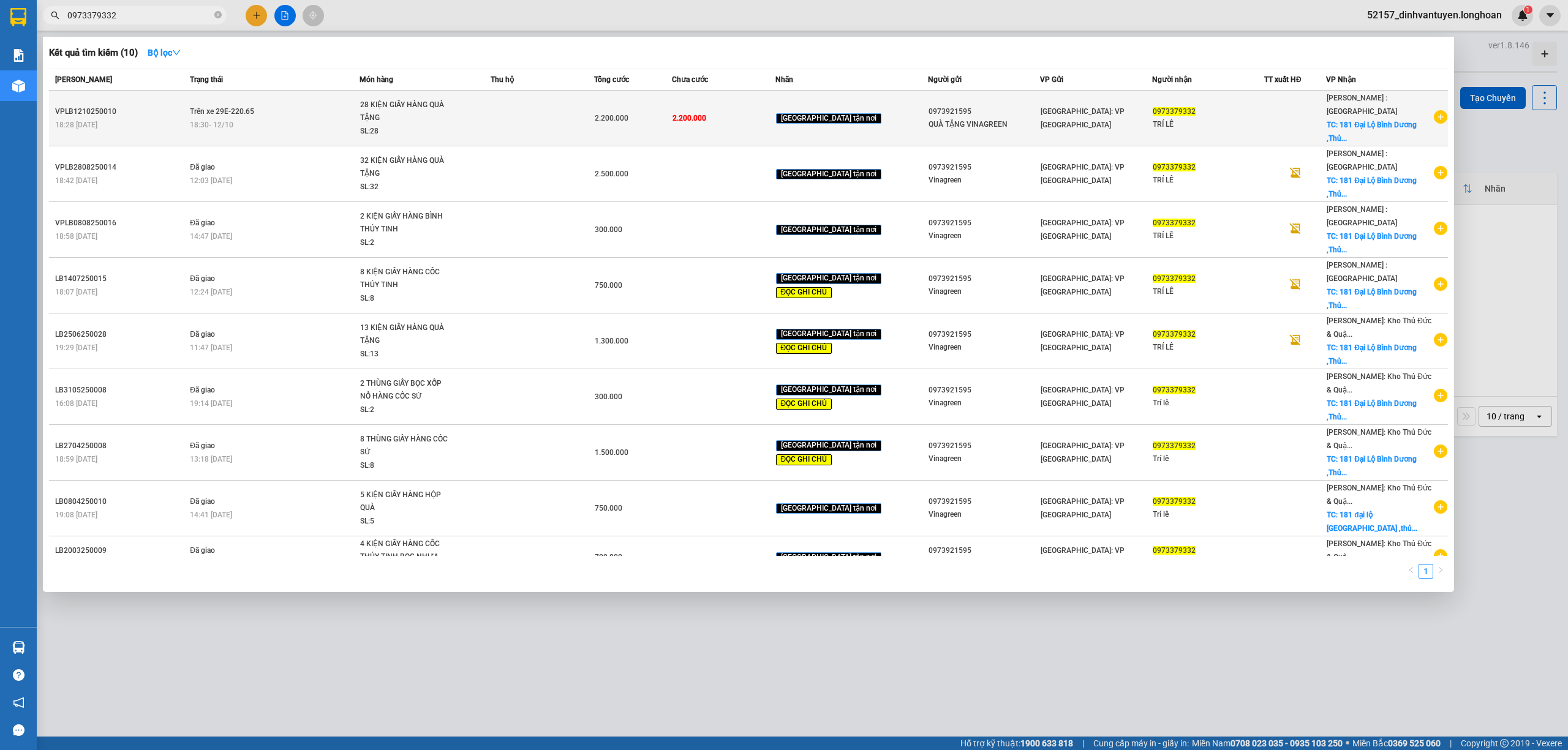
type input "0973379332"
click at [671, 117] on div "2.200.000" at bounding box center [633, 118] width 77 height 14
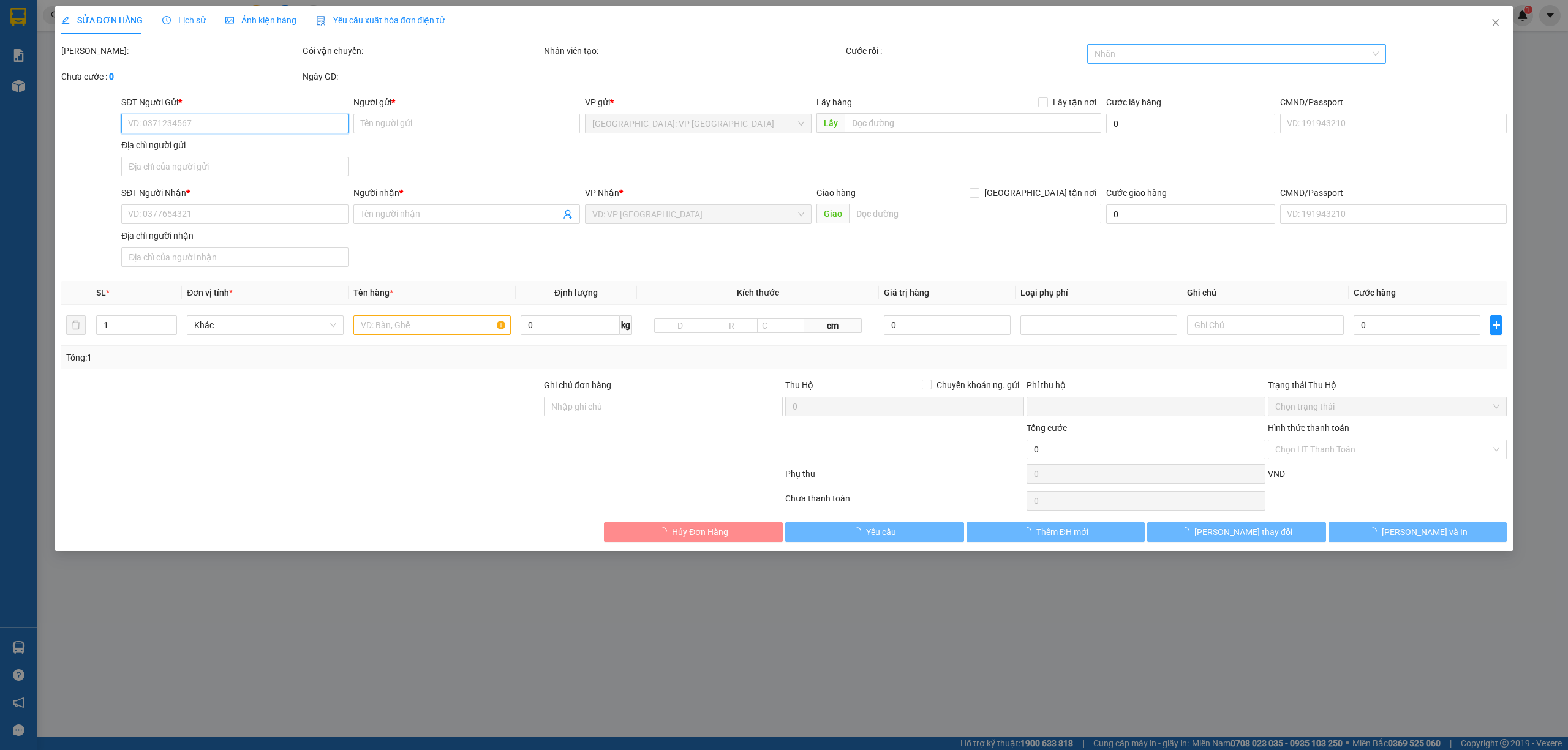
type input "0973921595"
type input "QUÀ TẶNG VINAGREEN"
type input "170 đức giang long biên hà nội"
type input "0973379332"
type input "TRÍ LÊ"
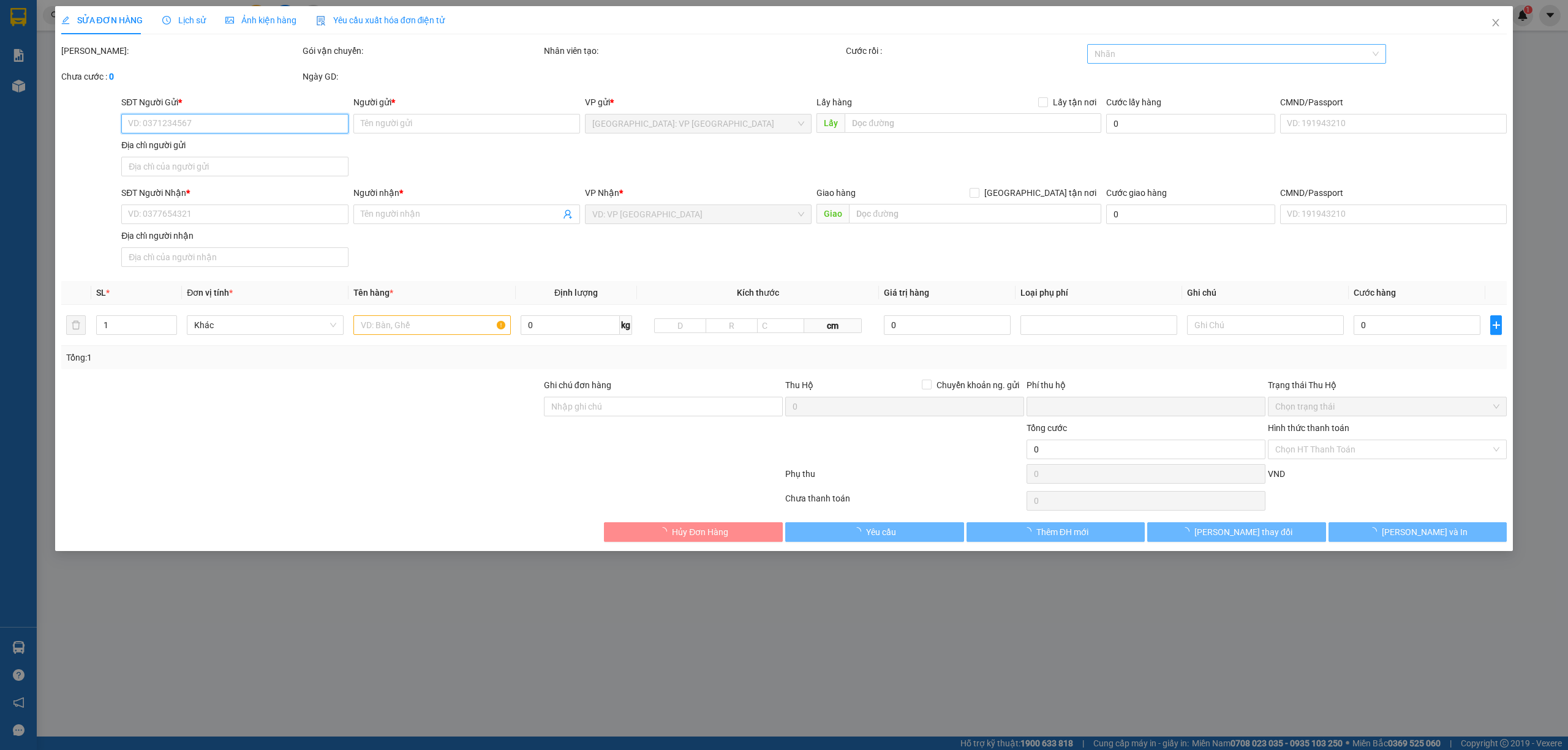
checkbox input "true"
type input "181 Đại Lộ Bình Dương ,Thủ Dầu Một, Tỉnh Bình Dương"
type input "HÀNG DỄ VỠ, NHẸ TAY HƯ VỠ KHÔNG ĐỀN GIÁ TRỊ HÀNG"
type input "0"
type input "2.200.000"
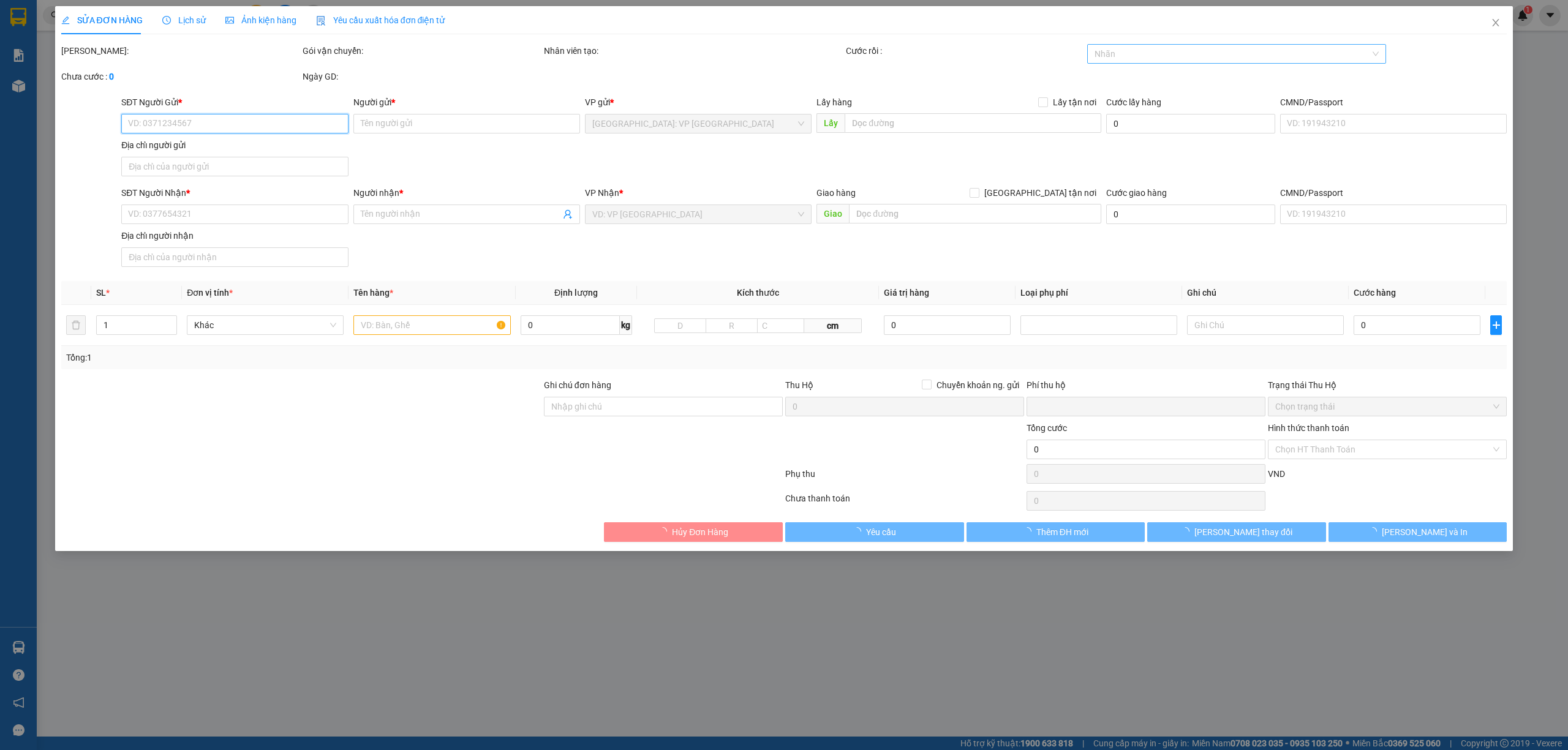
type input "2.200.000"
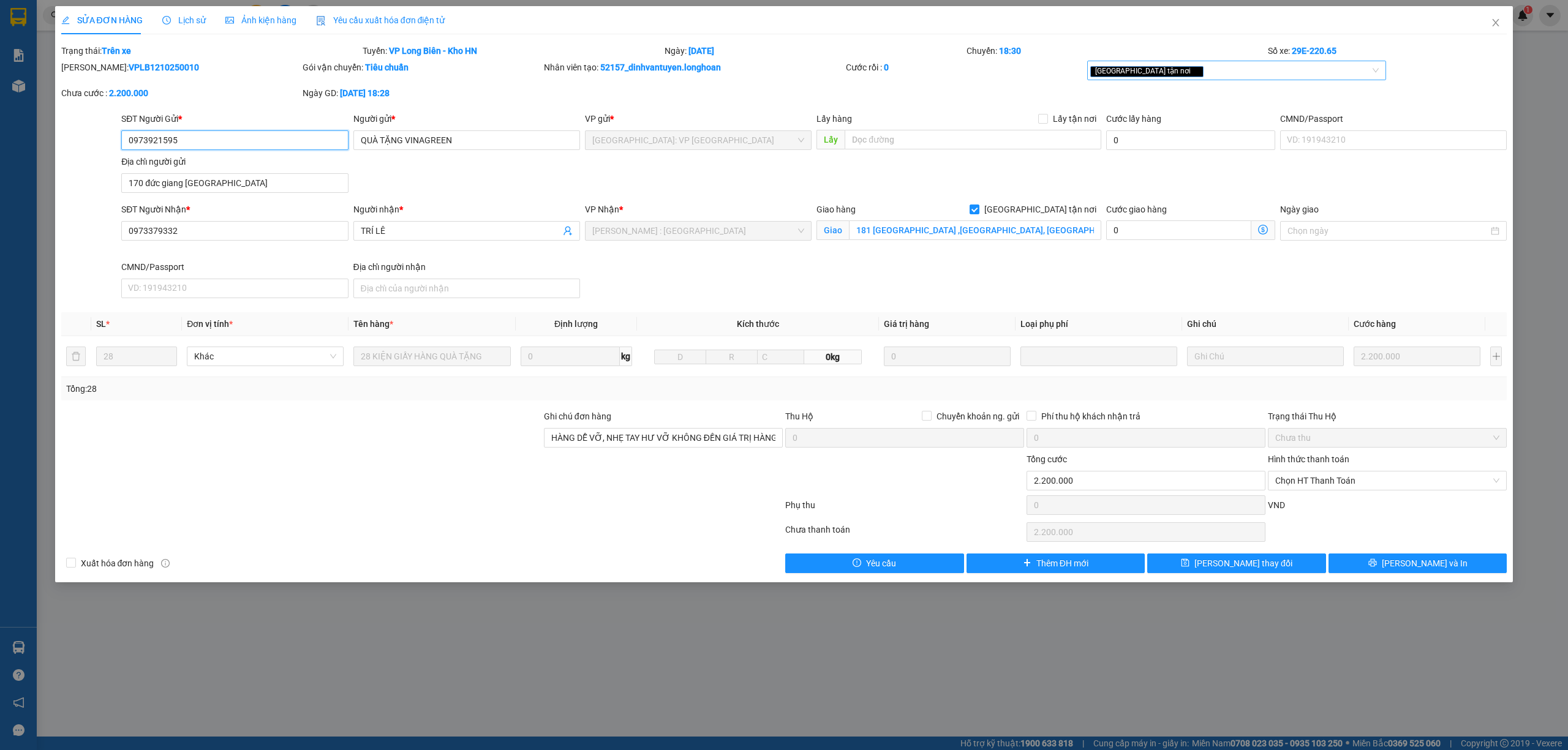
click at [1197, 72] on div "[GEOGRAPHIC_DATA] tận nơi" at bounding box center [1230, 71] width 281 height 15
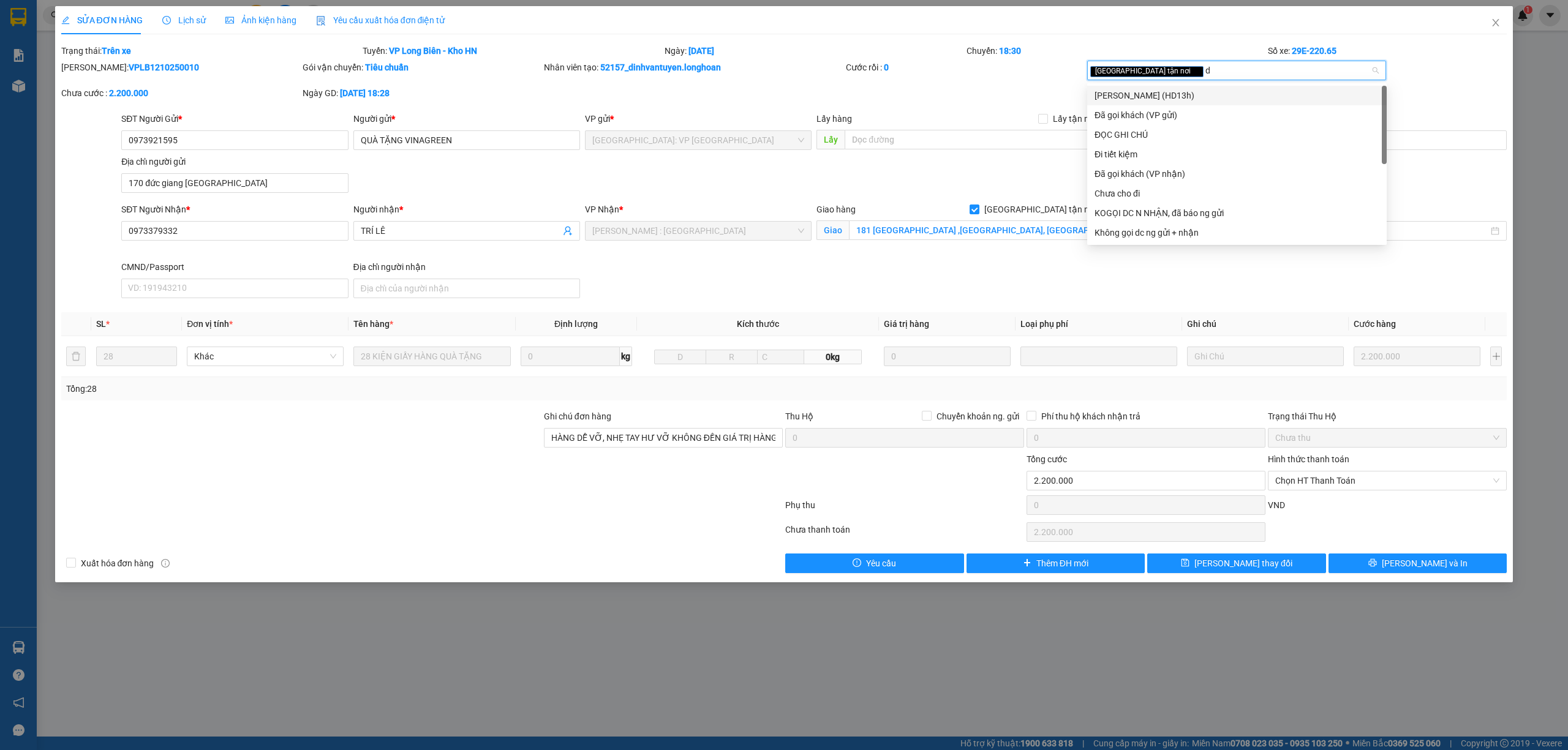
type input "da"
click at [1169, 90] on div "Đã gọi khách (VP gửi)" at bounding box center [1236, 95] width 285 height 14
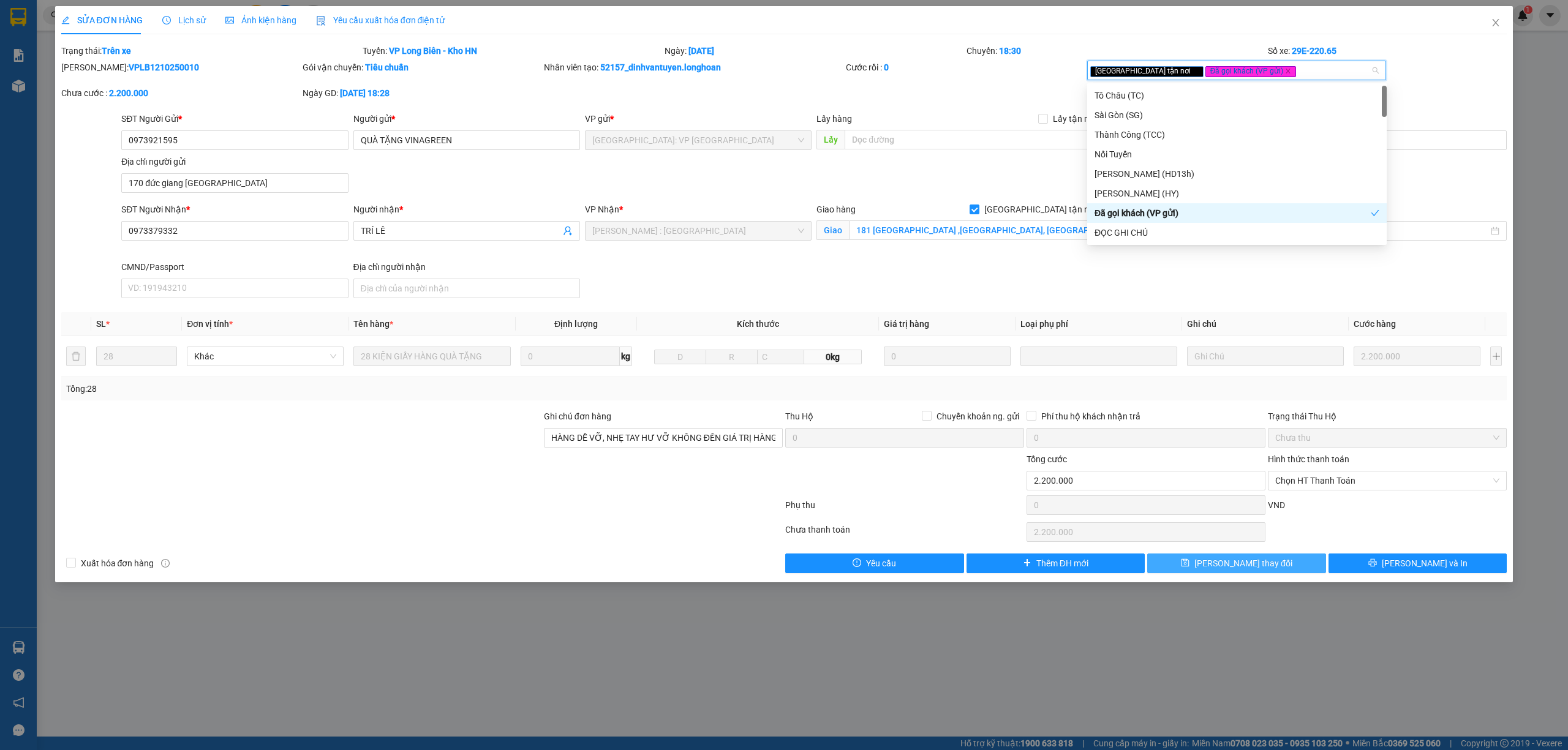
click at [1272, 570] on button "[PERSON_NAME] thay đổi" at bounding box center [1236, 563] width 179 height 19
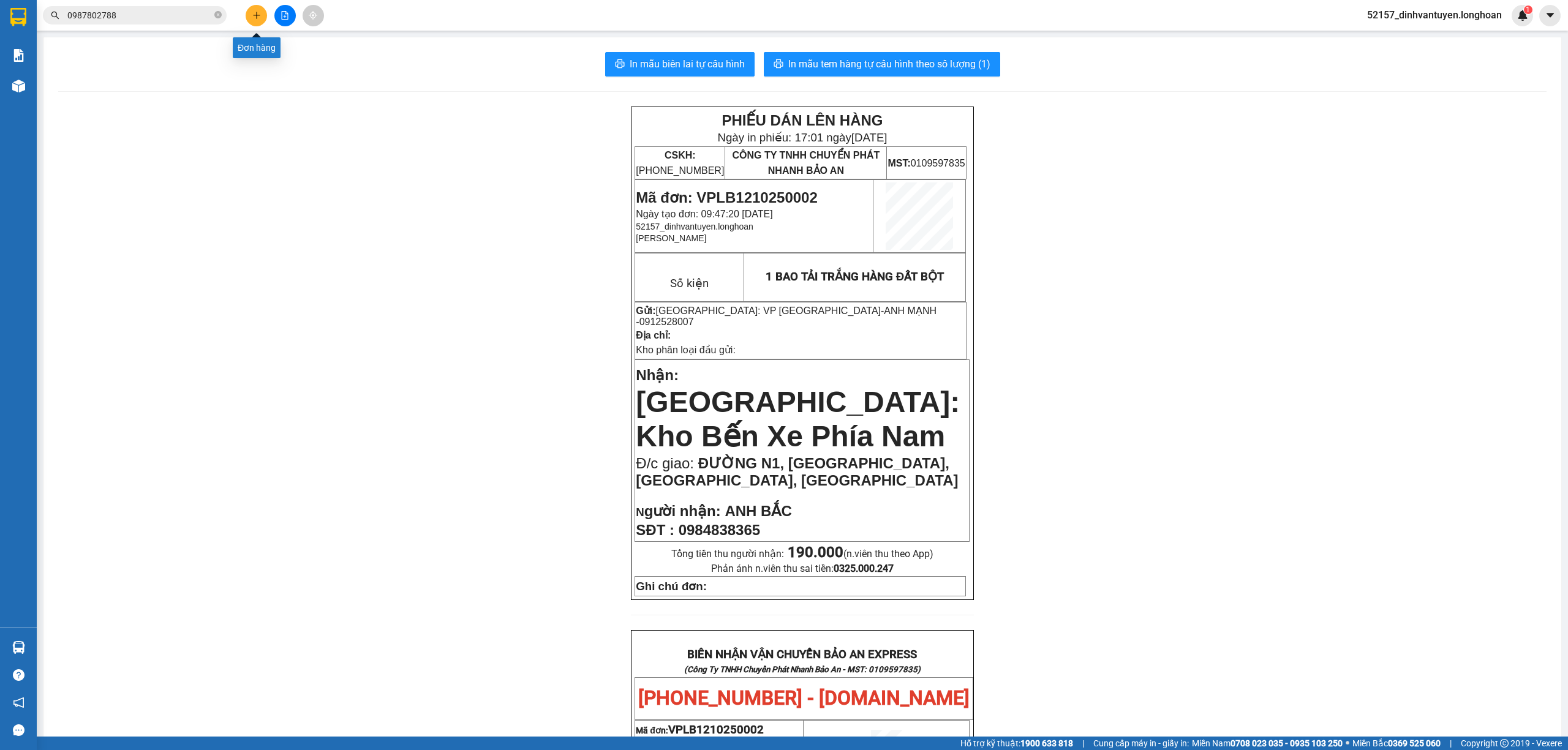
click at [254, 17] on icon "plus" at bounding box center [256, 15] width 8 height 8
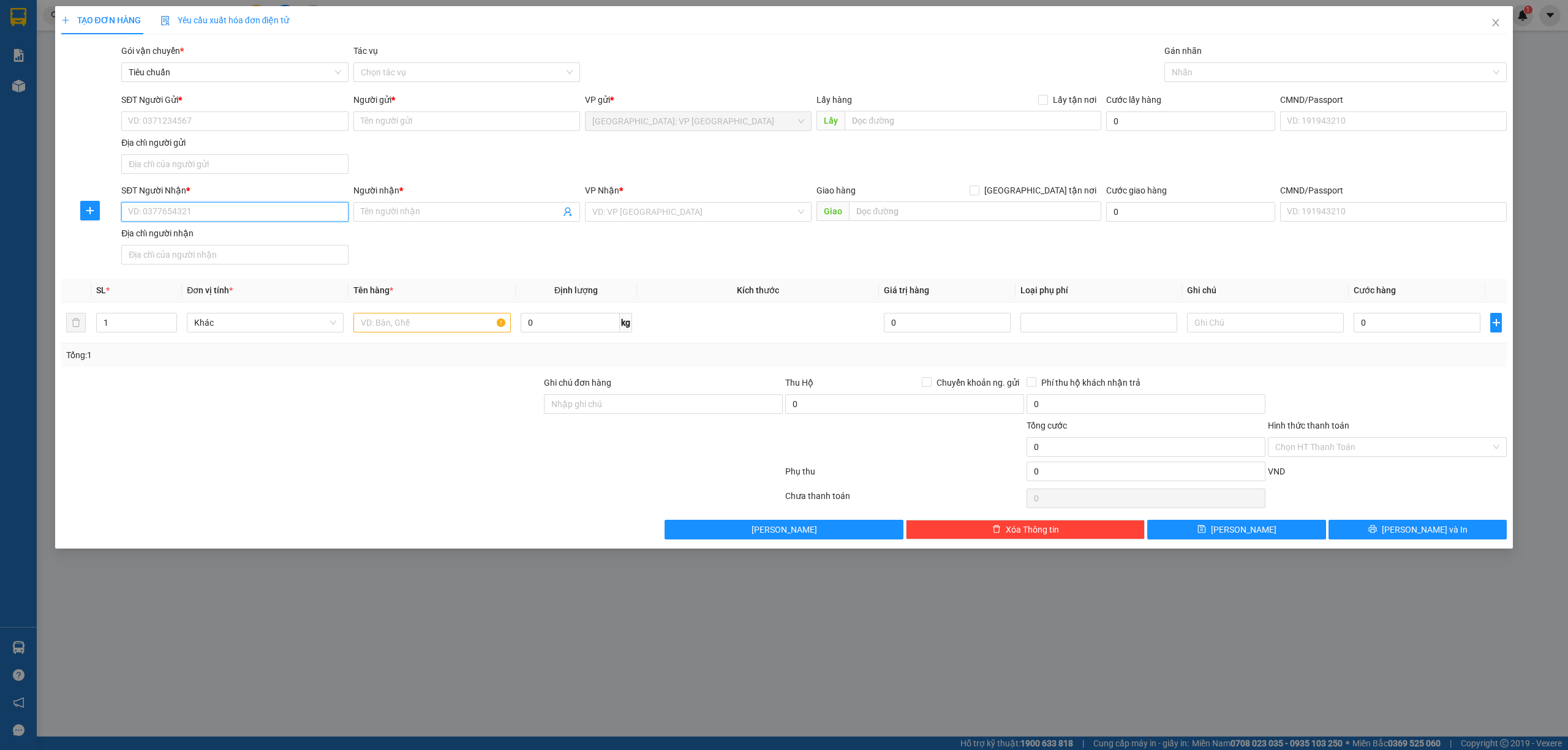
click at [280, 212] on input "SĐT Người Nhận *" at bounding box center [234, 212] width 226 height 19
paste input "0915732260"
click at [243, 237] on div "0915732260 - ANH SỶ" at bounding box center [234, 238] width 212 height 14
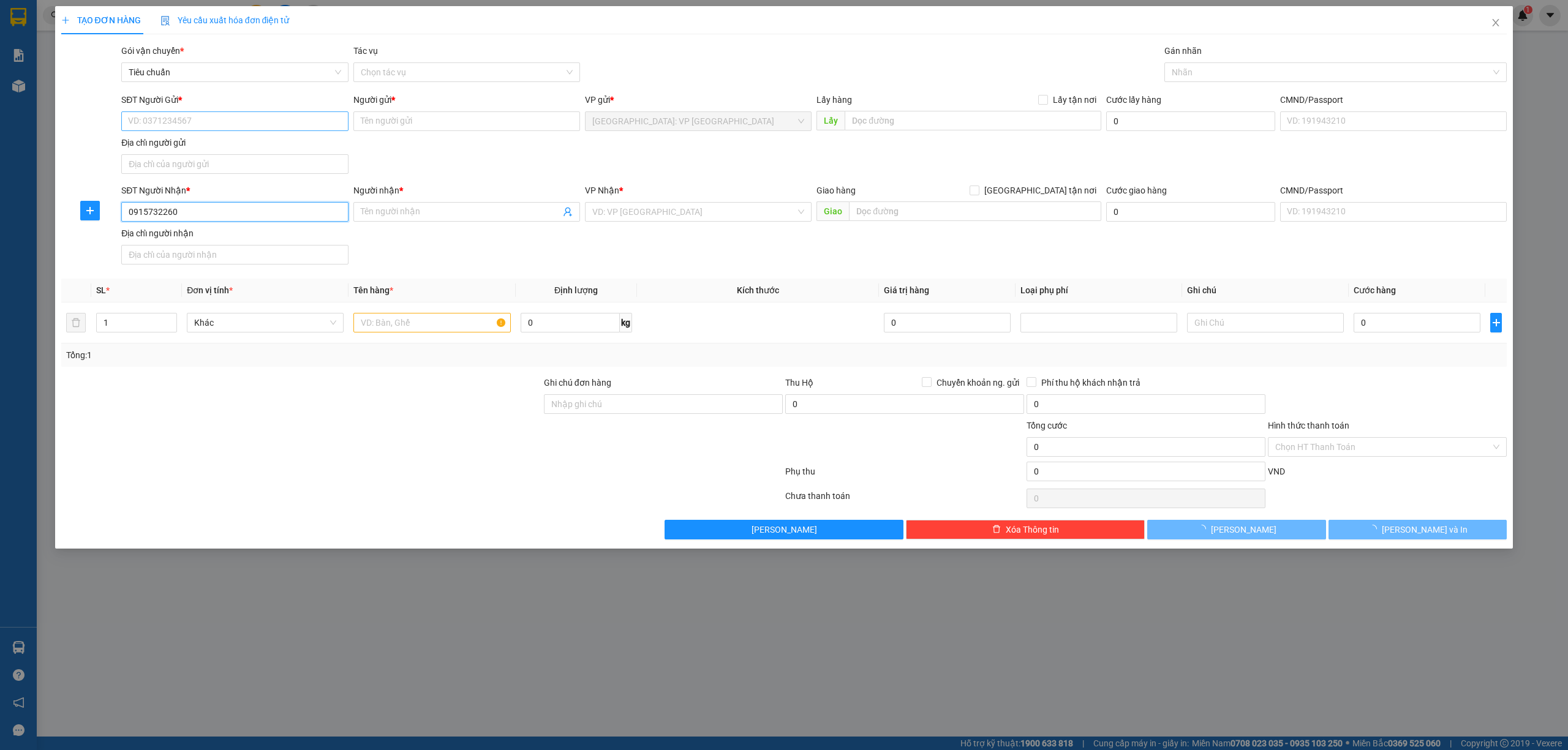
type input "0915732260"
click at [254, 128] on input "SĐT Người Gửi *" at bounding box center [234, 121] width 226 height 19
type input "ANH SỶ"
checkbox input "true"
type input "1785 [PERSON_NAME], [GEOGRAPHIC_DATA], [GEOGRAPHIC_DATA], [GEOGRAPHIC_DATA]"
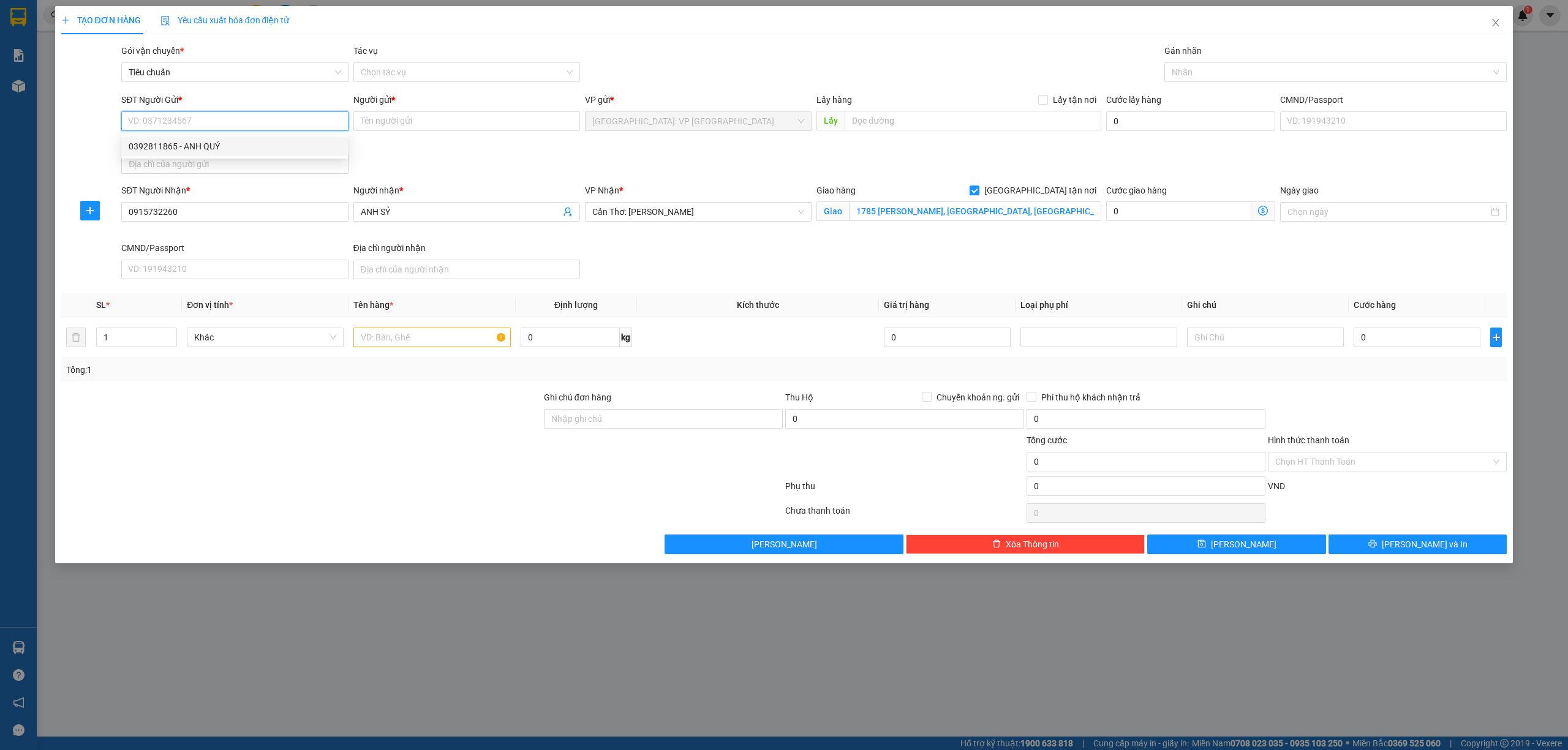
click at [244, 142] on div "0392811865 - ANH QUÝ" at bounding box center [234, 146] width 212 height 14
type input "0392811865"
type input "ANH QUÝ"
click at [1234, 76] on div at bounding box center [1330, 72] width 324 height 15
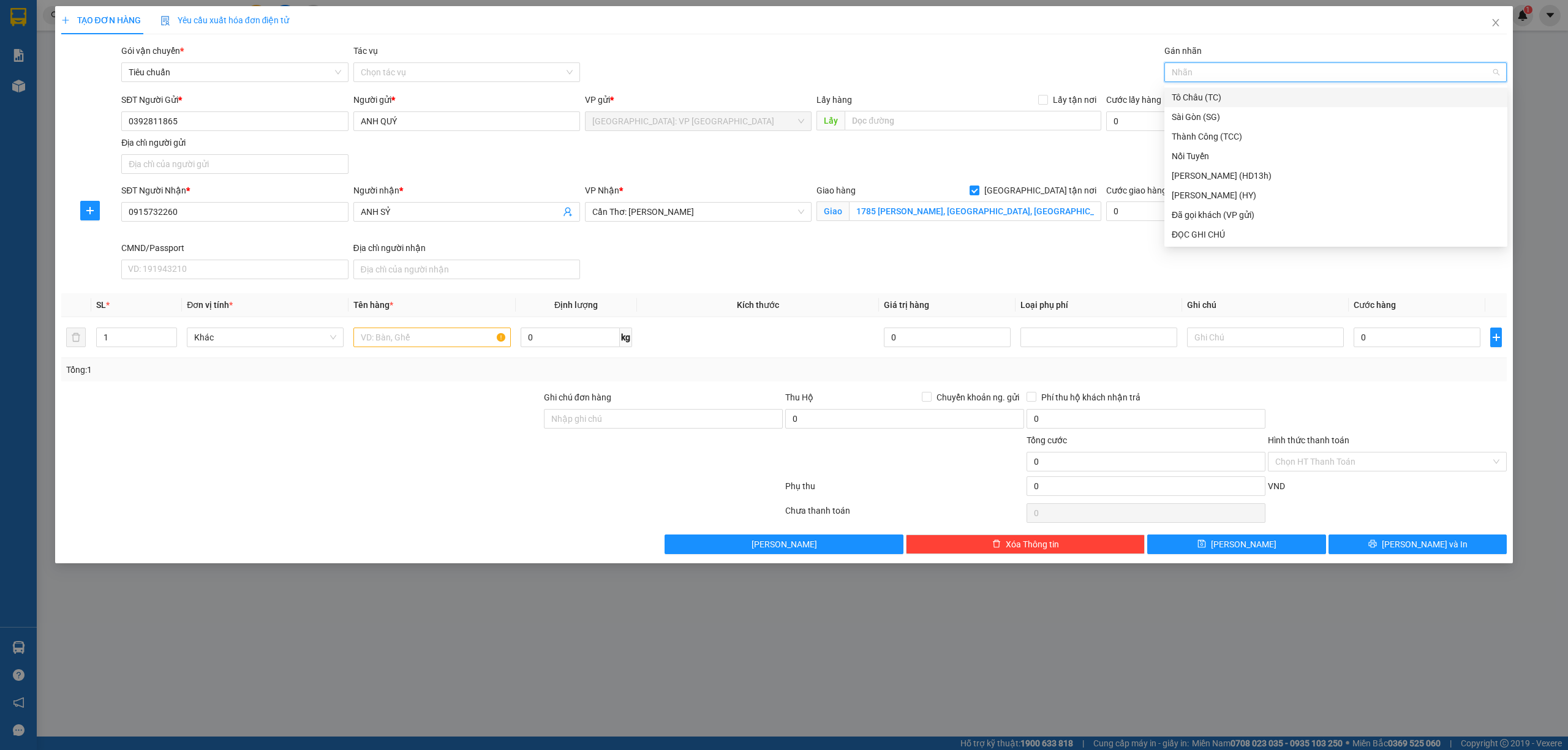
type input "G"
click at [1206, 241] on div "[GEOGRAPHIC_DATA] tận nơi" at bounding box center [1335, 234] width 343 height 19
click at [454, 337] on input "text" at bounding box center [431, 337] width 157 height 19
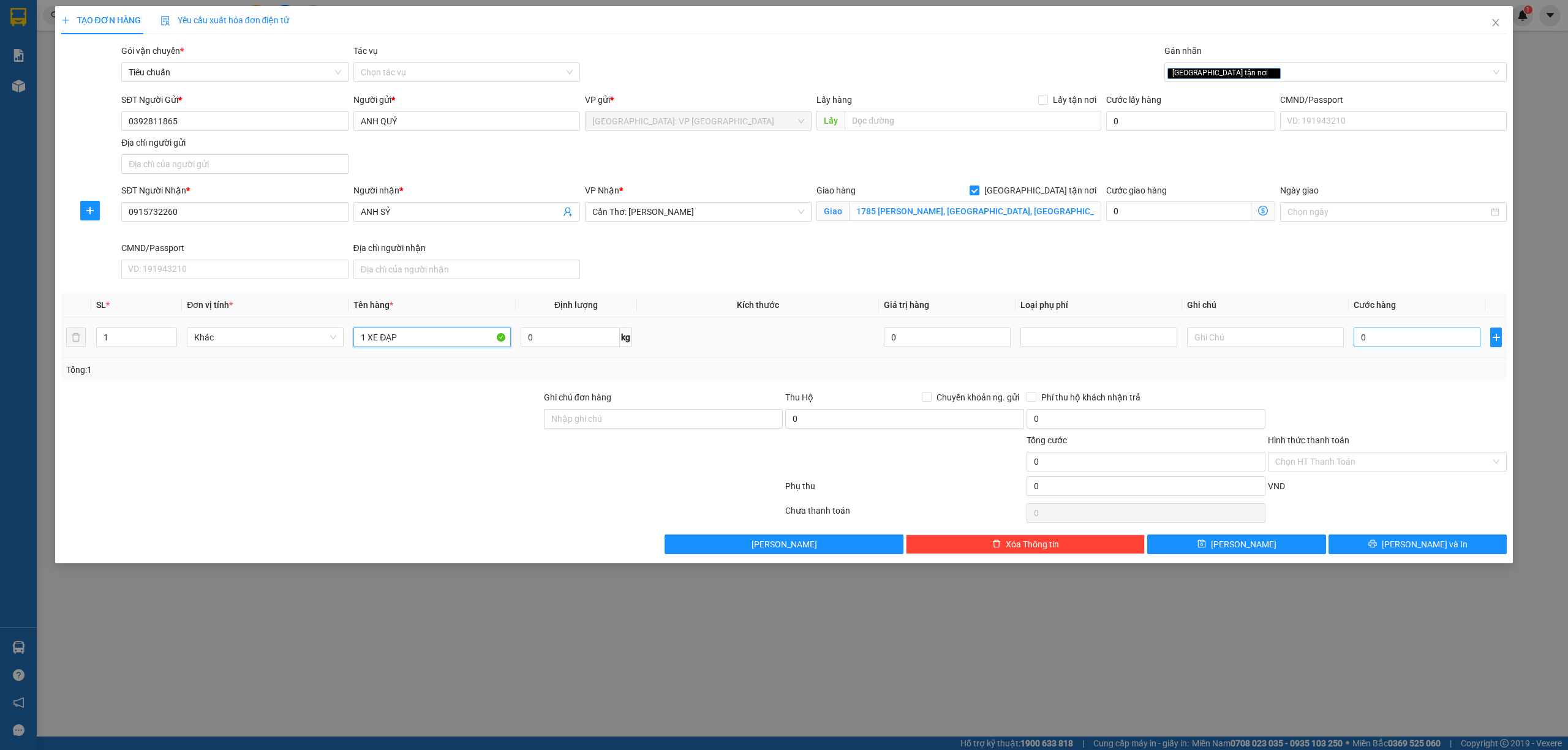
type input "1 XE ĐẠP"
click at [1388, 347] on input "0" at bounding box center [1417, 337] width 126 height 19
type input "4"
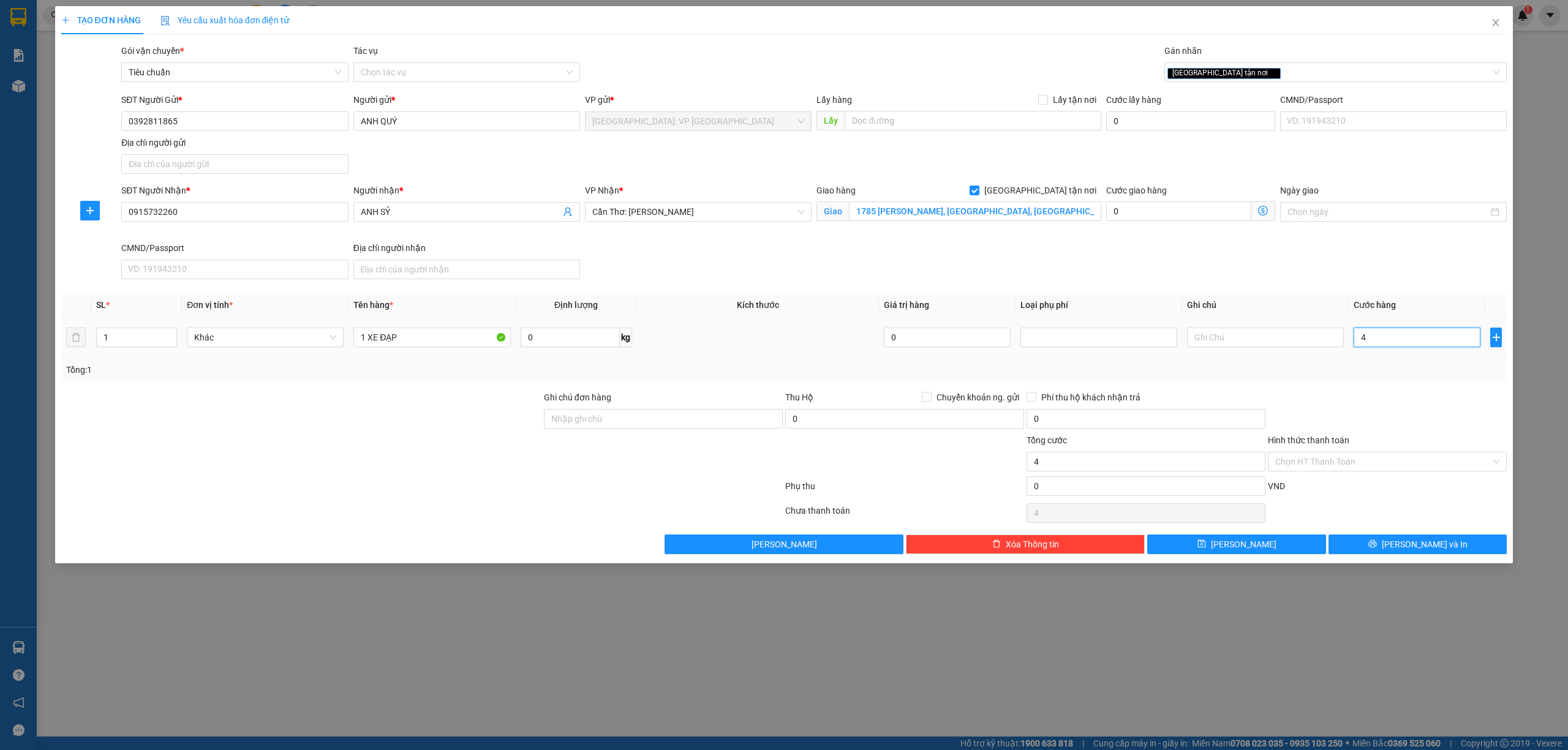
type input "40"
type input "400"
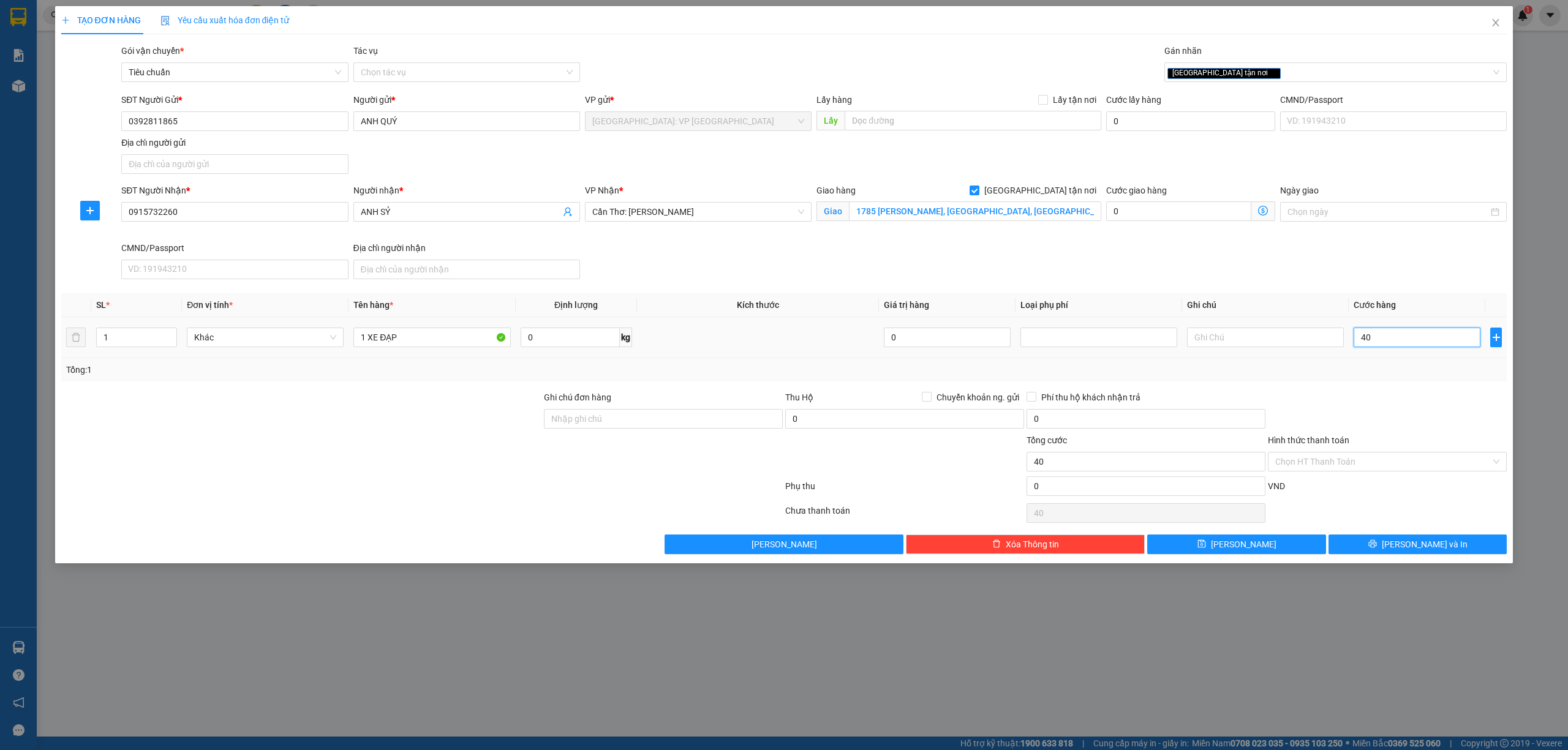
type input "400"
type input "4.000"
type input "40.000"
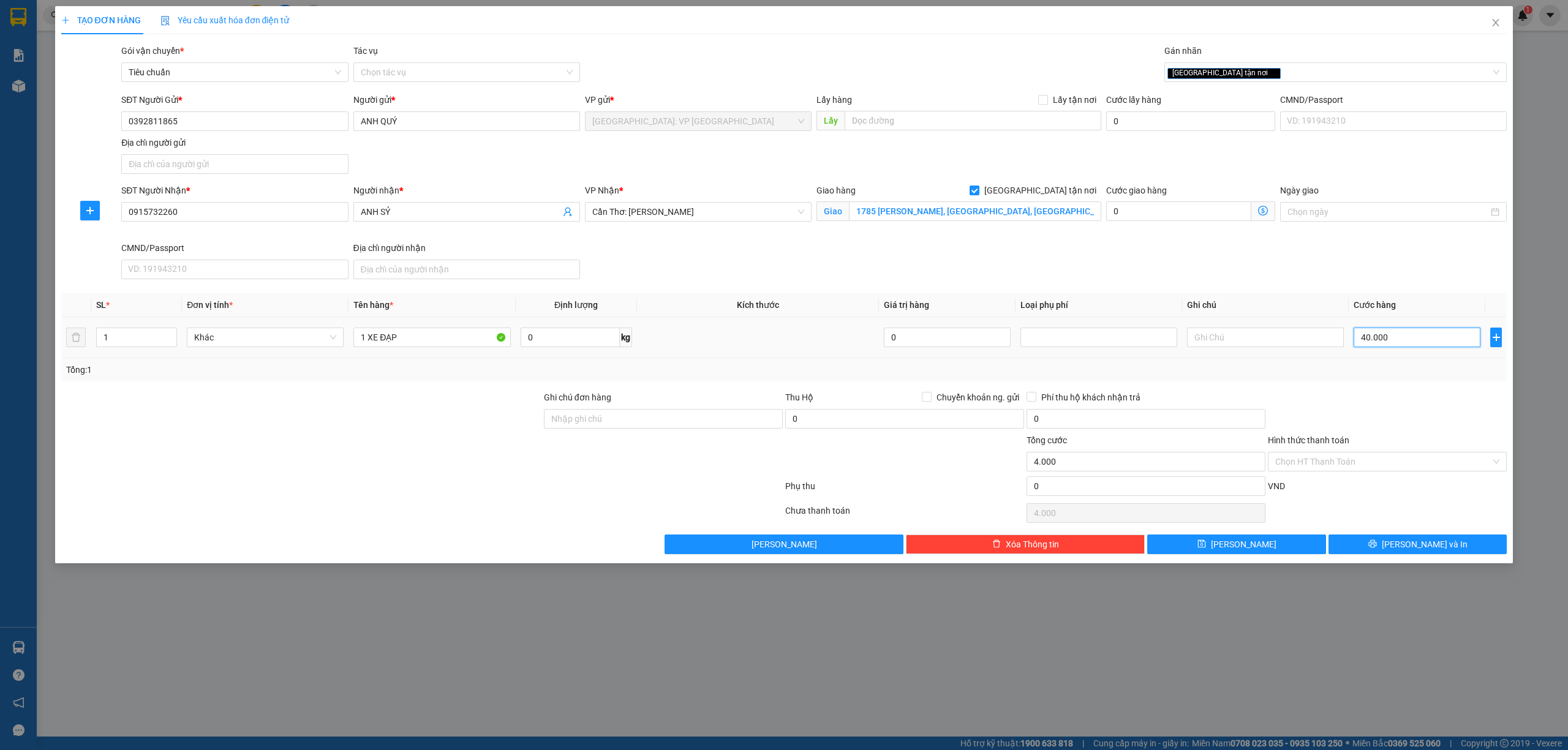
type input "40.000"
type input "400.000"
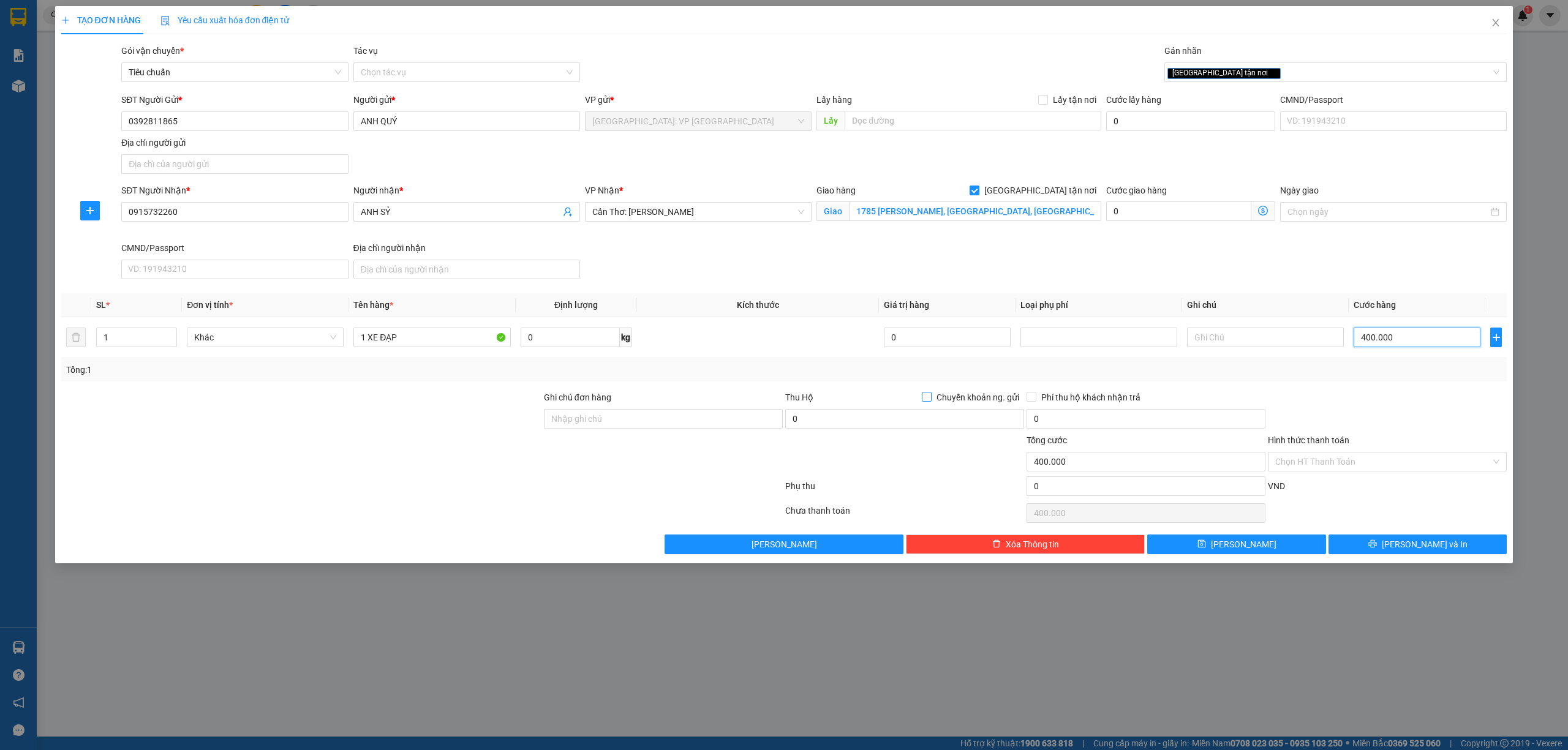
type input "400.000"
click at [925, 400] on input "Chuyển khoản ng. gửi" at bounding box center [925, 396] width 8 height 8
checkbox input "true"
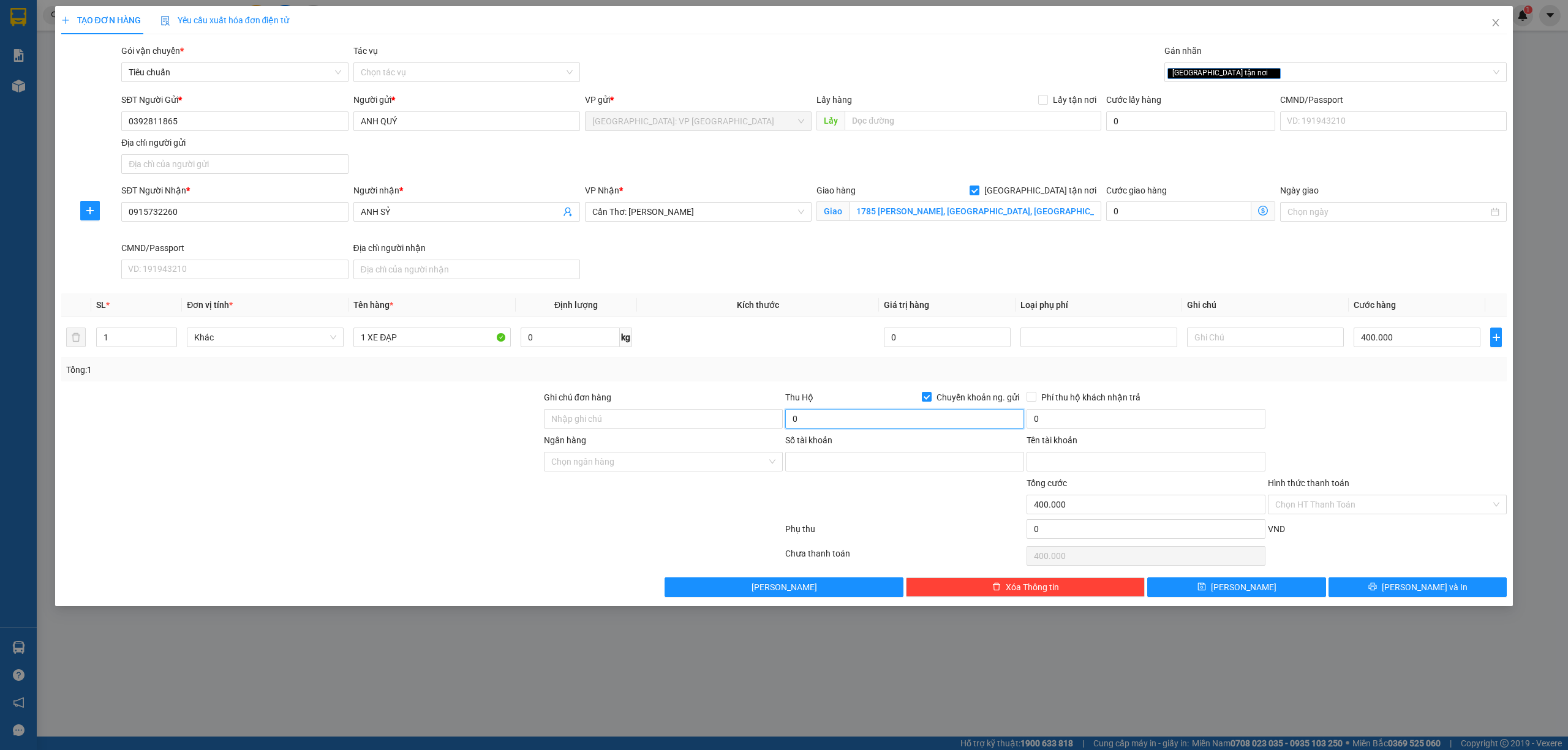
click at [871, 421] on input "0" at bounding box center [904, 418] width 239 height 19
type input "1.900.000"
click at [1117, 412] on input "0" at bounding box center [1146, 418] width 239 height 19
type input "10.000"
click at [1034, 395] on input "Phí thu hộ khách nhận trả" at bounding box center [1030, 396] width 8 height 8
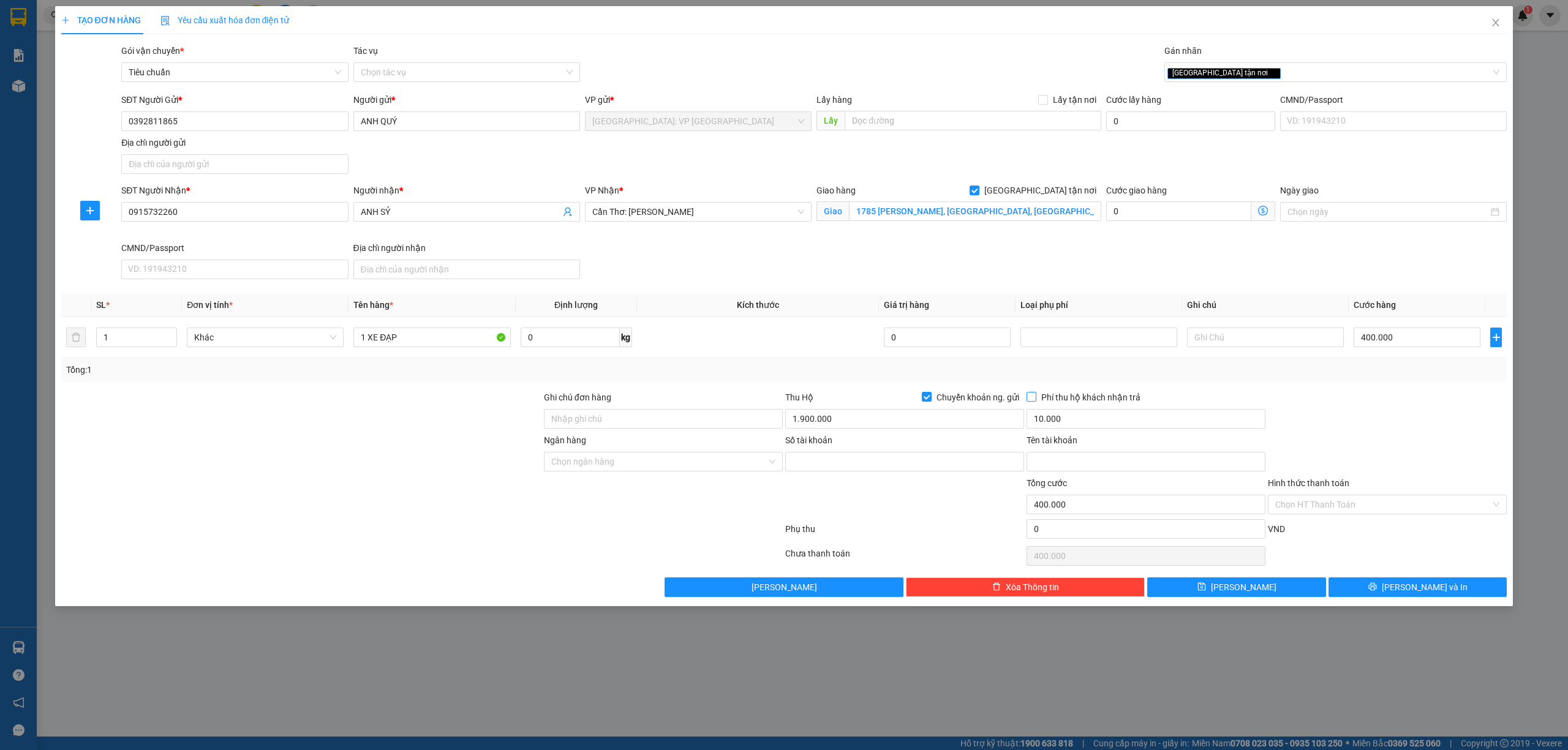
checkbox input "true"
click at [656, 460] on input "Ngân hàng" at bounding box center [659, 462] width 215 height 18
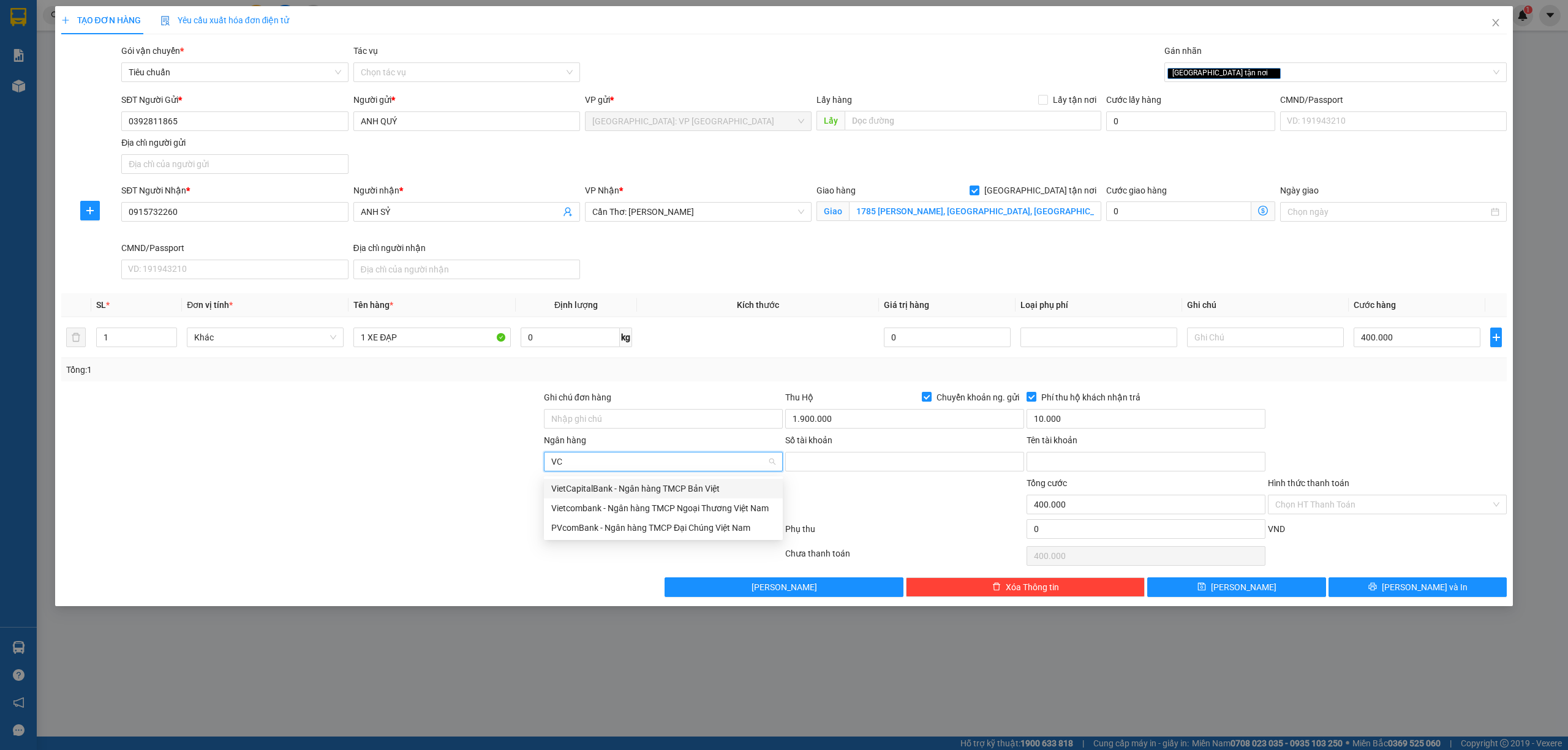
type input "VCB"
click at [614, 491] on div "Vietcombank - Ngân hàng TMCP Ngoại Thương Việt Nam" at bounding box center [663, 488] width 224 height 14
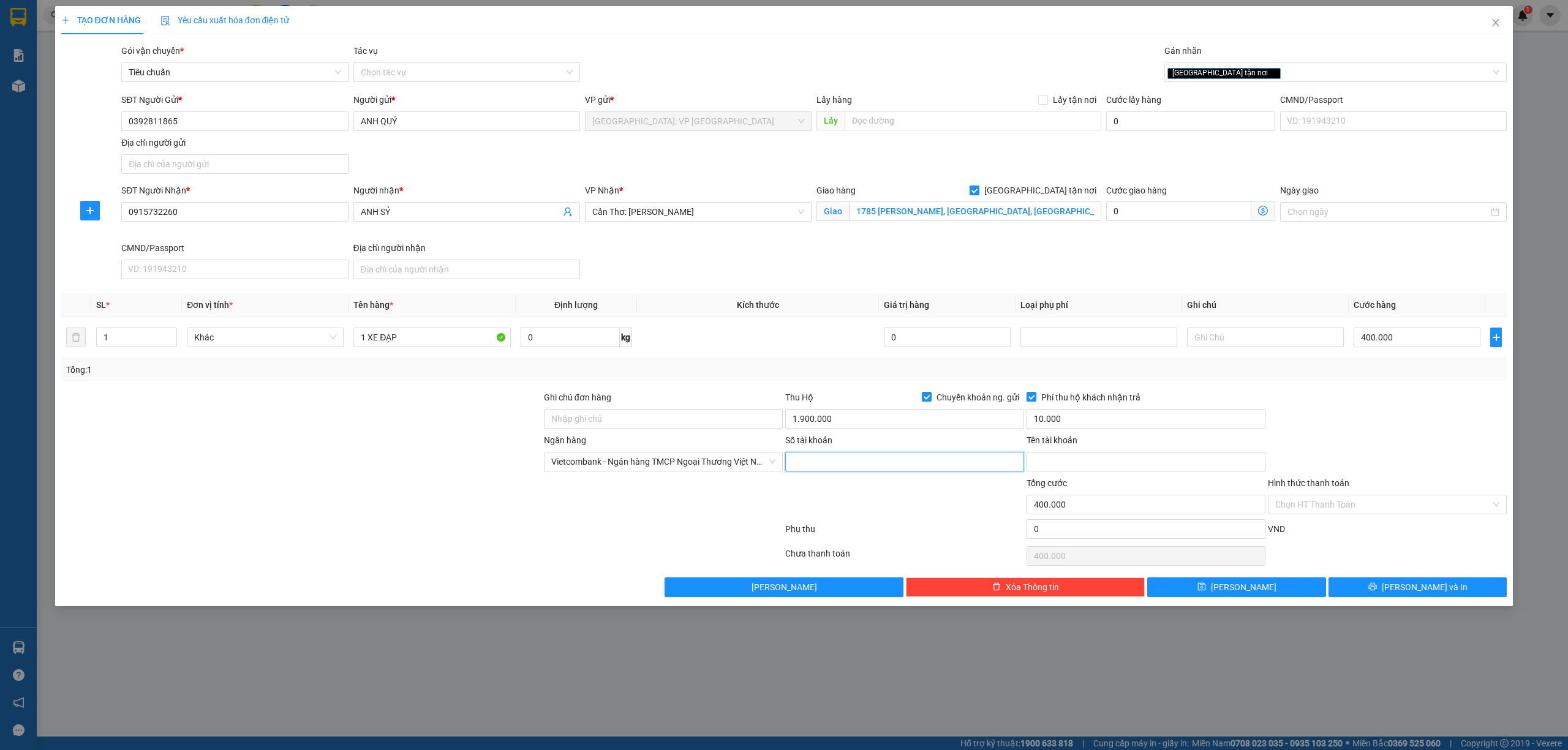
drag, startPoint x: 880, startPoint y: 469, endPoint x: 938, endPoint y: 462, distance: 58.4
click at [881, 469] on input "Số tài khoản" at bounding box center [904, 462] width 239 height 19
type input "0021000364271"
type input "[PERSON_NAME]"
click at [804, 469] on input "0021000364271" at bounding box center [904, 462] width 239 height 19
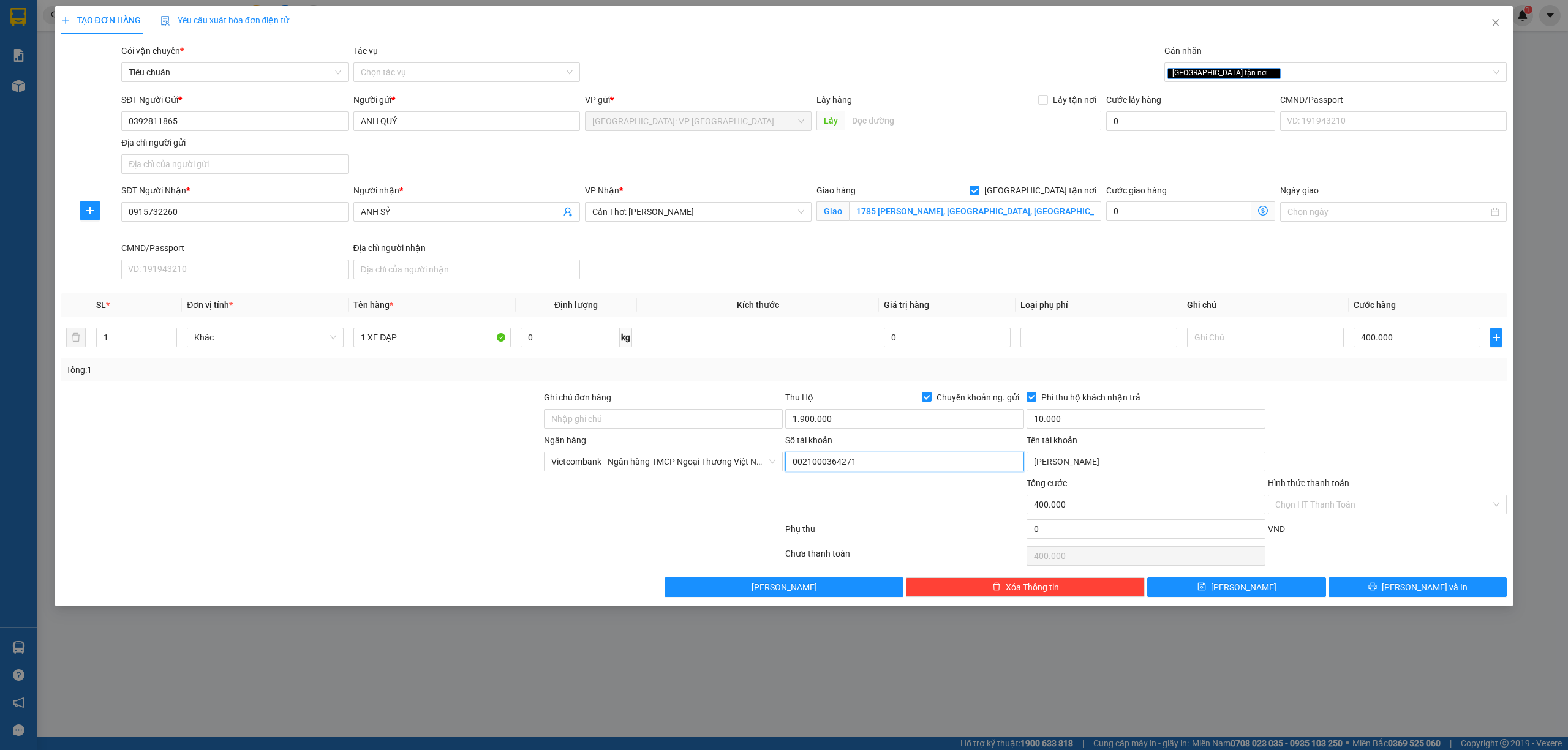
click at [804, 469] on input "0021000364271" at bounding box center [904, 462] width 239 height 19
click at [1416, 583] on span "[PERSON_NAME] và In" at bounding box center [1425, 587] width 86 height 14
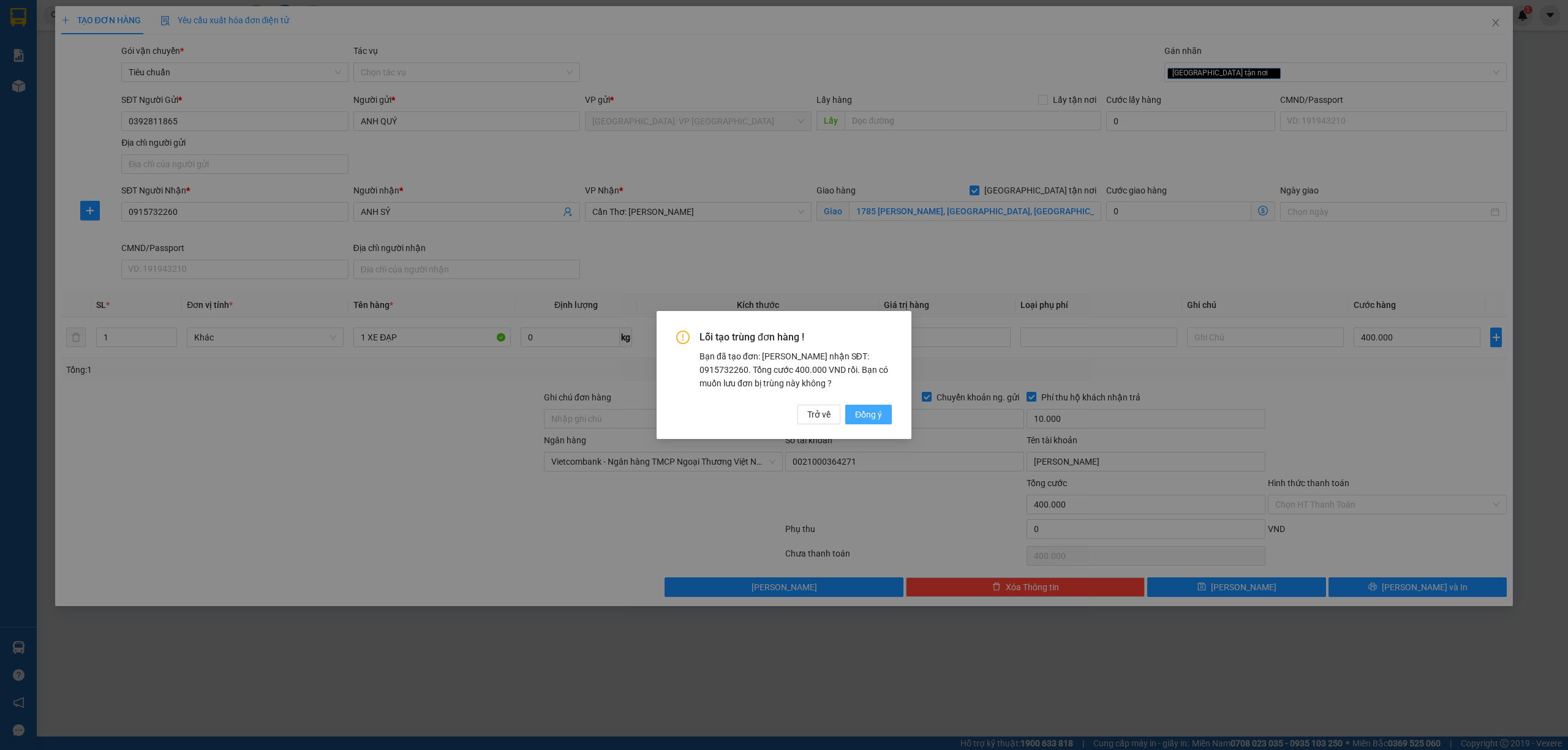
click at [868, 408] on span "Đồng ý" at bounding box center [868, 414] width 27 height 14
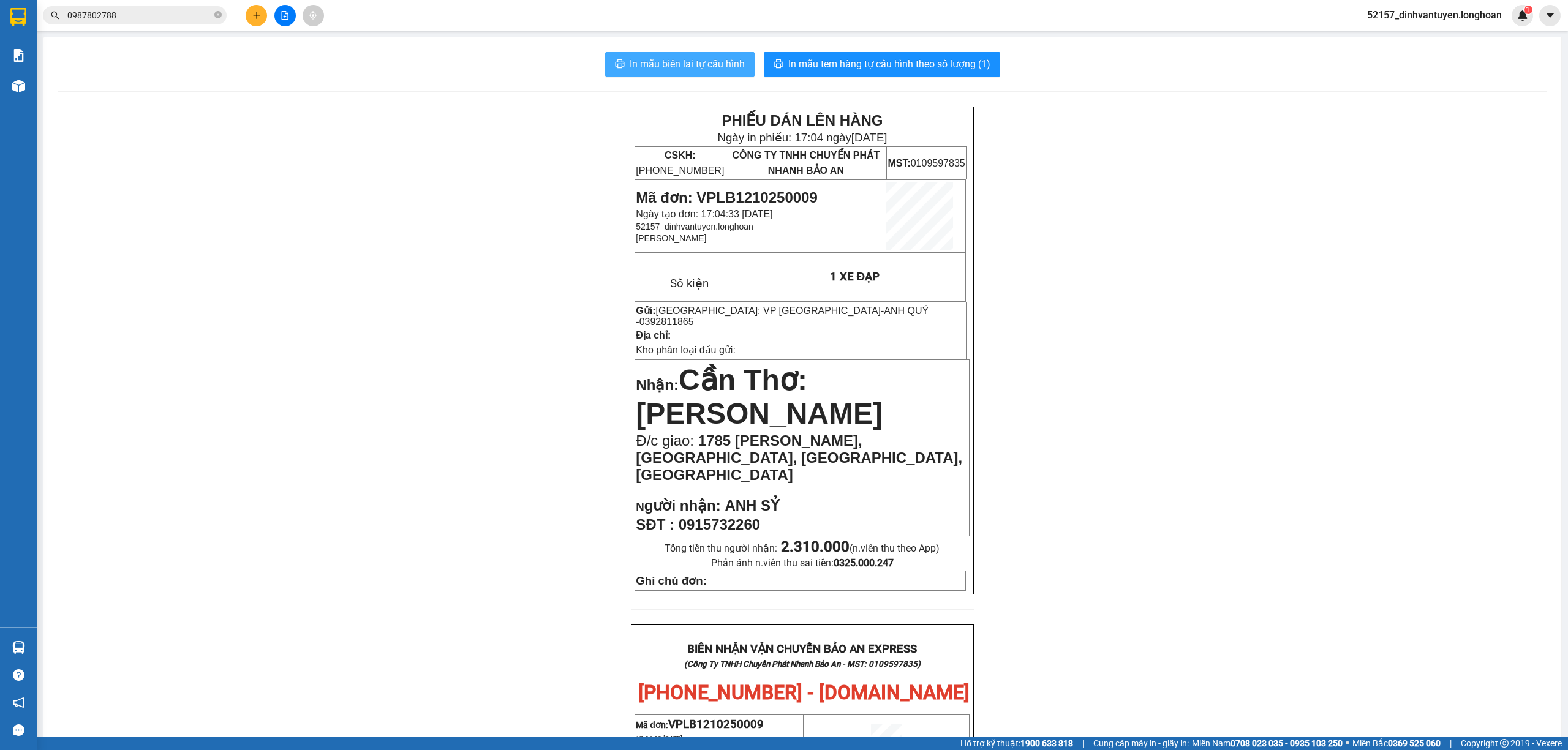
click at [725, 60] on span "In mẫu biên lai tự cấu hình" at bounding box center [687, 64] width 115 height 16
click at [726, 516] on span "0915732260" at bounding box center [719, 525] width 82 height 16
copy span "0915732260"
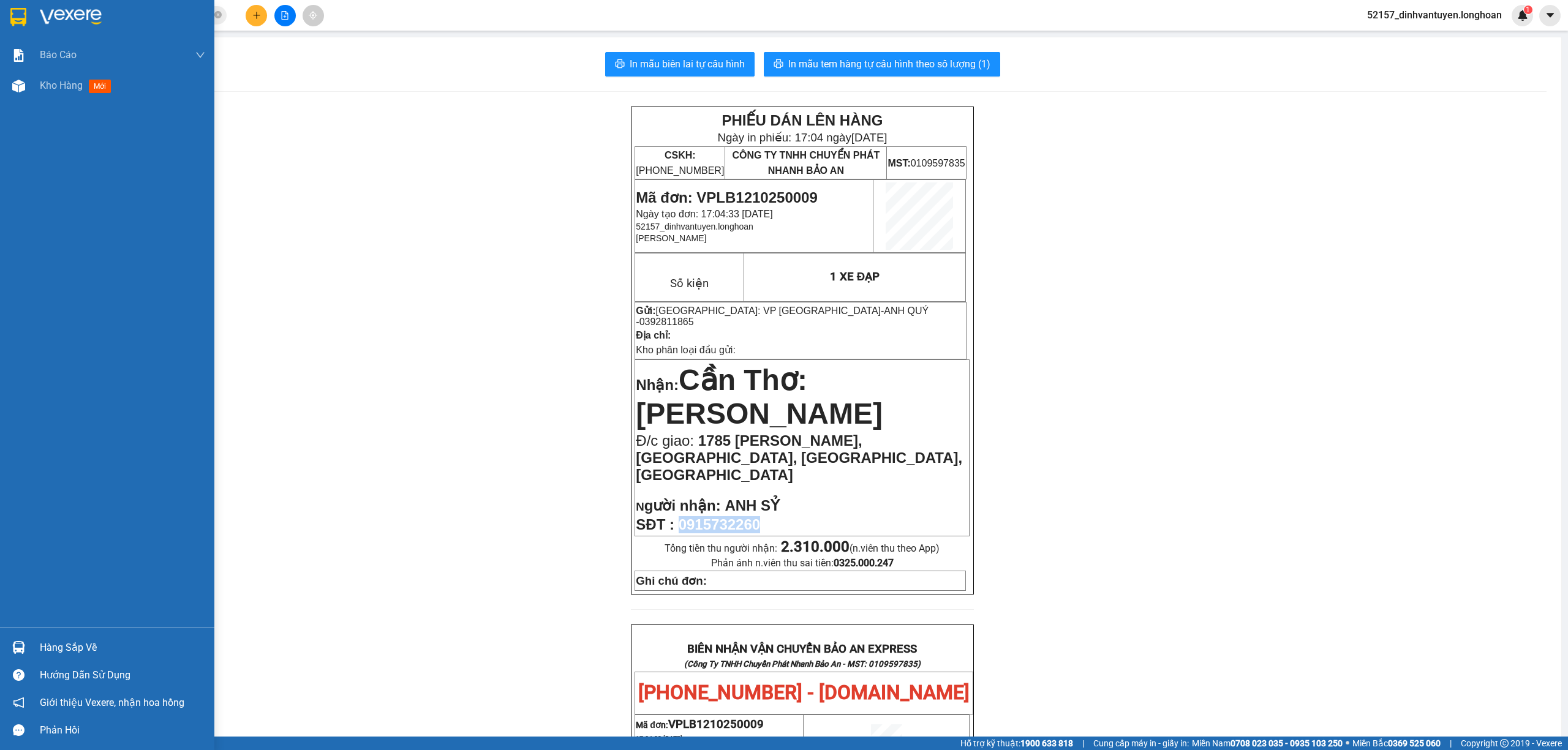
click at [17, 13] on img at bounding box center [17, 17] width 16 height 18
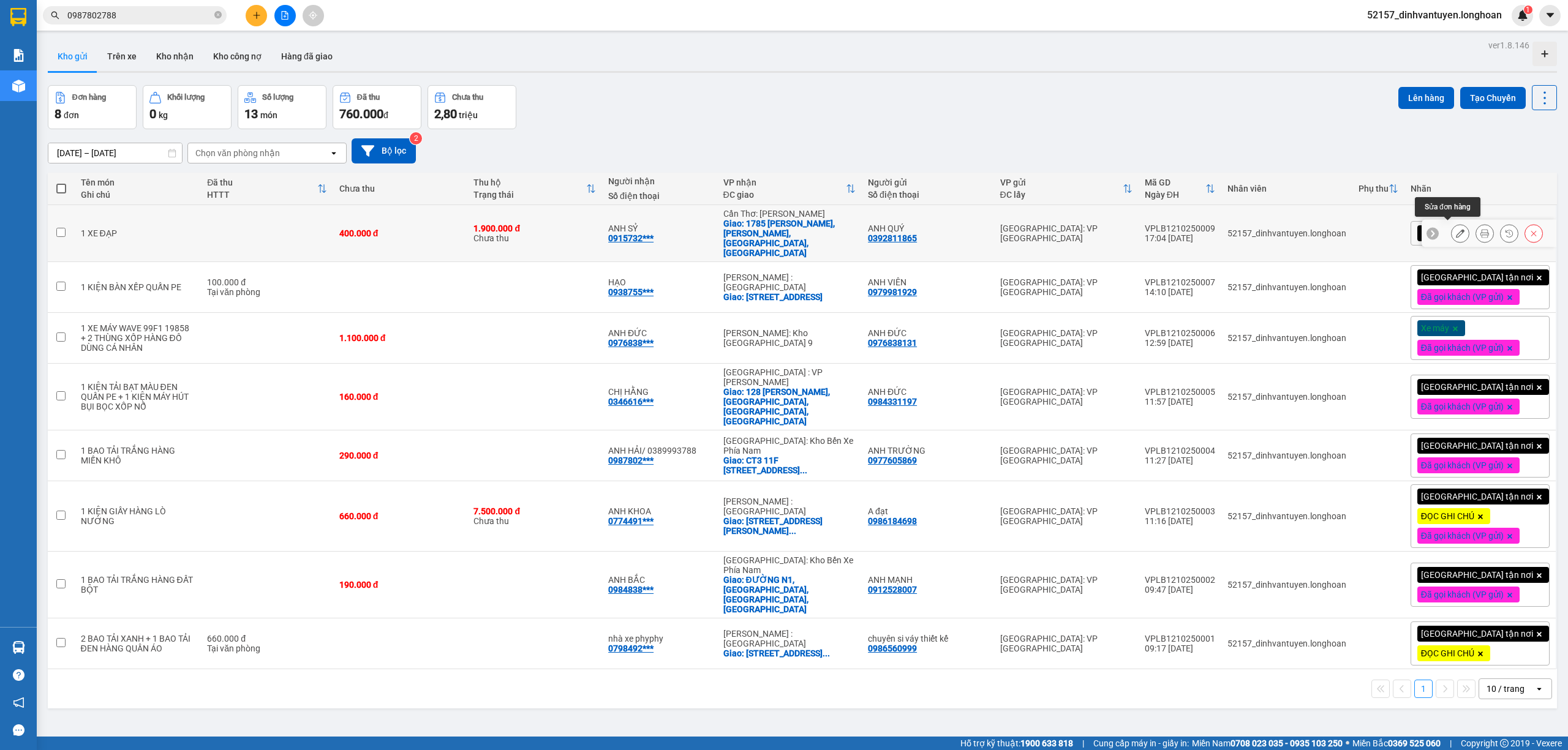
click at [1456, 229] on icon at bounding box center [1460, 233] width 8 height 8
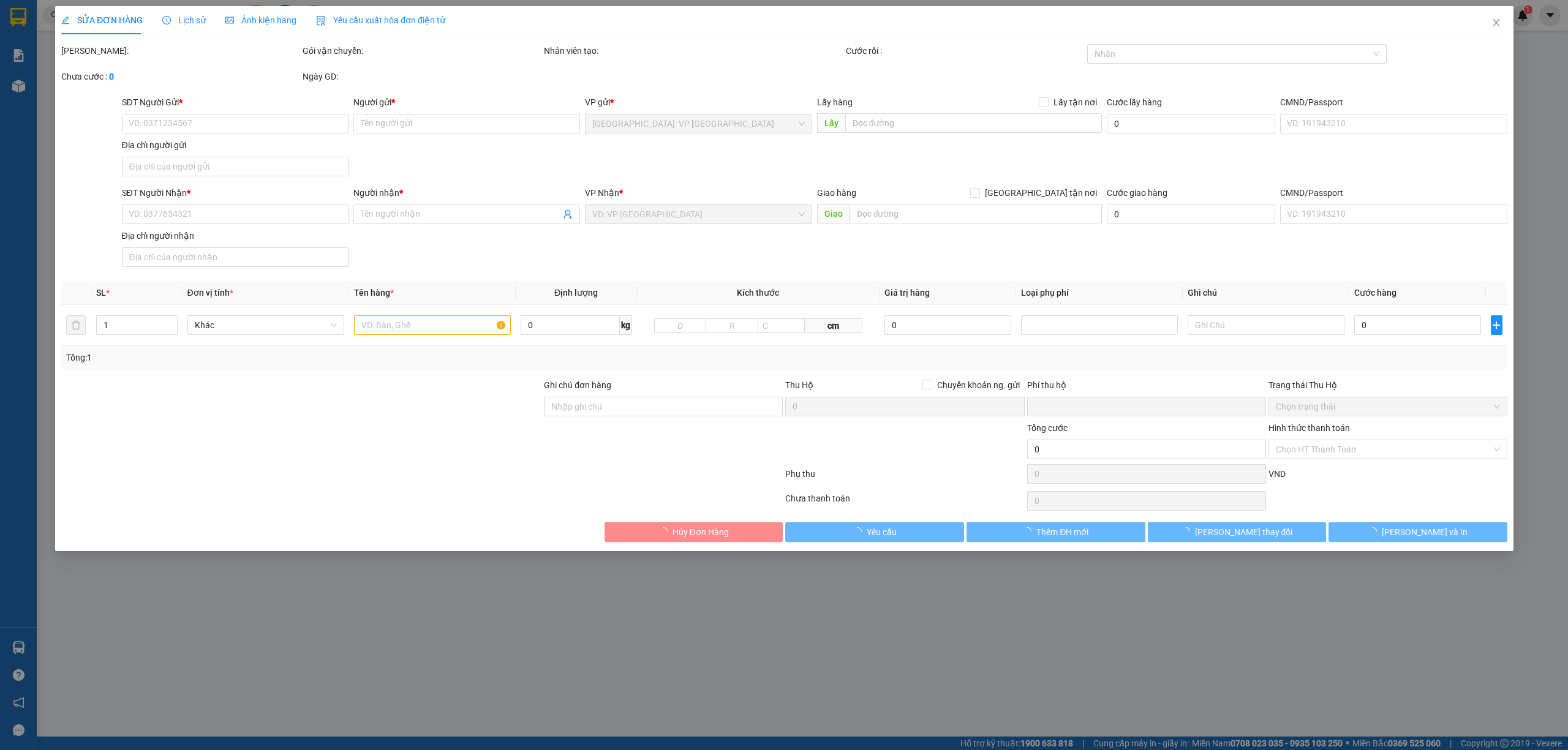
type input "0392811865"
type input "ANH QUÝ"
type input "0915732260"
type input "ANH SỶ"
checkbox input "true"
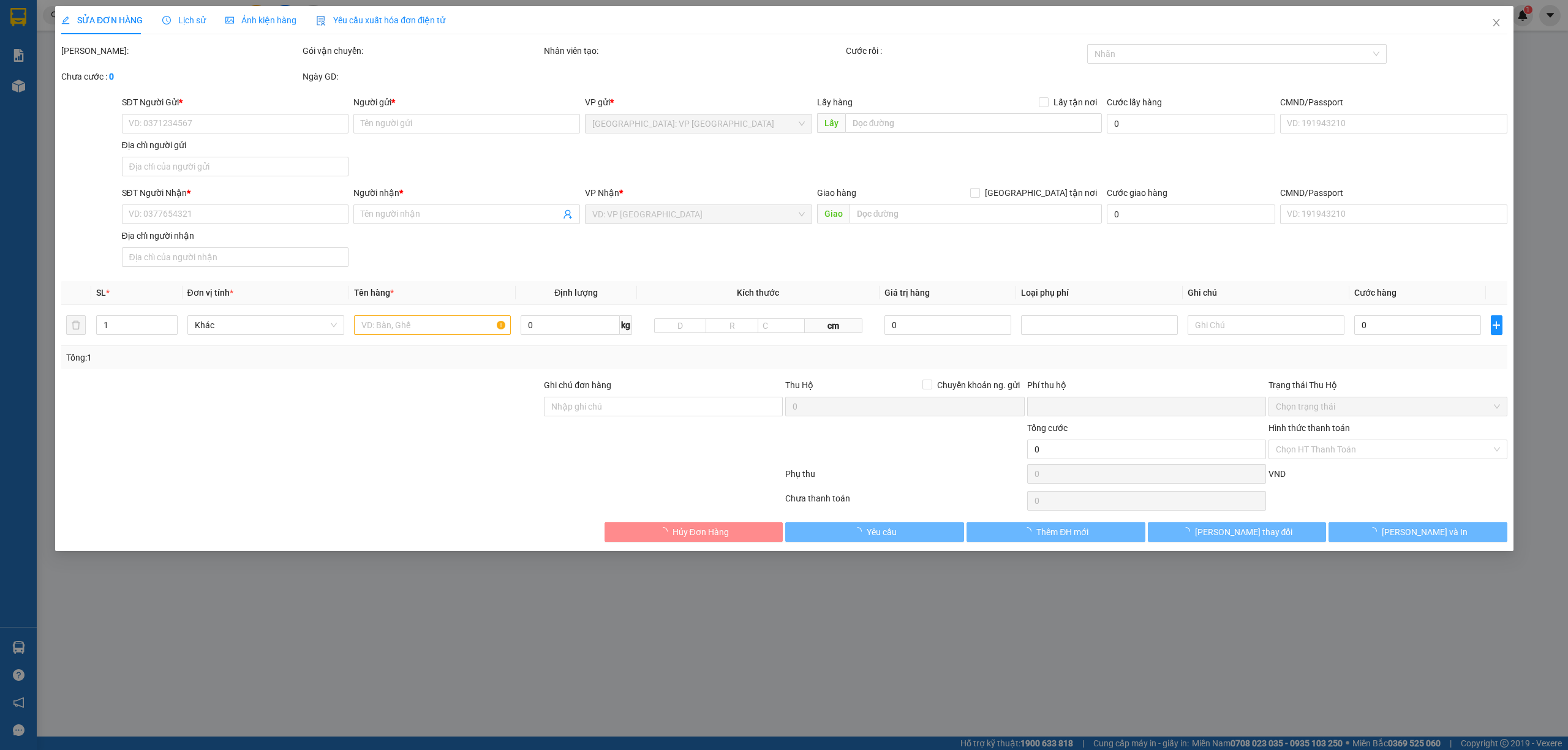
type input "1785 [PERSON_NAME], [GEOGRAPHIC_DATA], [GEOGRAPHIC_DATA], [GEOGRAPHIC_DATA]"
type input "400.000"
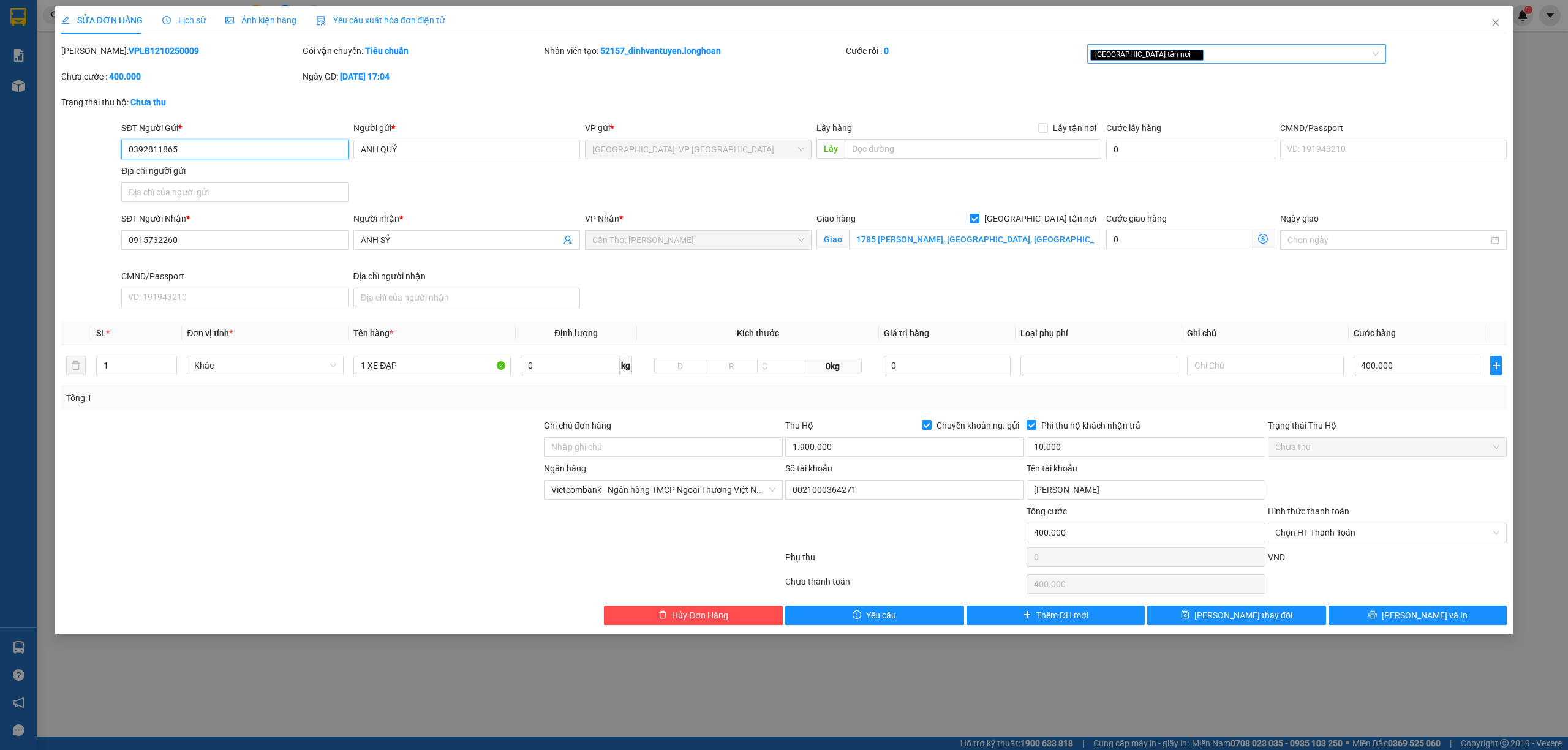
click at [1187, 48] on div "[GEOGRAPHIC_DATA] tận nơi" at bounding box center [1230, 54] width 281 height 15
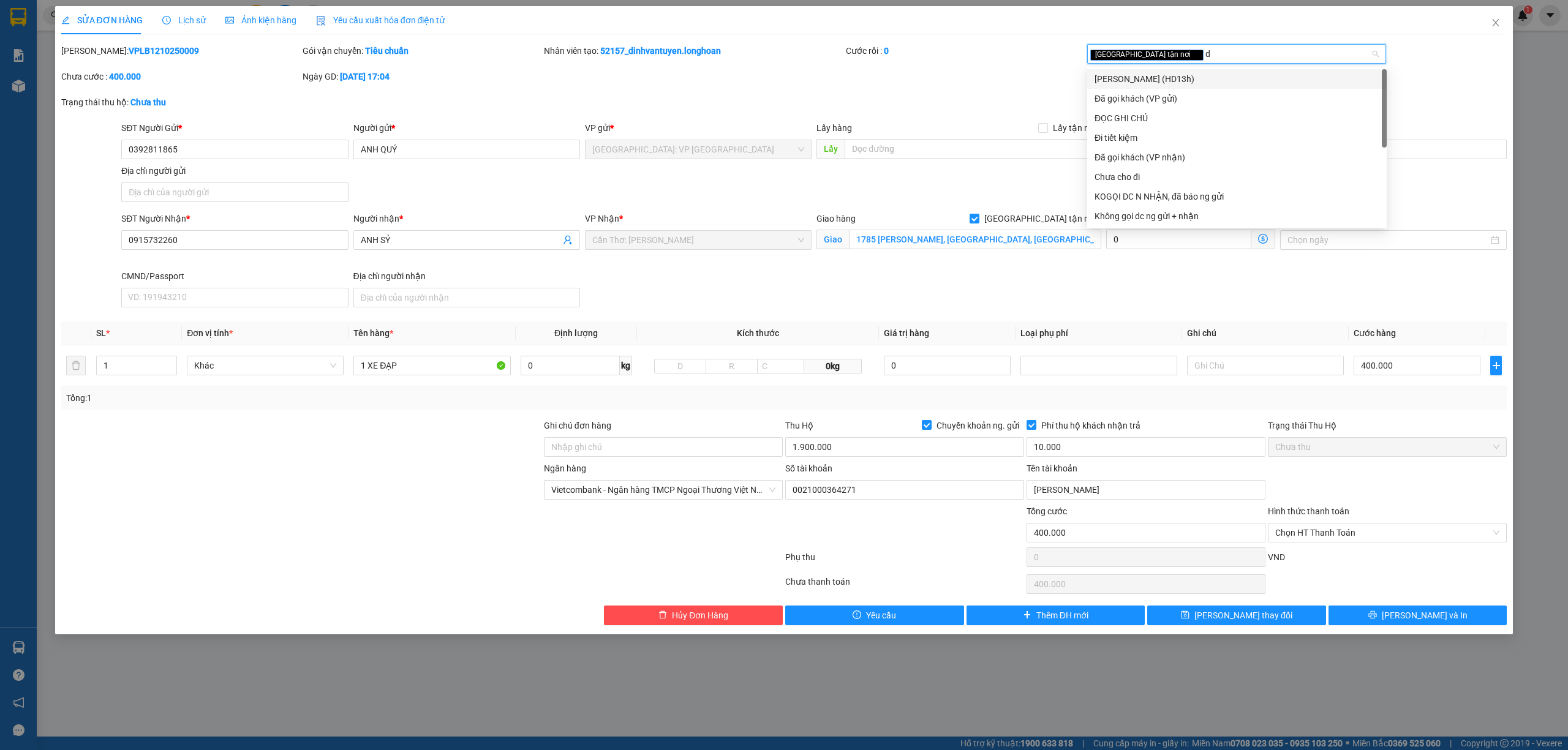
type input "da"
click at [1171, 77] on div "Đã gọi khách (VP gửi)" at bounding box center [1236, 79] width 285 height 14
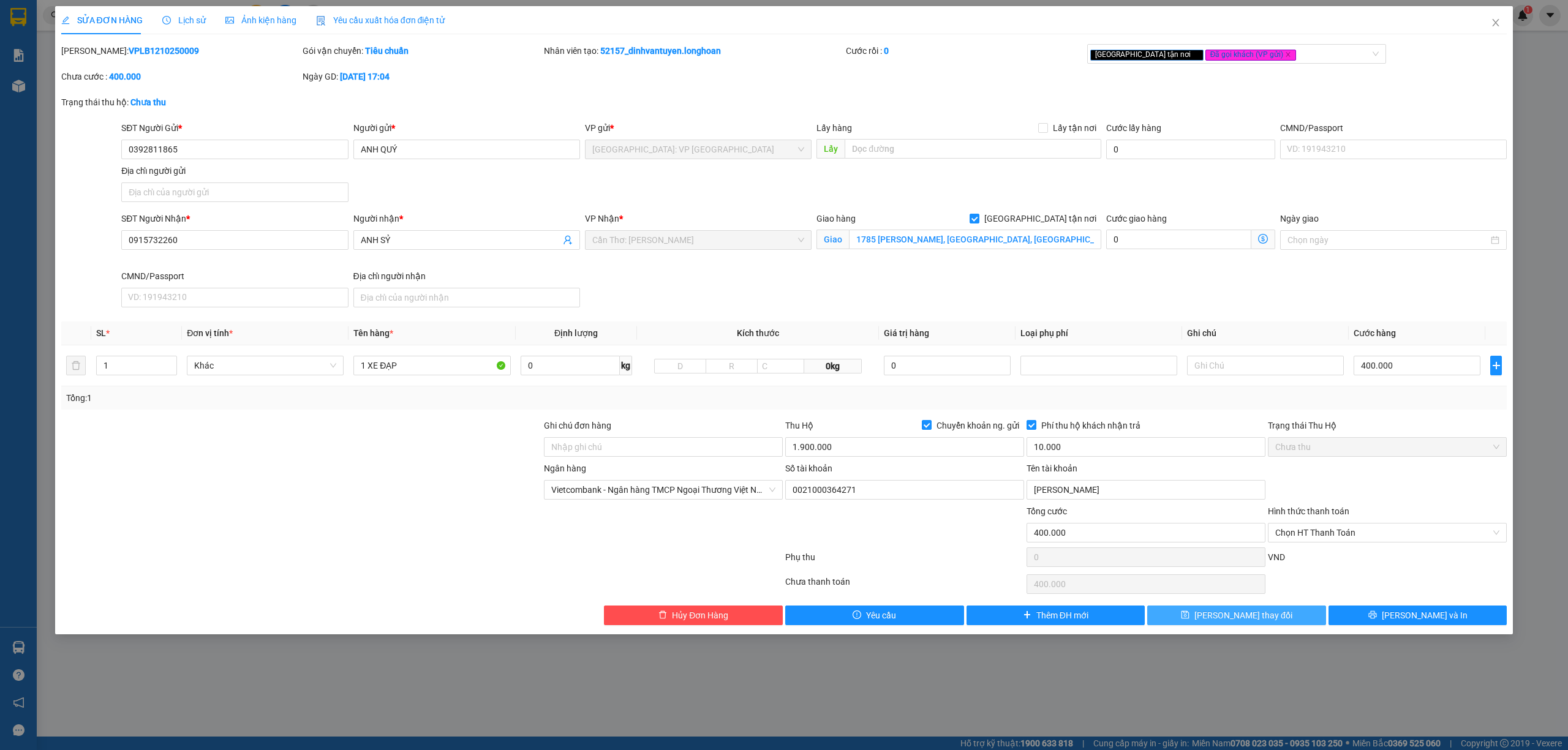
click at [1287, 621] on button "[PERSON_NAME] thay đổi" at bounding box center [1236, 614] width 179 height 19
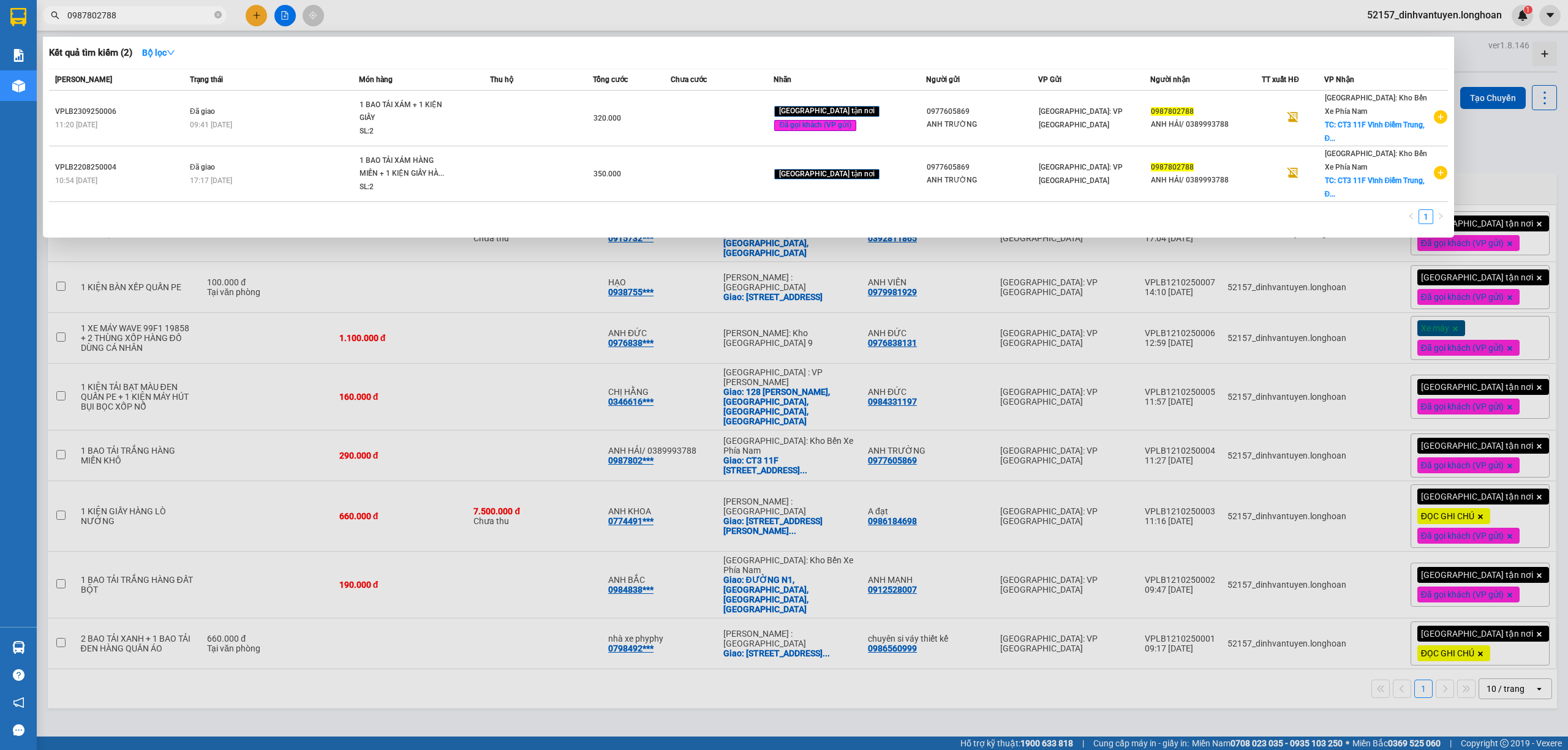
click at [166, 12] on input "0987802788" at bounding box center [140, 15] width 145 height 14
click at [221, 16] on icon "close-circle" at bounding box center [218, 15] width 7 height 7
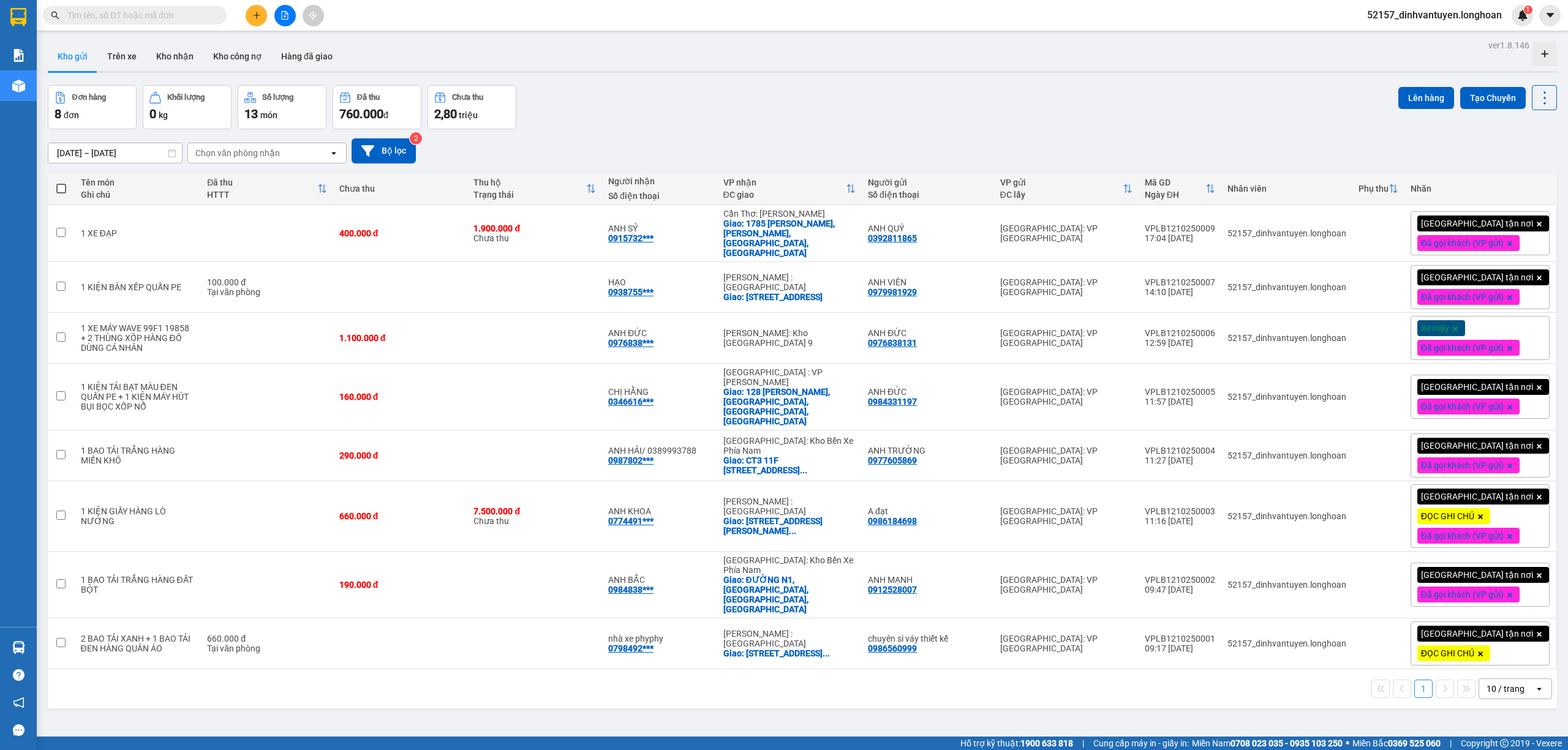
paste input "0973379332"
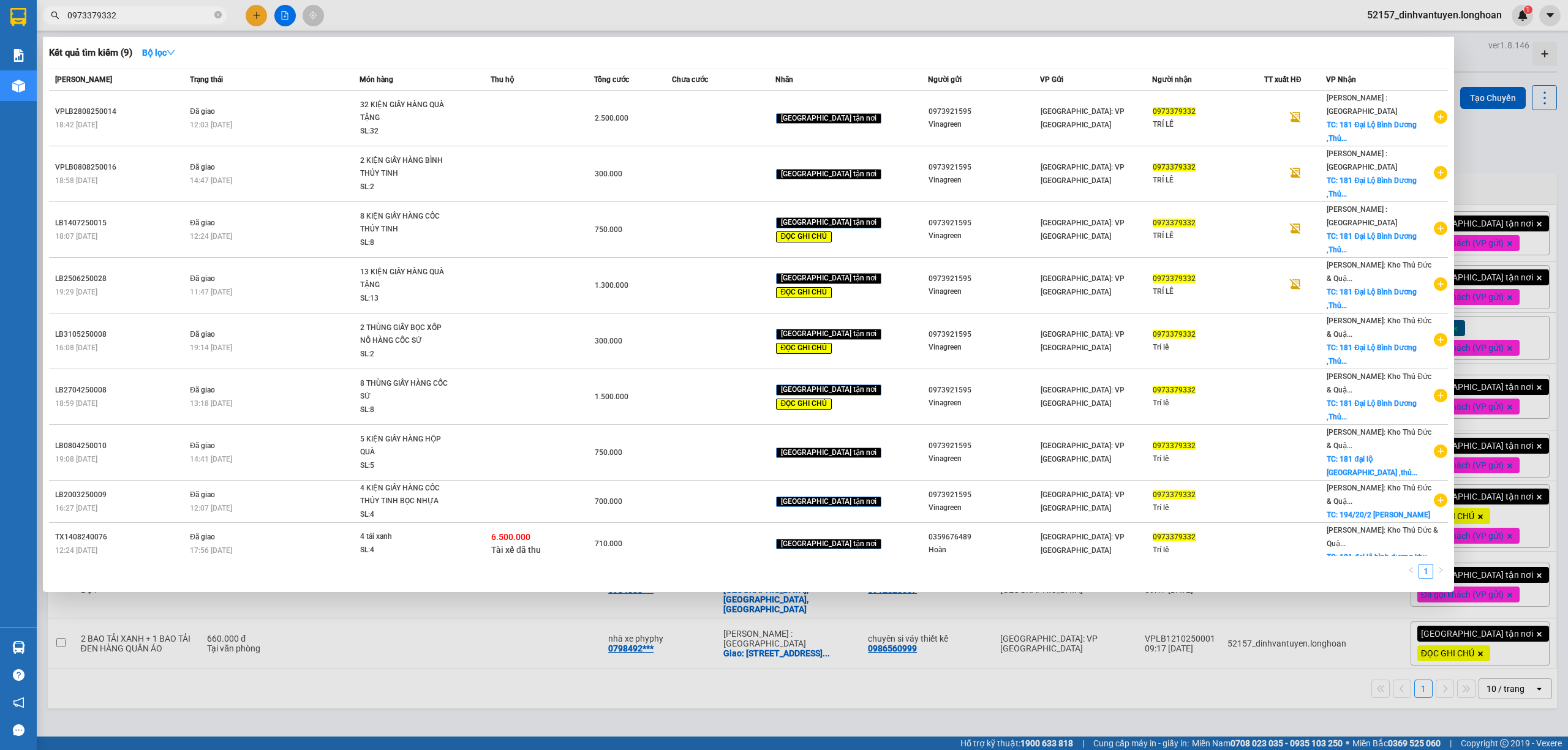
type input "0973379332"
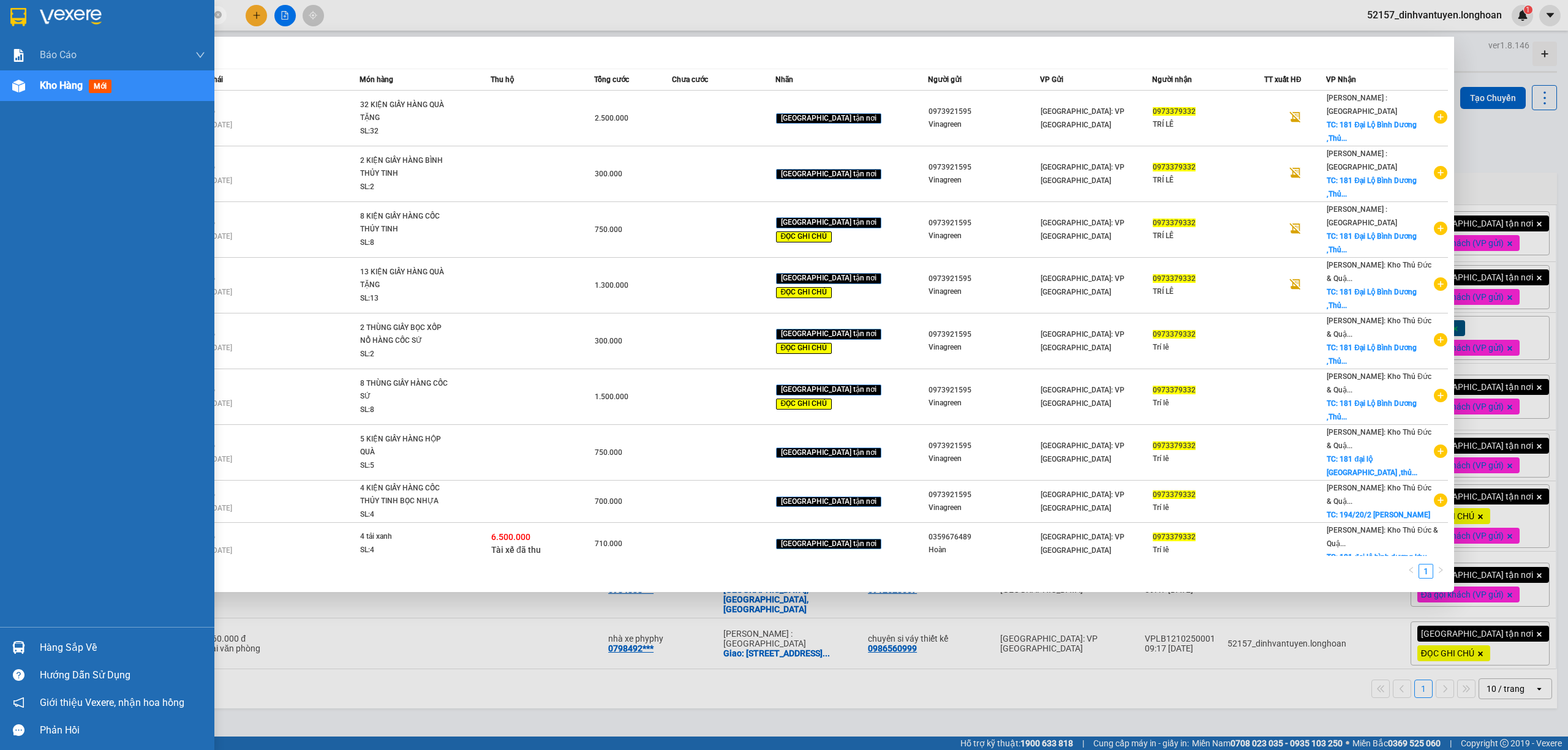
click at [13, 5] on div at bounding box center [107, 19] width 214 height 39
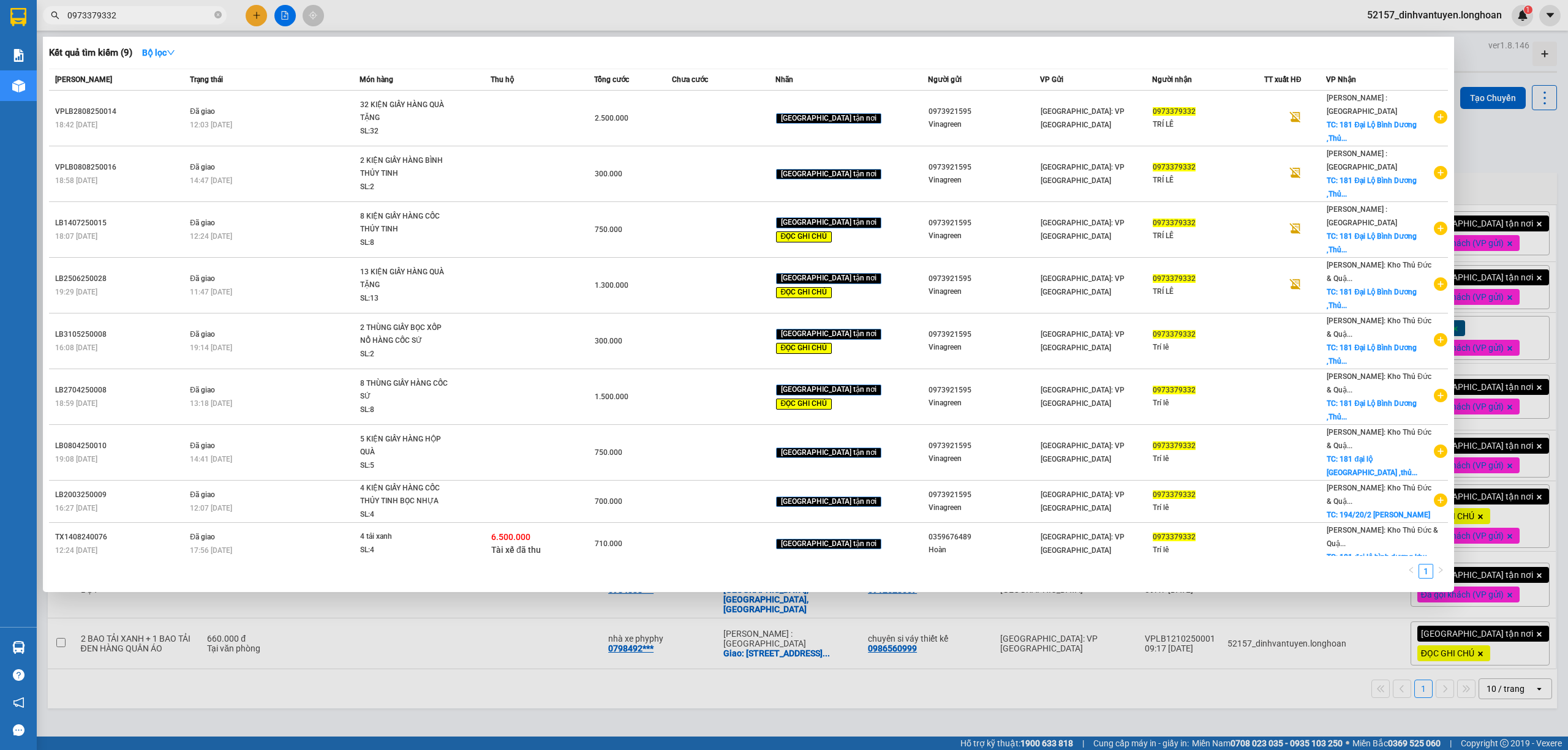
click at [587, 689] on div at bounding box center [784, 375] width 1568 height 750
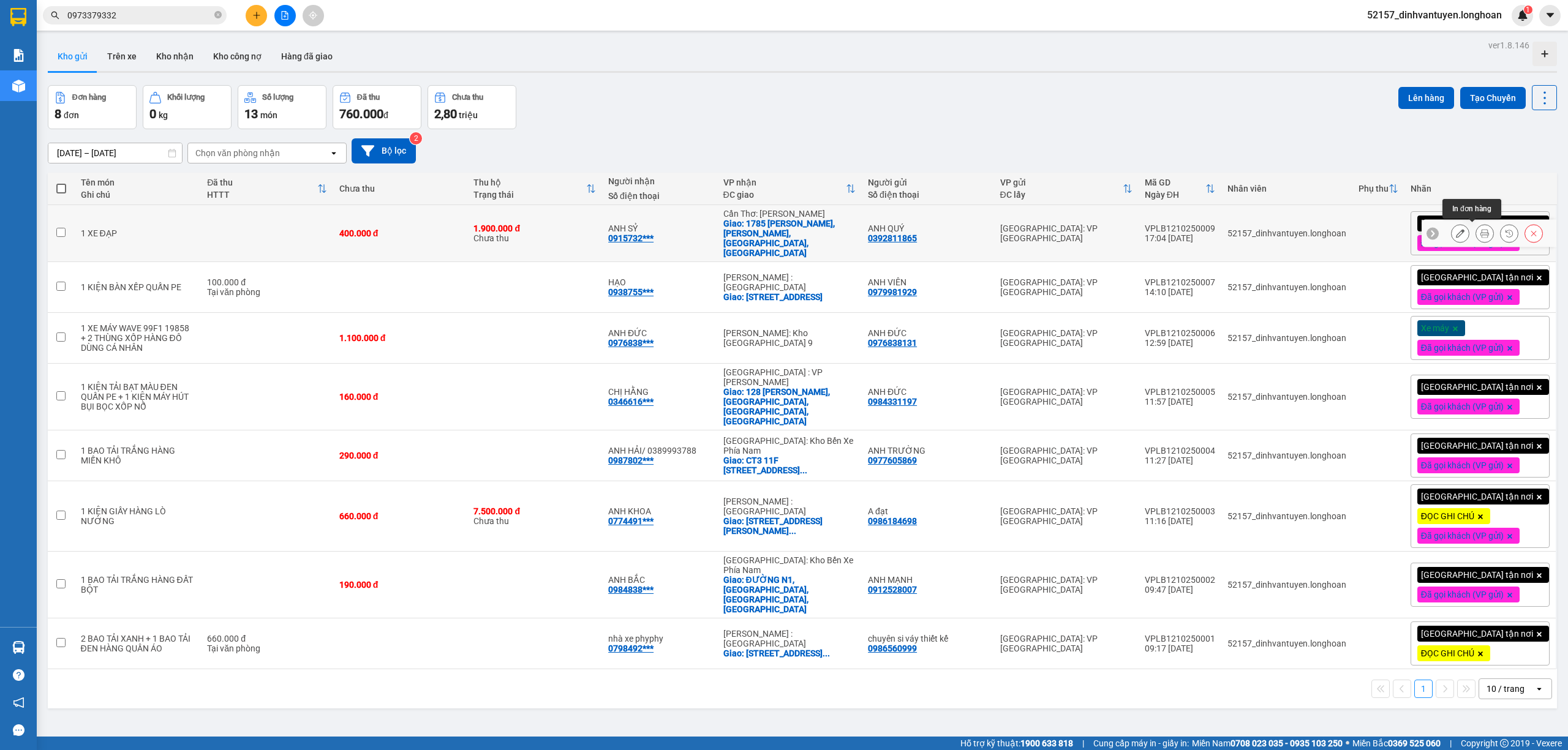
click at [1480, 233] on icon at bounding box center [1484, 233] width 8 height 8
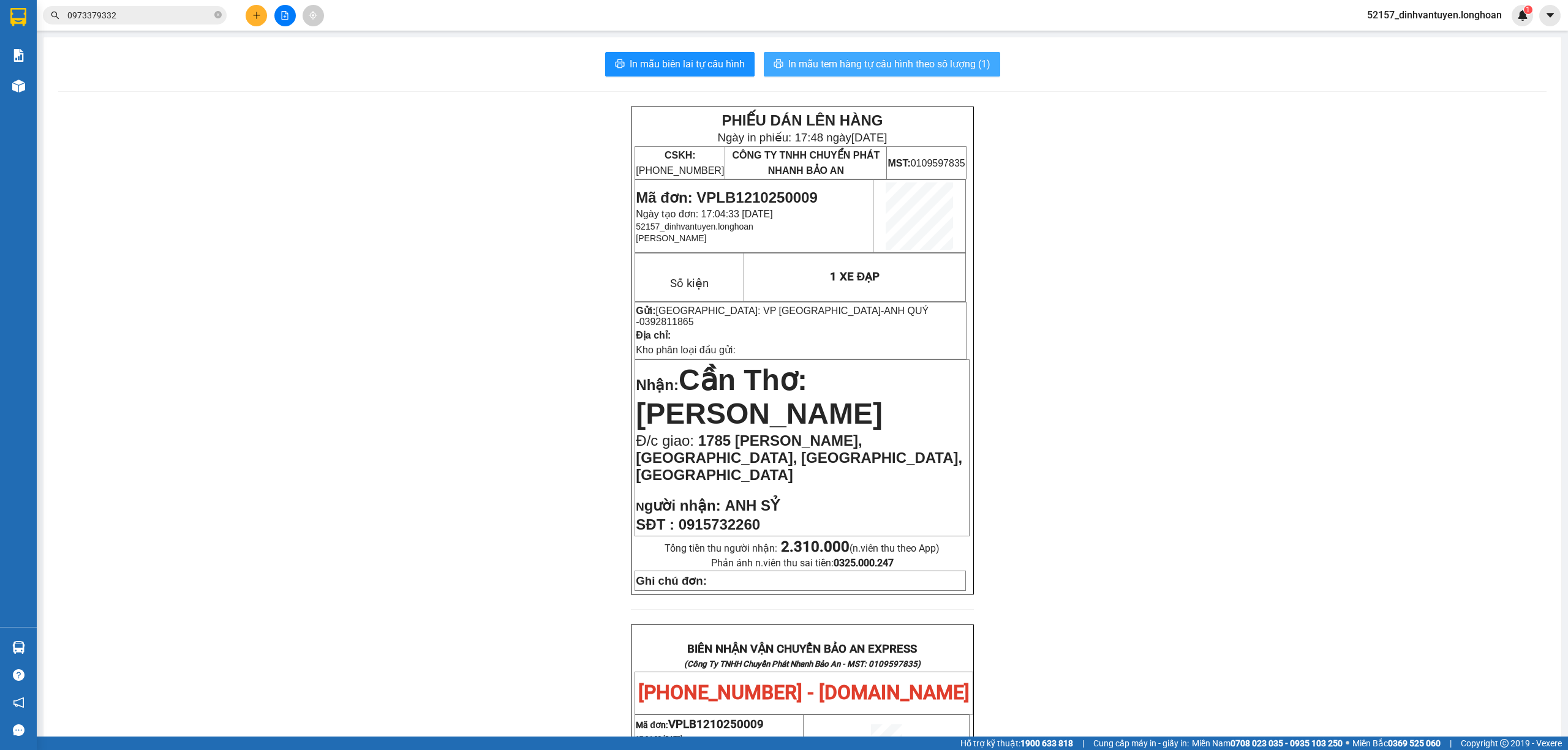
click at [955, 59] on span "In mẫu tem hàng tự cấu hình theo số lượng (1)" at bounding box center [889, 64] width 202 height 16
click at [657, 61] on span "In mẫu biên lai tự cấu hình" at bounding box center [687, 64] width 115 height 16
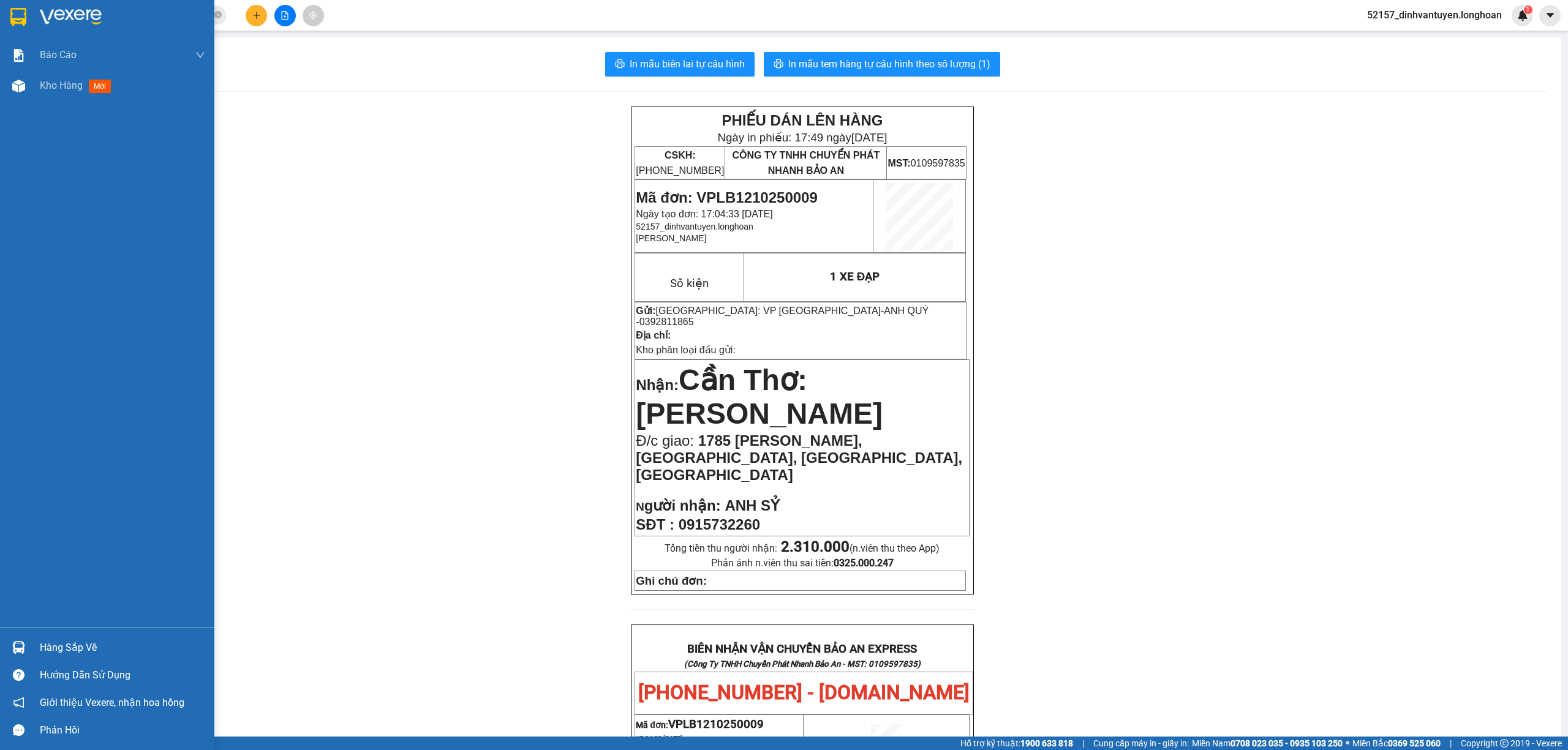
click at [16, 10] on img at bounding box center [17, 17] width 16 height 18
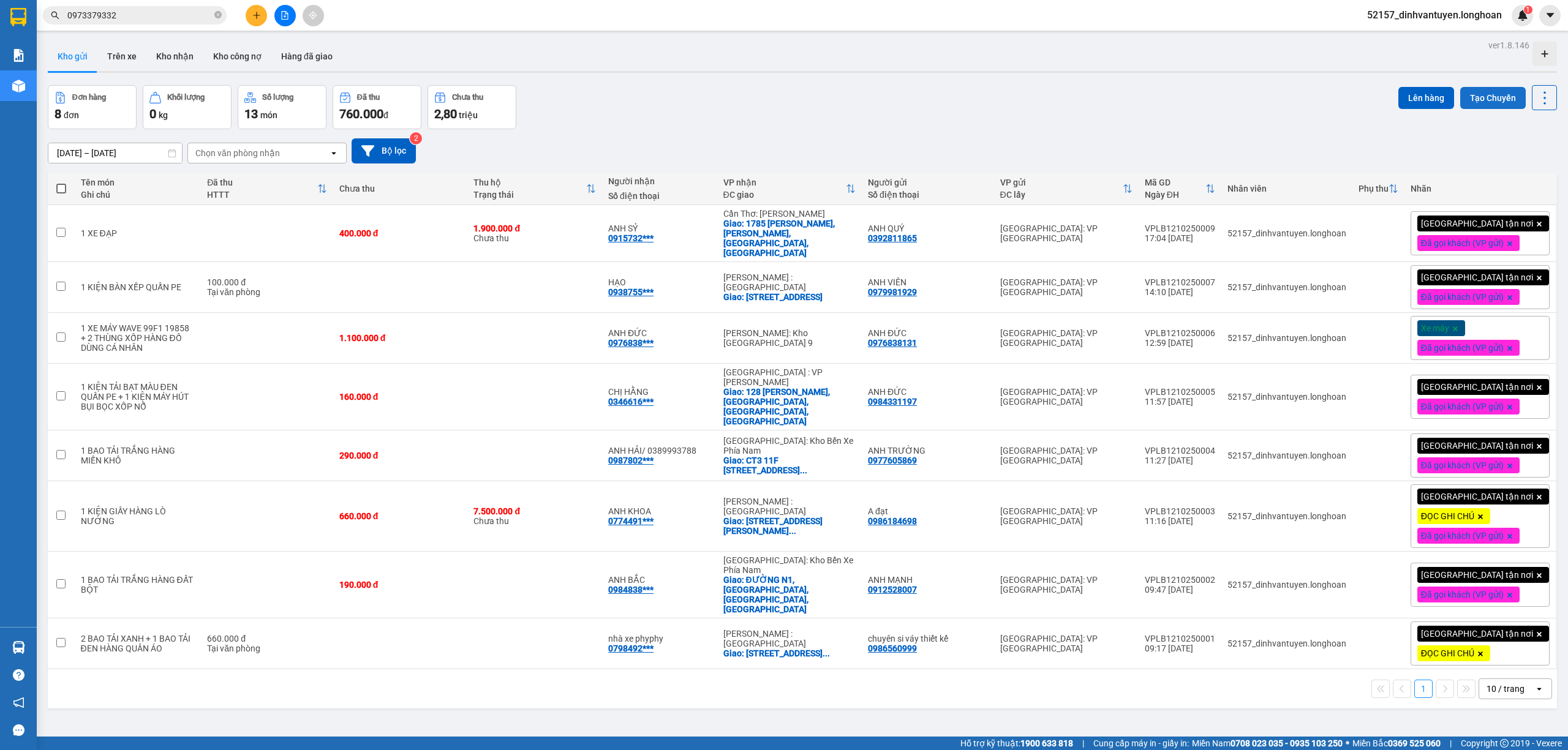
click at [1477, 98] on button "Tạo Chuyến" at bounding box center [1493, 98] width 66 height 22
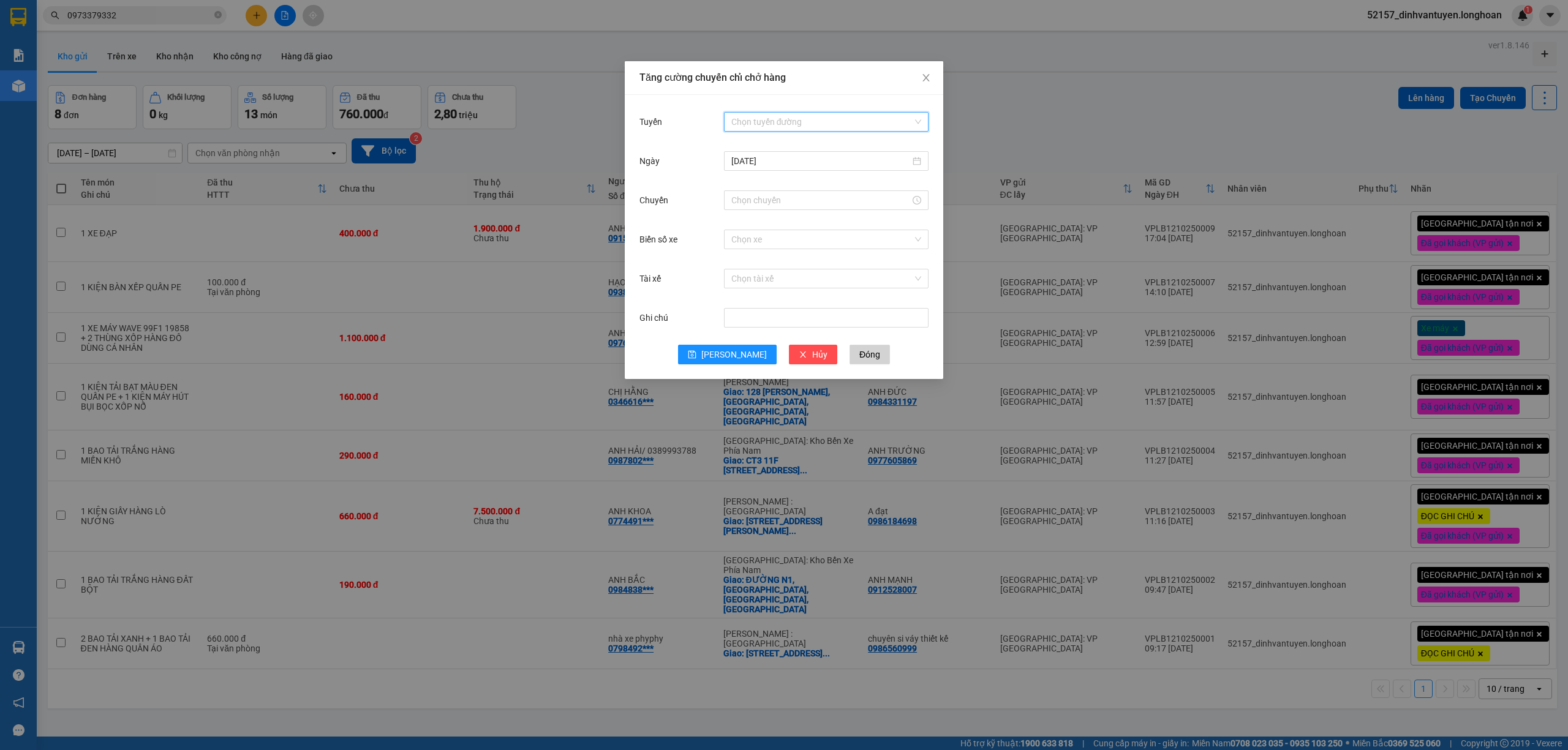
click at [851, 118] on input "Tuyến" at bounding box center [822, 122] width 181 height 18
click at [769, 199] on input "Chuyến" at bounding box center [820, 200] width 179 height 14
click at [738, 541] on div "19" at bounding box center [740, 549] width 34 height 17
type input "19:00"
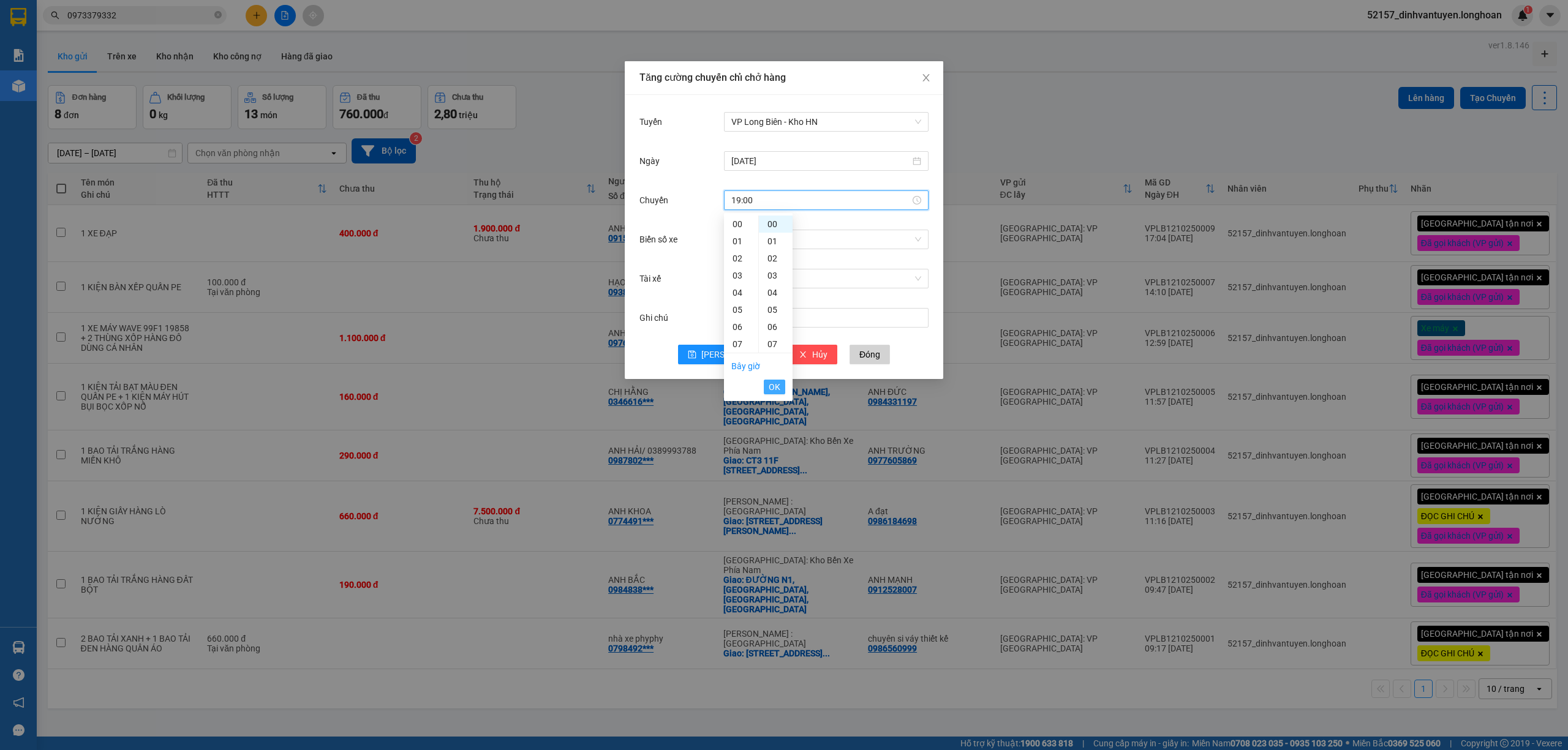
click at [775, 387] on span "OK" at bounding box center [774, 386] width 12 height 14
click at [792, 238] on input "Biển số xe" at bounding box center [822, 239] width 181 height 18
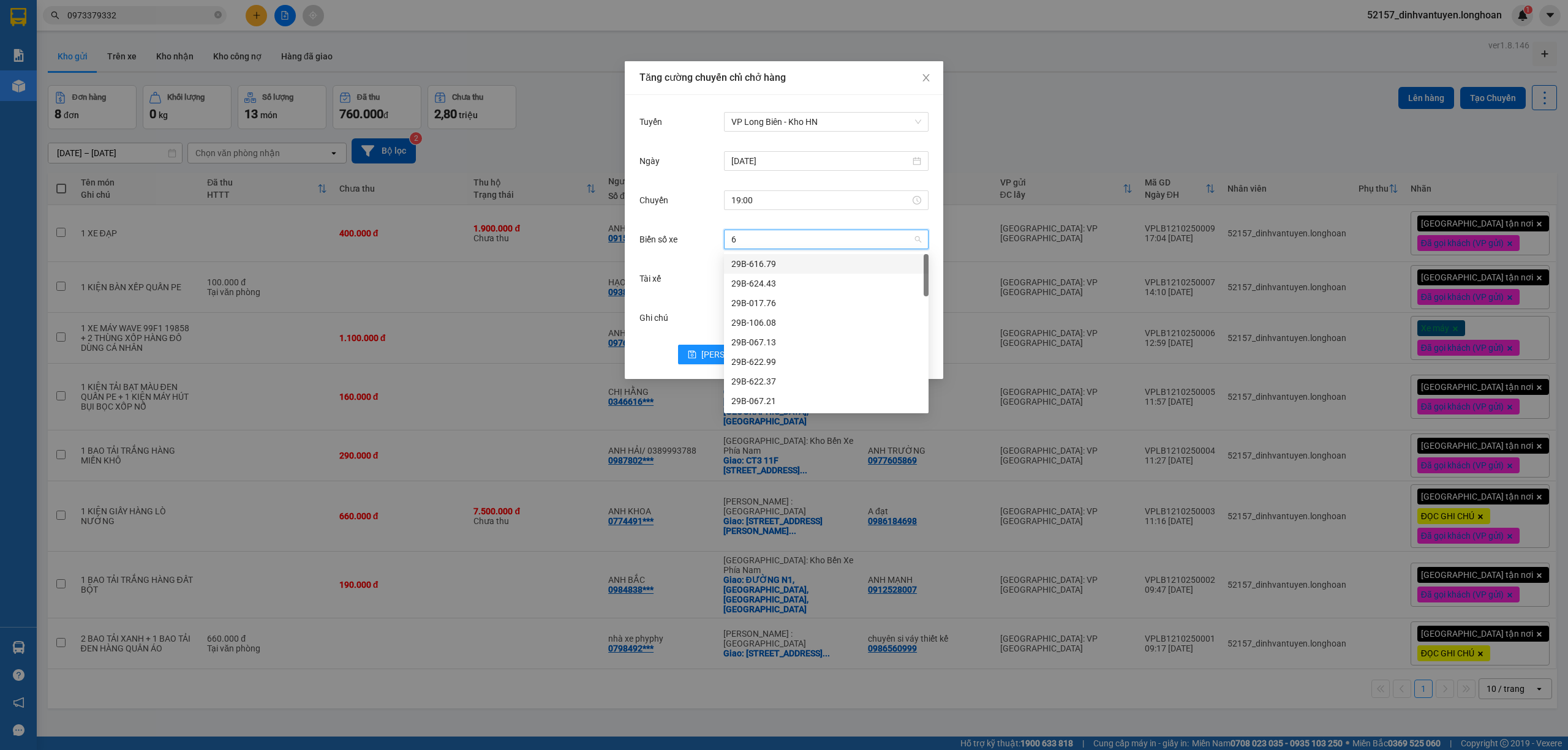
type input "65"
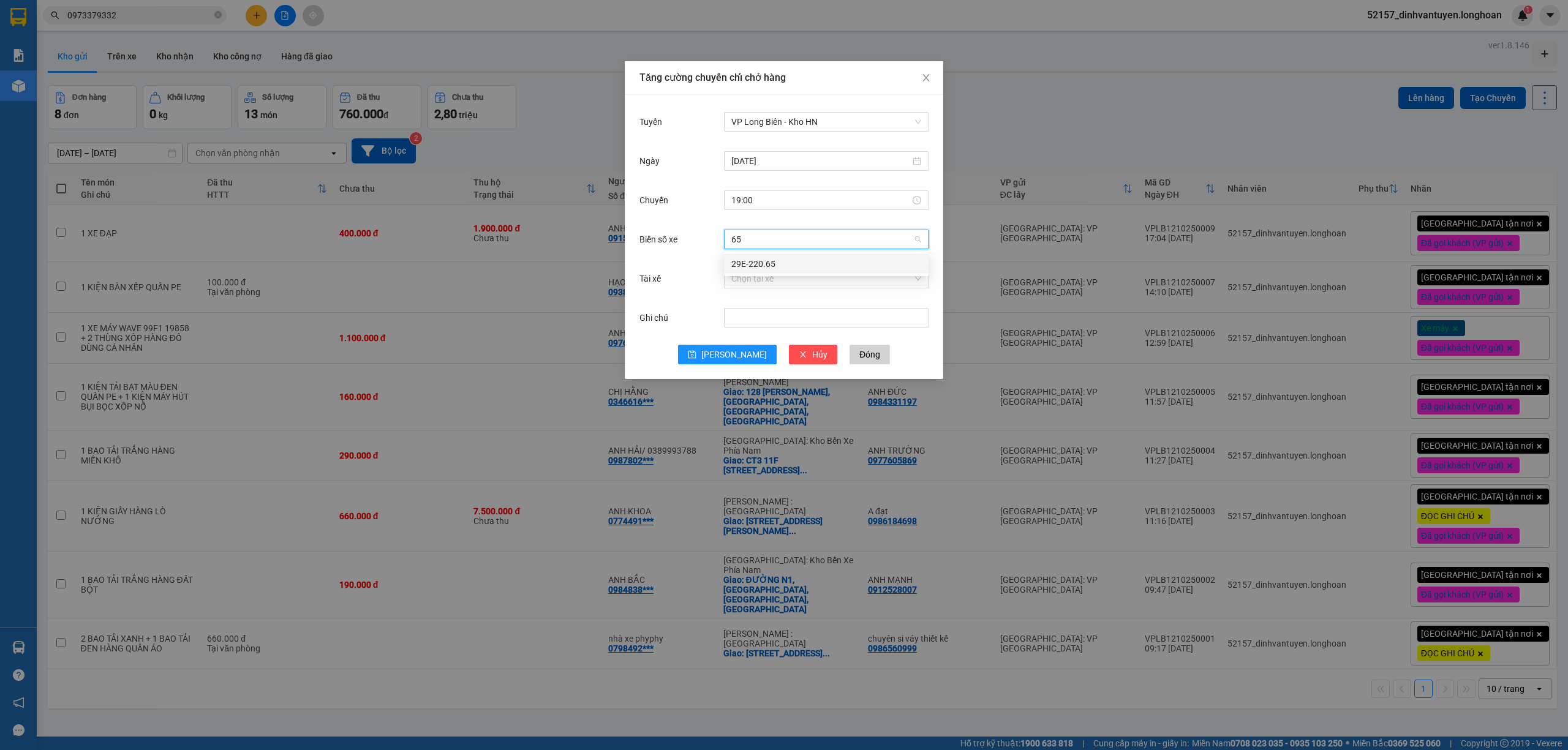
click at [760, 269] on div "29E-220.65" at bounding box center [825, 264] width 190 height 14
click at [778, 277] on input "Tài xế" at bounding box center [822, 278] width 181 height 18
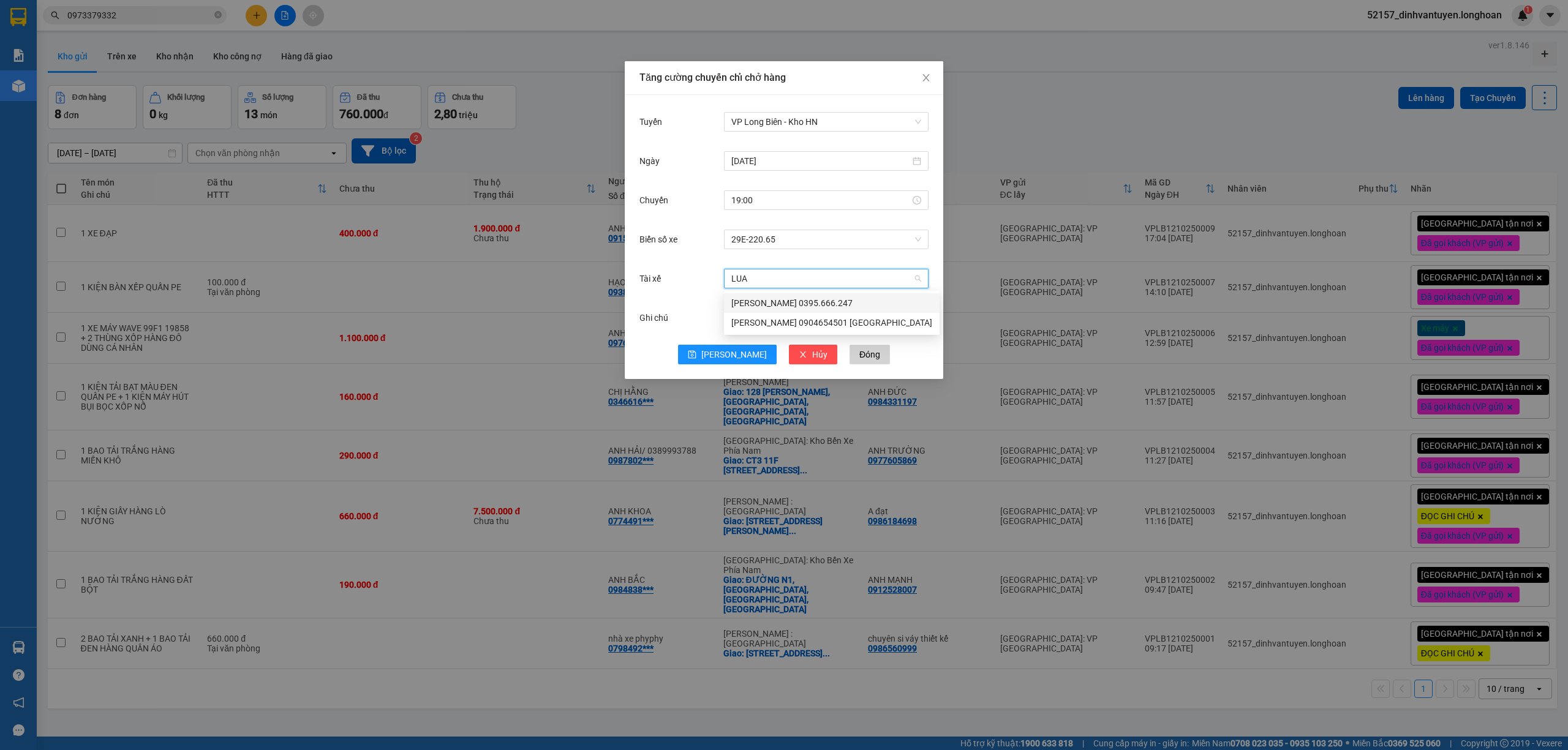
type input "LUAN"
click at [832, 304] on div "Phạm Thế Luân 0395.666.247" at bounding box center [831, 303] width 201 height 14
click at [775, 194] on input "19:00" at bounding box center [820, 200] width 179 height 14
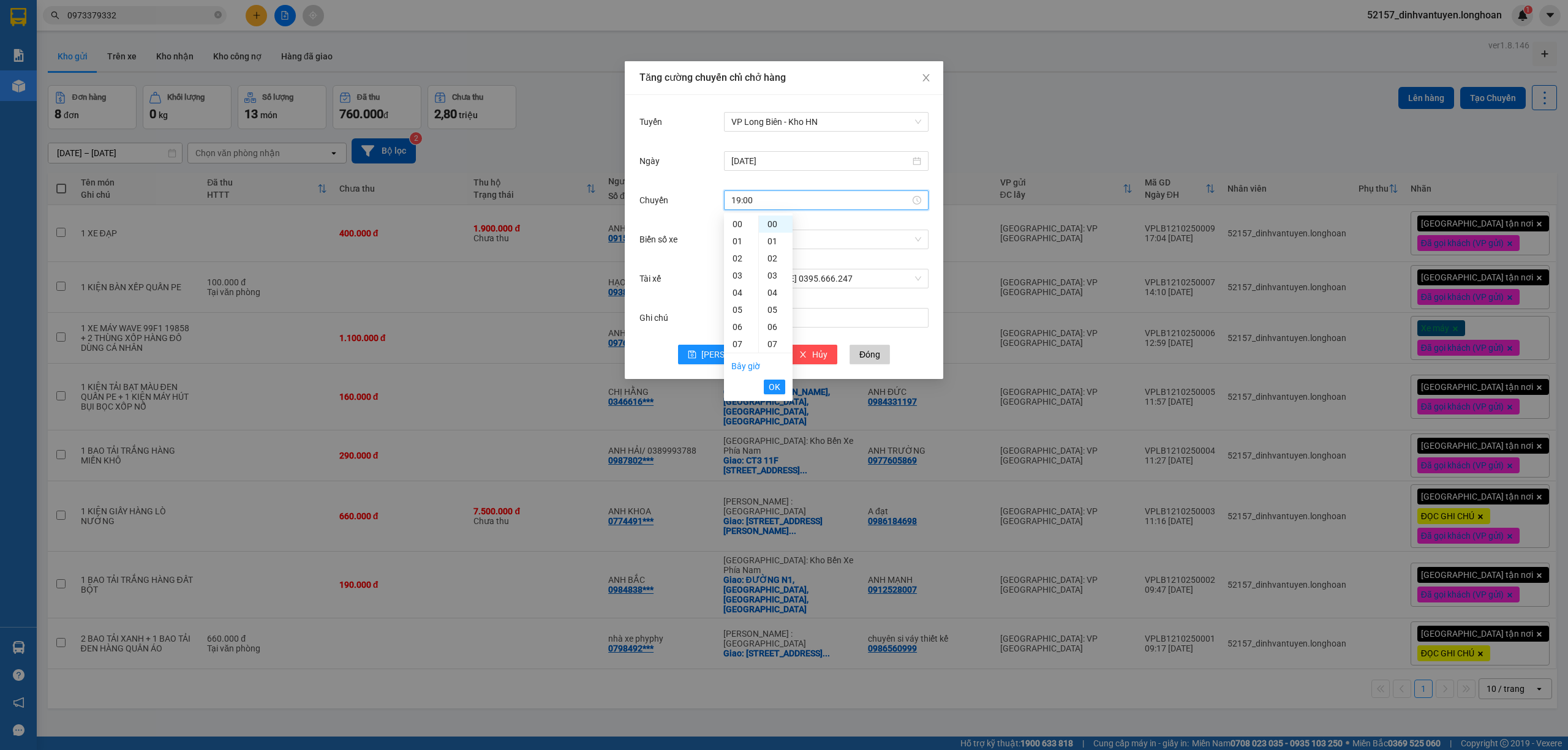
click at [740, 524] on div "18" at bounding box center [740, 532] width 34 height 17
click at [774, 730] on div "30" at bounding box center [776, 738] width 34 height 17
type input "18:30"
click at [778, 382] on span "OK" at bounding box center [774, 386] width 12 height 14
click at [735, 355] on span "[PERSON_NAME]" at bounding box center [735, 354] width 66 height 14
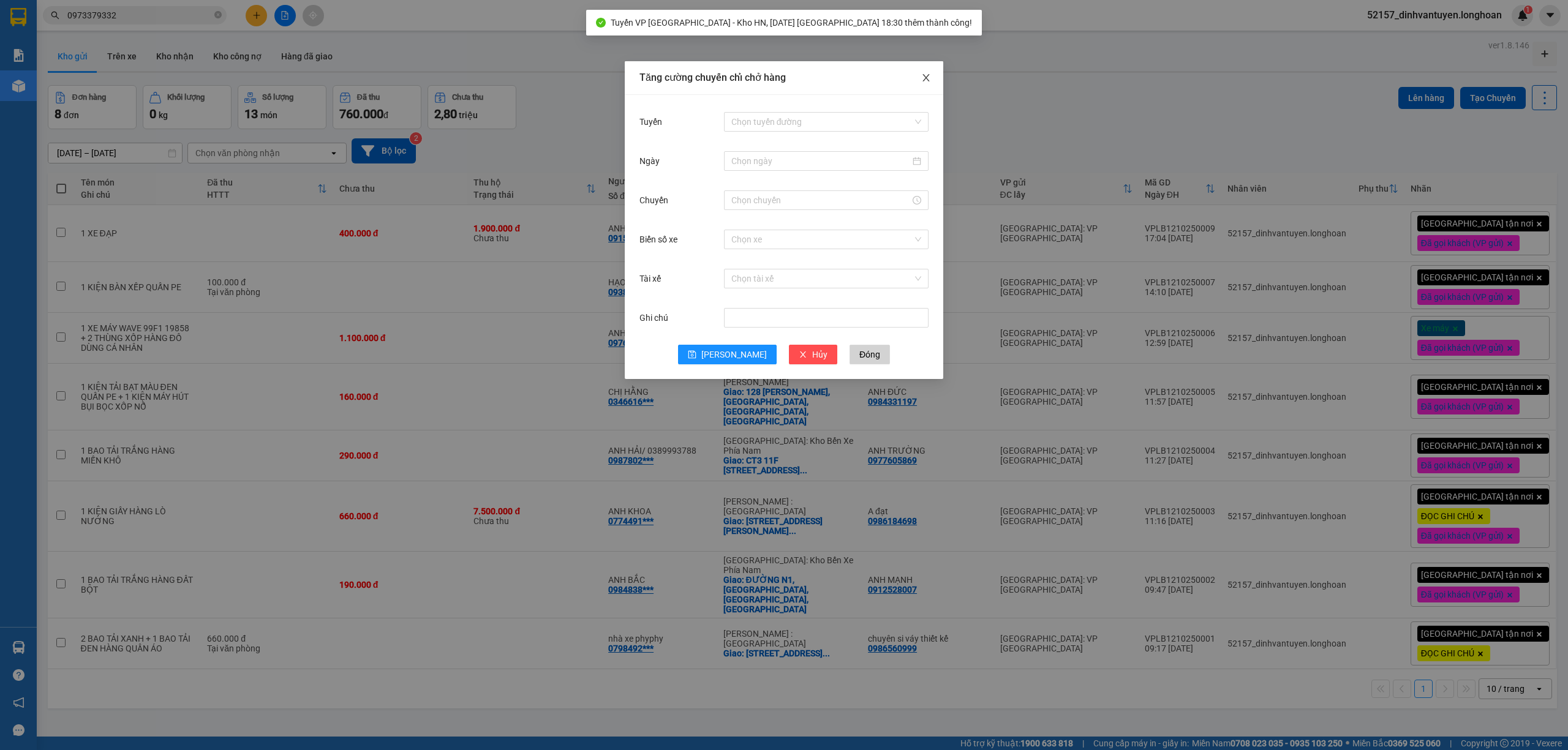
click at [925, 75] on icon "close" at bounding box center [926, 78] width 10 height 10
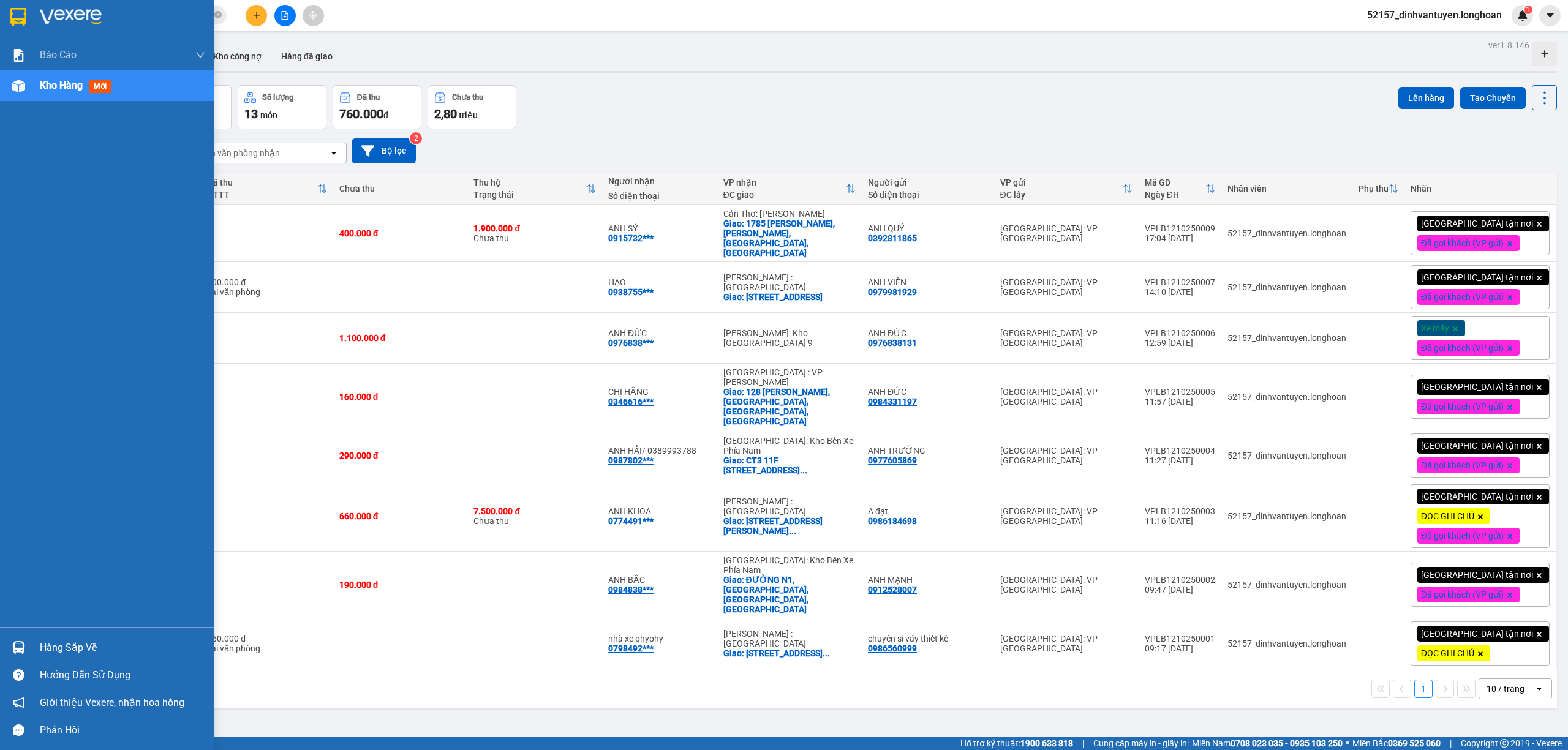
click at [13, 17] on img at bounding box center [17, 17] width 16 height 18
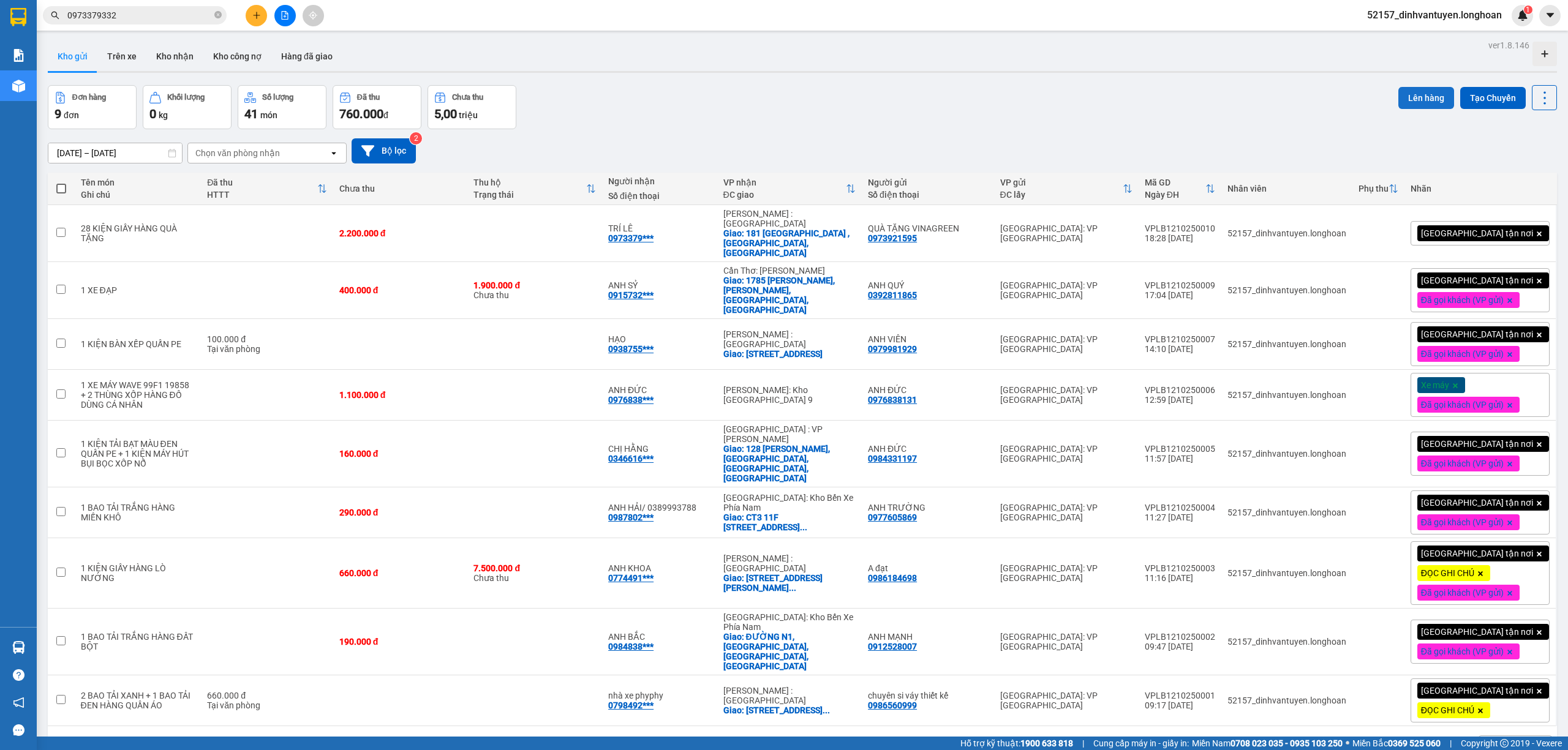
click at [1411, 98] on button "Lên hàng" at bounding box center [1426, 98] width 56 height 22
click at [65, 189] on span at bounding box center [61, 189] width 10 height 10
click at [61, 182] on input "checkbox" at bounding box center [61, 182] width 0 height 0
checkbox input "true"
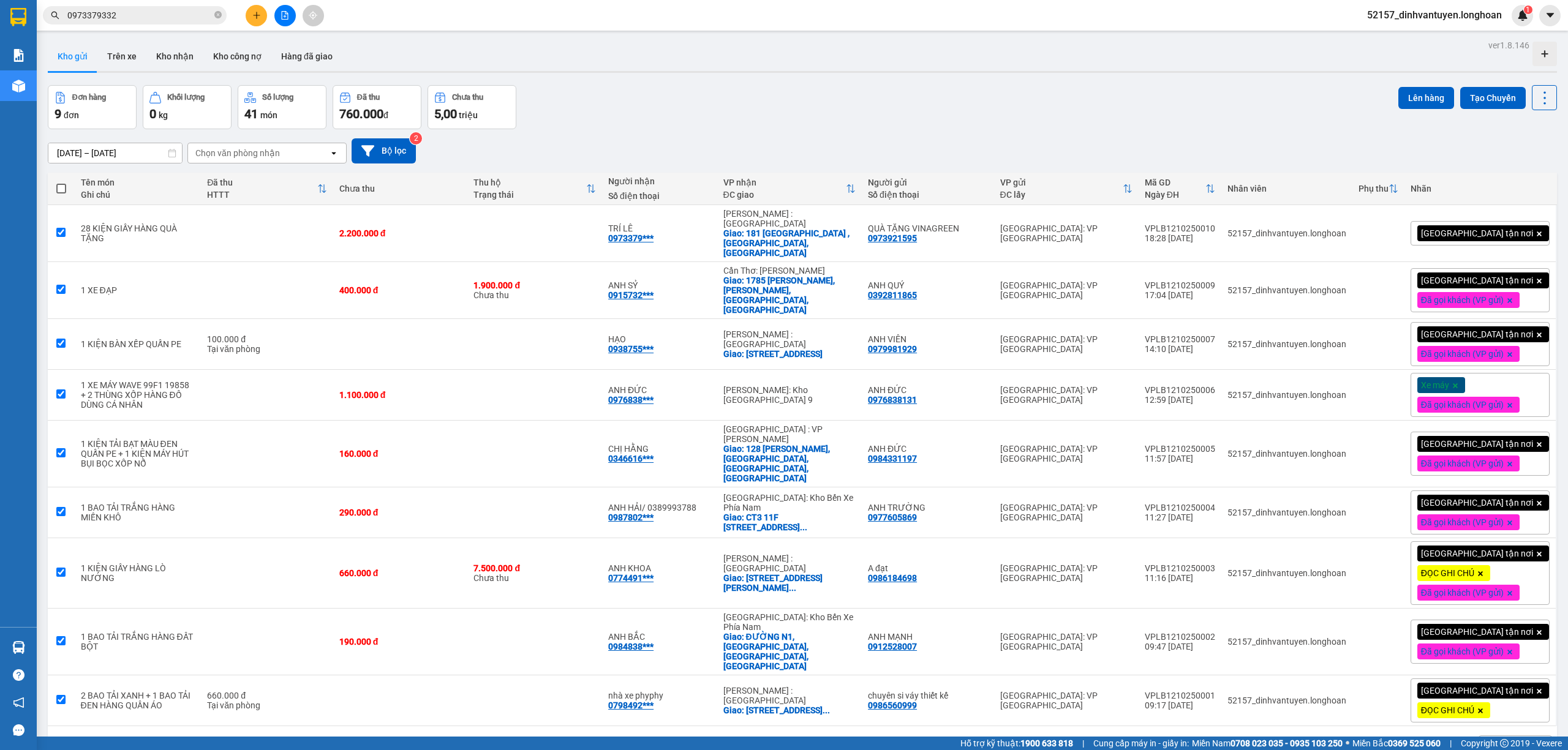
checkbox input "true"
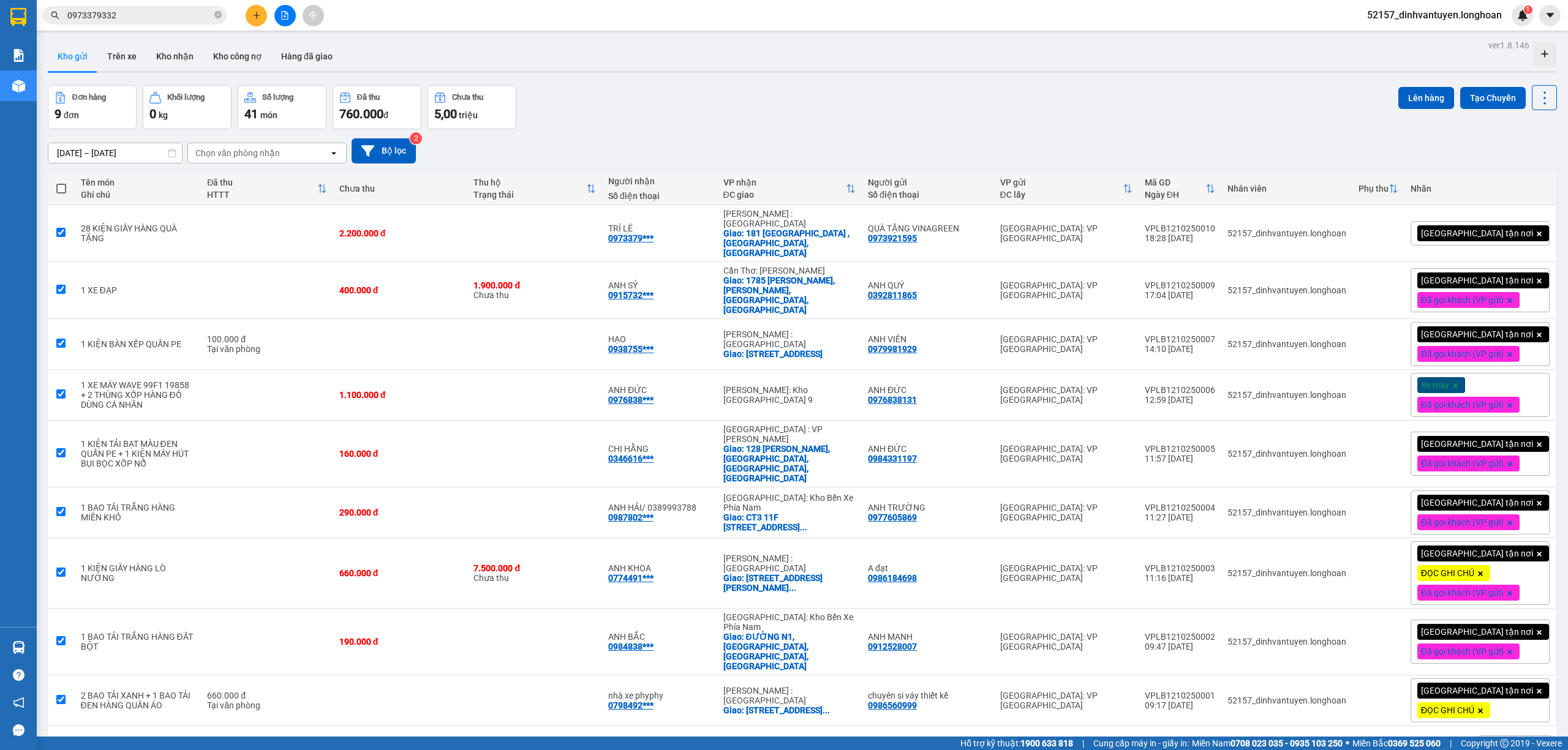
checkbox input "true"
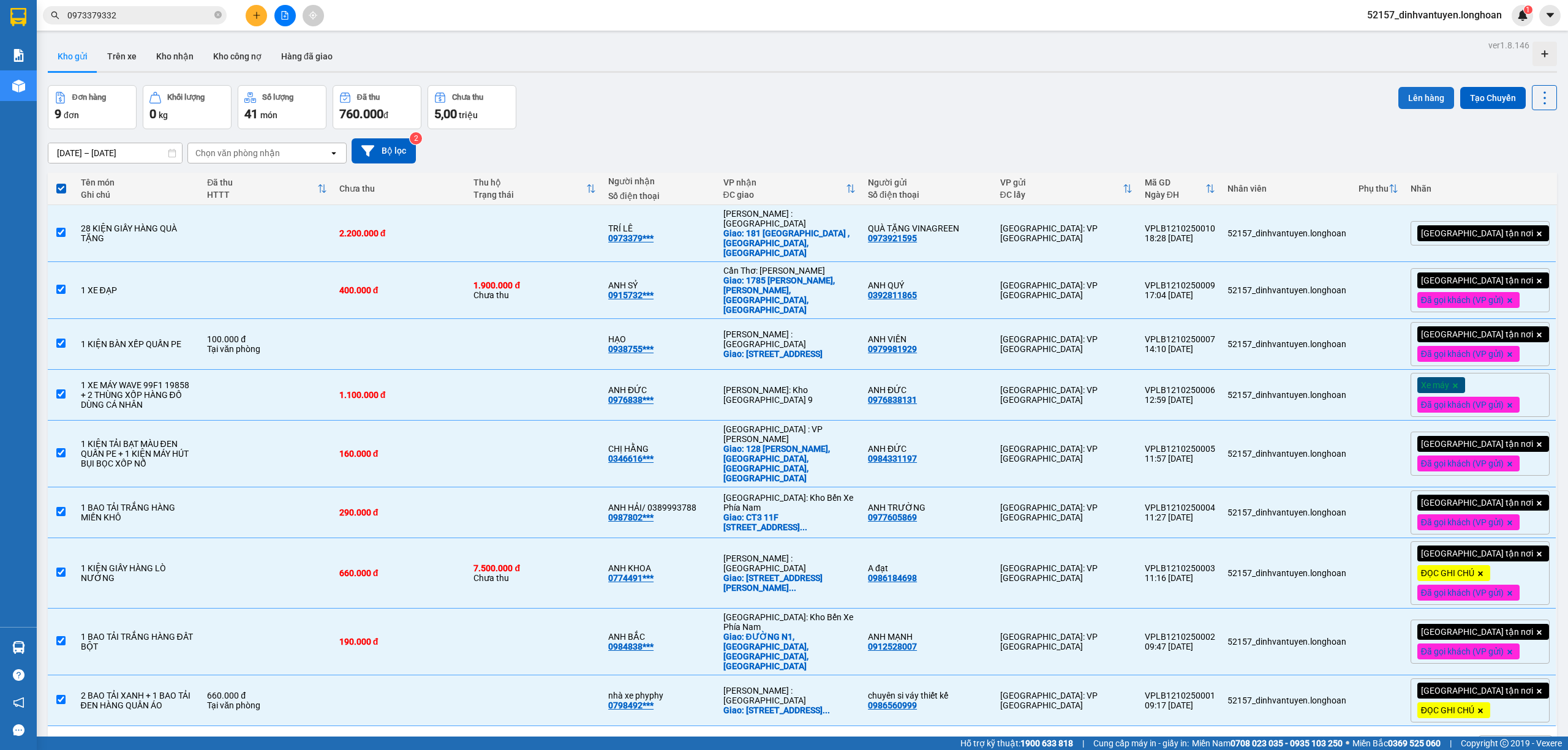
click at [1405, 99] on button "Lên hàng" at bounding box center [1426, 98] width 56 height 22
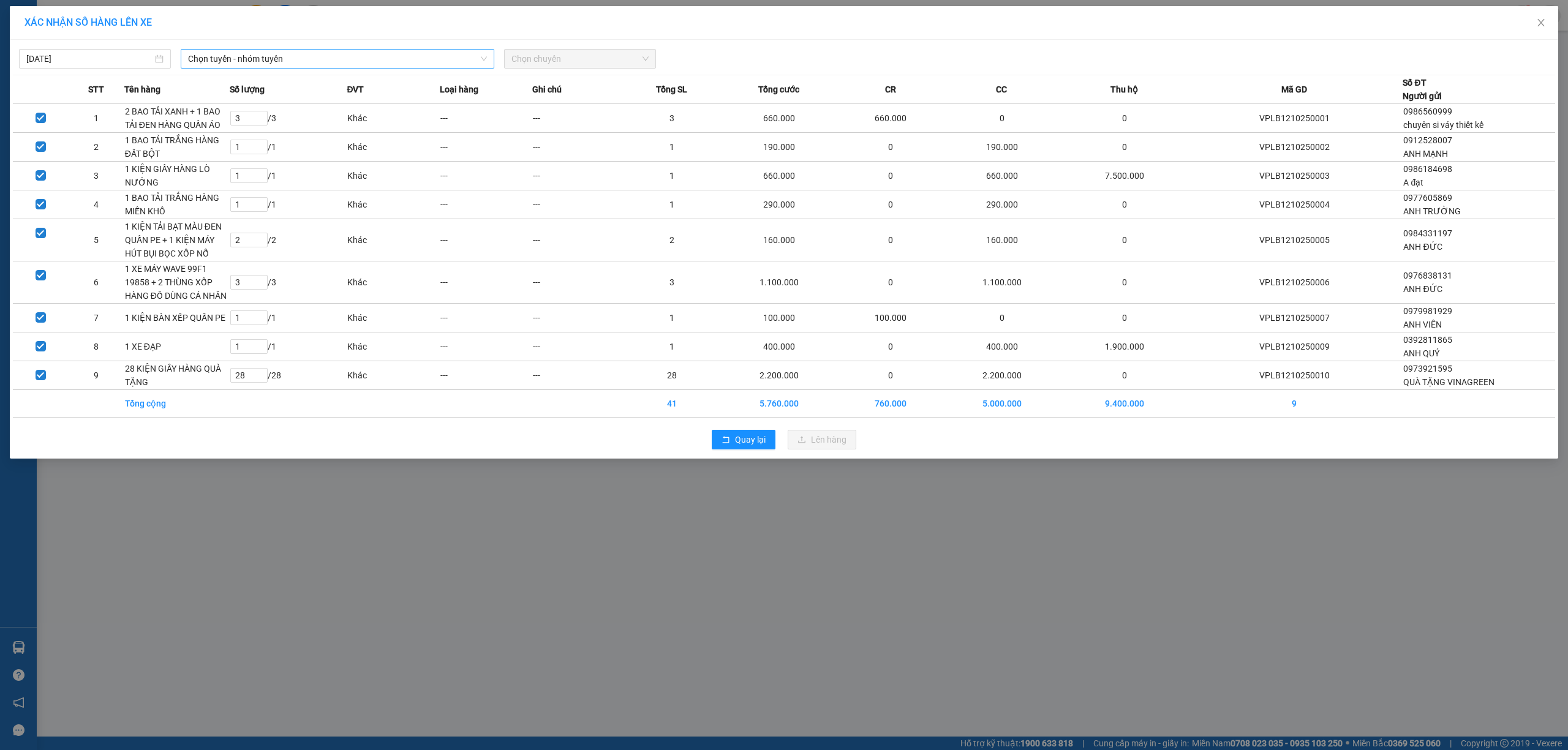
click at [404, 64] on span "Chọn tuyến - nhóm tuyến" at bounding box center [337, 59] width 299 height 18
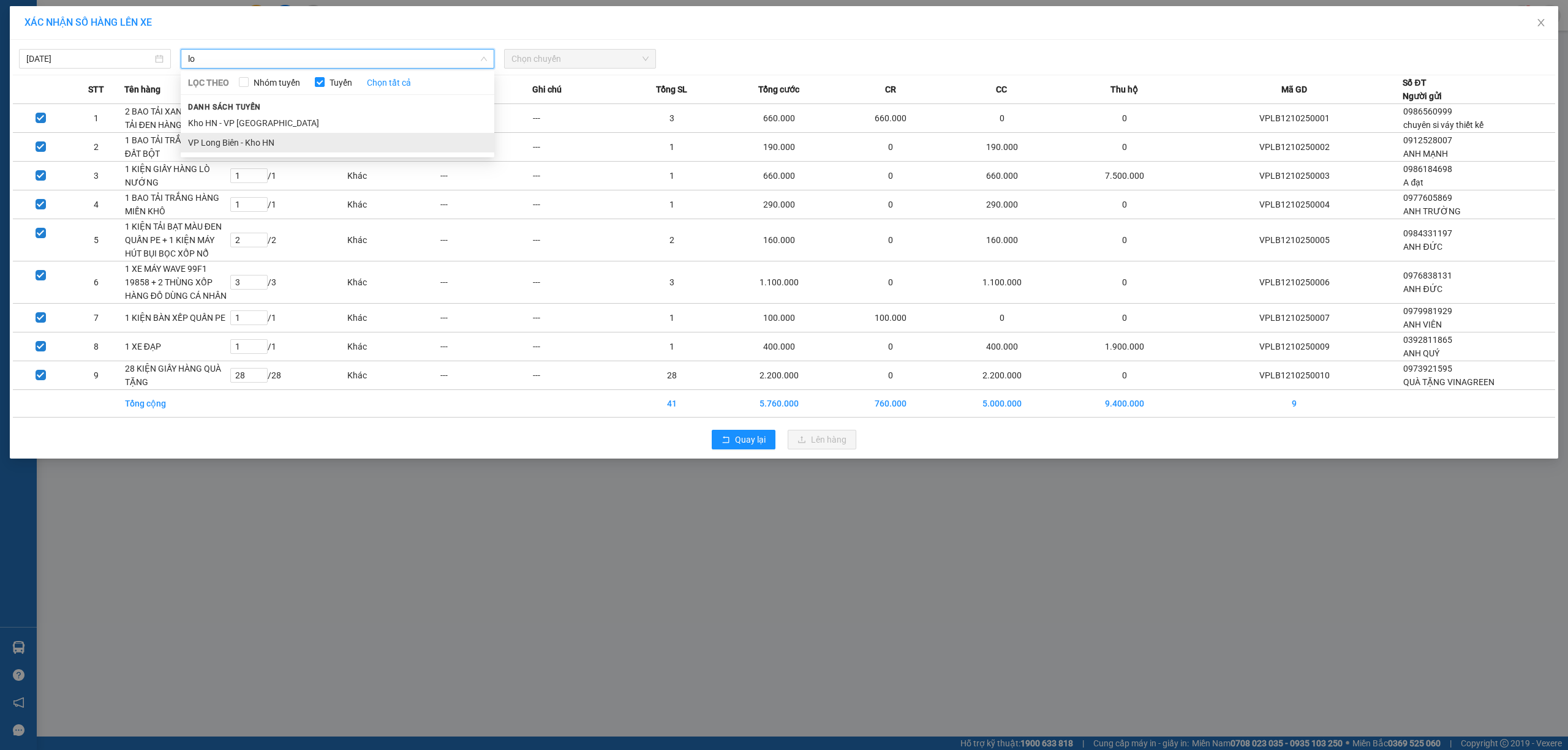
type input "lo"
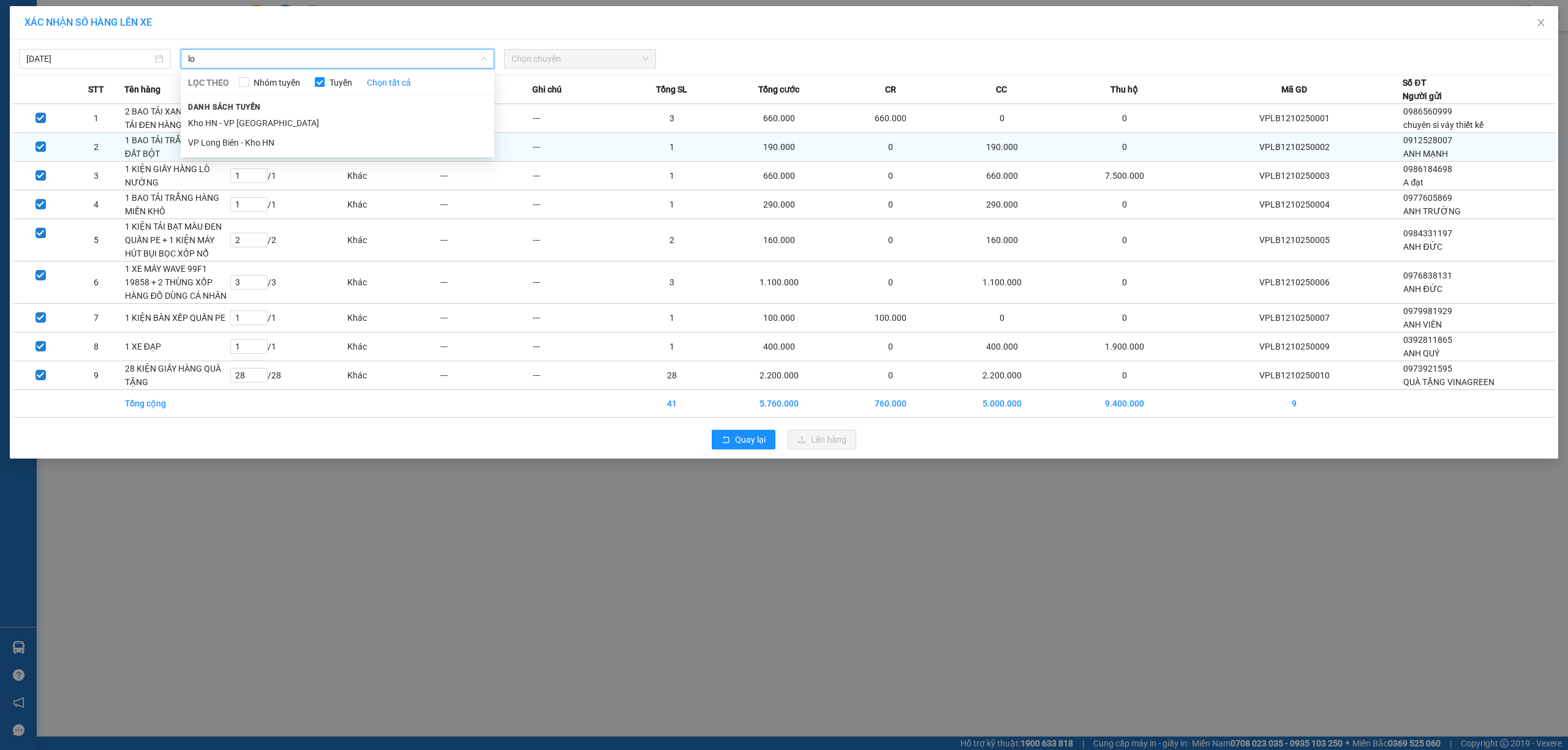
drag, startPoint x: 286, startPoint y: 136, endPoint x: 310, endPoint y: 143, distance: 25.0
click at [288, 137] on li "VP Long Biên - Kho HN" at bounding box center [337, 142] width 313 height 19
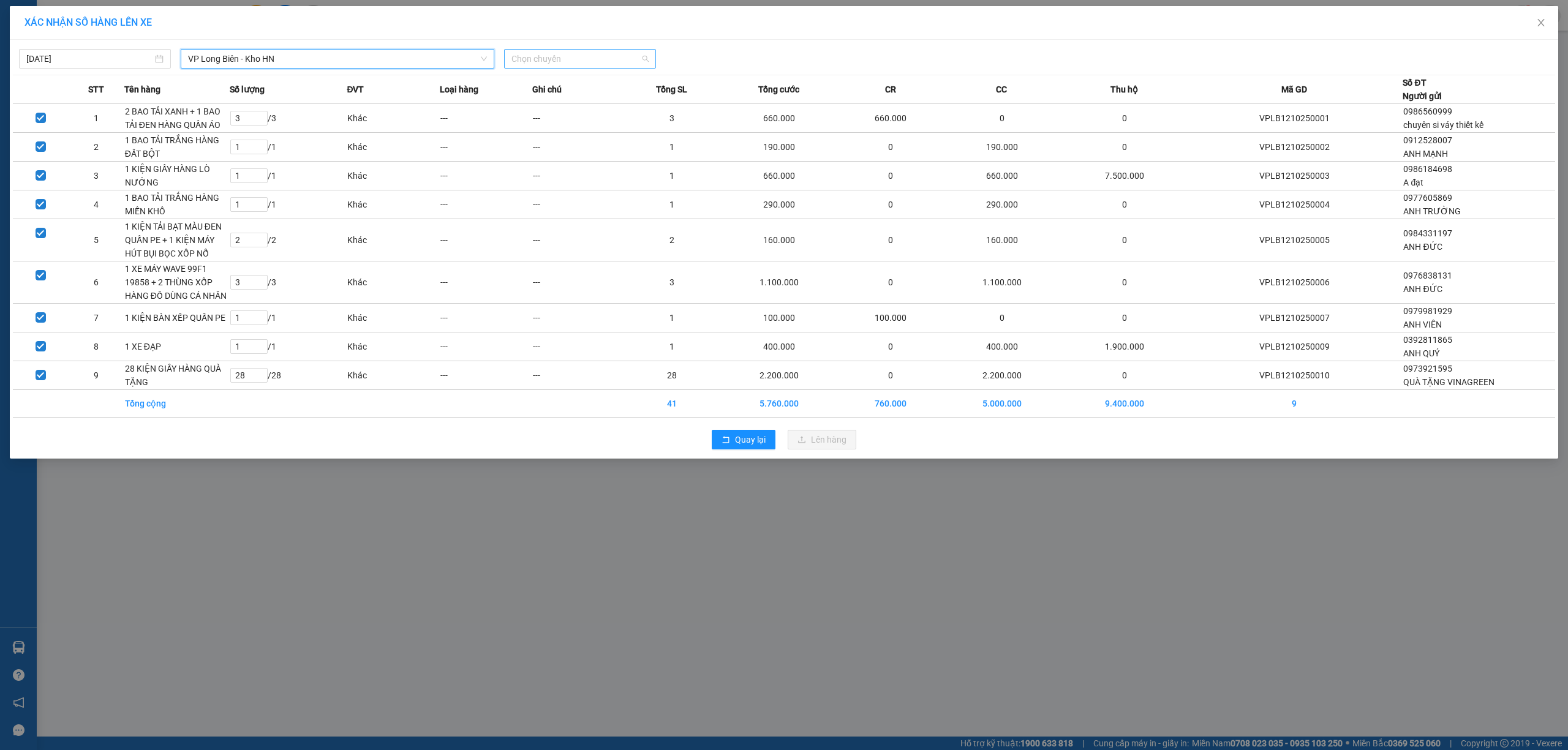
click at [623, 68] on span "Chọn chuyến" at bounding box center [580, 59] width 137 height 18
click at [578, 101] on div "18:30 (TC) - 29E-220.65" at bounding box center [559, 103] width 95 height 14
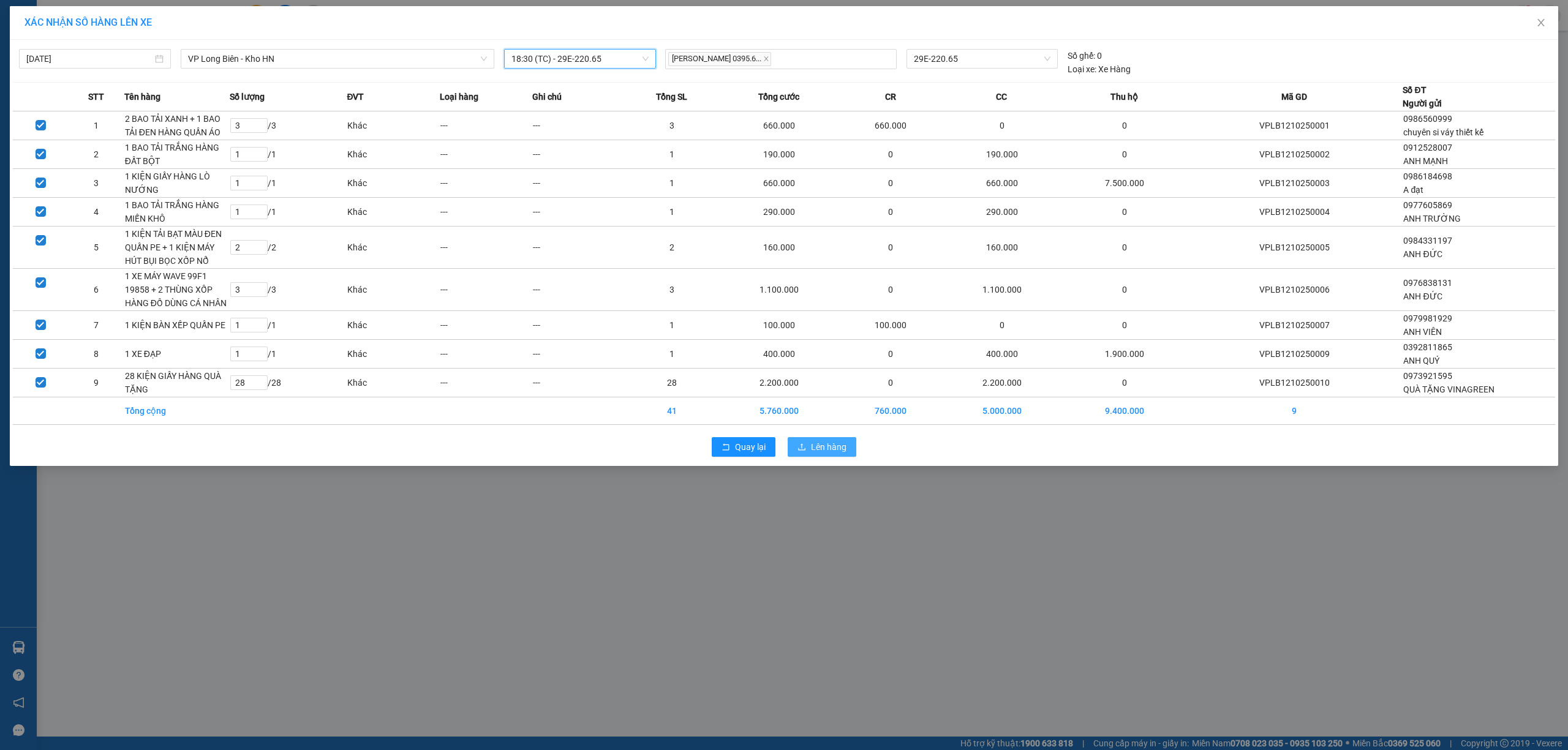
click at [820, 454] on button "Lên hàng" at bounding box center [822, 446] width 69 height 19
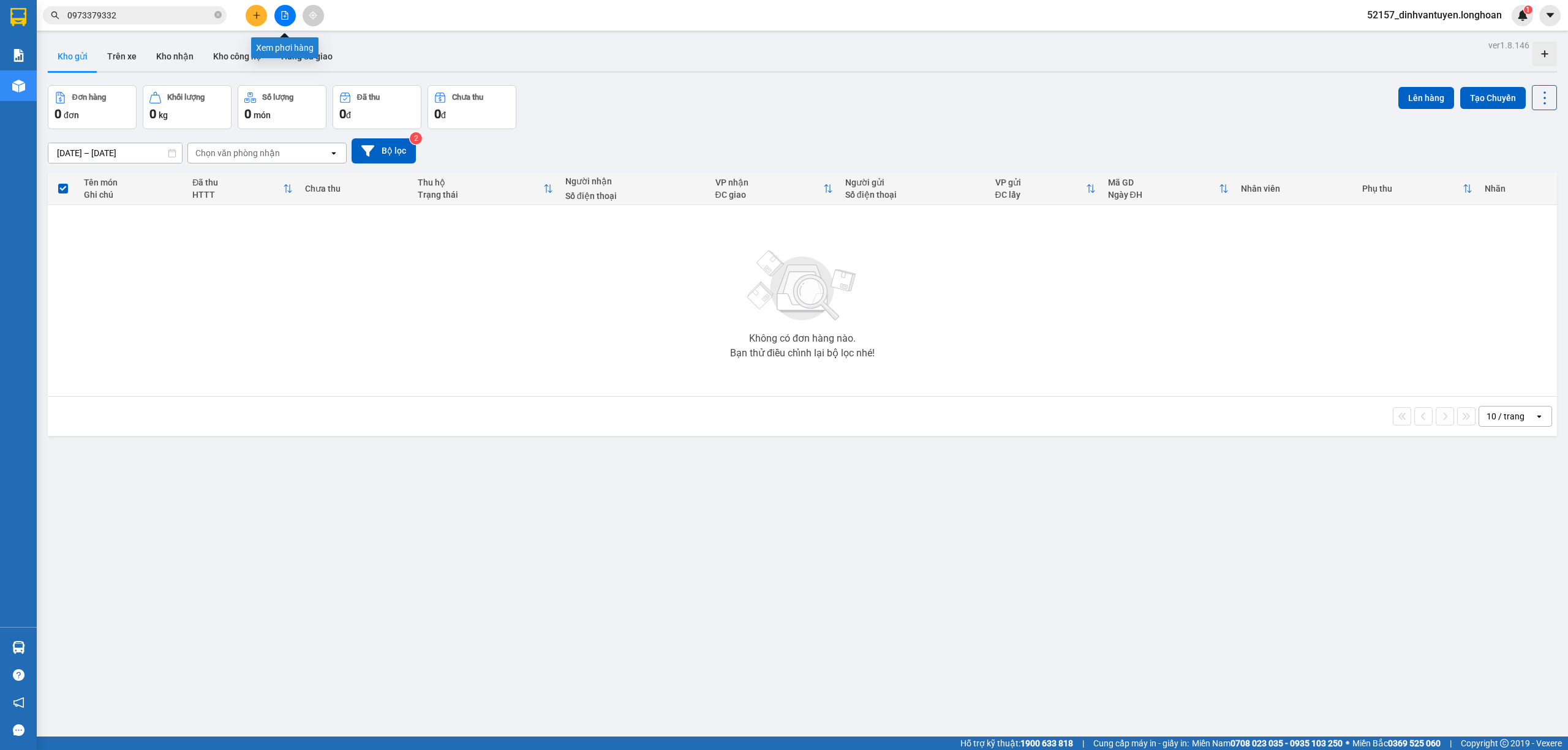
click at [277, 13] on button at bounding box center [285, 15] width 21 height 21
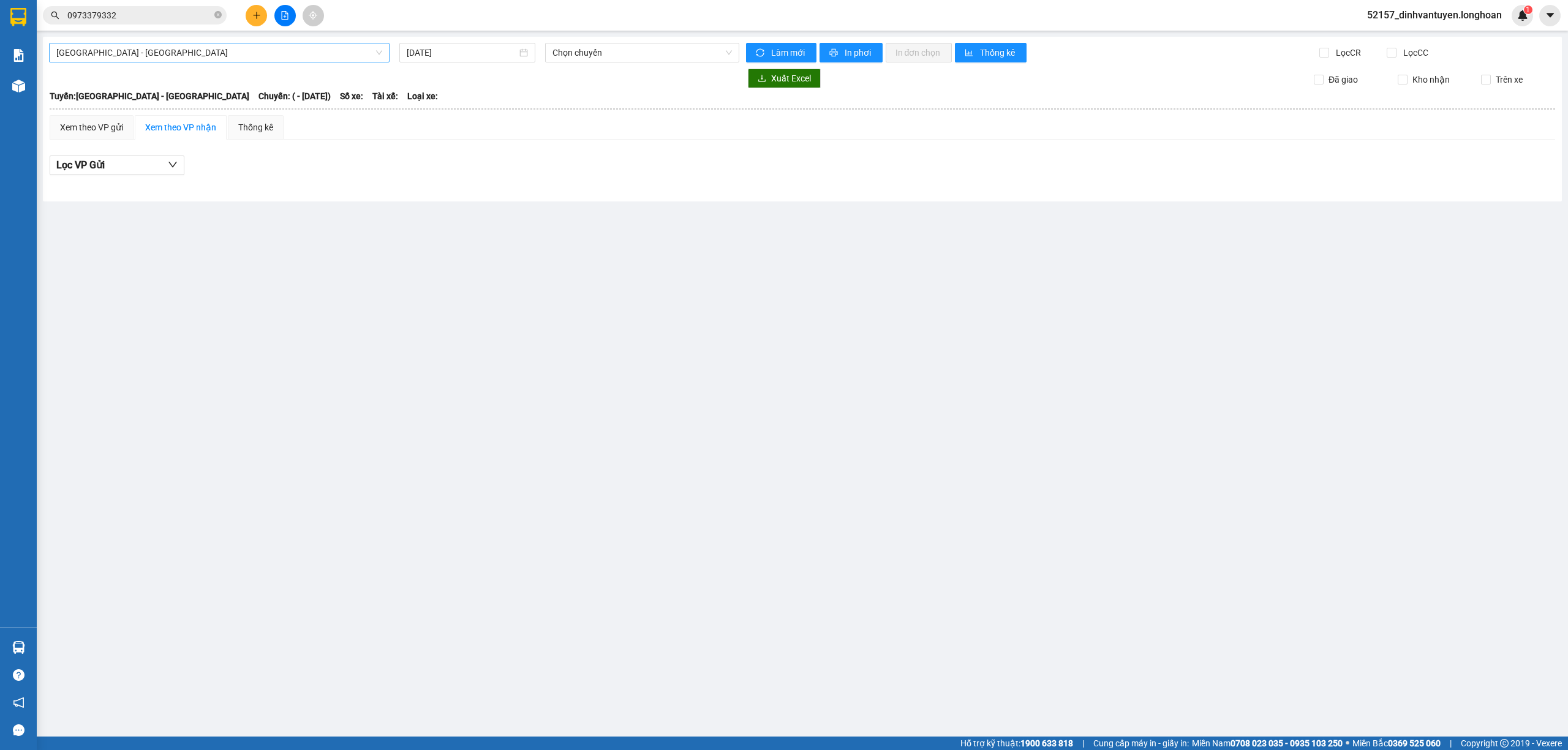
click at [237, 53] on span "Hải Phòng - Hà Nội" at bounding box center [220, 52] width 326 height 18
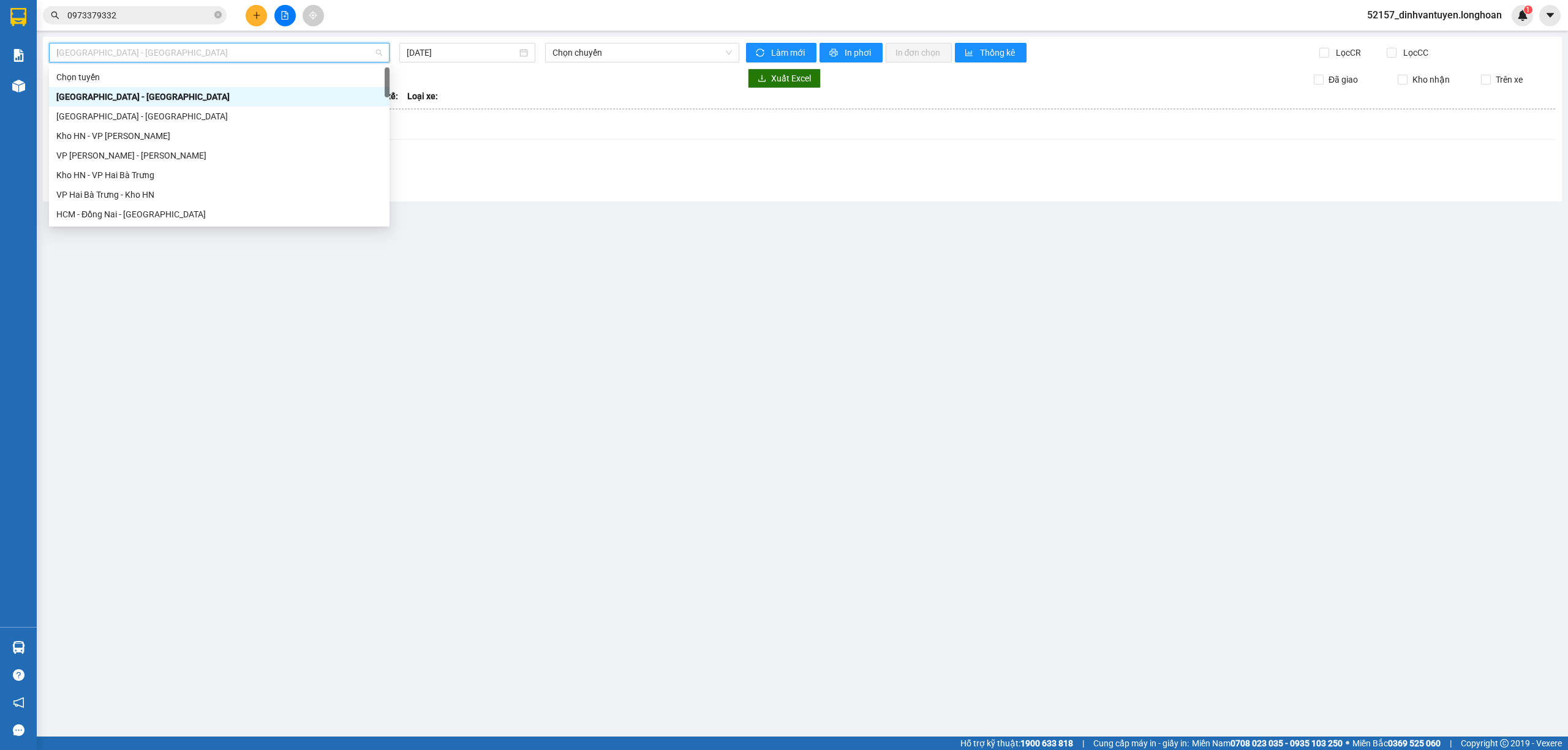
type input "lo"
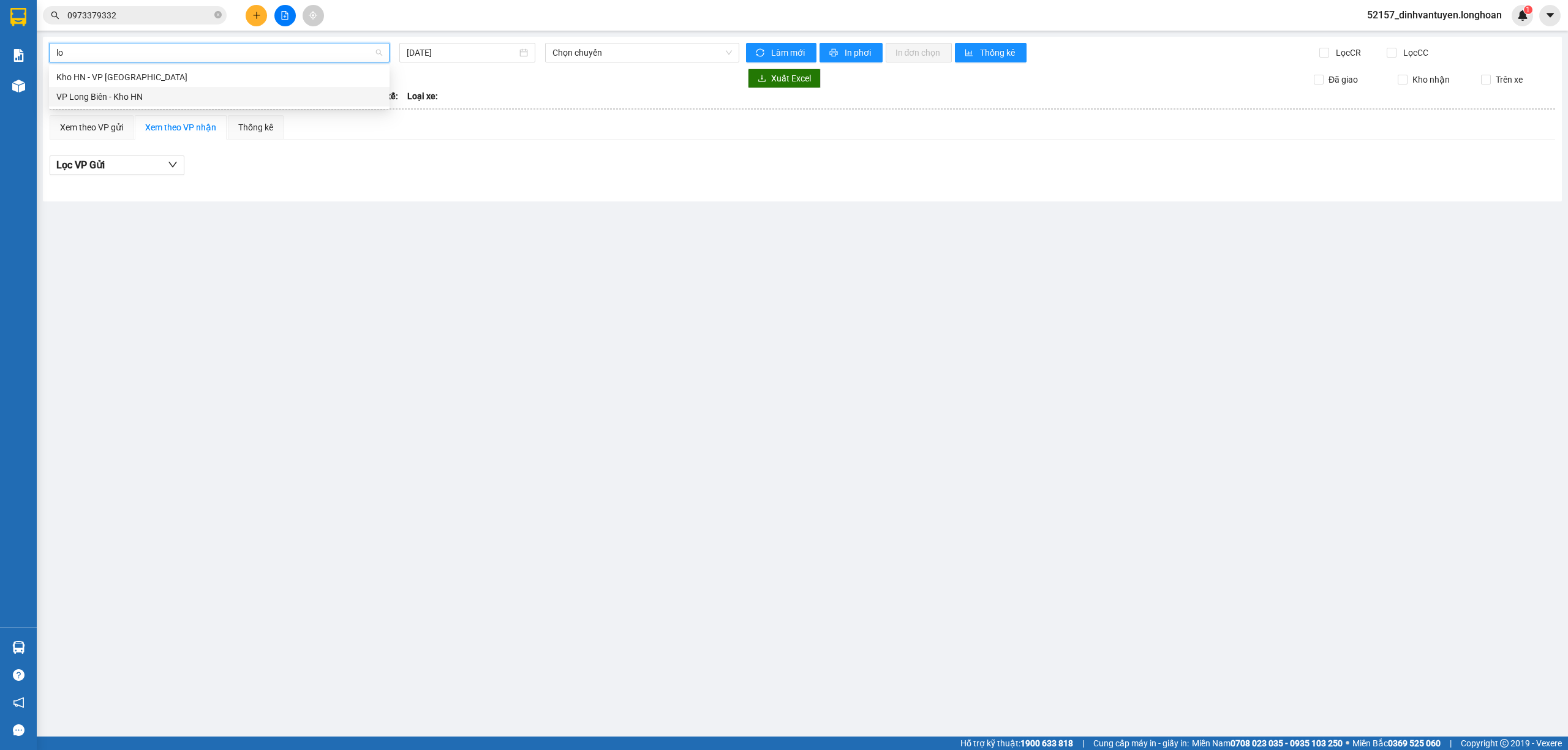
click at [155, 95] on div "VP Long Biên - Kho HN" at bounding box center [220, 96] width 326 height 14
type input "12/10/2025"
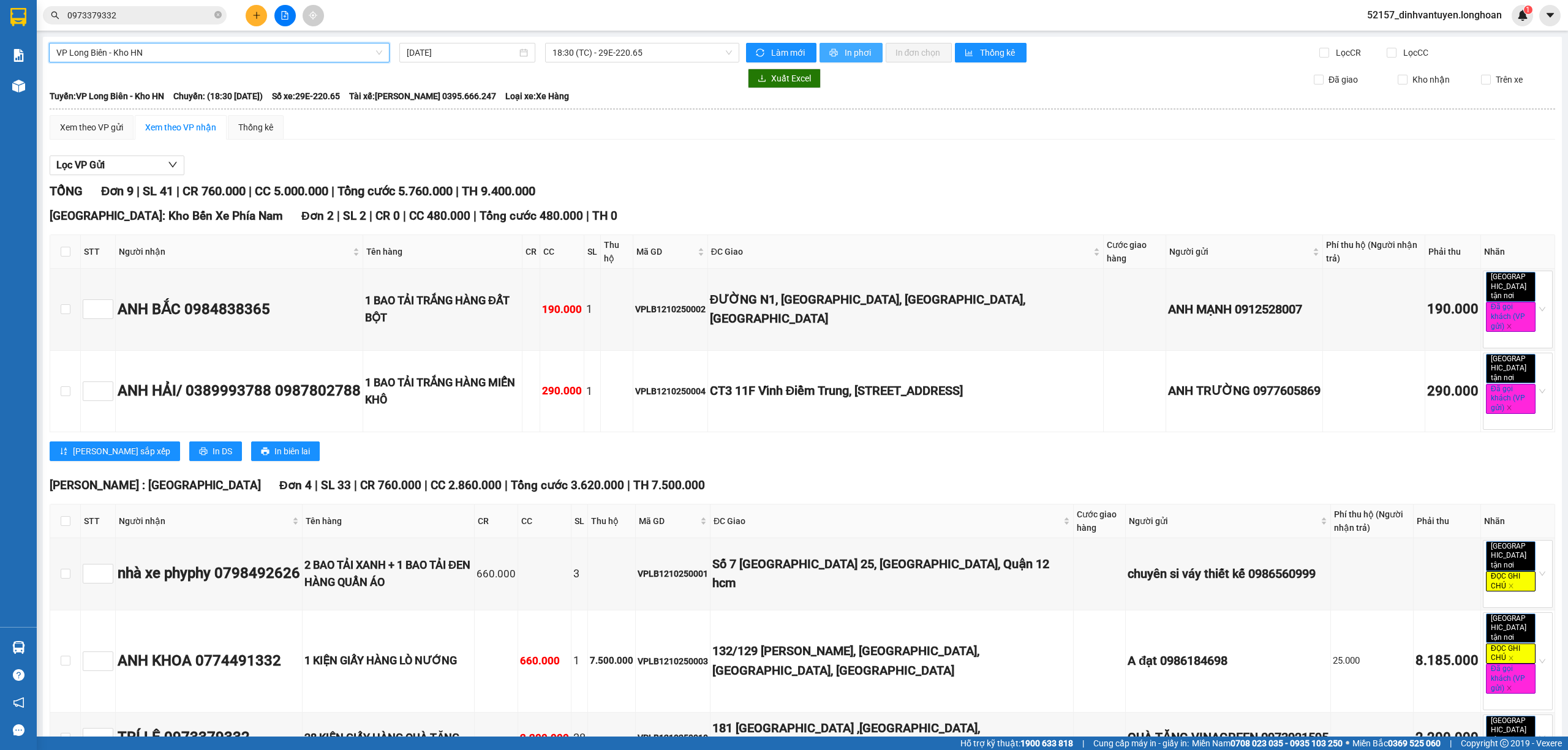
click at [859, 50] on span "In phơi" at bounding box center [858, 52] width 28 height 14
click at [195, 726] on div "TRÍ LÊ 0973379332" at bounding box center [208, 737] width 182 height 23
click at [708, 731] on div "VPLB1210250010" at bounding box center [672, 737] width 71 height 14
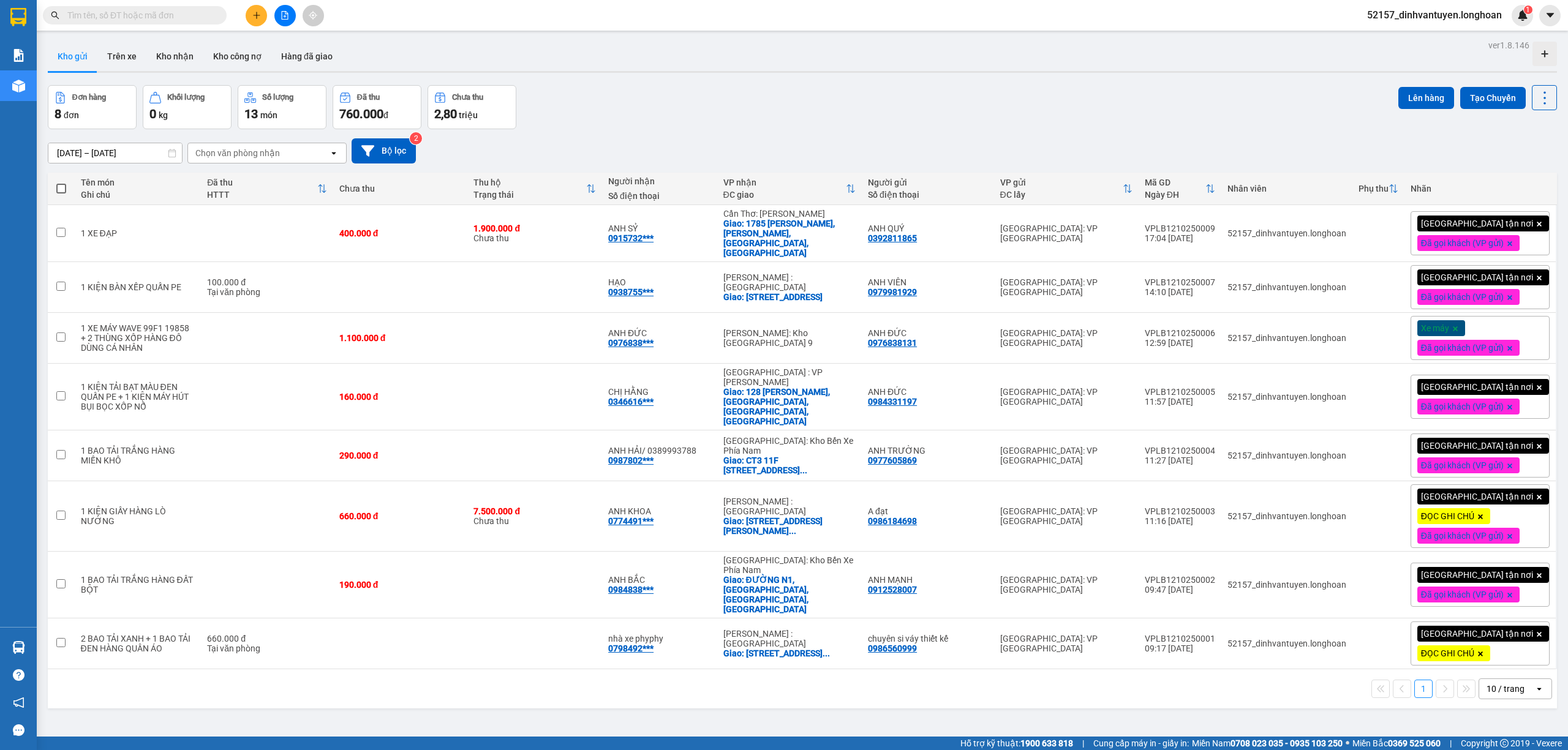
click at [187, 16] on input "text" at bounding box center [140, 15] width 145 height 14
paste input "SGTB0910250007"
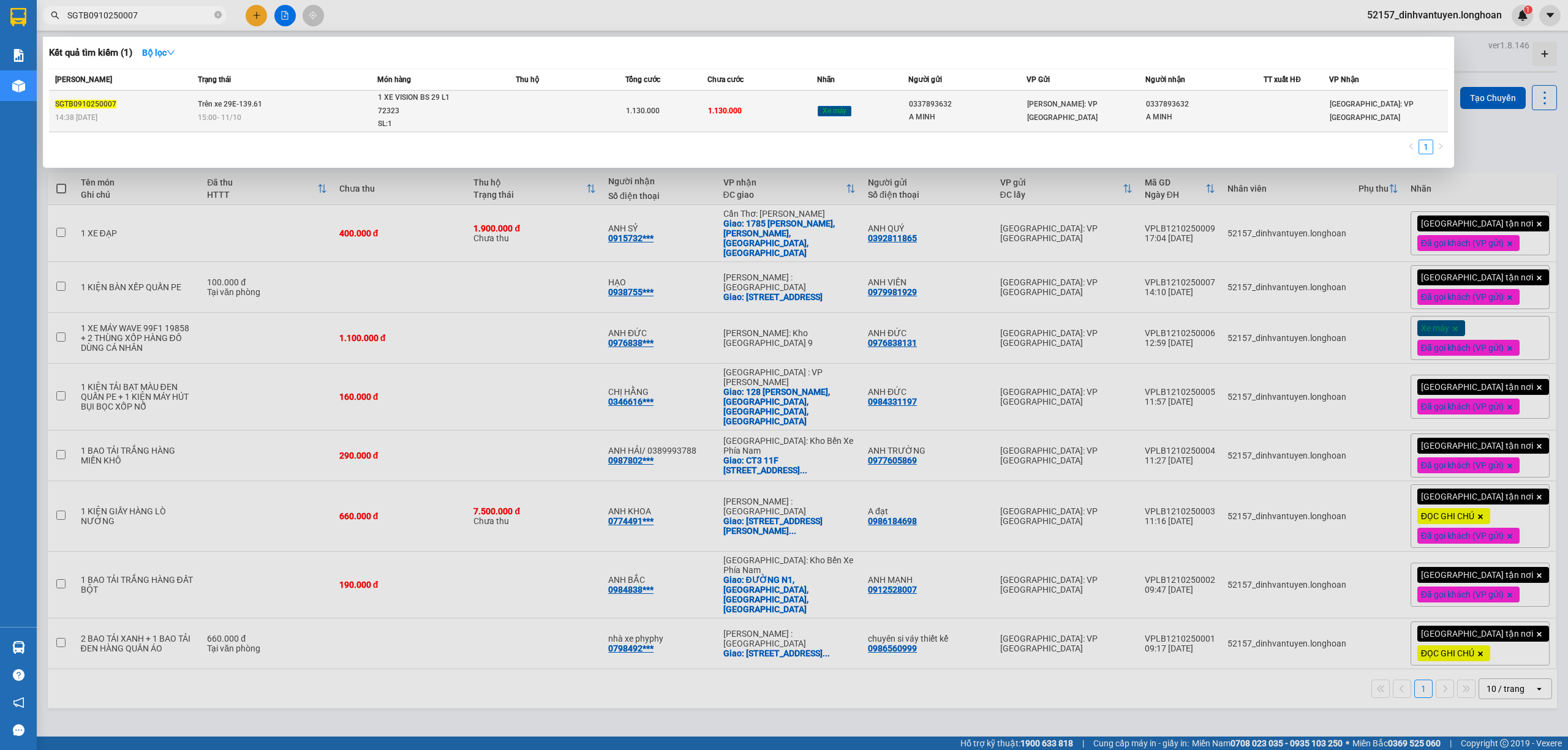
type input "SGTB0910250007"
click at [458, 109] on div "1 XE VISION BS 29 L1 72323" at bounding box center [424, 104] width 92 height 27
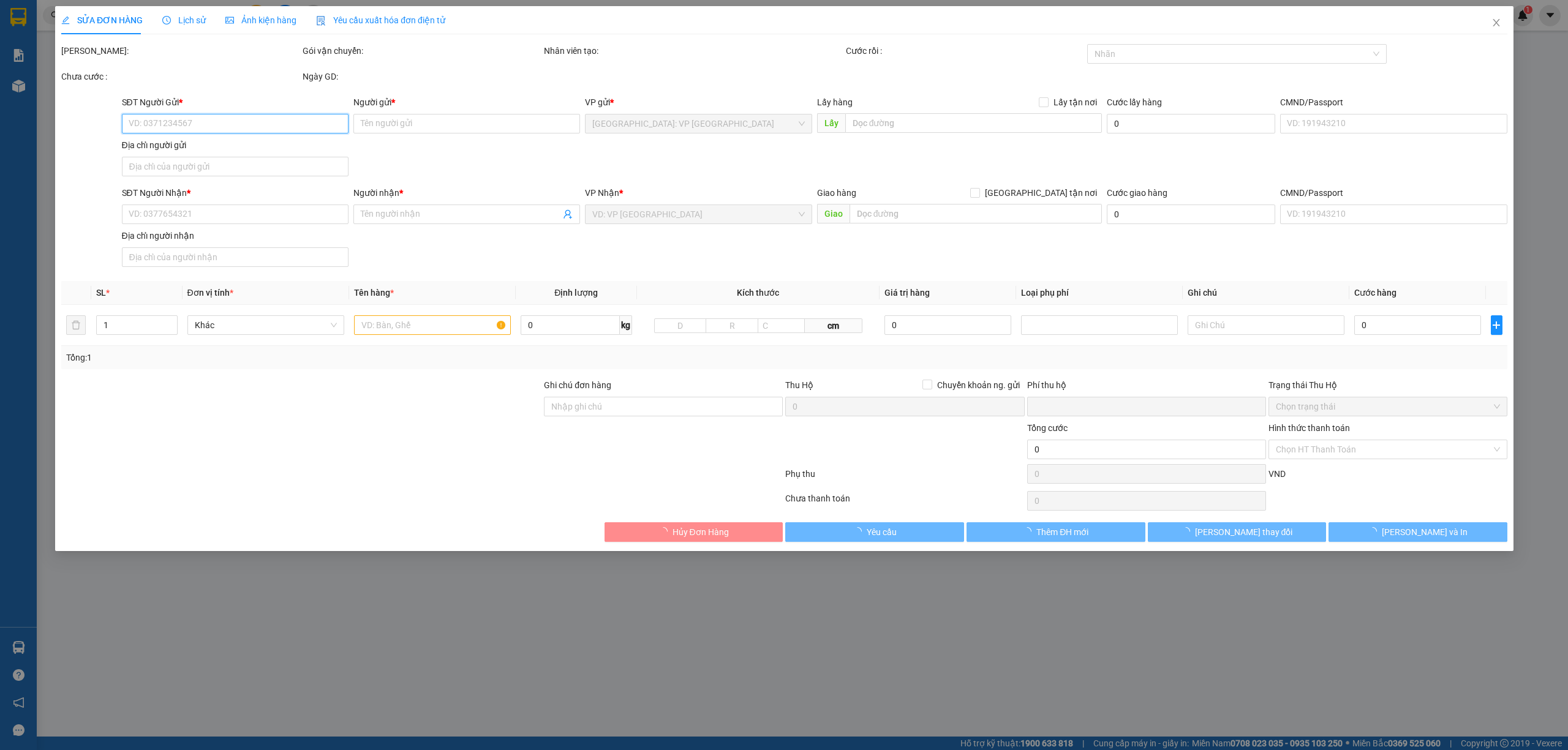
type input "0337893632"
type input "A MINH"
type input "0337893632"
type input "A MINH"
type input "CHÌA KHÓA + CAVET XE KHÁCH GIỮ +"
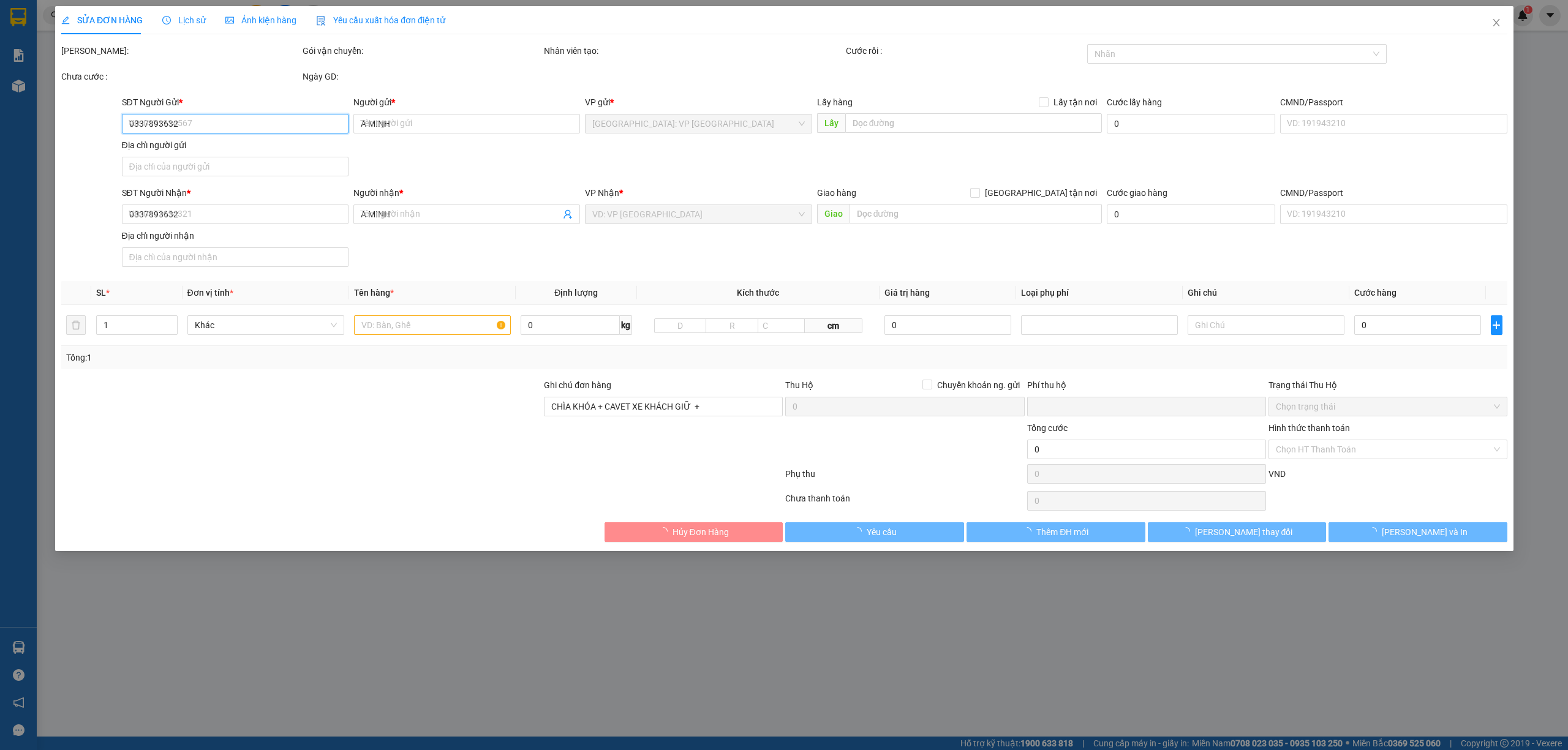
type input "0"
type input "1.130.000"
